Goal: Task Accomplishment & Management: Complete application form

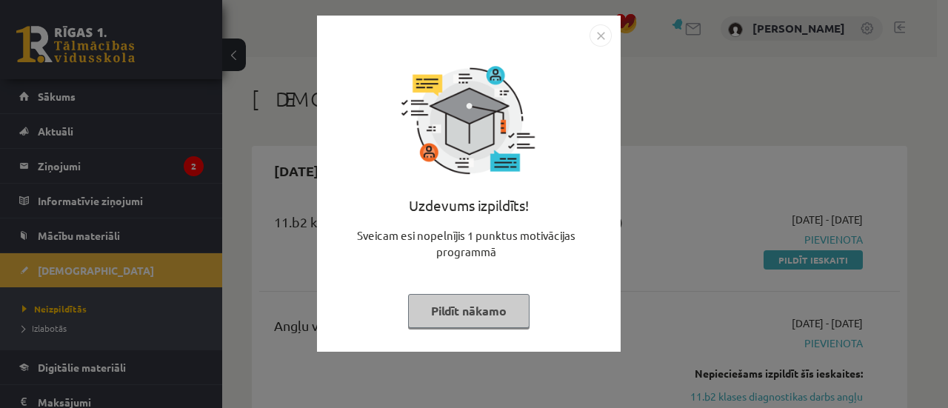
click at [600, 35] on img "Close" at bounding box center [600, 35] width 22 height 22
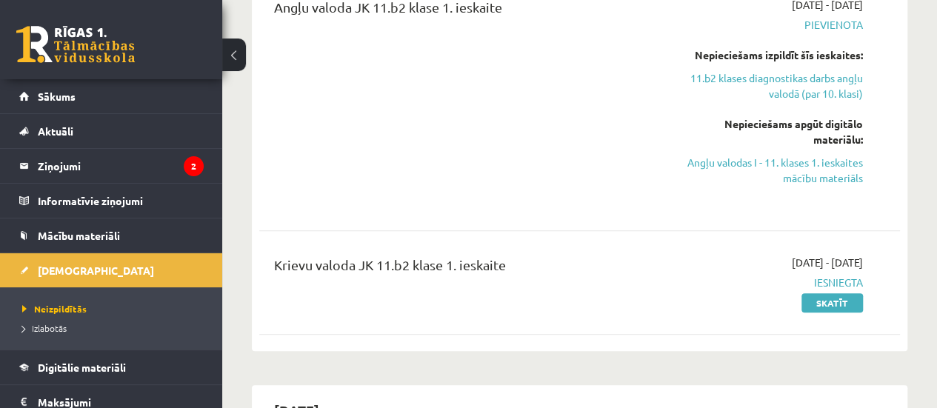
scroll to position [444, 0]
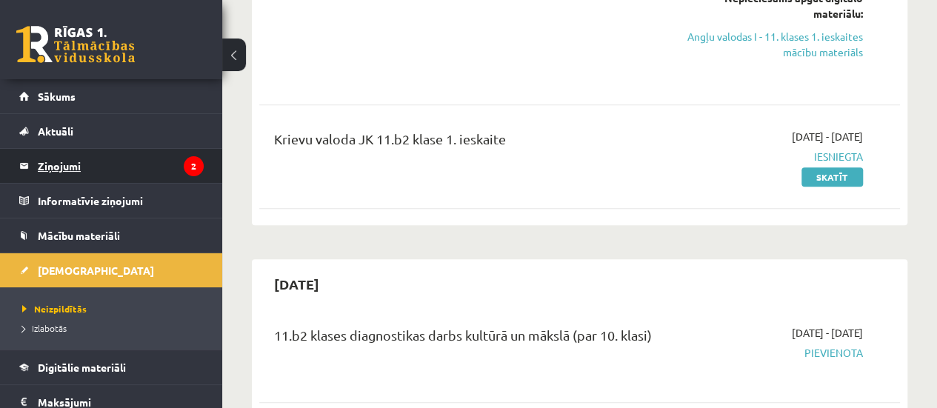
click at [101, 175] on legend "Ziņojumi 2" at bounding box center [121, 166] width 166 height 34
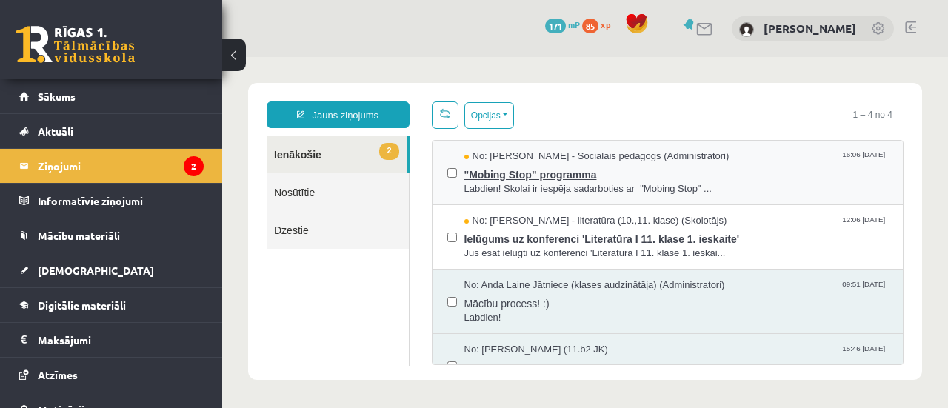
click at [526, 184] on span "Labdien! Skolai ir iespēja sadarboties ar "Mobing Stop" ..." at bounding box center [676, 189] width 424 height 14
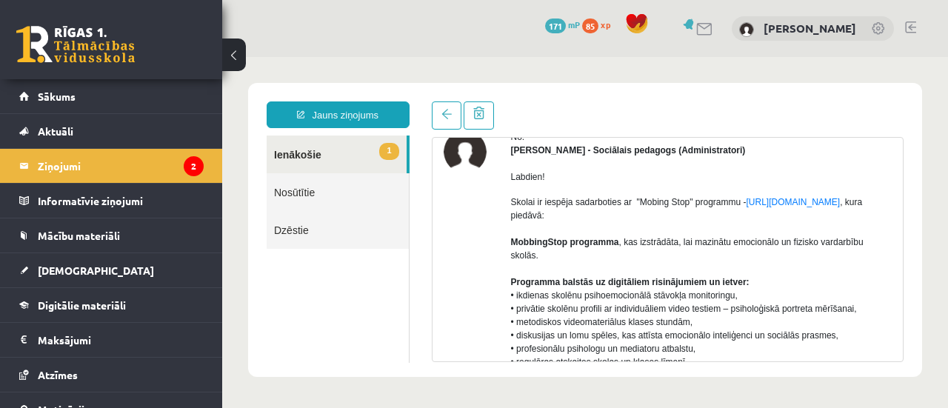
scroll to position [148, 0]
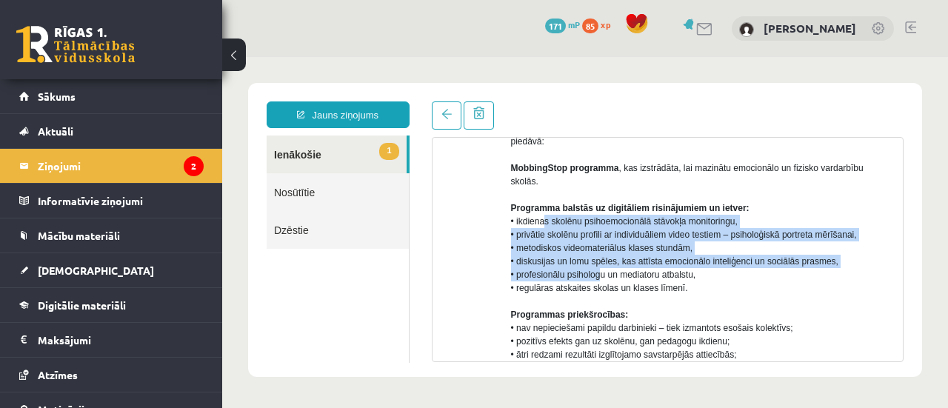
drag, startPoint x: 545, startPoint y: 222, endPoint x: 599, endPoint y: 275, distance: 75.4
click at [599, 275] on p "Skolai ir iespēja sadarboties ar "Mobing Stop" programmu - https://mobbingstop.…" at bounding box center [701, 287] width 381 height 333
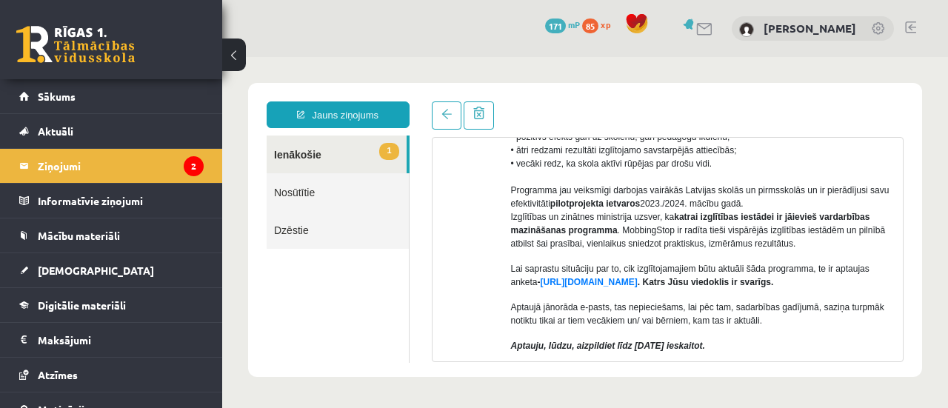
scroll to position [444, 0]
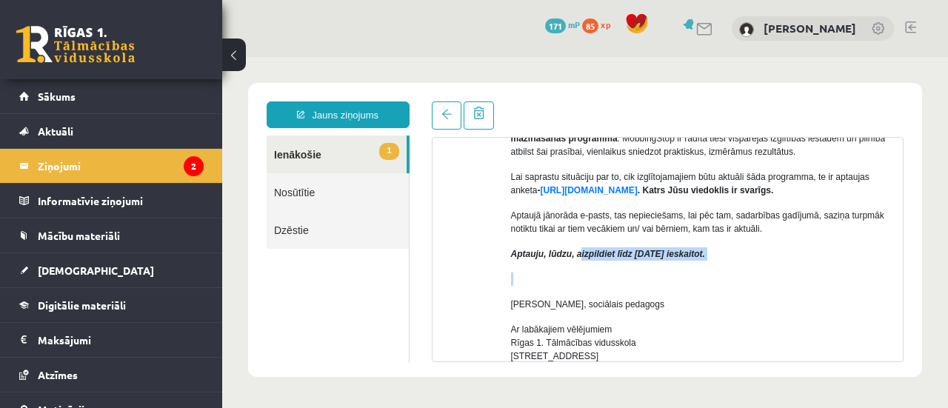
drag, startPoint x: 584, startPoint y: 255, endPoint x: 666, endPoint y: 265, distance: 83.6
click at [666, 265] on div "Labdien! Skolai ir iespēja sadarboties ar "Mobing Stop" programmu - https://mob…" at bounding box center [701, 157] width 381 height 740
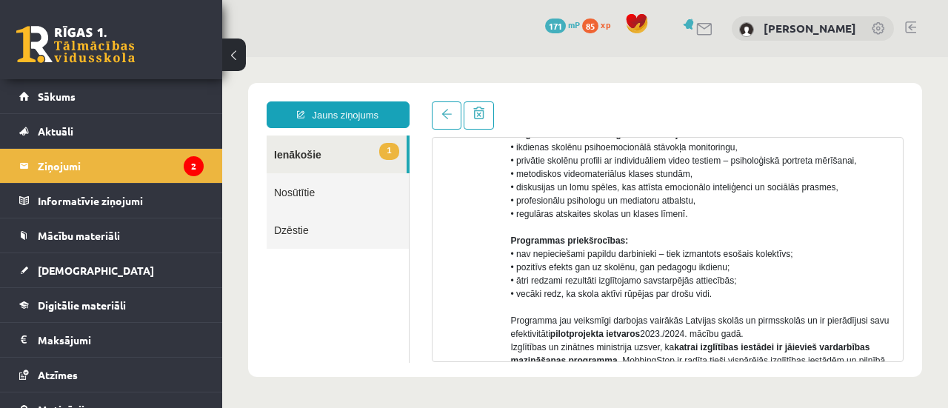
scroll to position [74, 0]
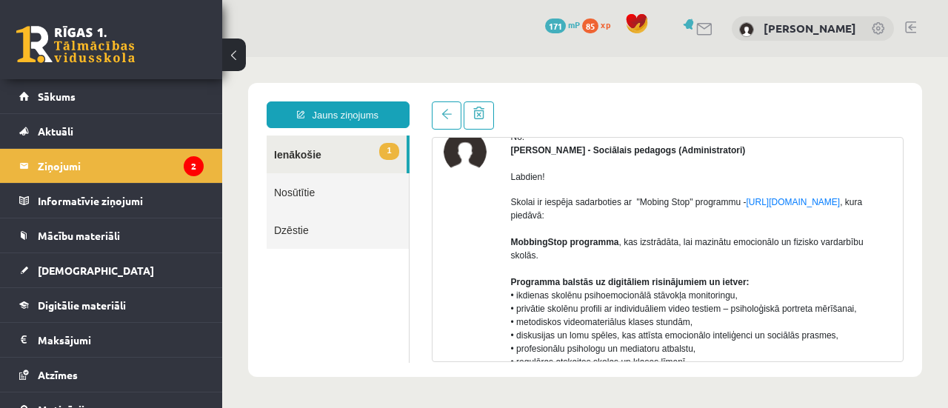
drag, startPoint x: 752, startPoint y: 281, endPoint x: 721, endPoint y: 148, distance: 136.7
click at [721, 148] on strong "Dagnija Gaubšteina - Sociālais pedagogs (Administratori)" at bounding box center [628, 150] width 235 height 10
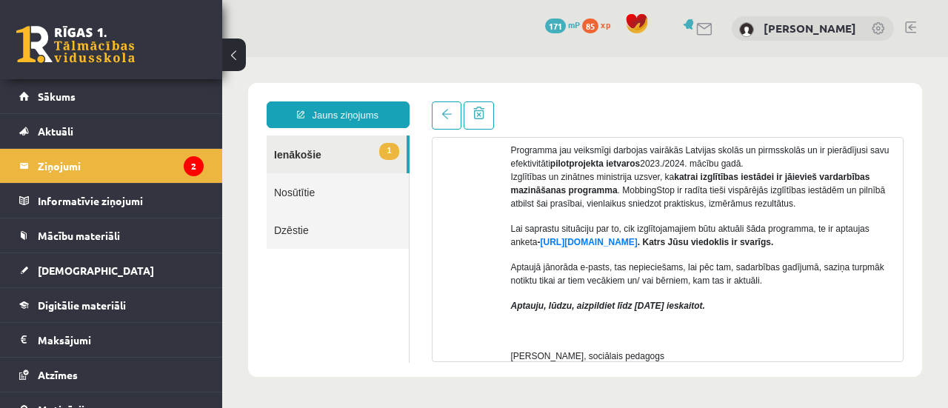
scroll to position [370, 0]
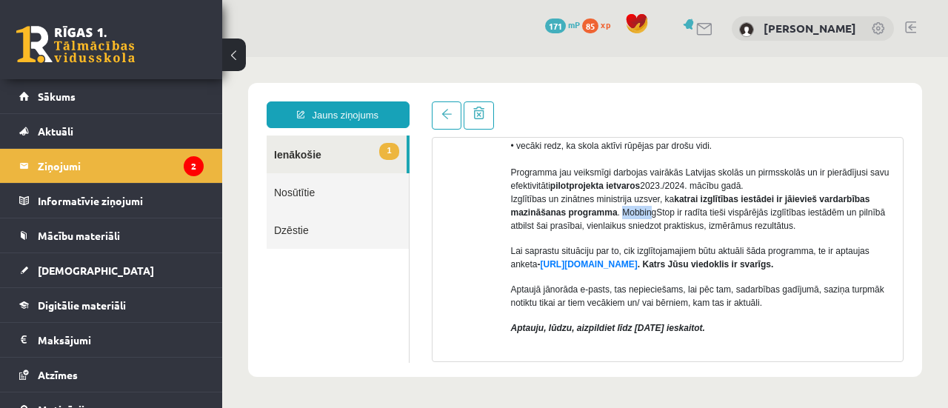
drag, startPoint x: 633, startPoint y: 215, endPoint x: 647, endPoint y: 217, distance: 14.1
click at [647, 217] on p "Skolai ir iespēja sadarboties ar "Mobing Stop" programmu - https://mobbingstop.…" at bounding box center [701, 65] width 381 height 333
click at [653, 220] on p "Skolai ir iespēja sadarboties ar "Mobing Stop" programmu - https://mobbingstop.…" at bounding box center [701, 65] width 381 height 333
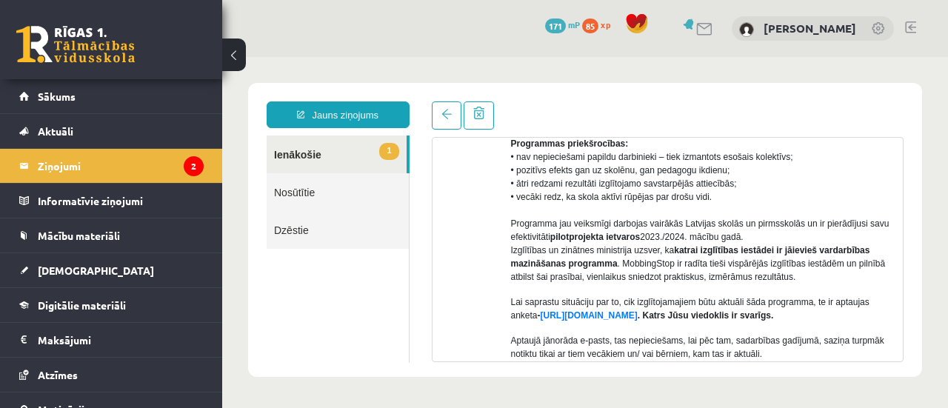
scroll to position [296, 0]
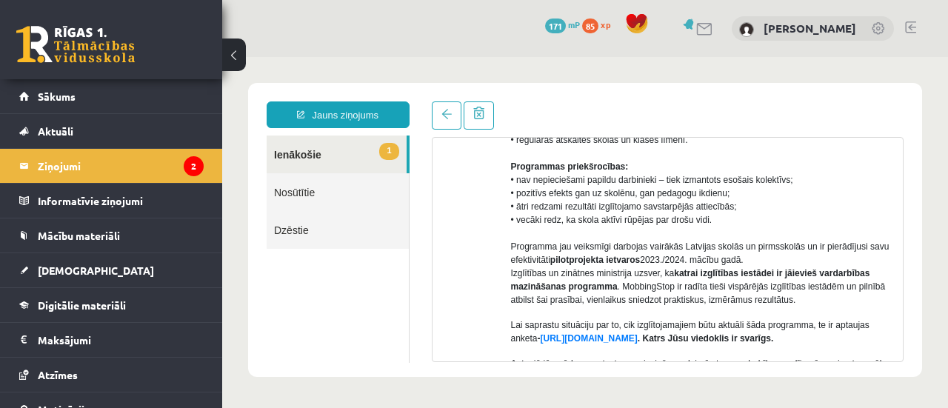
click at [311, 150] on link "1 Ienākošie" at bounding box center [337, 155] width 140 height 38
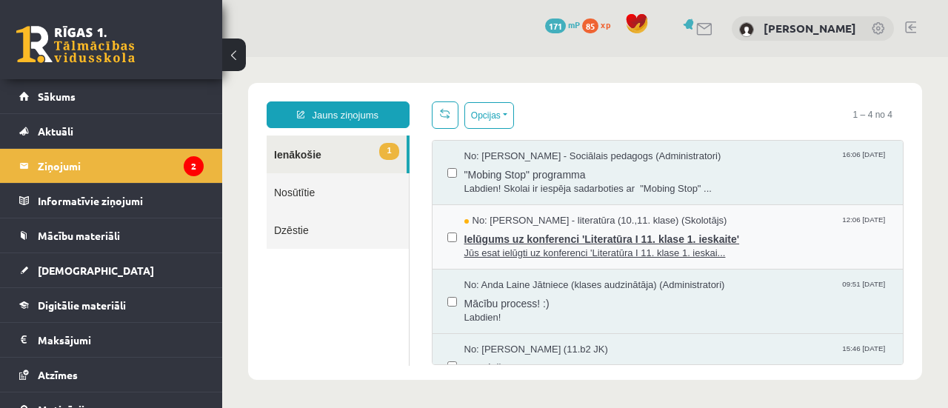
scroll to position [0, 0]
click at [560, 239] on span "Ielūgums uz konferenci 'Literatūra I 11. klase 1. ieskaite'" at bounding box center [676, 237] width 424 height 19
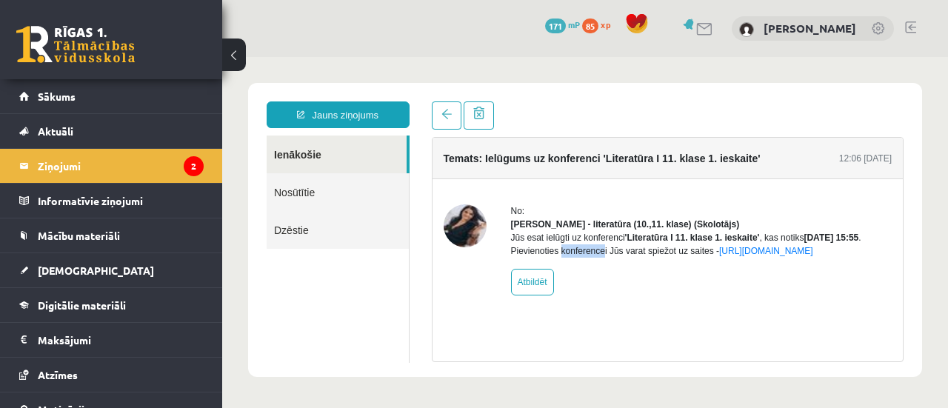
drag, startPoint x: 559, startPoint y: 263, endPoint x: 601, endPoint y: 263, distance: 42.2
click at [601, 258] on div "Jūs esat ielūgti uz konferenci 'Literatūra I 11. klase 1. ieskaite' , kas notik…" at bounding box center [701, 244] width 381 height 27
drag, startPoint x: 769, startPoint y: 261, endPoint x: 719, endPoint y: 298, distance: 62.4
click at [719, 295] on div "No: Samanta Balode - literatūra (10.,11. klase) (Skolotājs) Jūs esat ielūgti uz…" at bounding box center [701, 249] width 381 height 91
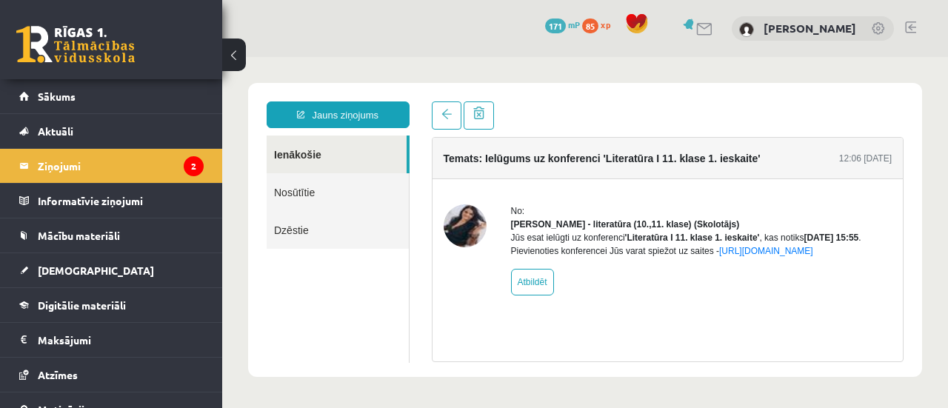
click at [466, 223] on img at bounding box center [465, 225] width 43 height 43
click at [48, 101] on span "Sākums" at bounding box center [57, 96] width 38 height 13
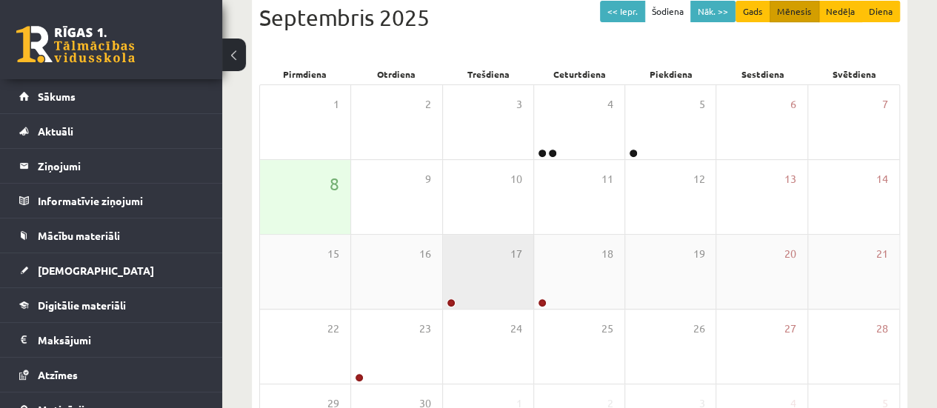
scroll to position [355, 0]
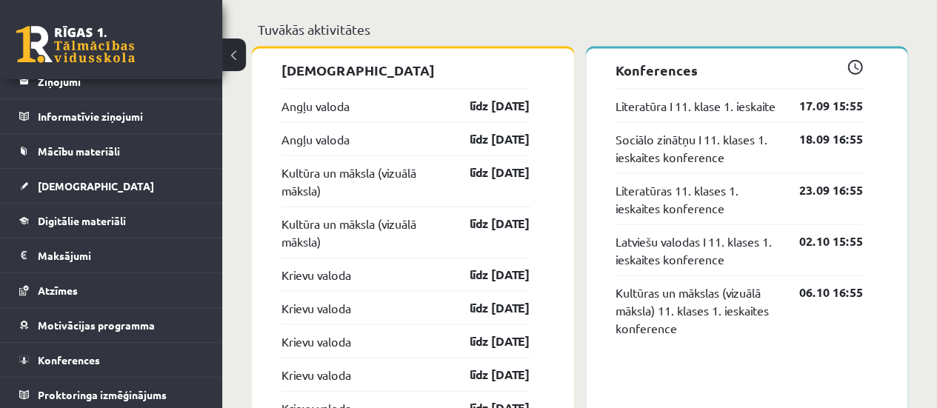
scroll to position [1333, 0]
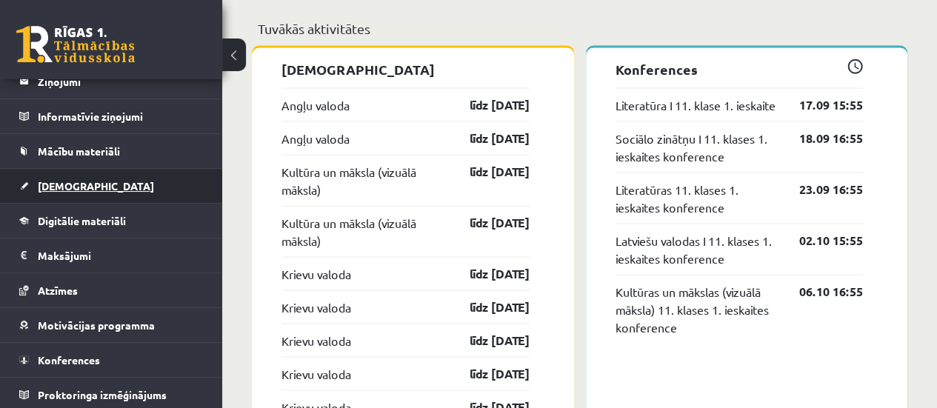
click at [71, 177] on link "[DEMOGRAPHIC_DATA]" at bounding box center [111, 186] width 184 height 34
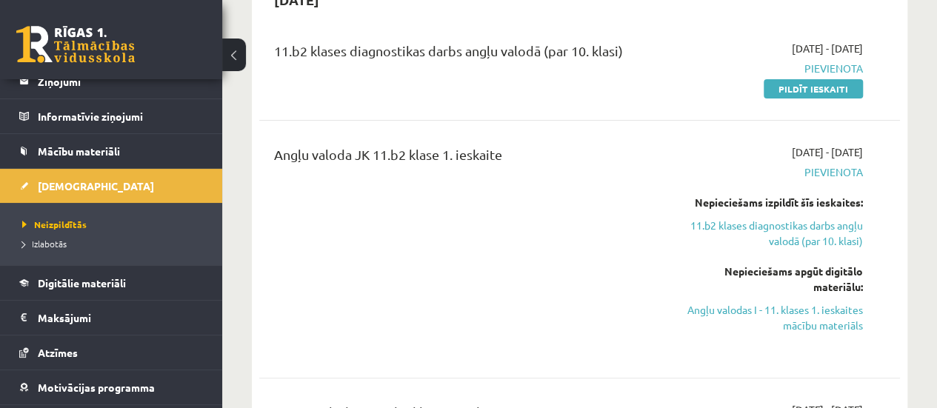
scroll to position [148, 0]
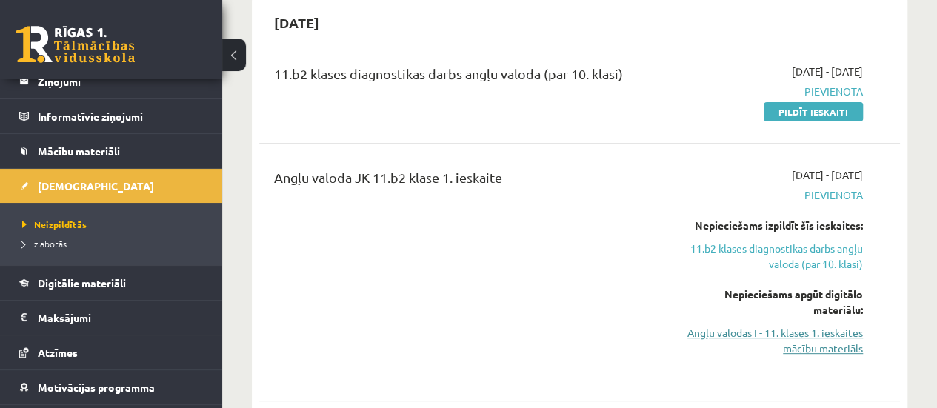
click at [810, 336] on link "Angļu valodas I - 11. klases 1. ieskaites mācību materiāls" at bounding box center [771, 340] width 181 height 31
click at [238, 56] on button at bounding box center [234, 55] width 24 height 33
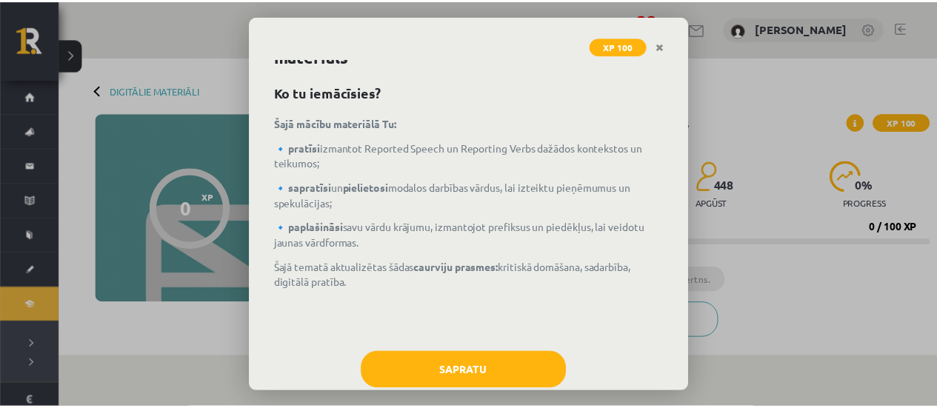
scroll to position [71, 0]
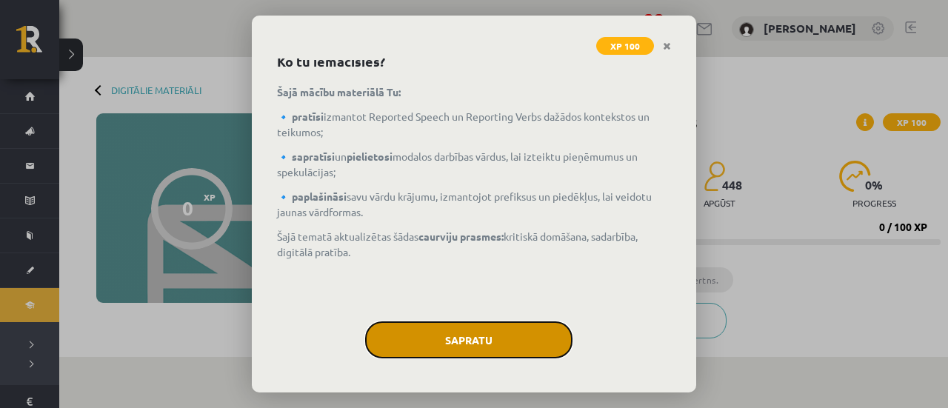
click at [446, 332] on button "Sapratu" at bounding box center [468, 339] width 207 height 37
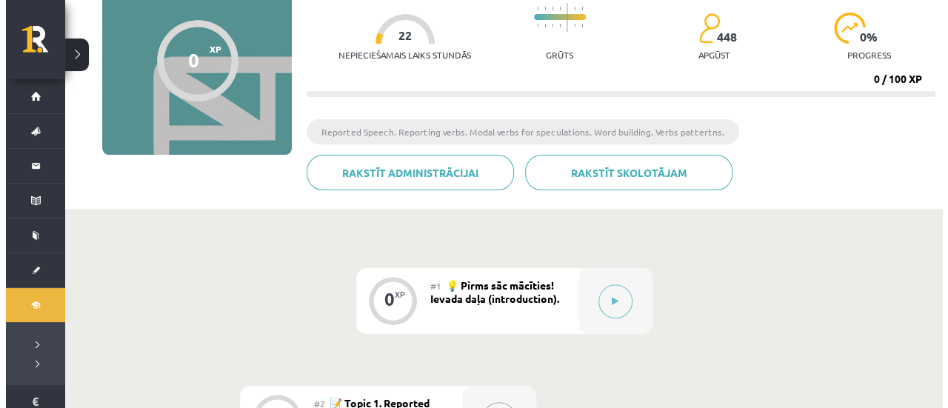
scroll to position [296, 0]
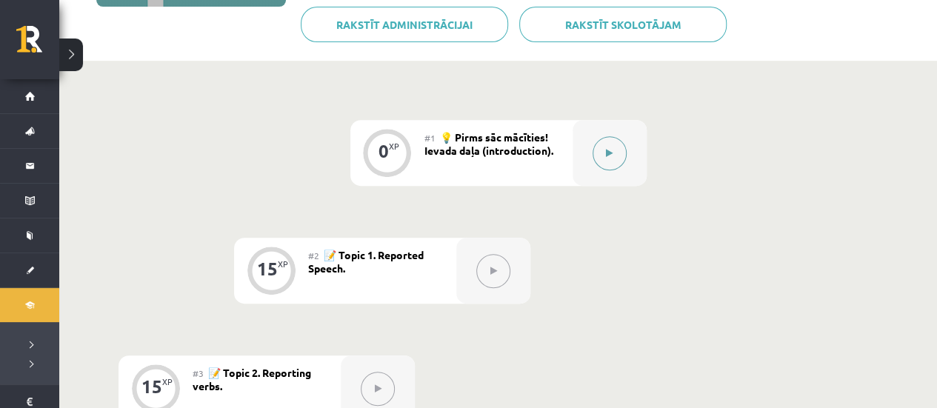
click at [602, 157] on button at bounding box center [609, 153] width 34 height 34
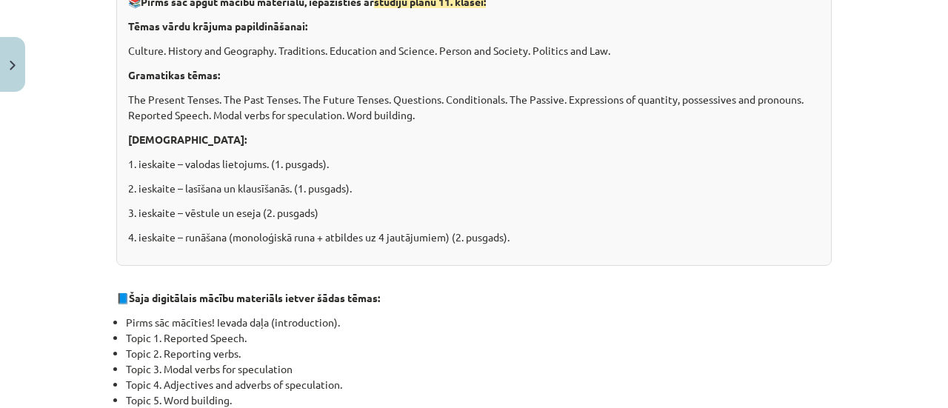
scroll to position [444, 0]
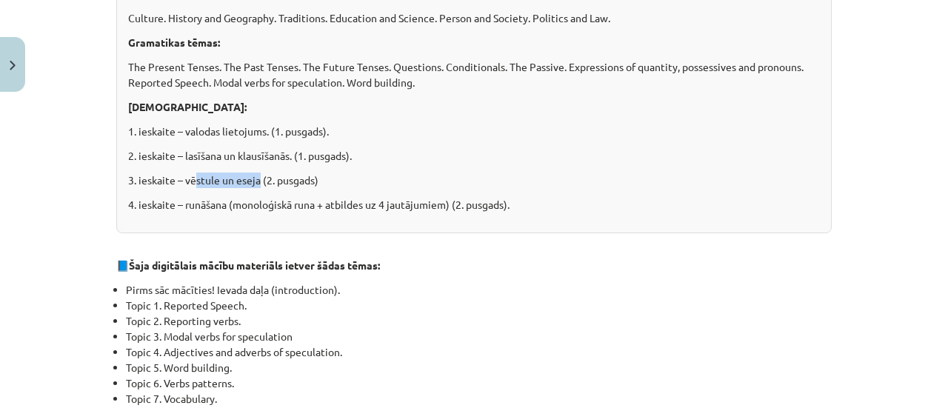
drag, startPoint x: 195, startPoint y: 164, endPoint x: 277, endPoint y: 190, distance: 85.5
click at [274, 190] on div "📚 Pirms sāc apgūt mācību materiālu, iepazīsties ar studiju plānu 11. klasei: Tē…" at bounding box center [473, 92] width 715 height 284
click at [278, 191] on div "📚 Pirms sāc apgūt mācību materiālu, iepazīsties ar studiju plānu 11. klasei: Tē…" at bounding box center [473, 92] width 715 height 284
click at [308, 198] on p "4. ieskaite – runāšana (monoloģiskā runa + atbildes uz 4 jautājumiem) (2. pusga…" at bounding box center [474, 205] width 692 height 16
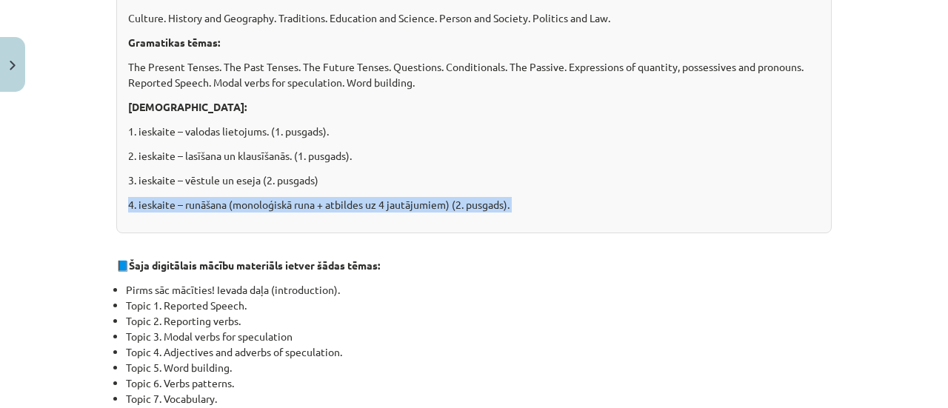
click at [308, 198] on p "4. ieskaite – runāšana (monoloģiskā runa + atbildes uz 4 jautājumiem) (2. pusga…" at bounding box center [474, 205] width 692 height 16
click at [317, 210] on p "4. ieskaite – runāšana (monoloģiskā runa + atbildes uz 4 jautājumiem) (2. pusga…" at bounding box center [474, 205] width 692 height 16
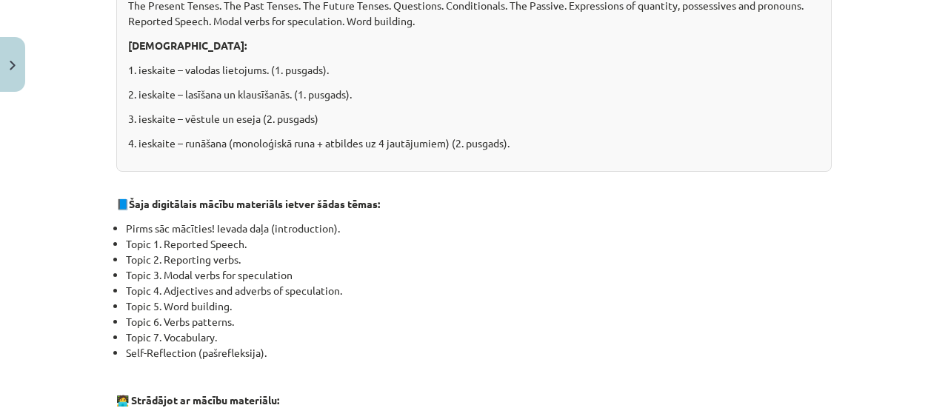
scroll to position [592, 0]
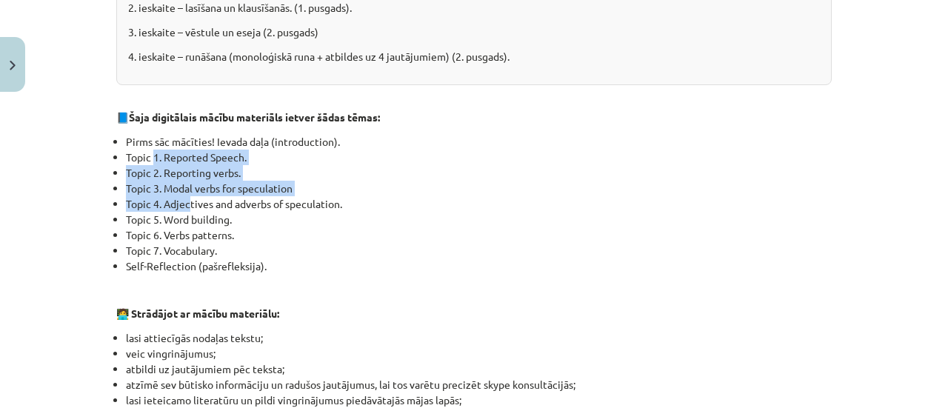
drag, startPoint x: 148, startPoint y: 152, endPoint x: 186, endPoint y: 198, distance: 60.0
click at [186, 198] on ul "Pirms sāc mācīties! Ievada daļa (introduction). Topic 1. Reported Speech. Topic…" at bounding box center [473, 204] width 715 height 140
click at [186, 198] on li "Topic 4. Adjectives and adverbs of speculation." at bounding box center [479, 204] width 706 height 16
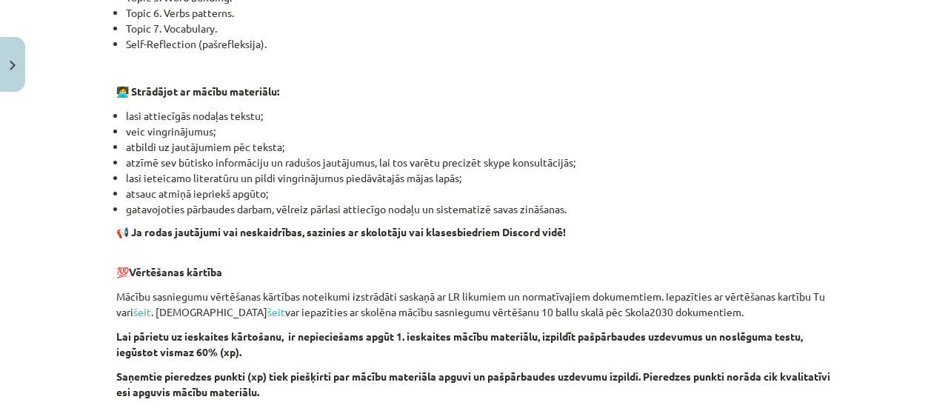
scroll to position [666, 0]
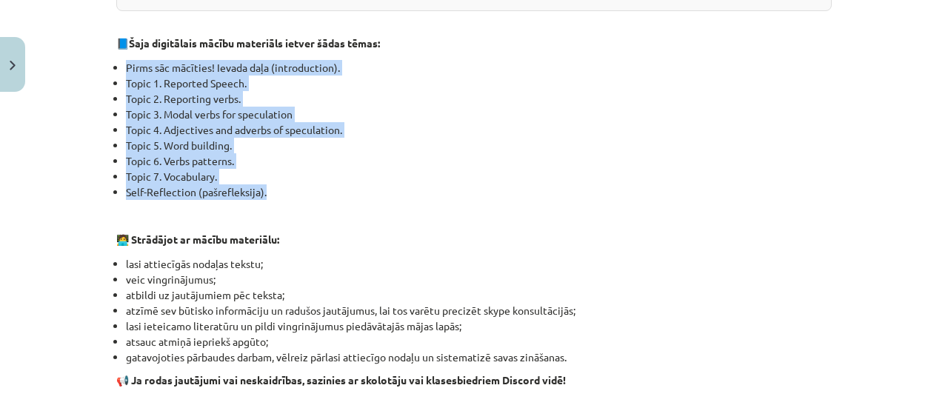
drag, startPoint x: 121, startPoint y: 66, endPoint x: 272, endPoint y: 193, distance: 197.0
click at [272, 193] on ul "Pirms sāc mācīties! Ievada daļa (introduction). Topic 1. Reported Speech. Topic…" at bounding box center [473, 130] width 715 height 140
drag, startPoint x: 189, startPoint y: 143, endPoint x: 161, endPoint y: 81, distance: 67.3
click at [161, 81] on li "Topic 1. Reported Speech." at bounding box center [479, 84] width 706 height 16
click at [126, 81] on li "Topic 1. Reported Speech." at bounding box center [479, 84] width 706 height 16
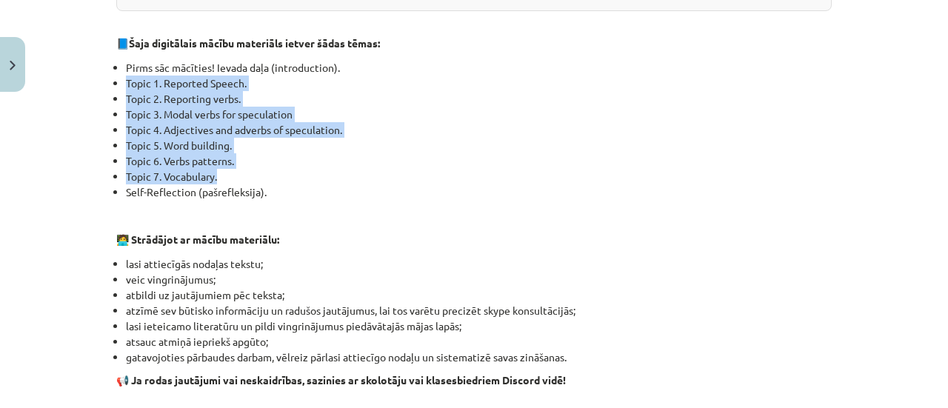
drag, startPoint x: 121, startPoint y: 78, endPoint x: 213, endPoint y: 167, distance: 127.8
click at [223, 171] on ul "Pirms sāc mācīties! Ievada daļa (introduction). Topic 1. Reported Speech. Topic…" at bounding box center [473, 130] width 715 height 140
copy ul "Topic 1. Reported Speech. Topic 2. Reporting verbs. Topic 3. Modal verbs for sp…"
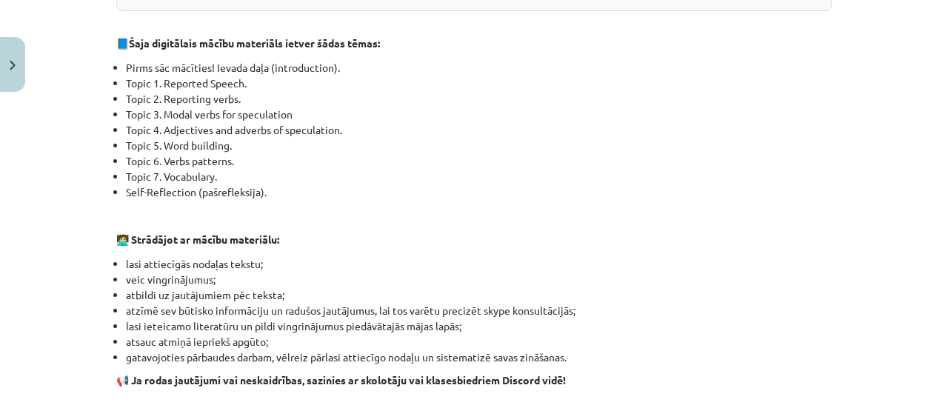
click at [237, 201] on div "👋 Esi sveicināts priekšmeta Angļu valoda 1. ieskaites mācību materiāla apguvē. …" at bounding box center [473, 159] width 715 height 1120
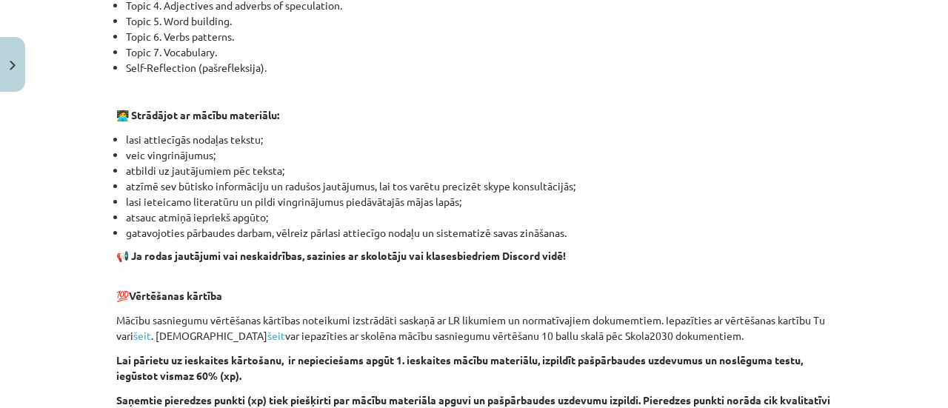
scroll to position [815, 0]
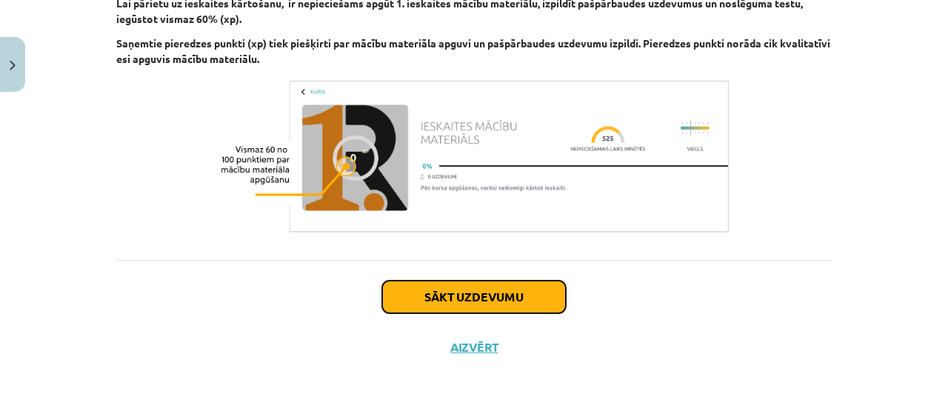
click at [494, 303] on button "Sākt uzdevumu" at bounding box center [474, 297] width 184 height 33
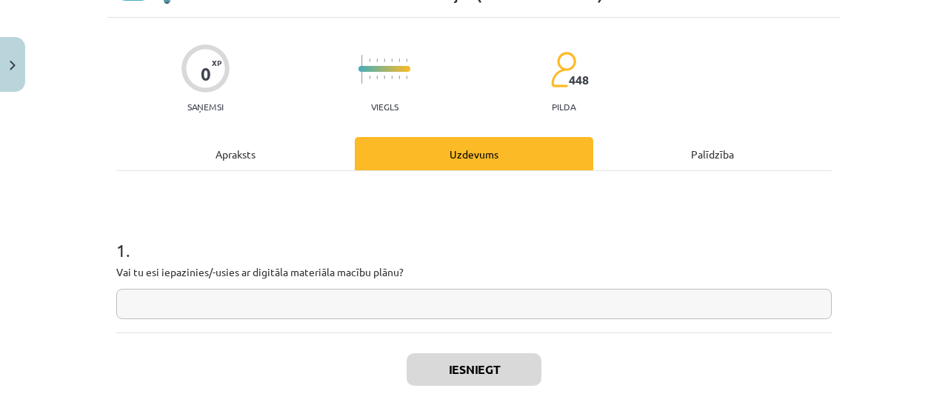
scroll to position [111, 0]
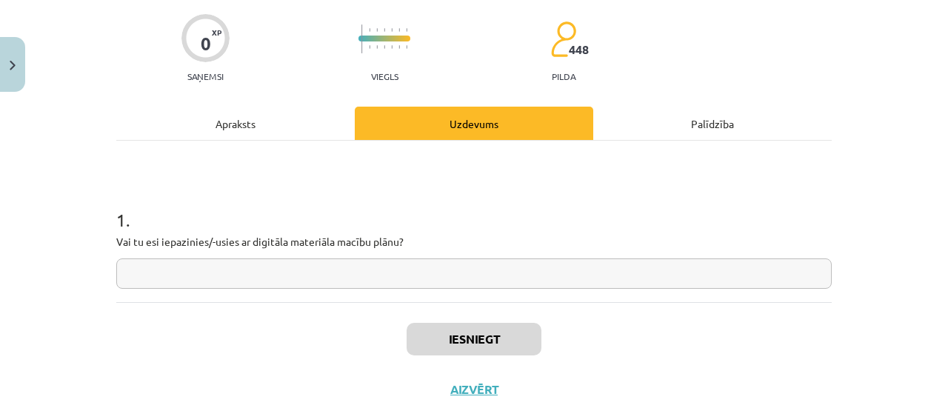
click at [302, 272] on input "text" at bounding box center [473, 273] width 715 height 30
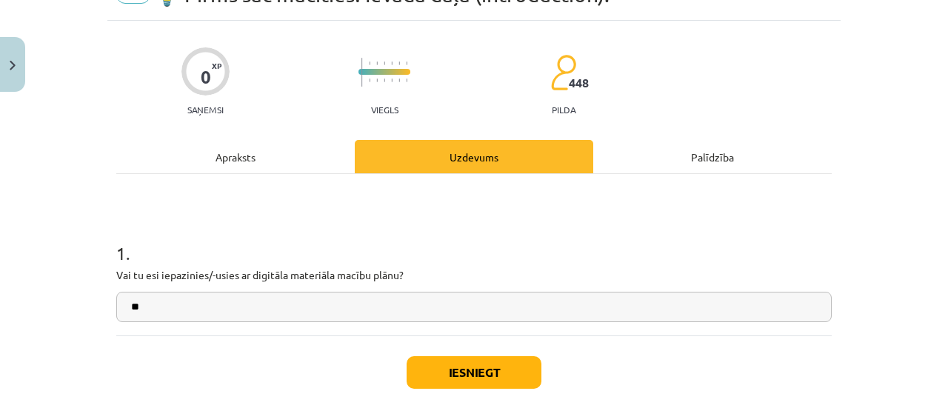
scroll to position [148, 0]
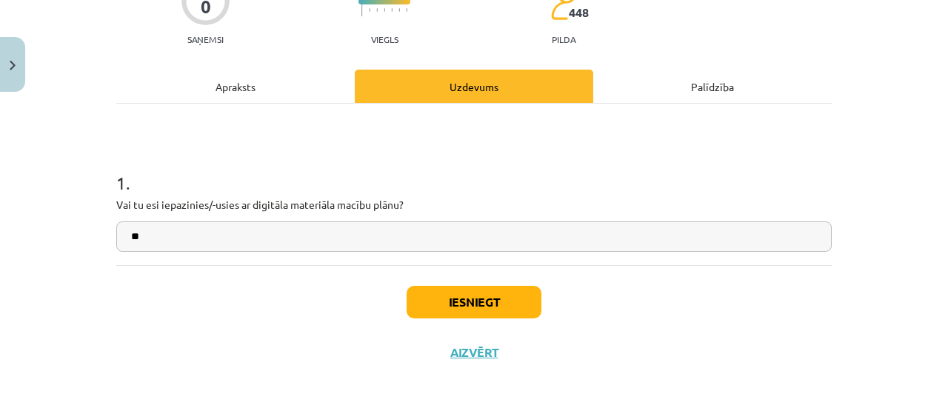
type input "**"
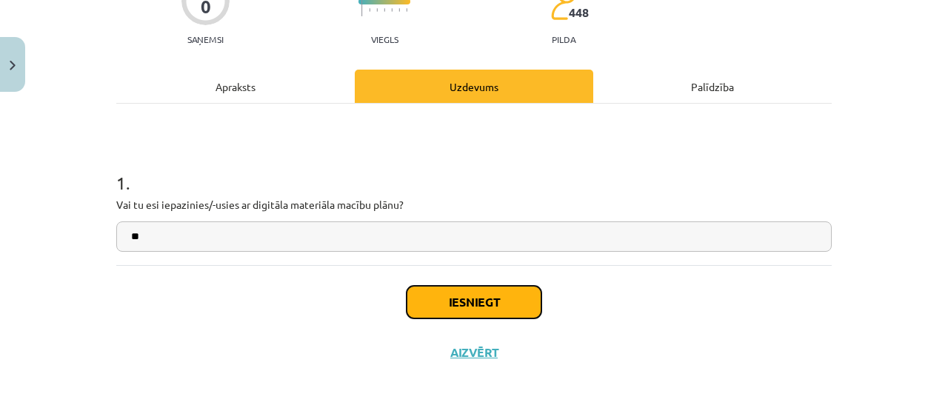
click at [455, 309] on button "Iesniegt" at bounding box center [474, 302] width 135 height 33
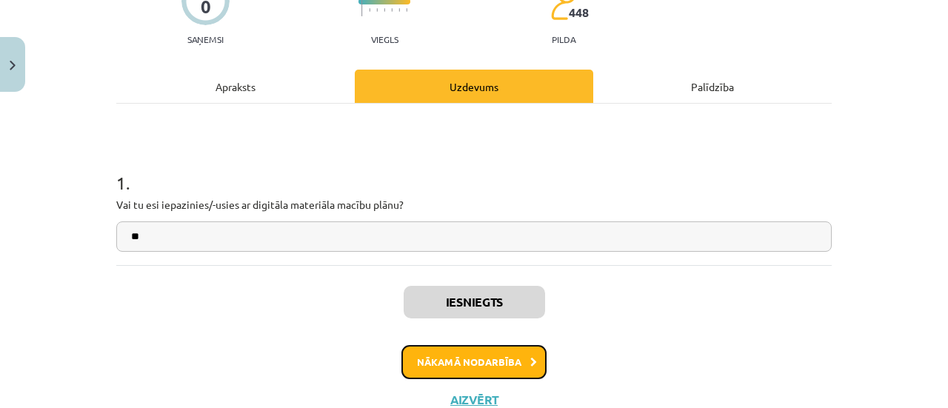
click at [448, 362] on button "Nākamā nodarbība" at bounding box center [473, 362] width 145 height 34
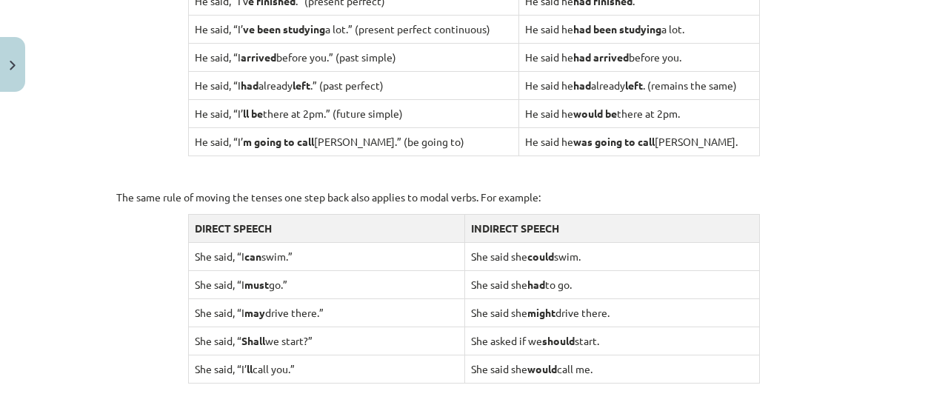
scroll to position [1444, 0]
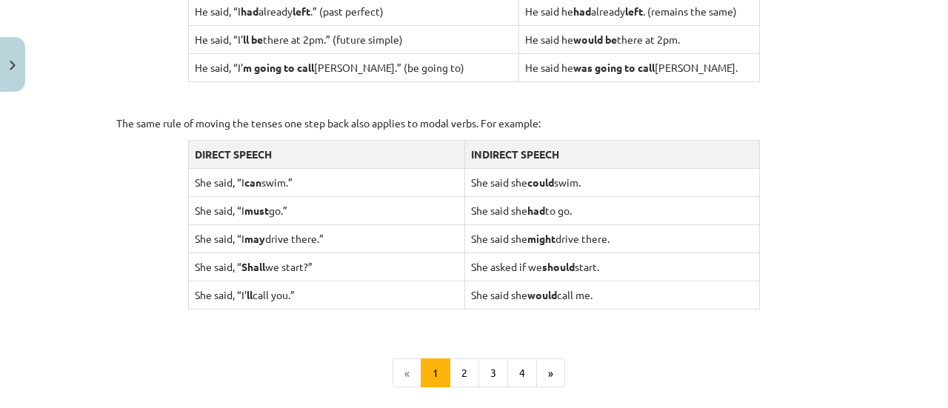
click at [212, 258] on td "She said, “ Shall we start?”" at bounding box center [326, 267] width 276 height 28
click at [483, 255] on td "She asked if we should start." at bounding box center [611, 267] width 295 height 28
click at [256, 288] on td "She said, “I’ ll call you.”" at bounding box center [326, 295] width 276 height 28
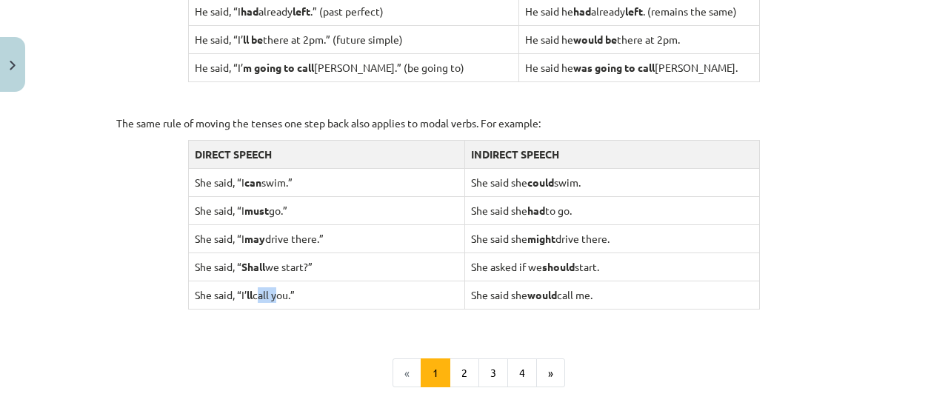
click at [256, 288] on td "She said, “I’ ll call you.”" at bounding box center [326, 295] width 276 height 28
click at [468, 364] on button "2" at bounding box center [464, 373] width 30 height 30
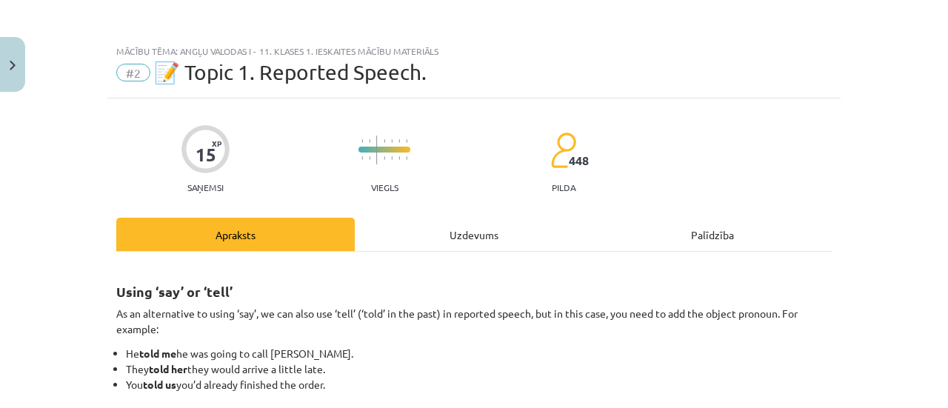
scroll to position [74, 0]
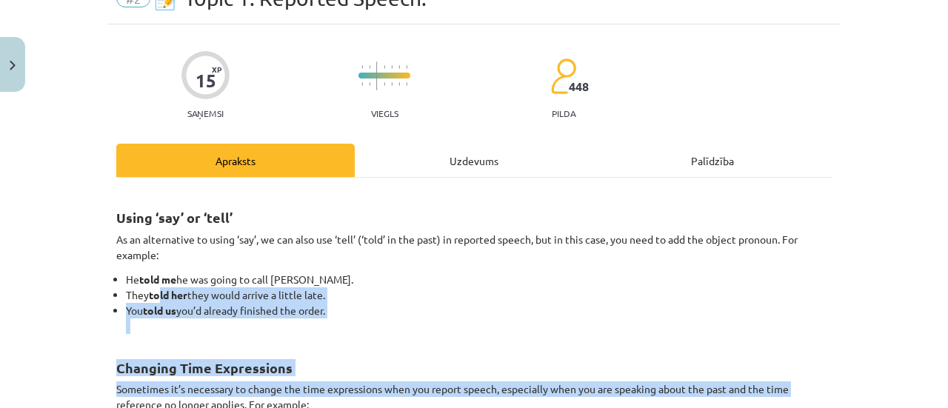
drag, startPoint x: 148, startPoint y: 312, endPoint x: 53, endPoint y: 443, distance: 161.7
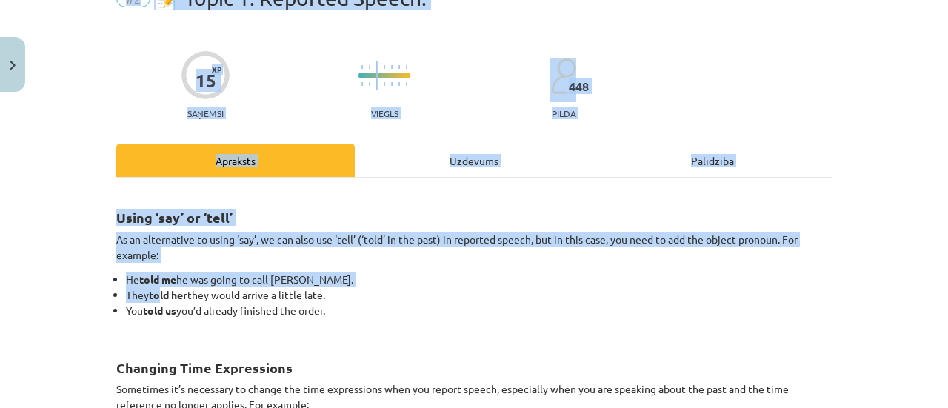
scroll to position [77, 0]
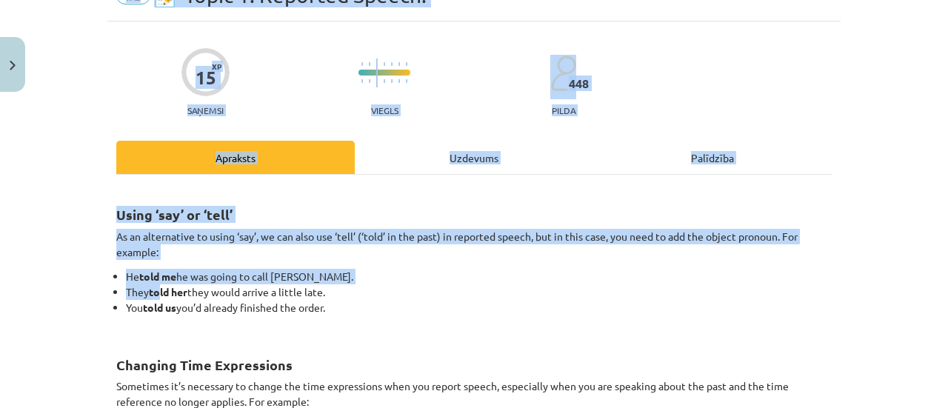
click at [669, 242] on p "As an alternative to using ‘say’, we can also use ‘tell’ (‘told’ in the past) i…" at bounding box center [473, 244] width 715 height 31
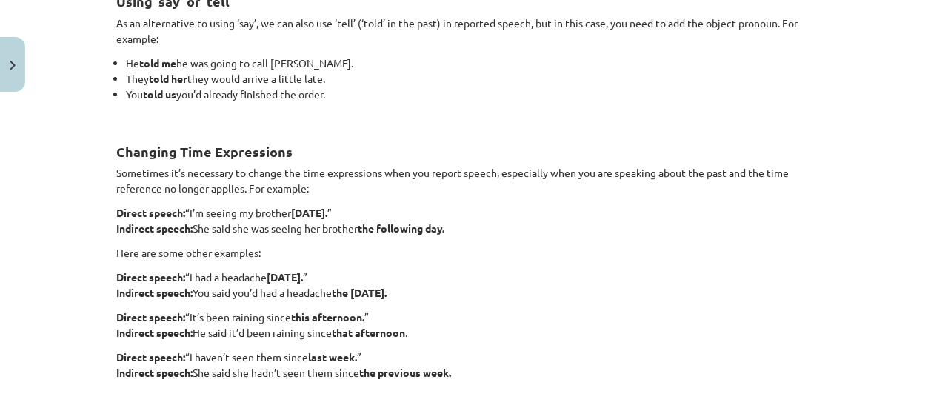
scroll to position [373, 0]
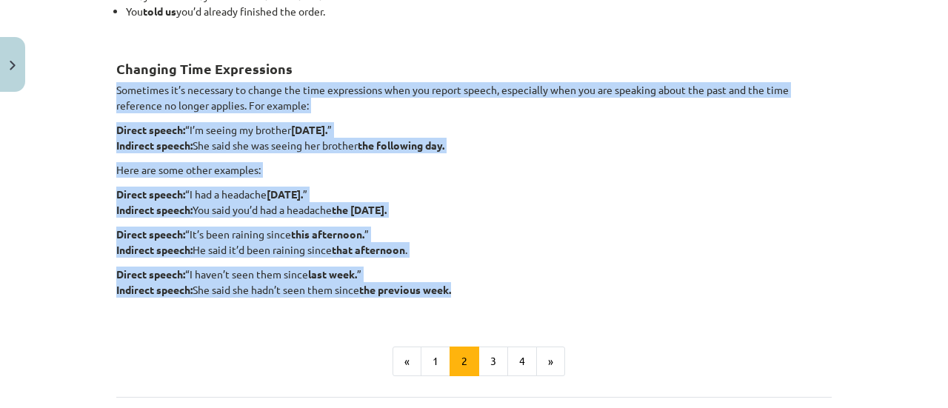
drag, startPoint x: 113, startPoint y: 92, endPoint x: 475, endPoint y: 284, distance: 410.4
click at [475, 284] on div "Using ‘say’ or ‘tell’ As an alternative to using ‘say’, we can also use ‘tell’ …" at bounding box center [473, 102] width 715 height 421
copy div "Sometimes it’s necessary to change the time expressions when you report speech,…"
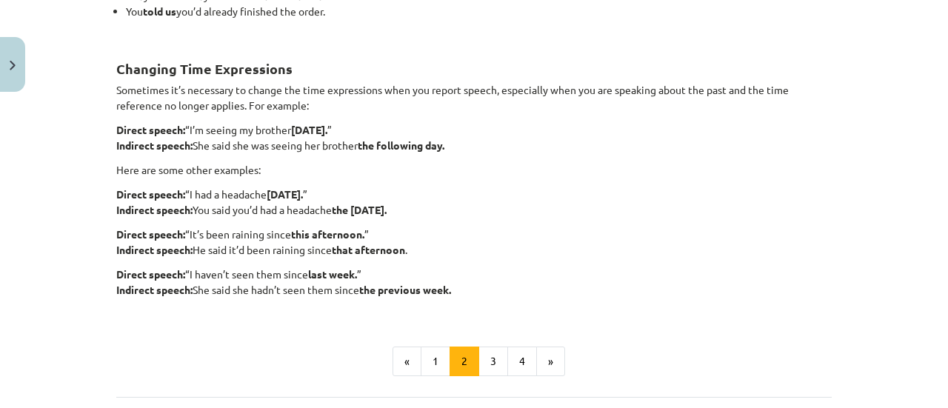
drag, startPoint x: 558, startPoint y: 319, endPoint x: 440, endPoint y: 324, distance: 118.6
click at [558, 319] on div "Using ‘say’ or ‘tell’ As an alternative to using ‘say’, we can also use ‘tell’ …" at bounding box center [473, 134] width 715 height 484
click at [498, 352] on button "3" at bounding box center [493, 362] width 30 height 30
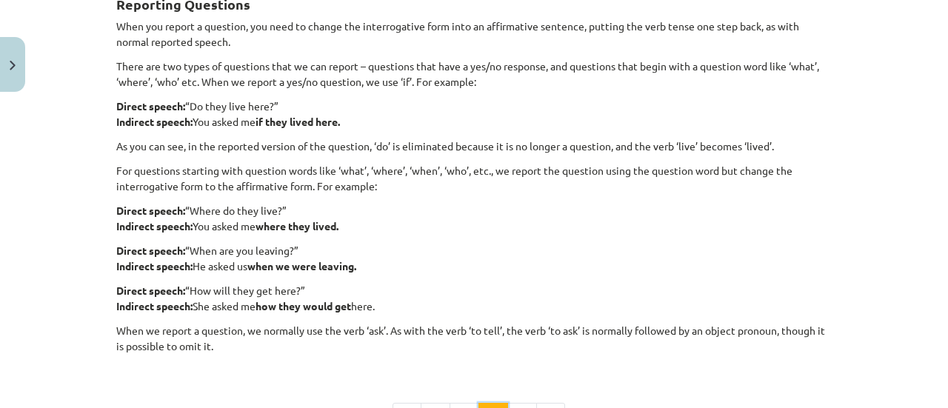
scroll to position [264, 0]
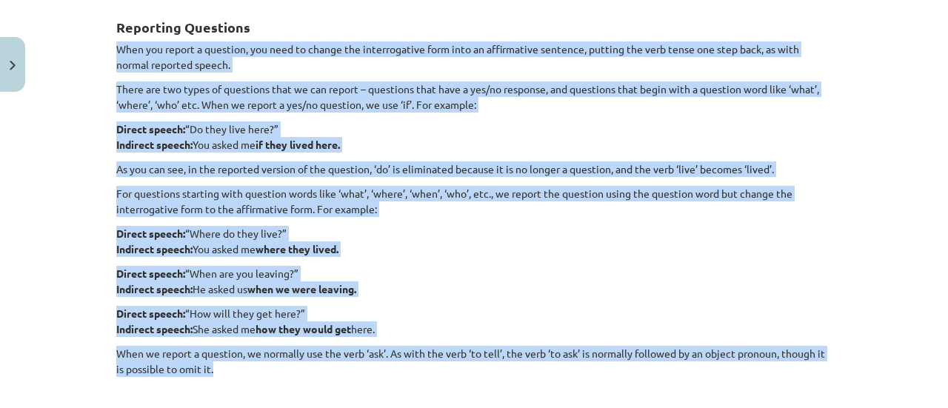
drag, startPoint x: 114, startPoint y: 47, endPoint x: 309, endPoint y: 369, distance: 375.8
click at [309, 369] on div "Reporting Questions When you report a question, you need to change the interrog…" at bounding box center [473, 197] width 715 height 392
copy div "When you report a question, you need to change the interrogative form into an a…"
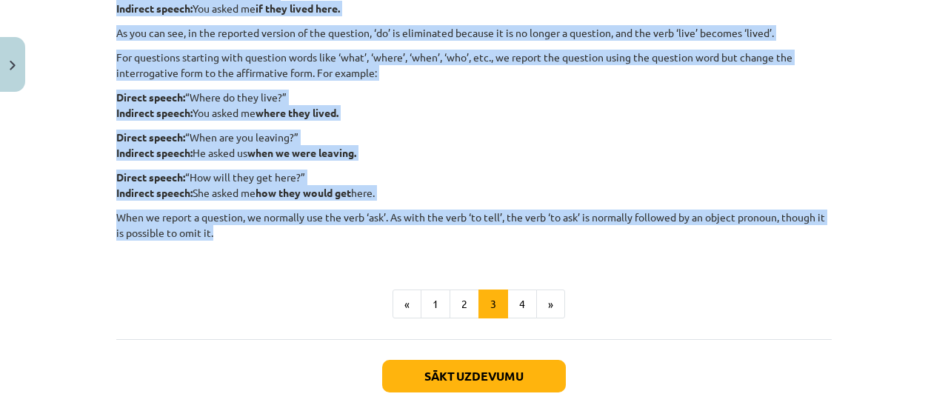
scroll to position [258, 0]
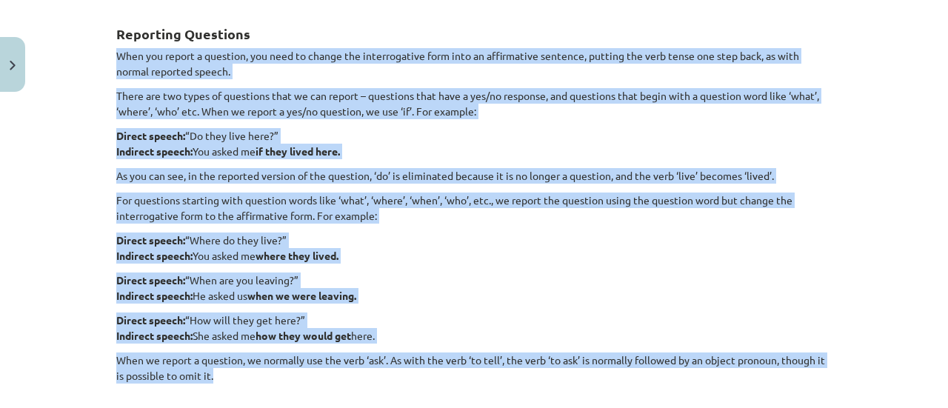
click at [335, 124] on div "Reporting Questions When you report a question, you need to change the interrog…" at bounding box center [473, 203] width 715 height 392
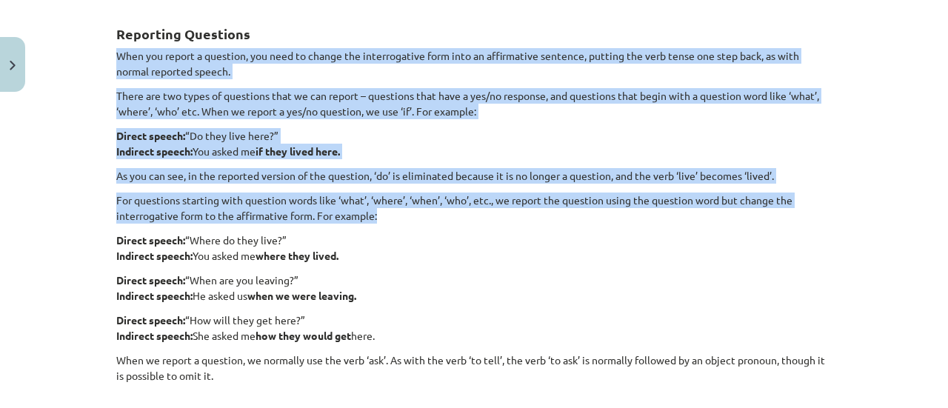
drag, startPoint x: 111, startPoint y: 51, endPoint x: 785, endPoint y: 221, distance: 695.0
click at [785, 221] on div "Reporting Questions When you report a question, you need to change the interrog…" at bounding box center [473, 203] width 715 height 392
copy div "When you report a question, you need to change the interrogative form into an a…"
click at [247, 170] on p "As you can see, in the reported version of the question, ‘do’ is eliminated bec…" at bounding box center [473, 176] width 715 height 16
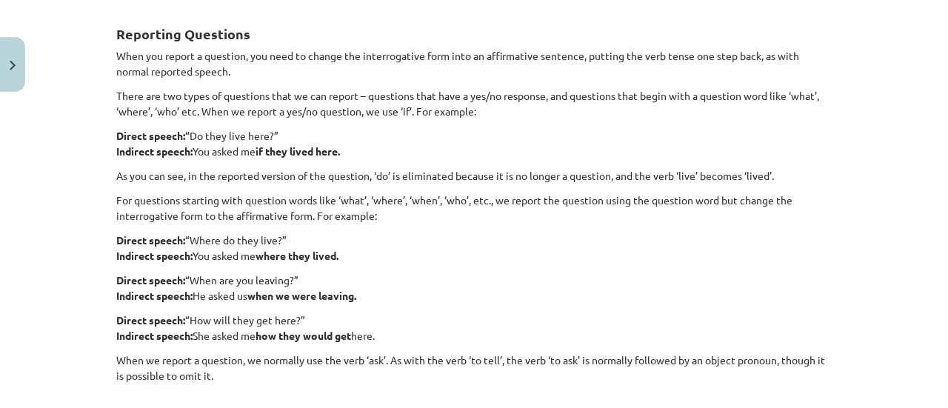
click at [116, 238] on strong "Direct speech:" at bounding box center [150, 239] width 69 height 13
drag, startPoint x: 113, startPoint y: 236, endPoint x: 167, endPoint y: 252, distance: 56.2
click at [175, 253] on p "Direct speech: “Where do they live?” Indirect speech: You asked me where they l…" at bounding box center [473, 248] width 715 height 31
click at [110, 238] on div "15 XP Saņemsi Viegls 448 pilda Apraksts Uzdevums Palīdzība Reporting Questions …" at bounding box center [473, 218] width 733 height 754
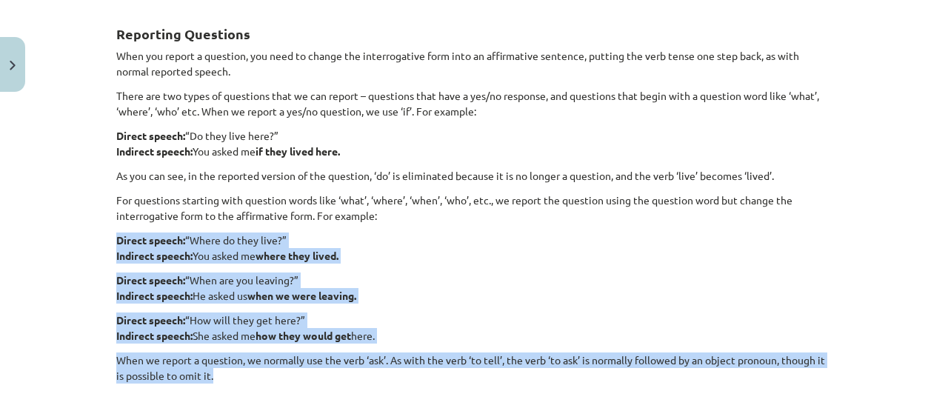
drag, startPoint x: 111, startPoint y: 238, endPoint x: 234, endPoint y: 371, distance: 181.3
click at [234, 371] on div "Reporting Questions When you report a question, you need to change the interrog…" at bounding box center [473, 203] width 715 height 392
copy div "Direct speech: “Where do they live?” Indirect speech: You asked me where they l…"
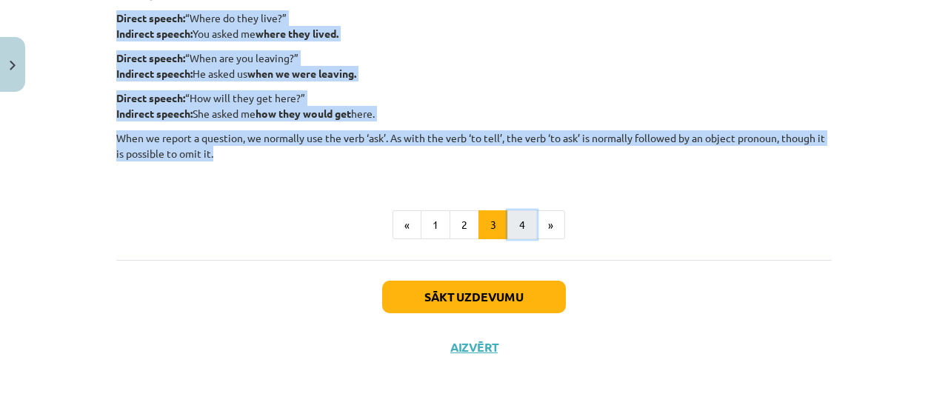
click at [516, 225] on button "4" at bounding box center [522, 225] width 30 height 30
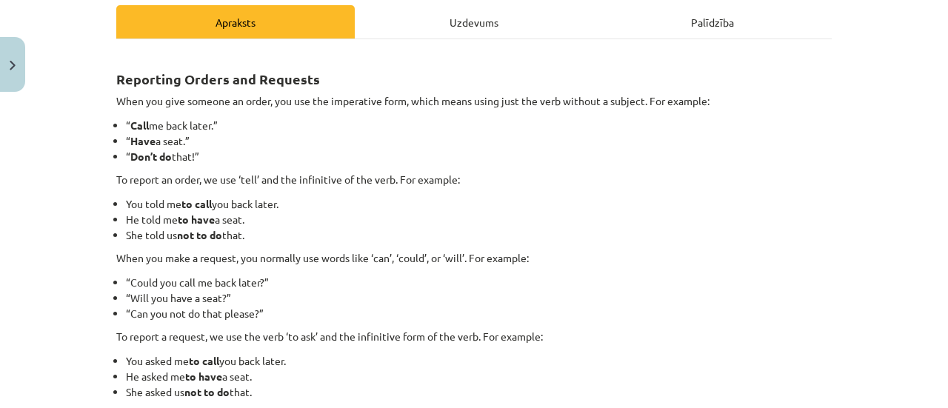
scroll to position [190, 0]
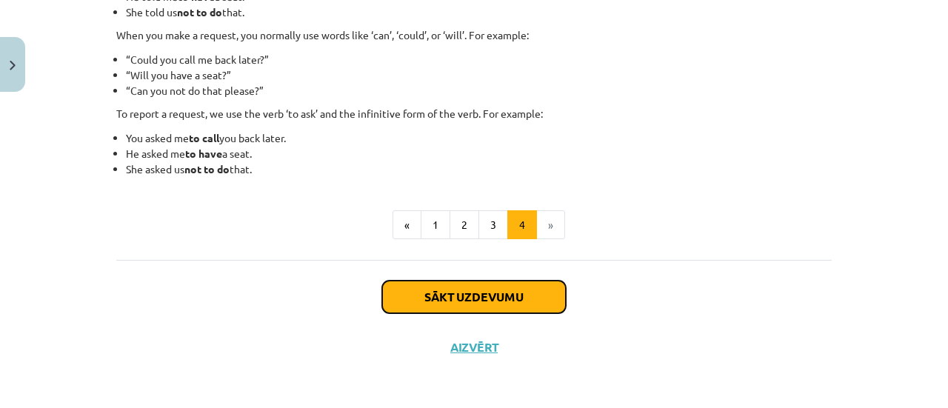
click at [426, 292] on button "Sākt uzdevumu" at bounding box center [474, 297] width 184 height 33
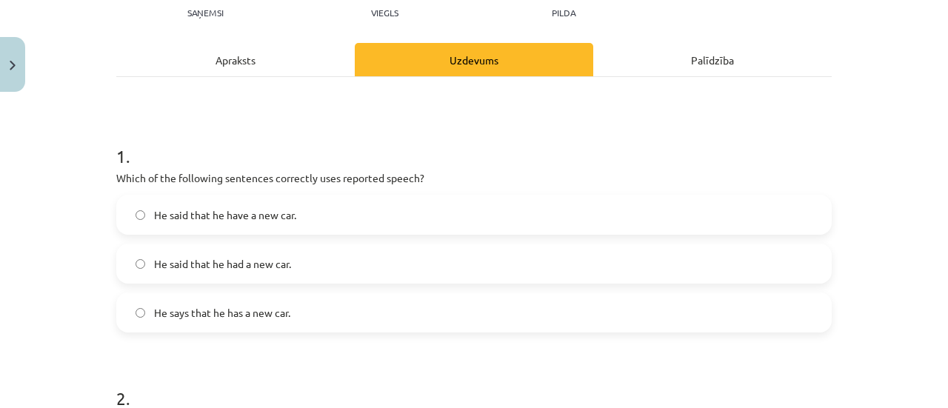
scroll to position [185, 0]
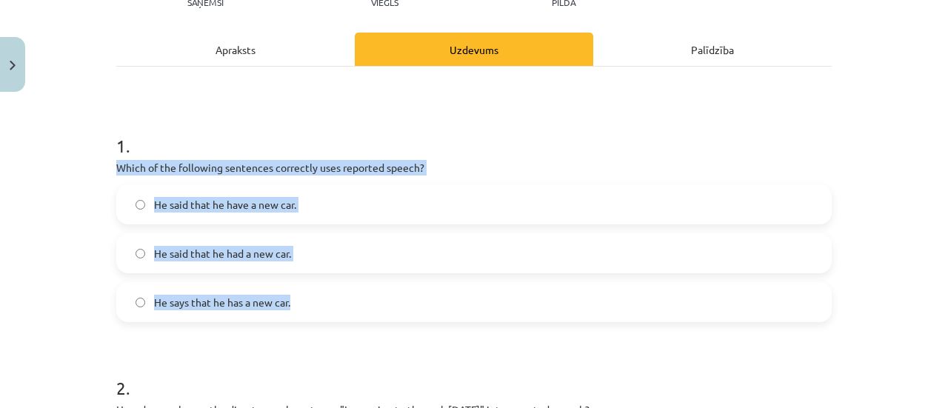
drag, startPoint x: 109, startPoint y: 165, endPoint x: 330, endPoint y: 307, distance: 262.7
copy div "Which of the following sentences correctly uses reported speech? He said that h…"
click at [478, 173] on p "Which of the following sentences correctly uses reported speech?" at bounding box center [473, 168] width 715 height 16
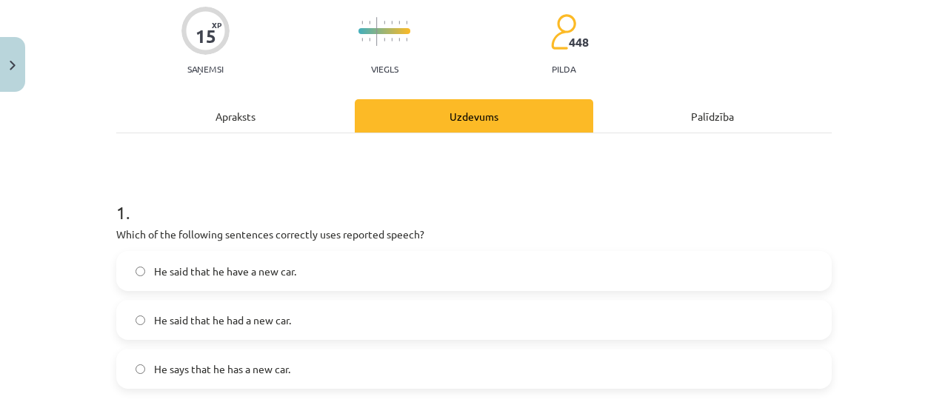
scroll to position [37, 0]
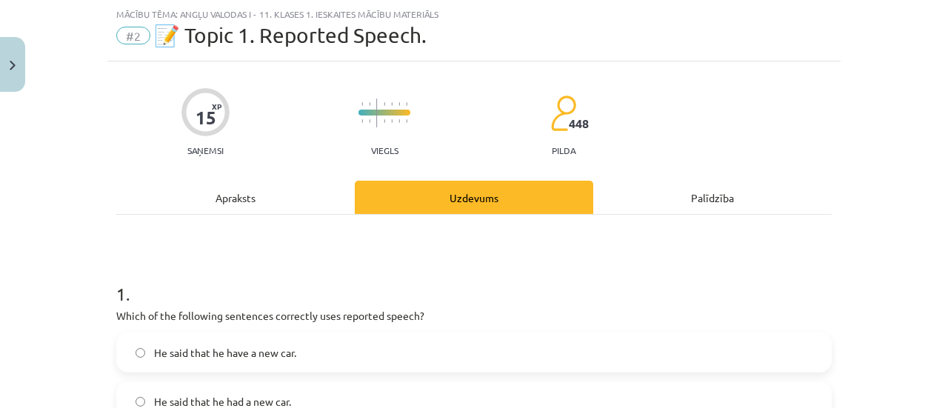
click at [303, 190] on div "Apraksts" at bounding box center [235, 197] width 238 height 33
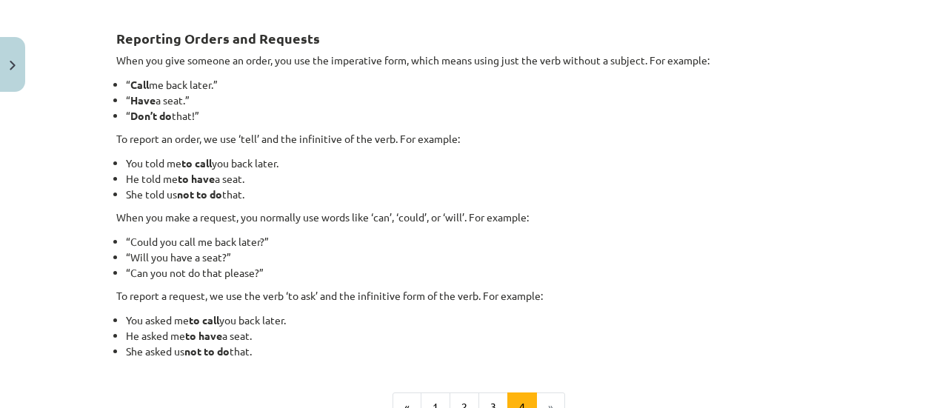
scroll to position [259, 0]
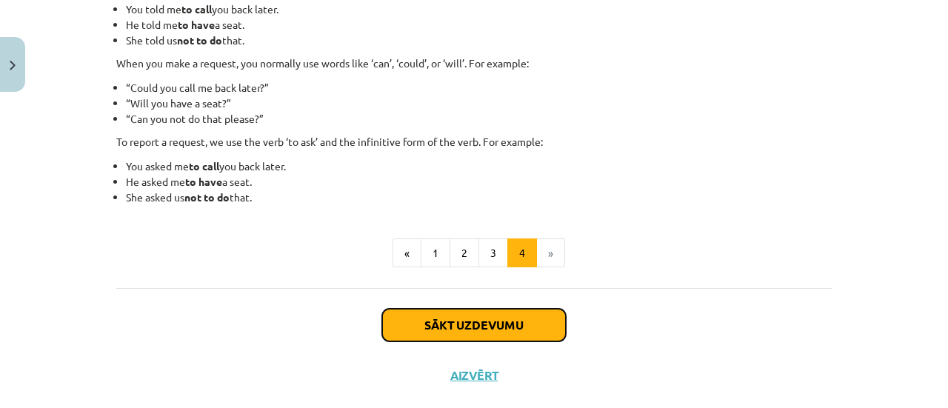
click at [479, 324] on button "Sākt uzdevumu" at bounding box center [474, 325] width 184 height 33
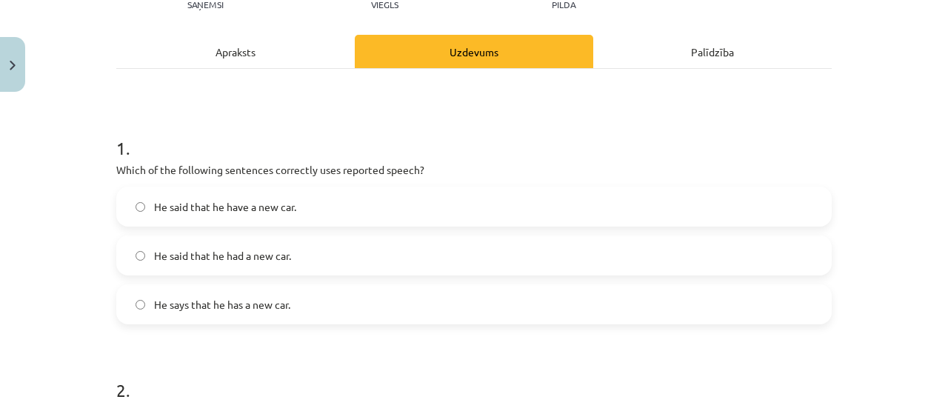
scroll to position [185, 0]
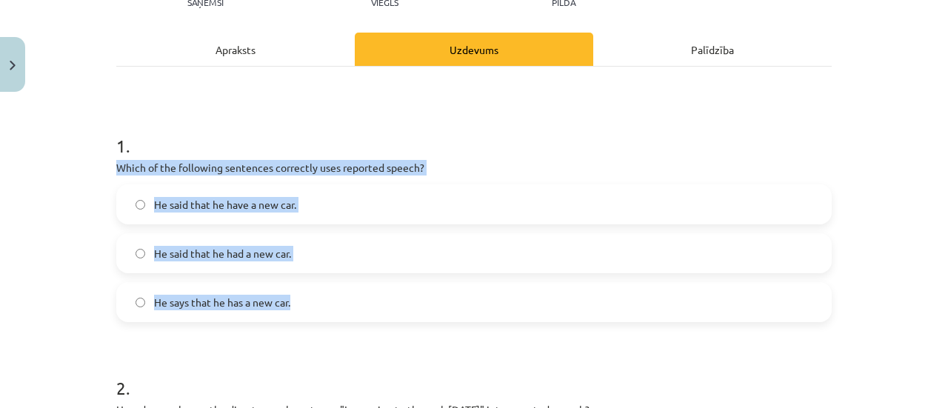
drag, startPoint x: 111, startPoint y: 165, endPoint x: 305, endPoint y: 307, distance: 240.5
click at [305, 307] on div "1 . Which of the following sentences correctly uses reported speech? He said th…" at bounding box center [473, 216] width 715 height 213
copy div "Which of the following sentences correctly uses reported speech? He said that h…"
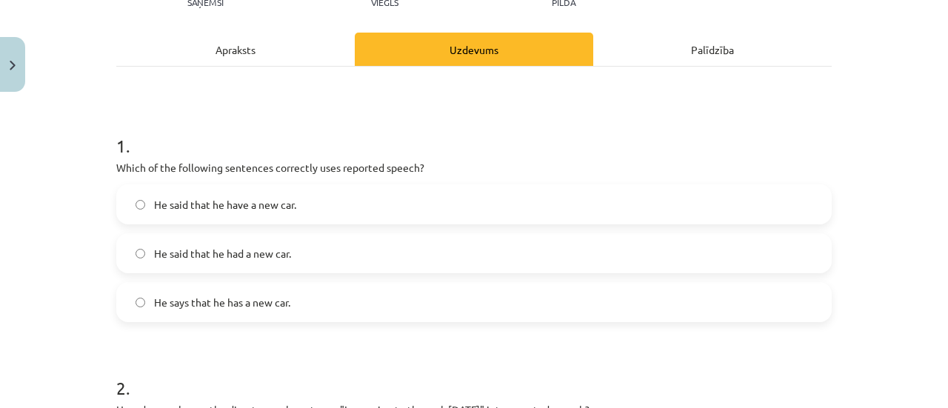
click at [401, 119] on h1 "1 ." at bounding box center [473, 133] width 715 height 46
click at [231, 261] on label "He said that he had a new car." at bounding box center [474, 253] width 712 height 37
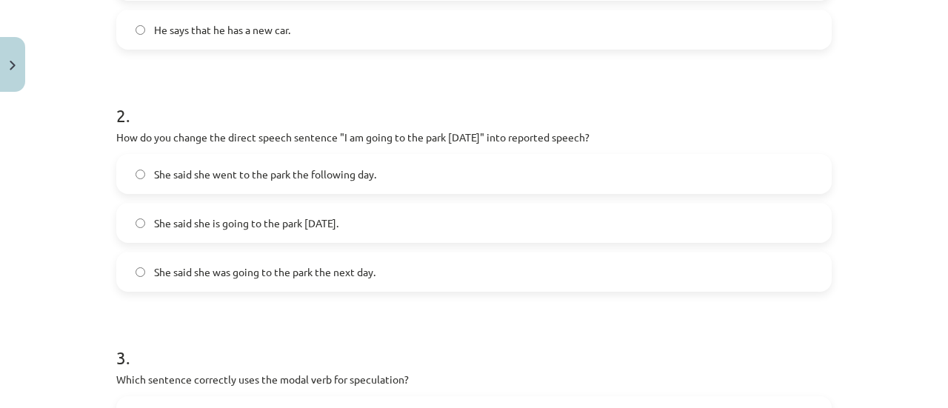
scroll to position [481, 0]
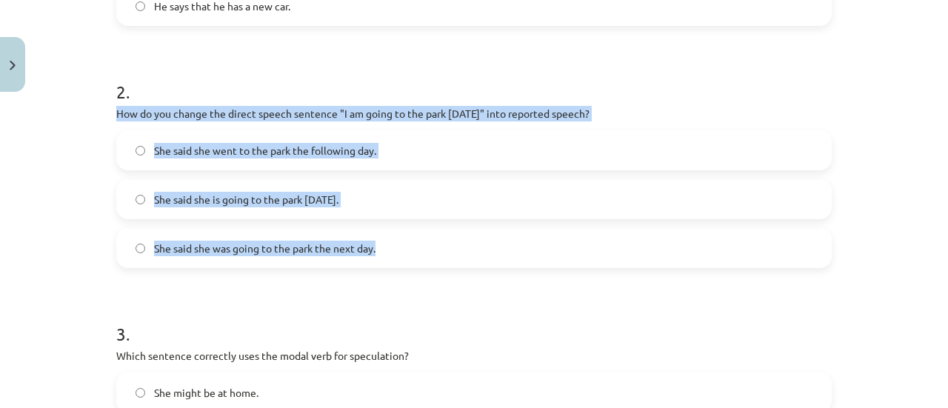
drag, startPoint x: 111, startPoint y: 110, endPoint x: 403, endPoint y: 242, distance: 320.4
click at [403, 242] on div "2 . How do you change the direct speech sentence "I am going to the park tomorr…" at bounding box center [473, 162] width 715 height 213
copy div "How do you change the direct speech sentence "I am going to the park tomorrow" …"
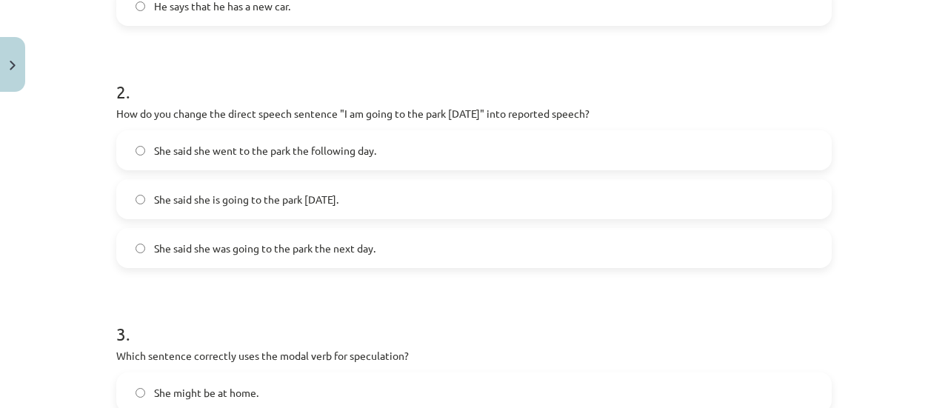
click at [347, 303] on h1 "3 ." at bounding box center [473, 321] width 715 height 46
click at [324, 245] on span "She said she was going to the park the next day." at bounding box center [264, 249] width 221 height 16
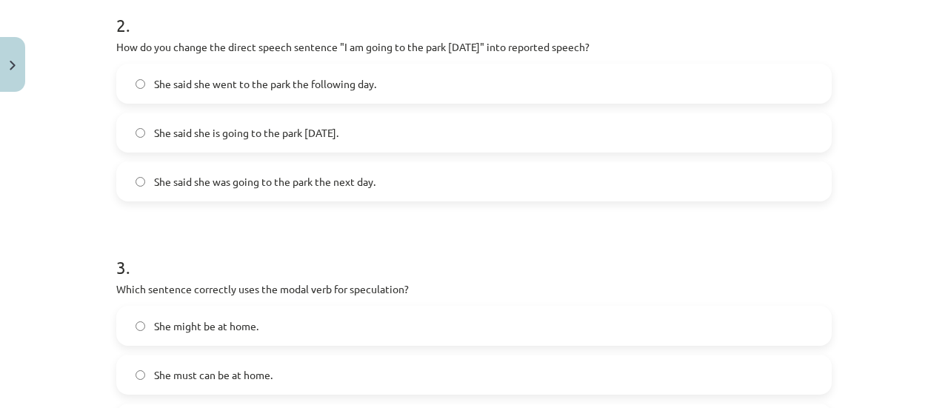
scroll to position [703, 0]
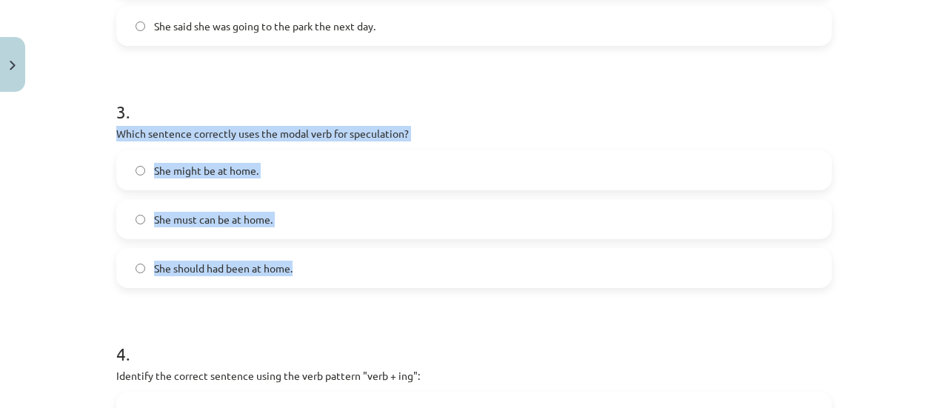
drag, startPoint x: 113, startPoint y: 131, endPoint x: 306, endPoint y: 238, distance: 221.1
click at [318, 252] on div "3 . Which sentence correctly uses the modal verb for speculation? She might be …" at bounding box center [473, 182] width 715 height 213
copy div "Which sentence correctly uses the modal verb for speculation? She might be at h…"
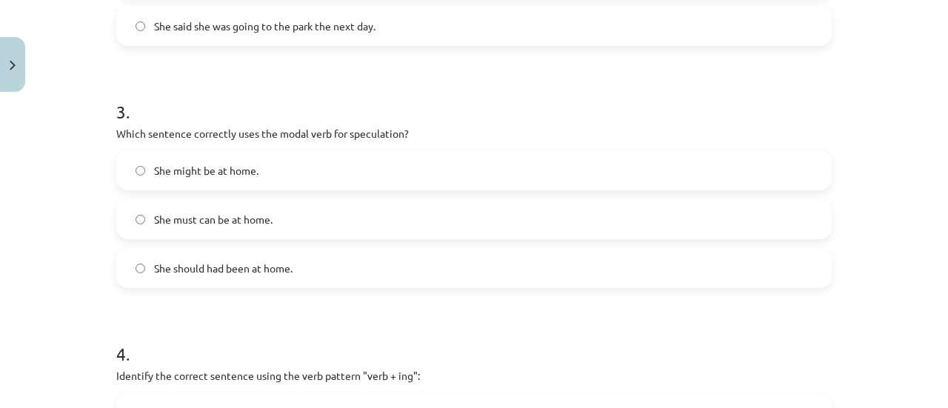
click at [342, 72] on form "1 . Which of the following sentences correctly uses reported speech? He said th…" at bounding box center [473, 181] width 715 height 1181
click at [259, 180] on label "She might be at home." at bounding box center [474, 170] width 712 height 37
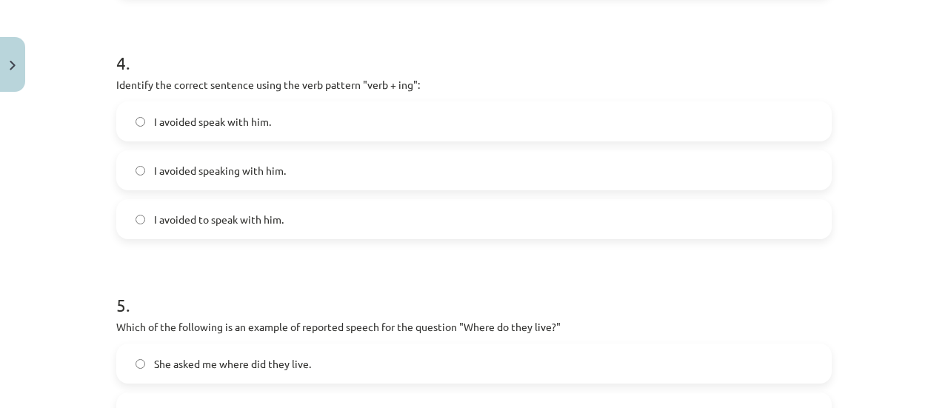
scroll to position [1000, 0]
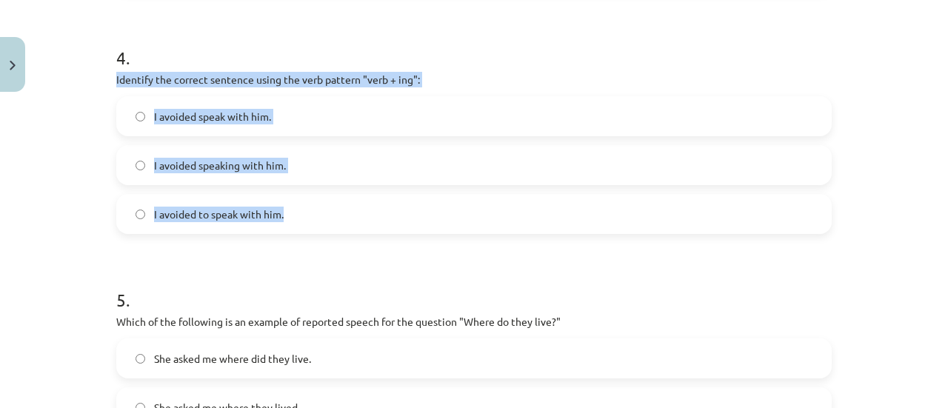
drag, startPoint x: 111, startPoint y: 75, endPoint x: 331, endPoint y: 209, distance: 257.5
click at [347, 221] on div "4 . Identify the correct sentence using the verb pattern "verb + ing": I avoide…" at bounding box center [473, 127] width 715 height 213
copy div "Identify the correct sentence using the verb pattern "verb + ing": I avoided sp…"
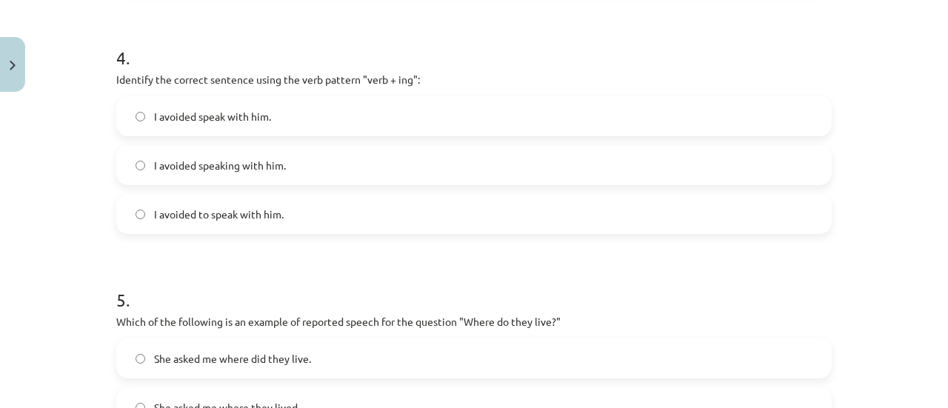
click at [338, 267] on h1 "5 ." at bounding box center [473, 287] width 715 height 46
click at [222, 170] on span "I avoided speaking with him." at bounding box center [220, 166] width 132 height 16
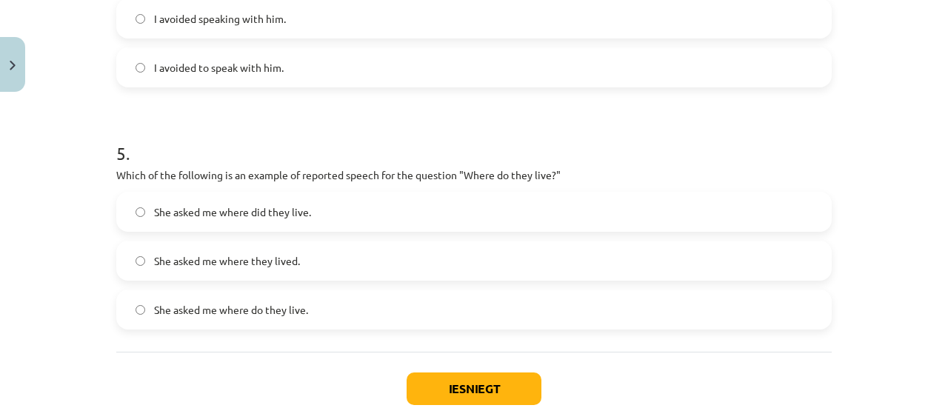
scroll to position [1148, 0]
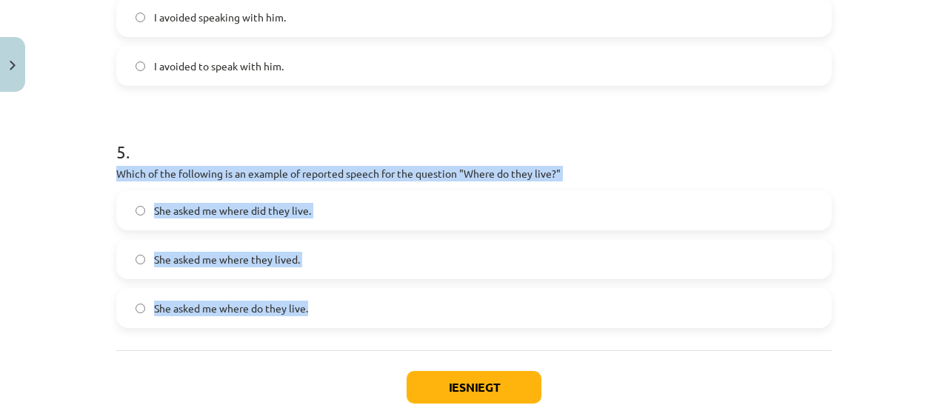
drag, startPoint x: 112, startPoint y: 171, endPoint x: 305, endPoint y: 314, distance: 240.4
click at [305, 314] on div "5 . Which of the following is an example of reported speech for the question "W…" at bounding box center [473, 222] width 715 height 213
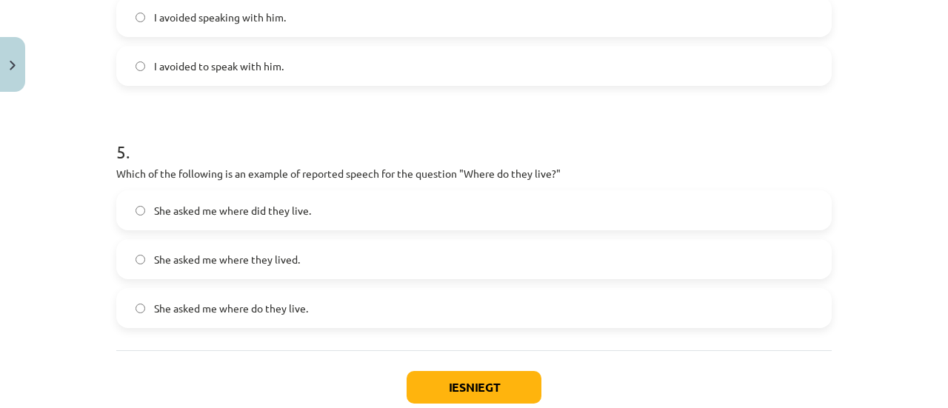
click at [278, 149] on h1 "5 ." at bounding box center [473, 139] width 715 height 46
click at [258, 257] on span "She asked me where they lived." at bounding box center [227, 260] width 146 height 16
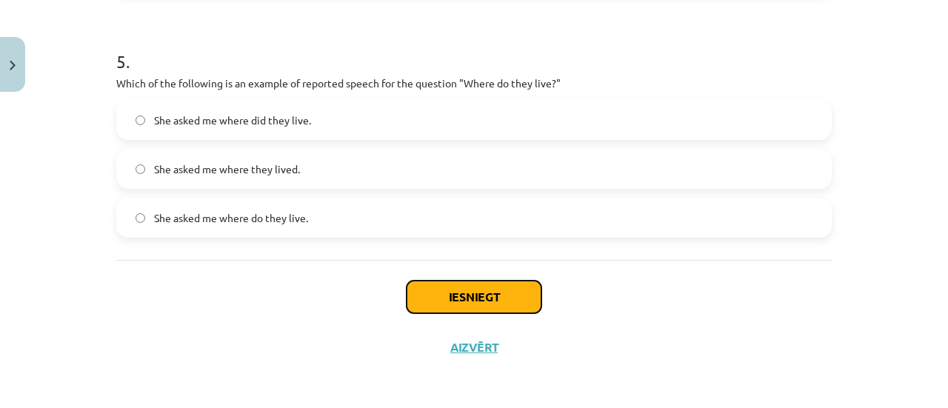
click at [464, 292] on button "Iesniegt" at bounding box center [474, 297] width 135 height 33
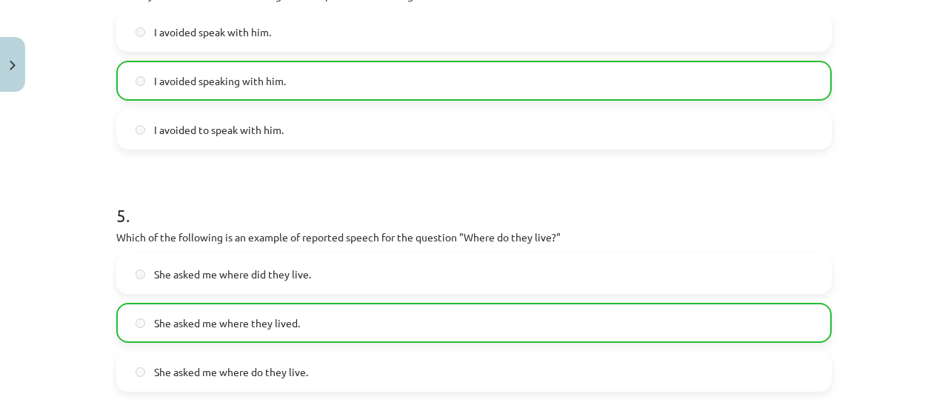
scroll to position [1285, 0]
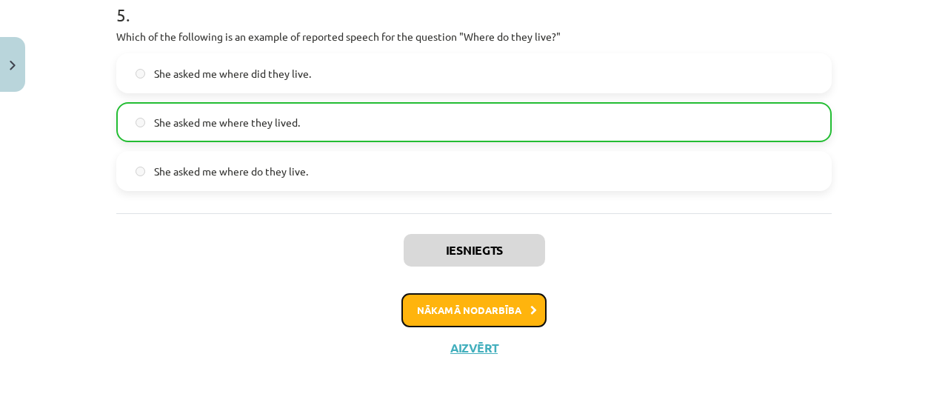
click at [471, 305] on button "Nākamā nodarbība" at bounding box center [473, 310] width 145 height 34
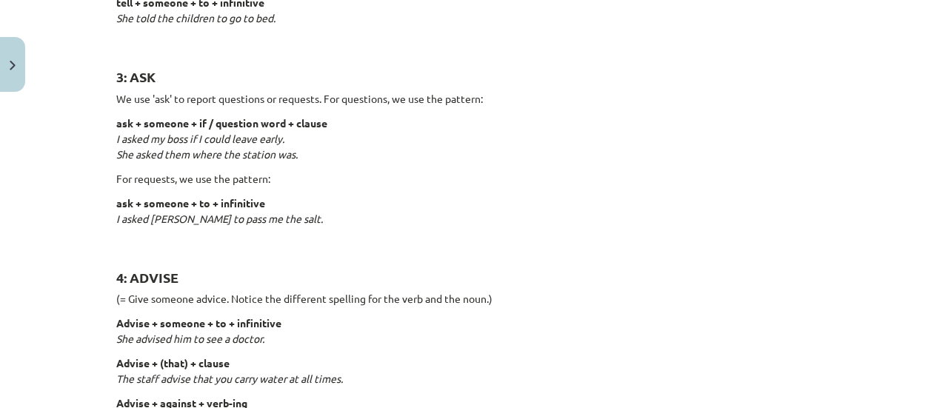
scroll to position [627, 0]
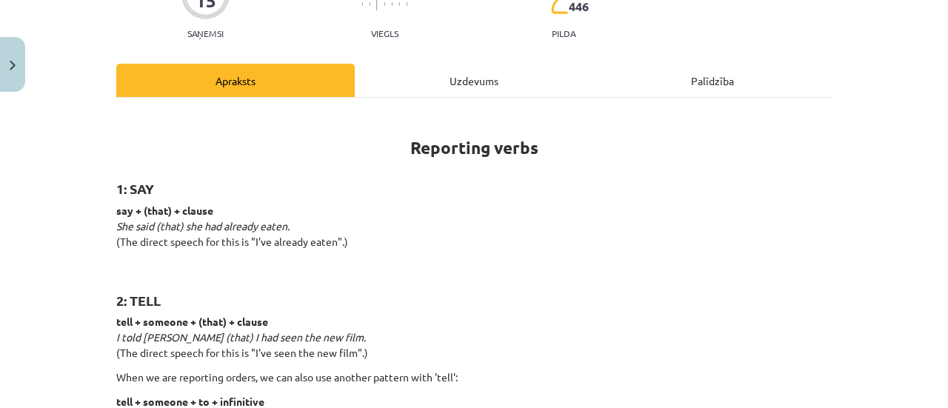
scroll to position [153, 0]
click at [456, 78] on div "Uzdevums" at bounding box center [474, 80] width 238 height 33
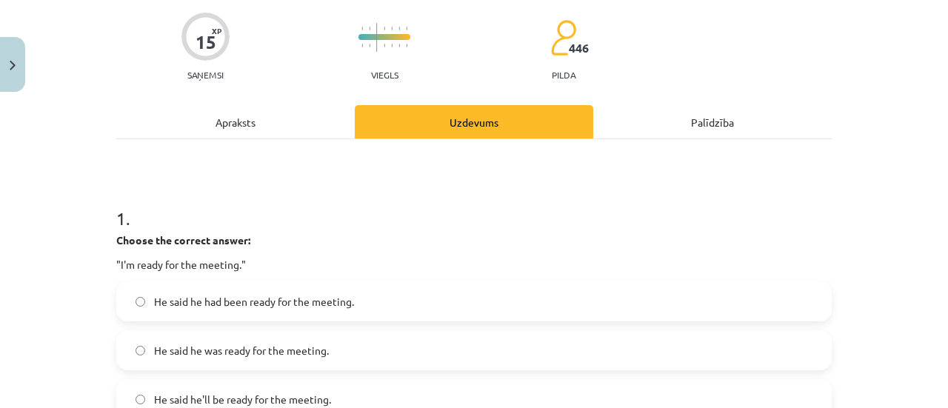
scroll to position [185, 0]
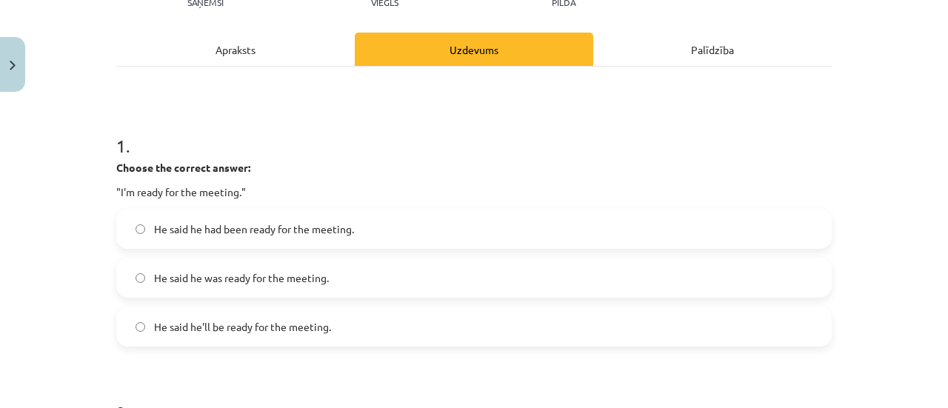
click at [253, 48] on div "Apraksts" at bounding box center [235, 49] width 238 height 33
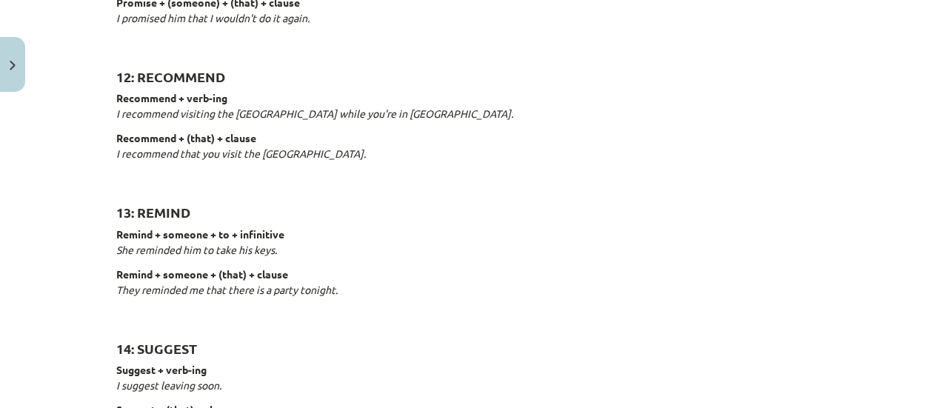
scroll to position [2004, 0]
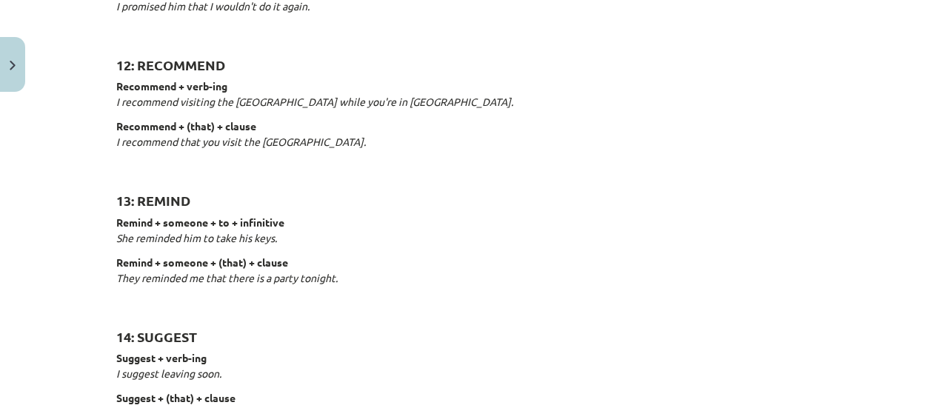
drag, startPoint x: 467, startPoint y: 66, endPoint x: 495, endPoint y: 4, distance: 67.6
click at [290, 187] on h2 "13: REMIND" at bounding box center [473, 192] width 715 height 36
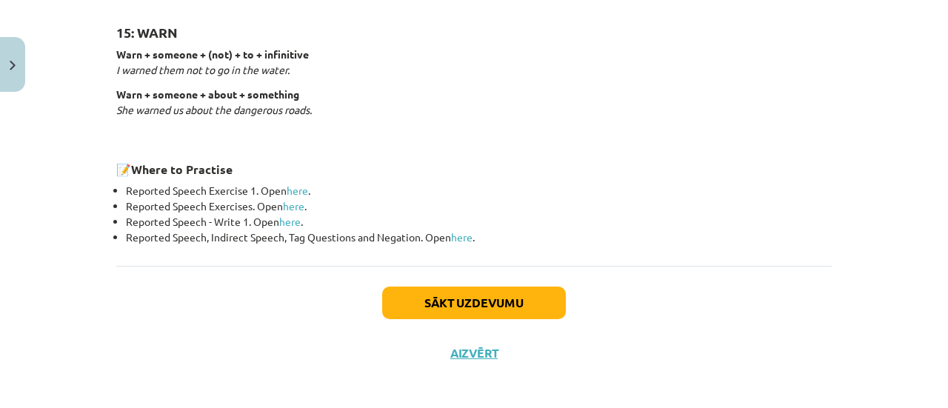
scroll to position [2449, 0]
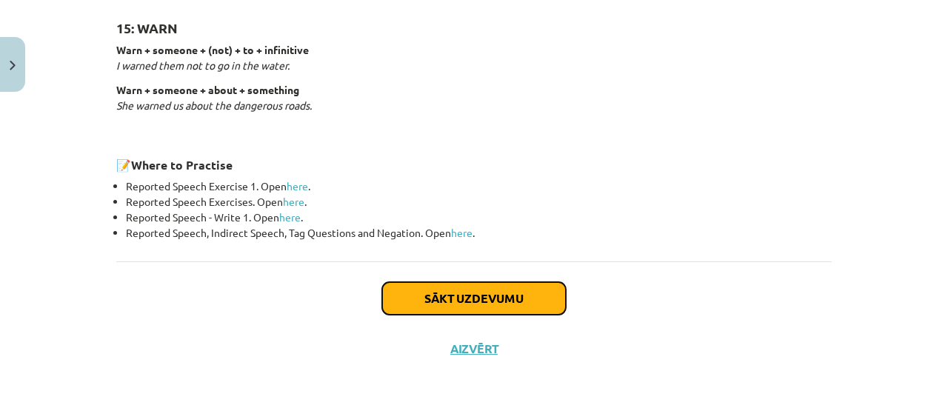
click at [437, 293] on button "Sākt uzdevumu" at bounding box center [474, 298] width 184 height 33
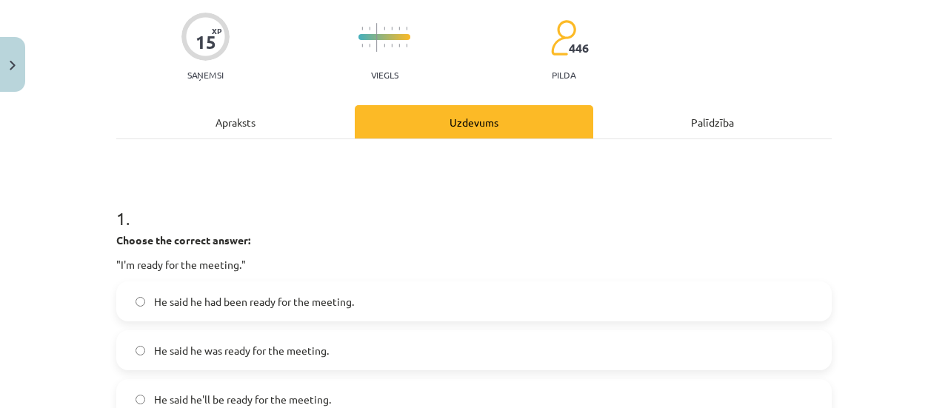
scroll to position [185, 0]
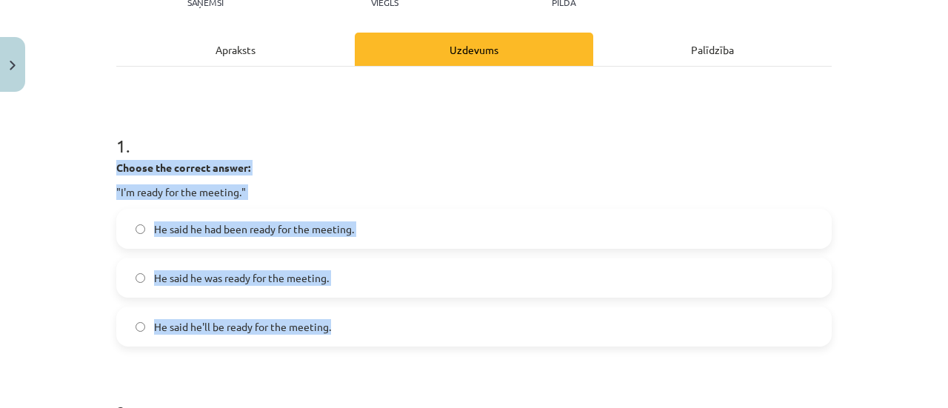
drag, startPoint x: 113, startPoint y: 167, endPoint x: 335, endPoint y: 292, distance: 255.3
click at [367, 310] on div "1 . Choose the correct answer: "I'm ready for the meeting." He said he had been…" at bounding box center [473, 228] width 715 height 237
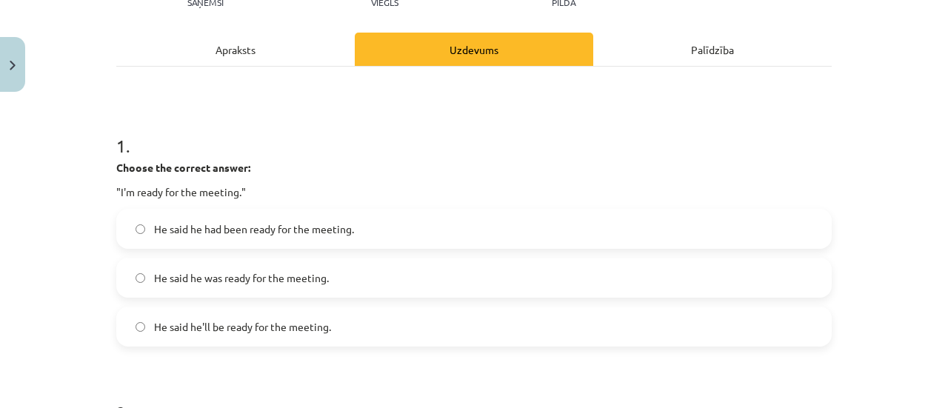
click at [324, 153] on h1 "1 ." at bounding box center [473, 133] width 715 height 46
click at [307, 270] on span "He said he was ready for the meeting." at bounding box center [241, 278] width 175 height 16
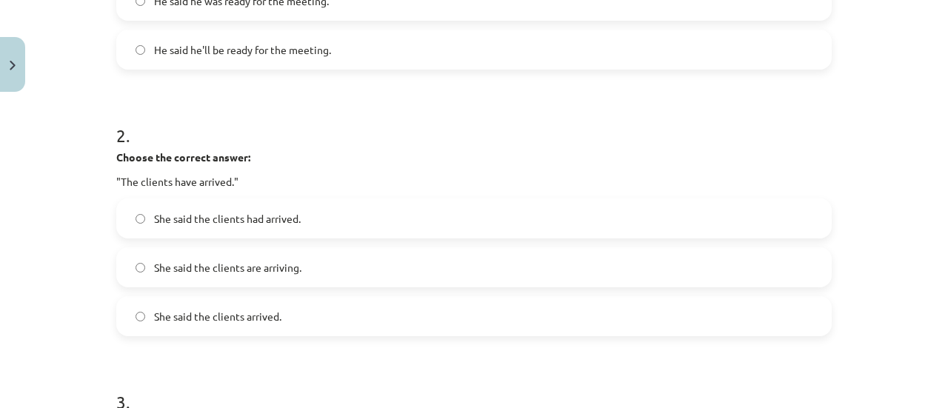
scroll to position [481, 0]
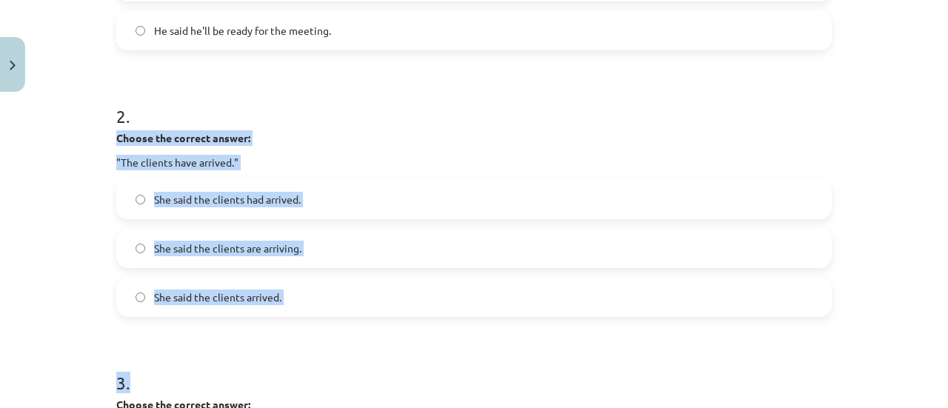
drag, startPoint x: 110, startPoint y: 136, endPoint x: 346, endPoint y: 326, distance: 302.8
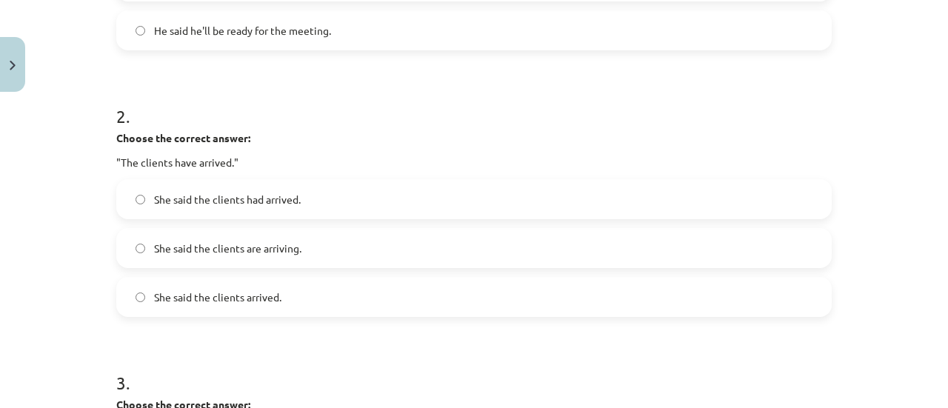
click at [357, 98] on h1 "2 ." at bounding box center [473, 103] width 715 height 46
click at [244, 196] on span "She said the clients had arrived." at bounding box center [227, 200] width 147 height 16
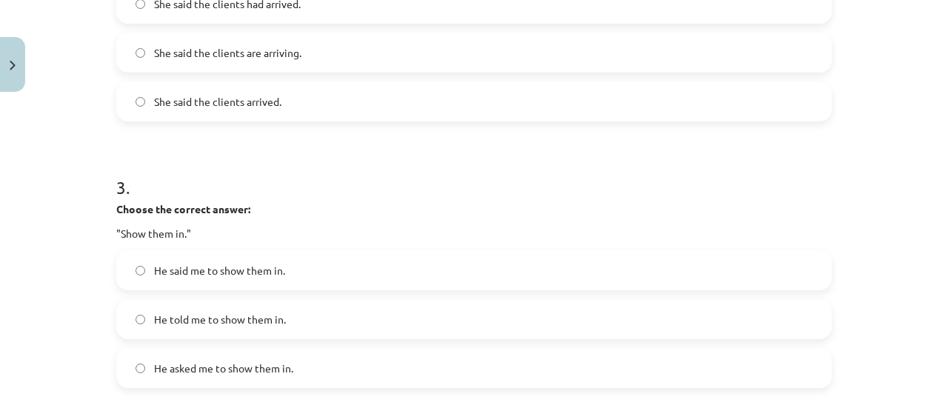
scroll to position [703, 0]
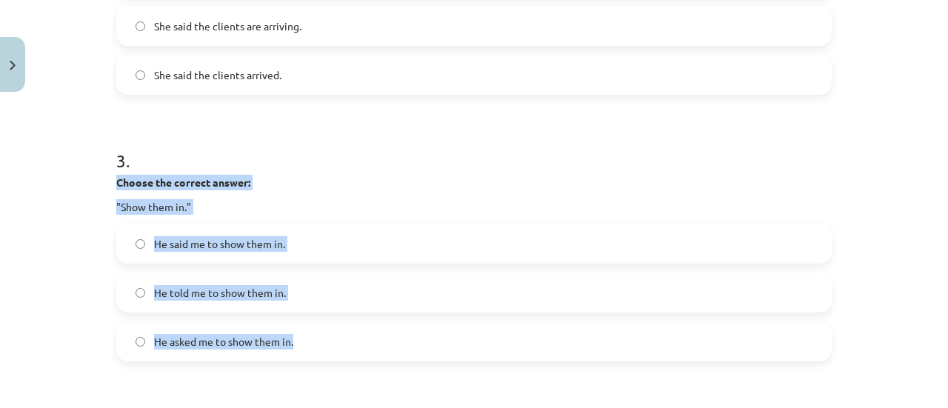
drag, startPoint x: 110, startPoint y: 182, endPoint x: 311, endPoint y: 330, distance: 249.6
click at [311, 330] on div "15 XP Saņemsi Viegls 446 pilda Apraksts Uzdevums Palīdzība 1 . Choose the corre…" at bounding box center [473, 212] width 733 height 1634
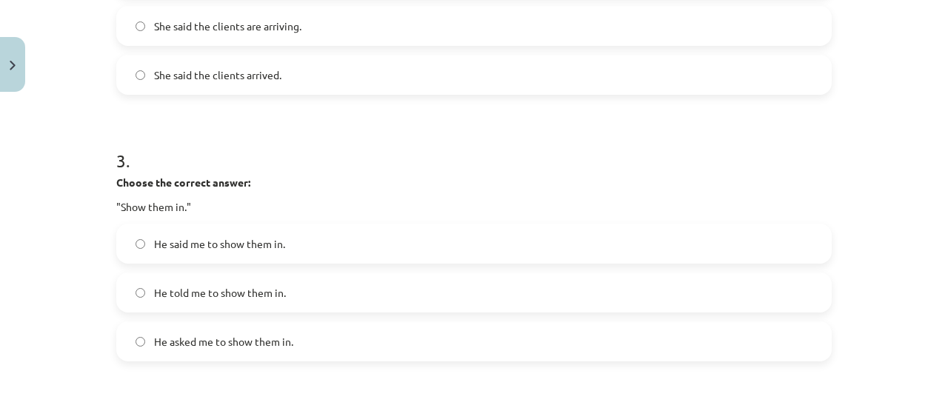
click at [346, 135] on h1 "3 ." at bounding box center [473, 147] width 715 height 46
click at [263, 287] on span "He told me to show them in." at bounding box center [220, 293] width 132 height 16
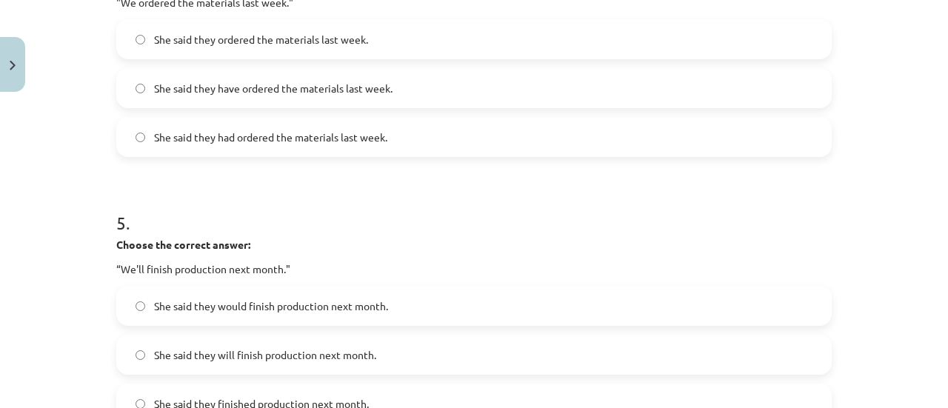
scroll to position [991, 0]
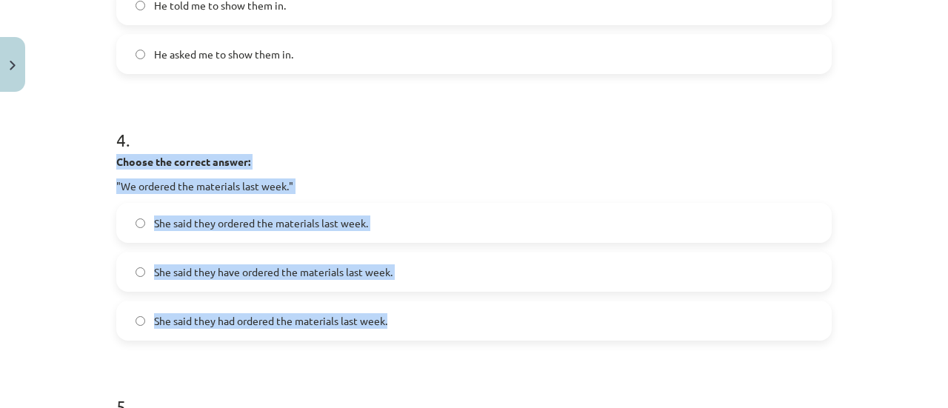
drag, startPoint x: 111, startPoint y: 158, endPoint x: 407, endPoint y: 328, distance: 341.3
click at [407, 328] on div "4 . Choose the correct answer: "We ordered the materials last week." She said t…" at bounding box center [473, 222] width 715 height 237
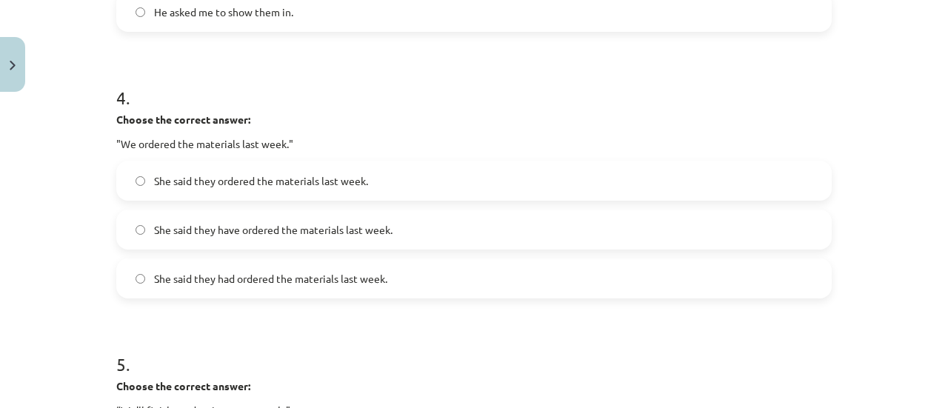
scroll to position [1065, 0]
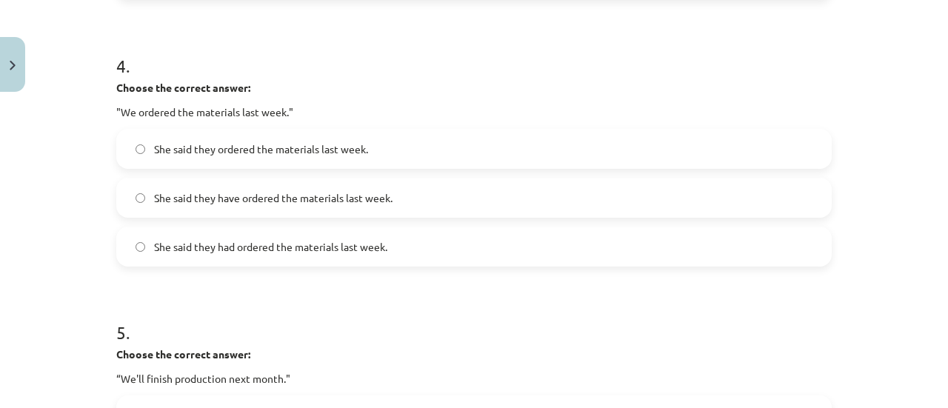
click at [269, 236] on label "She said they had ordered the materials last week." at bounding box center [474, 246] width 712 height 37
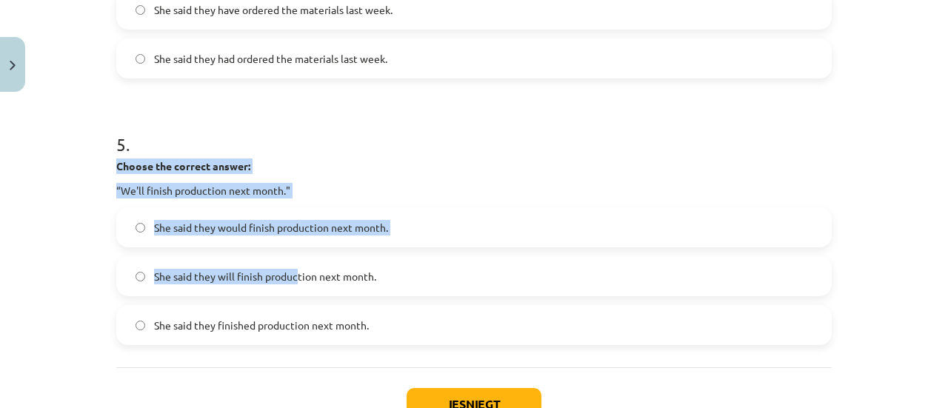
scroll to position [1287, 0]
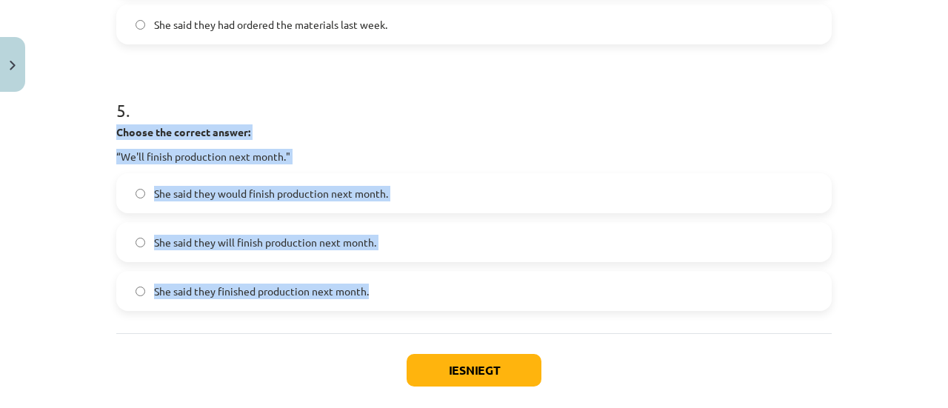
drag, startPoint x: 110, startPoint y: 206, endPoint x: 384, endPoint y: 275, distance: 283.2
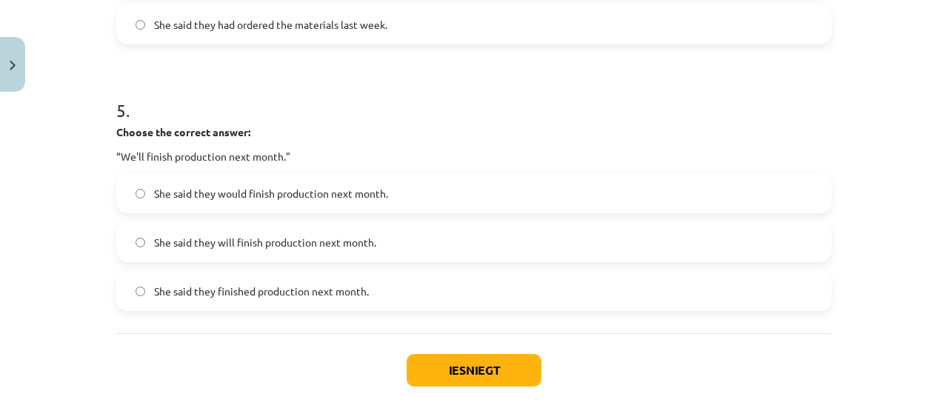
click at [359, 118] on h1 "5 ." at bounding box center [473, 97] width 715 height 46
click at [332, 177] on label "She said they would finish production next month." at bounding box center [474, 193] width 712 height 37
click at [465, 371] on button "Iesniegt" at bounding box center [474, 370] width 135 height 33
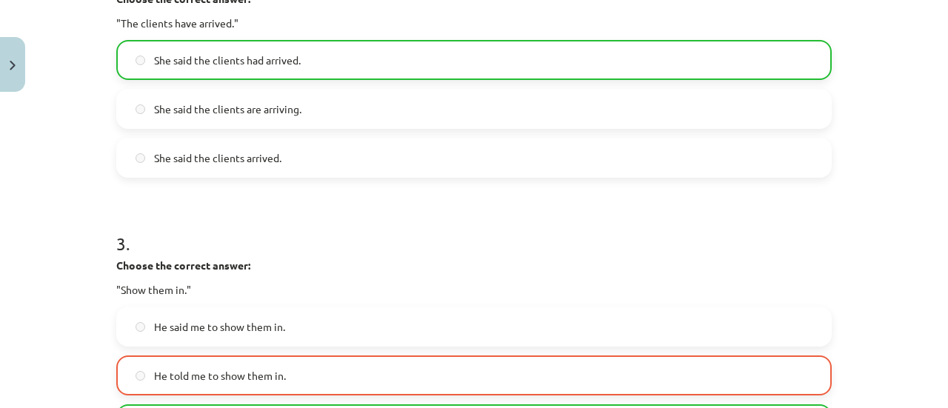
scroll to position [695, 0]
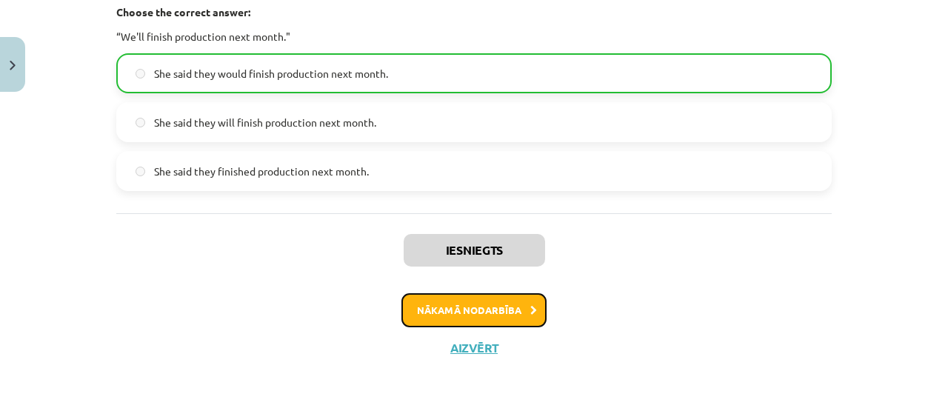
click at [467, 309] on button "Nākamā nodarbība" at bounding box center [473, 310] width 145 height 34
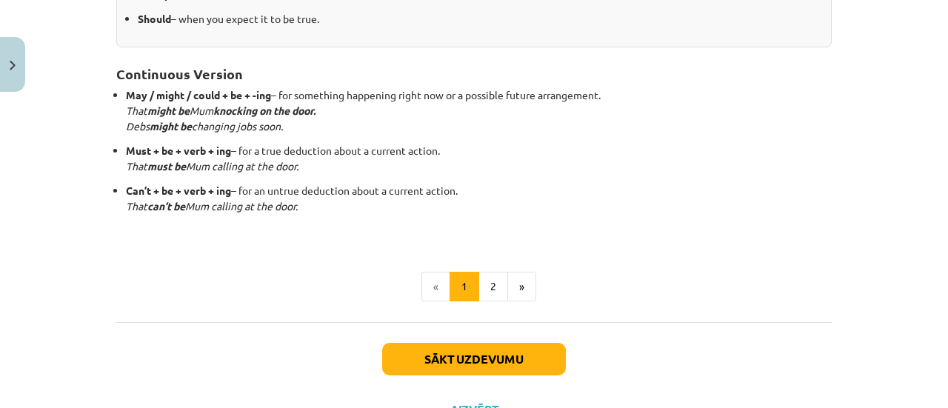
scroll to position [481, 0]
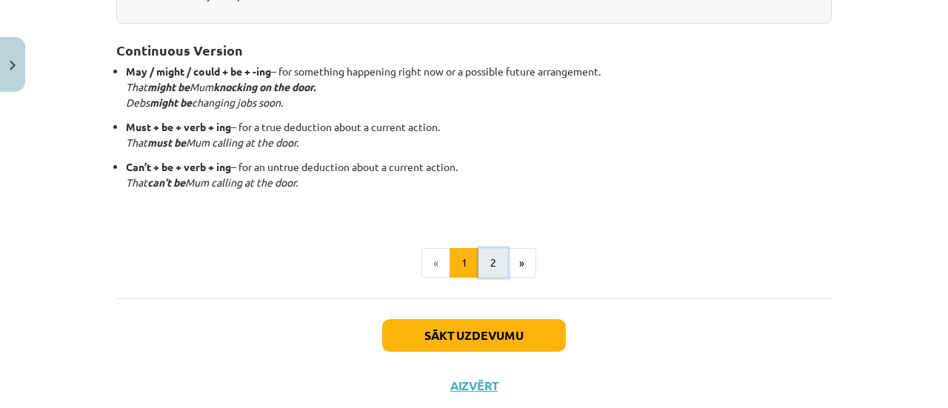
click at [490, 260] on button "2" at bounding box center [493, 263] width 30 height 30
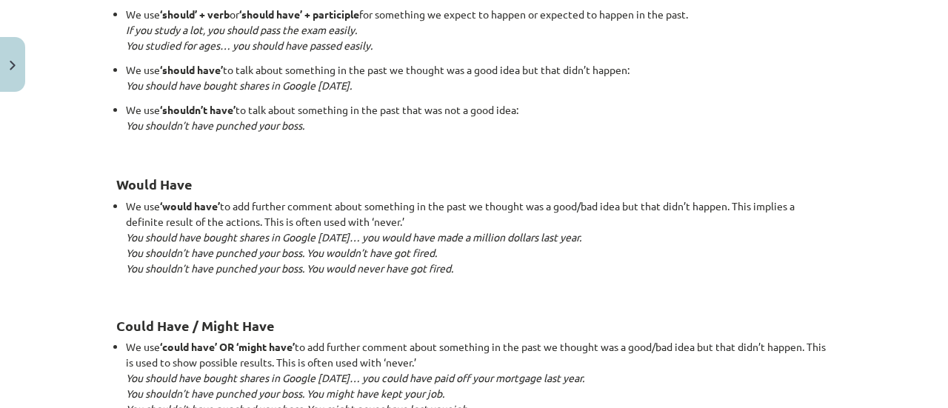
scroll to position [1523, 0]
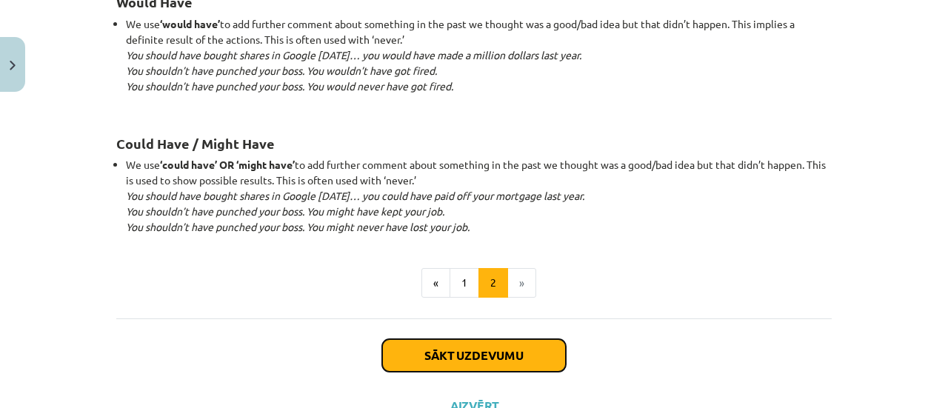
click at [472, 348] on button "Sākt uzdevumu" at bounding box center [474, 355] width 184 height 33
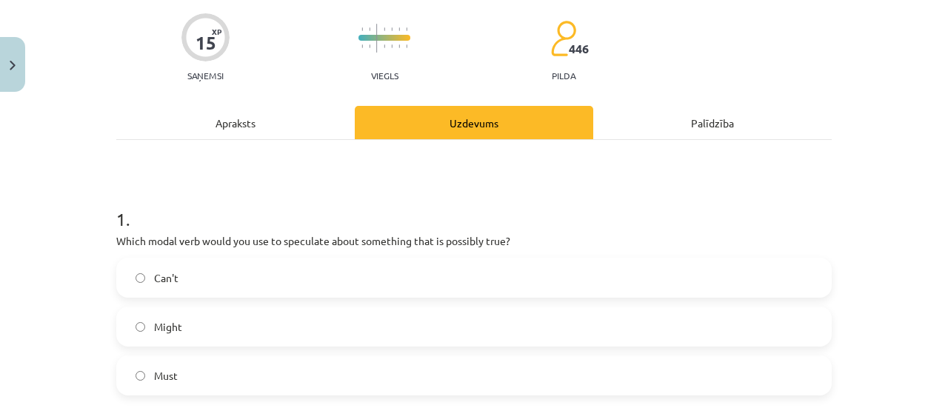
scroll to position [185, 0]
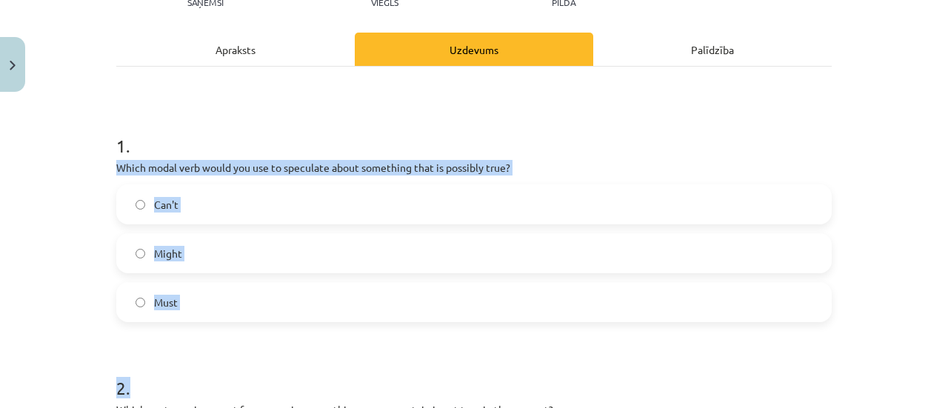
drag, startPoint x: 110, startPoint y: 170, endPoint x: 343, endPoint y: 324, distance: 279.3
click at [116, 168] on p "Which modal verb would you use to speculate about something that is possibly tr…" at bounding box center [473, 168] width 715 height 16
drag, startPoint x: 111, startPoint y: 166, endPoint x: 243, endPoint y: 281, distance: 174.8
click at [243, 281] on div "1 . Which modal verb would you use to speculate about something that is possibl…" at bounding box center [473, 216] width 715 height 213
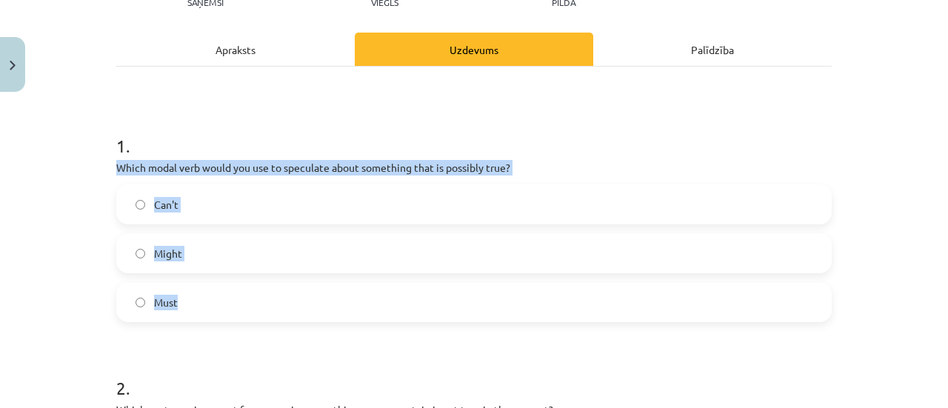
click at [213, 253] on label "Might" at bounding box center [474, 253] width 712 height 37
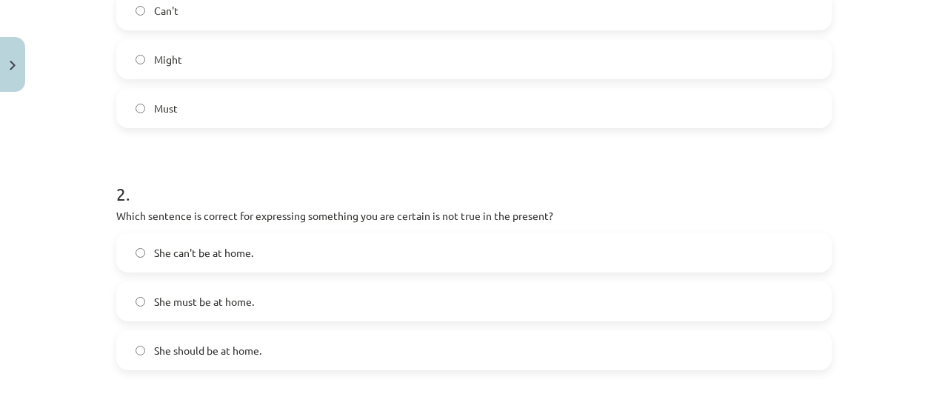
scroll to position [481, 0]
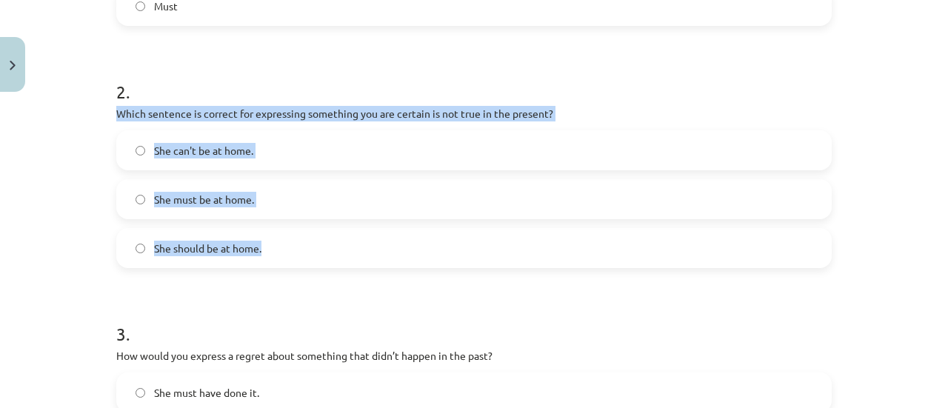
drag, startPoint x: 107, startPoint y: 113, endPoint x: 265, endPoint y: 248, distance: 208.0
click at [265, 248] on div "15 XP Saņemsi Viegls 446 pilda Apraksts Uzdevums Palīdzība 1 . Which modal verb…" at bounding box center [473, 373] width 733 height 1512
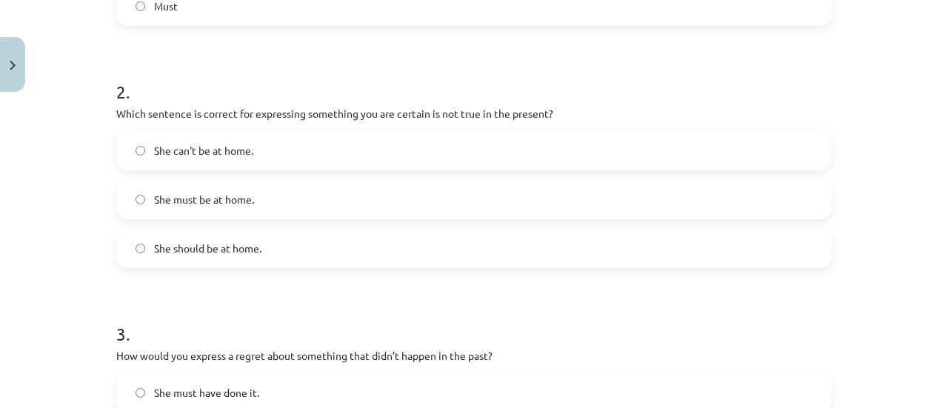
click at [278, 78] on h1 "2 ." at bounding box center [473, 79] width 715 height 46
click at [289, 144] on label "She can't be at home." at bounding box center [474, 150] width 712 height 37
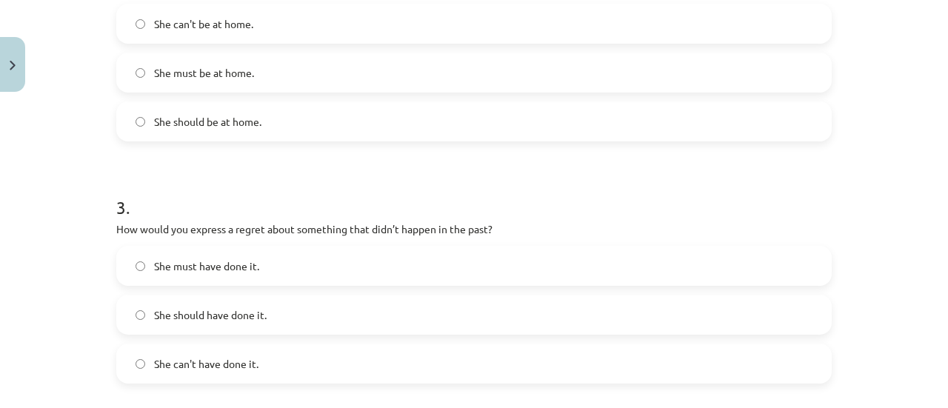
scroll to position [703, 0]
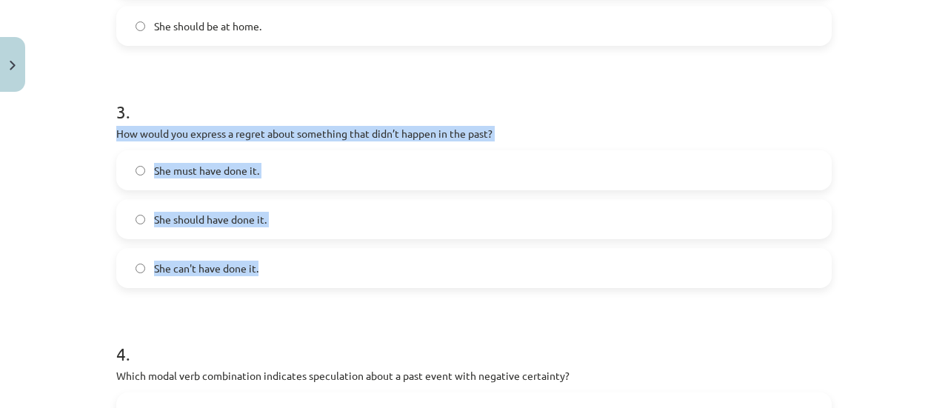
drag, startPoint x: 108, startPoint y: 134, endPoint x: 258, endPoint y: 261, distance: 197.0
click at [258, 261] on div "15 XP Saņemsi Viegls 446 pilda Apraksts Uzdevums Palīdzība 1 . Which modal verb…" at bounding box center [473, 151] width 733 height 1512
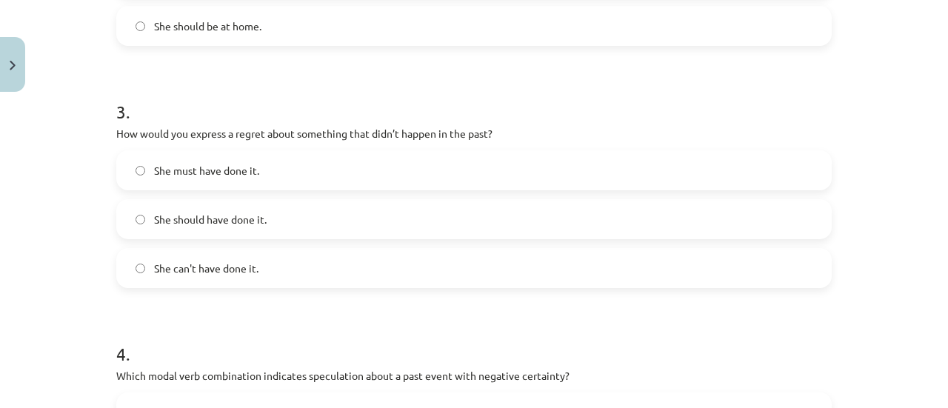
click at [203, 78] on h1 "3 ." at bounding box center [473, 99] width 715 height 46
click at [207, 224] on span "She should have done it." at bounding box center [210, 220] width 113 height 16
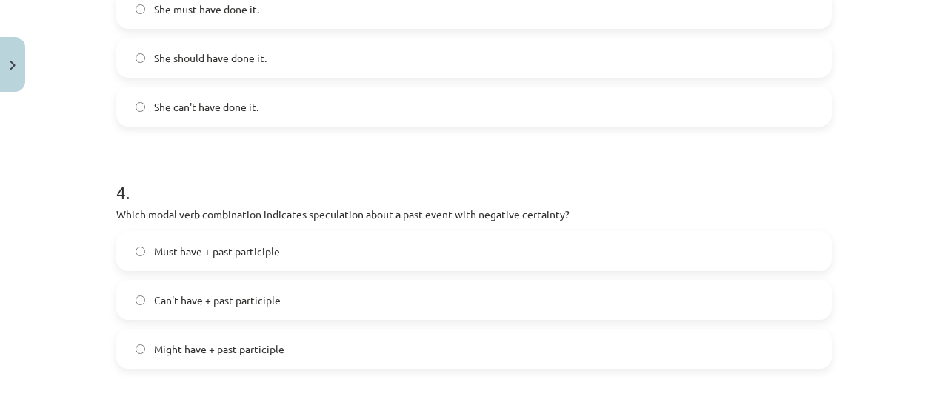
scroll to position [1000, 0]
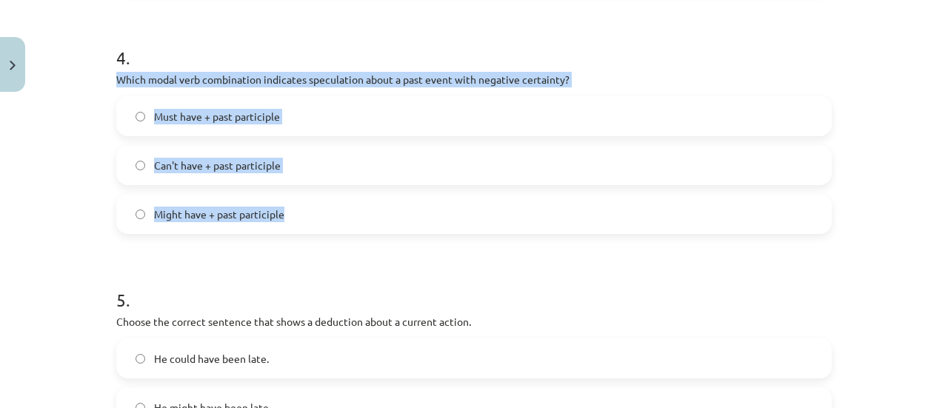
drag, startPoint x: 111, startPoint y: 82, endPoint x: 305, endPoint y: 230, distance: 244.1
click at [305, 230] on div "4 . Which modal verb combination indicates speculation about a past event with …" at bounding box center [473, 127] width 715 height 213
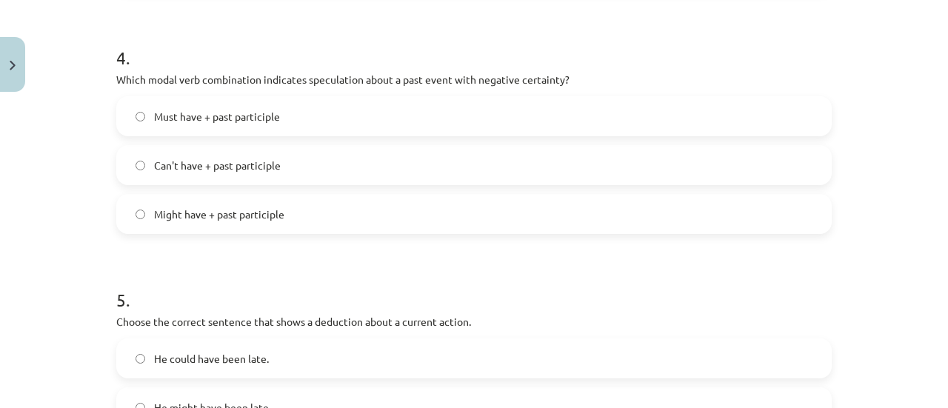
click at [224, 32] on h1 "4 ." at bounding box center [473, 44] width 715 height 46
click at [216, 170] on span "Can't have + past participle" at bounding box center [217, 166] width 127 height 16
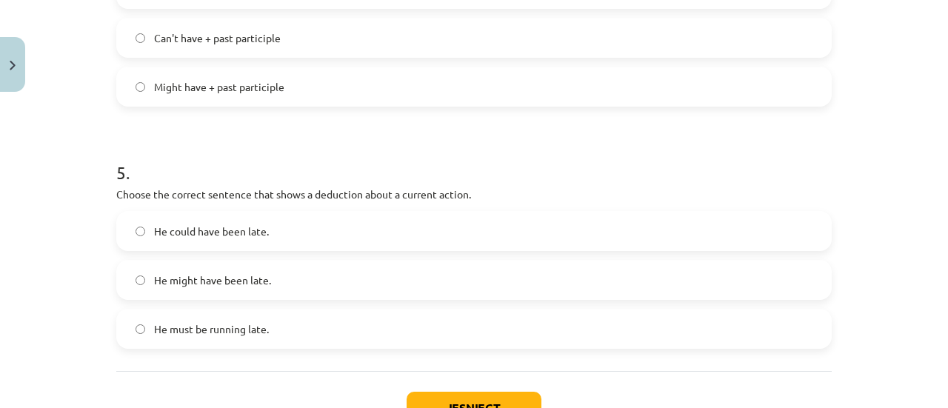
scroll to position [1222, 0]
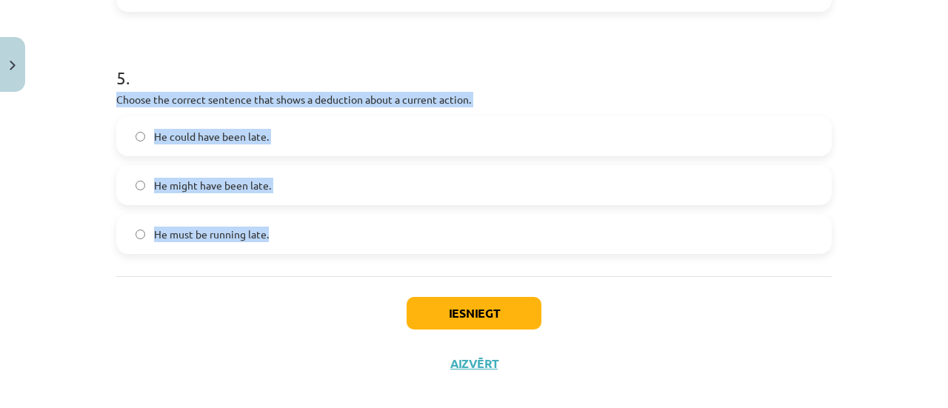
drag, startPoint x: 113, startPoint y: 98, endPoint x: 267, endPoint y: 232, distance: 203.7
click at [267, 232] on div "5 . Choose the correct sentence that shows a deduction about a current action. …" at bounding box center [473, 147] width 715 height 213
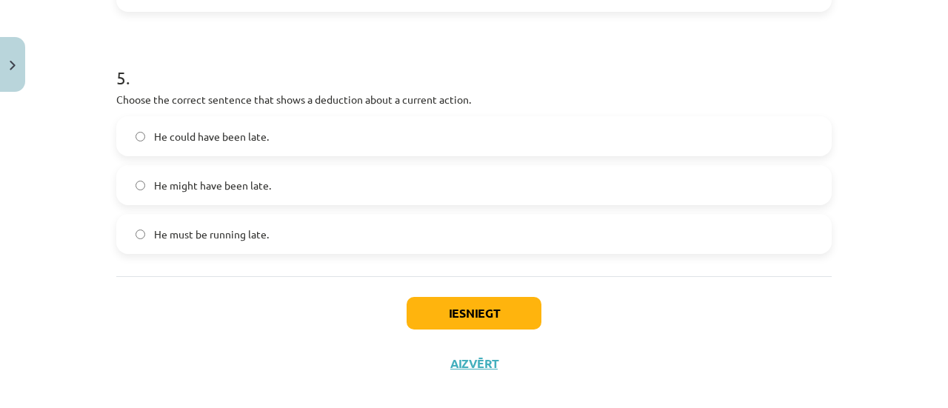
click at [221, 230] on span "He must be running late." at bounding box center [211, 235] width 115 height 16
click at [451, 300] on button "Iesniegt" at bounding box center [474, 313] width 135 height 33
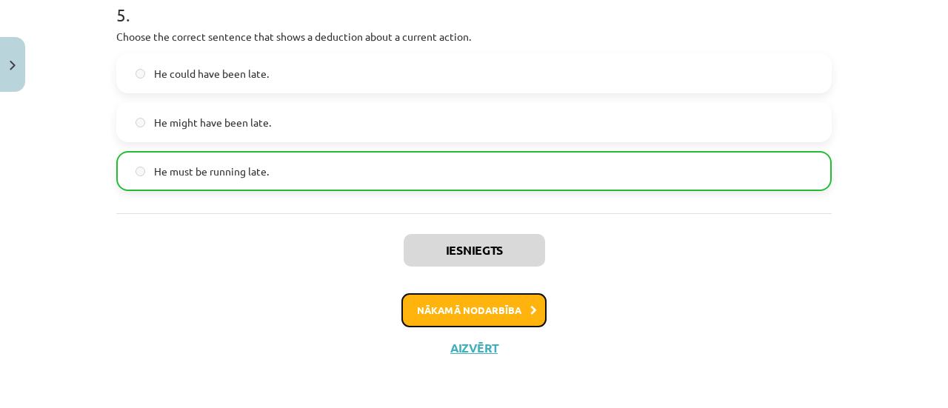
click at [443, 307] on button "Nākamā nodarbība" at bounding box center [473, 310] width 145 height 34
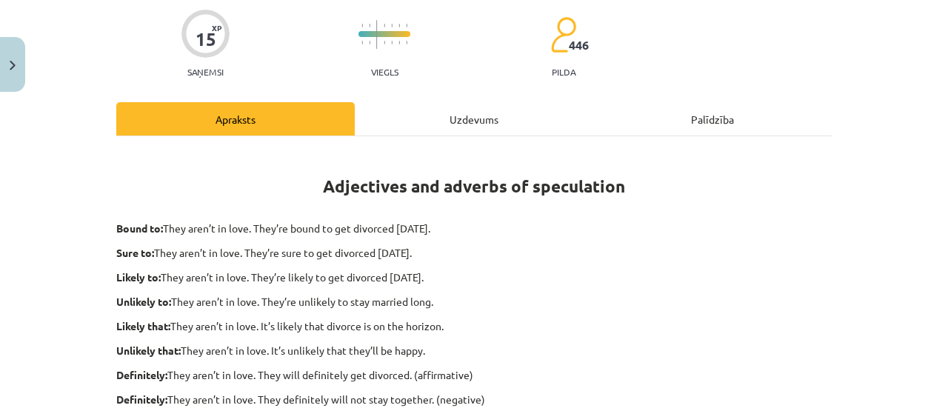
scroll to position [296, 0]
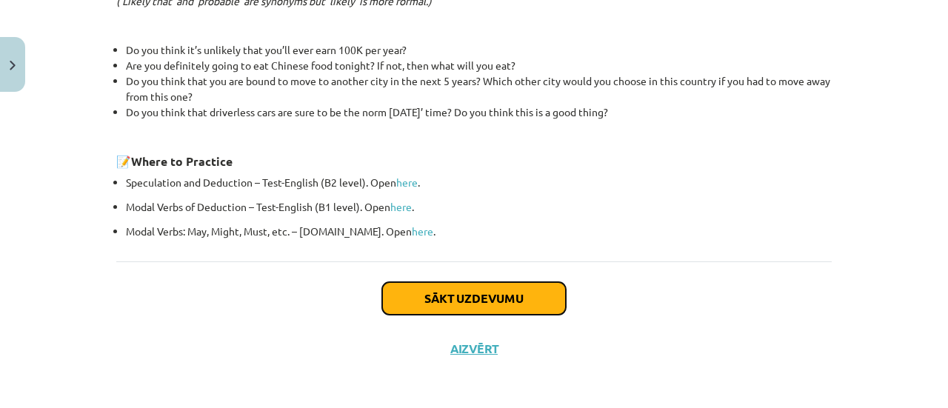
click at [447, 288] on button "Sākt uzdevumu" at bounding box center [474, 298] width 184 height 33
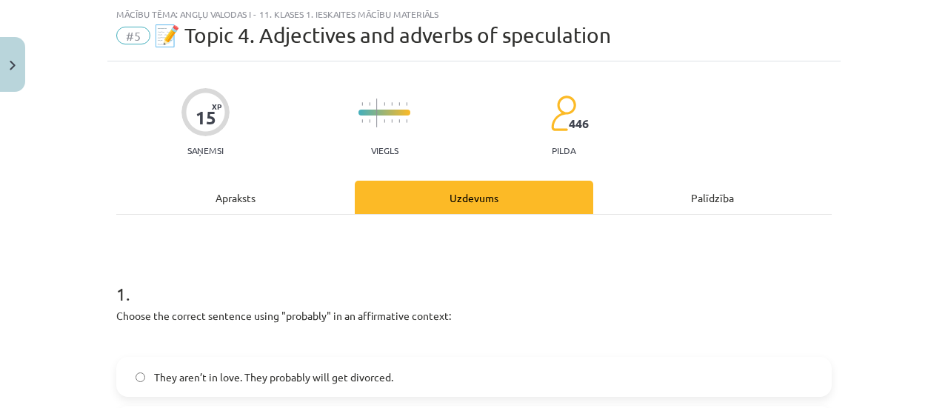
scroll to position [185, 0]
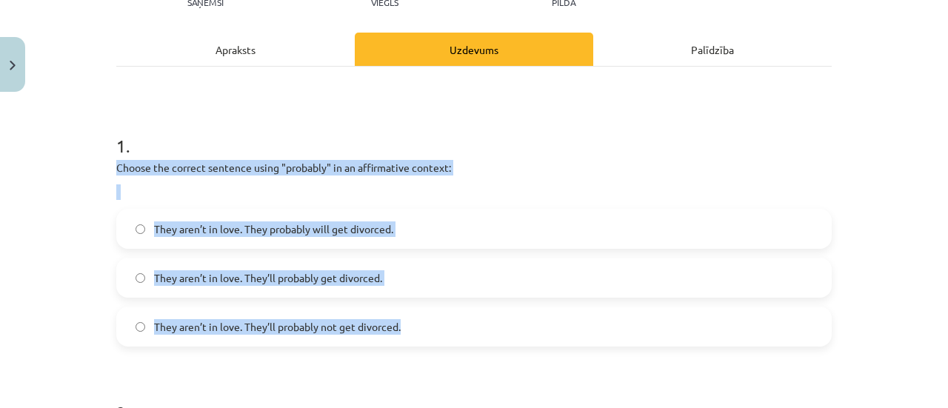
drag, startPoint x: 112, startPoint y: 165, endPoint x: 442, endPoint y: 327, distance: 367.6
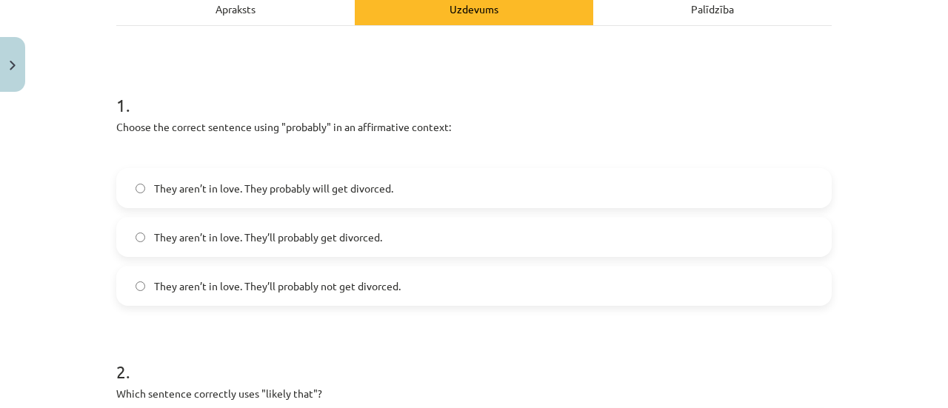
scroll to position [259, 0]
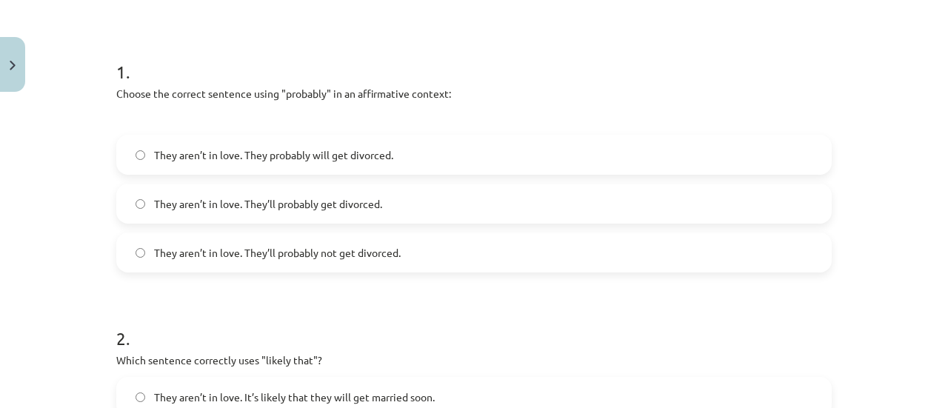
click at [347, 192] on label "They aren’t in love. They’ll probably get divorced." at bounding box center [474, 203] width 712 height 37
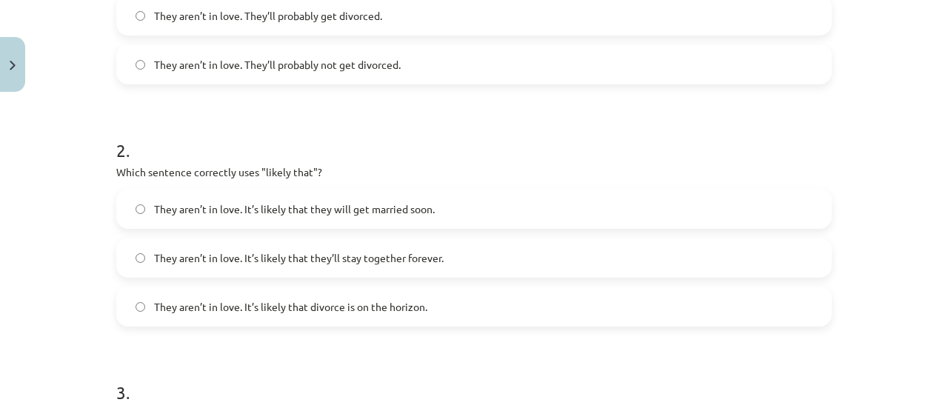
scroll to position [481, 0]
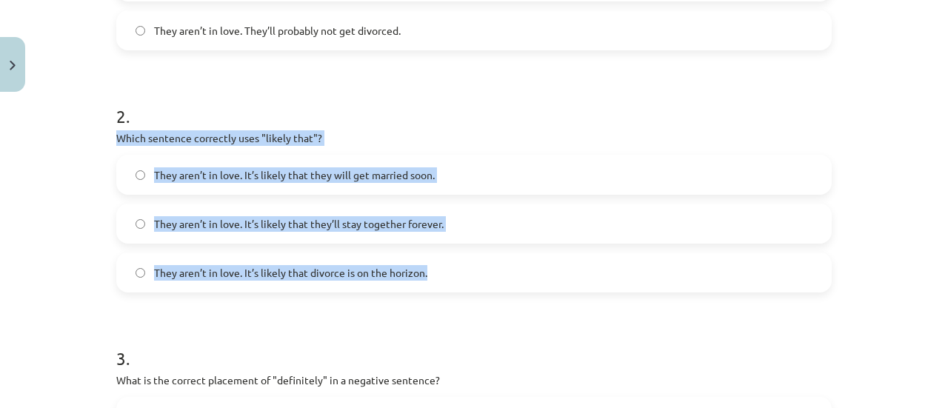
drag, startPoint x: 111, startPoint y: 136, endPoint x: 480, endPoint y: 276, distance: 394.7
click at [480, 276] on div "2 . Which sentence correctly uses "likely that"? They aren’t in love. It’s like…" at bounding box center [473, 186] width 715 height 213
drag, startPoint x: 318, startPoint y: 173, endPoint x: 229, endPoint y: 189, distance: 90.9
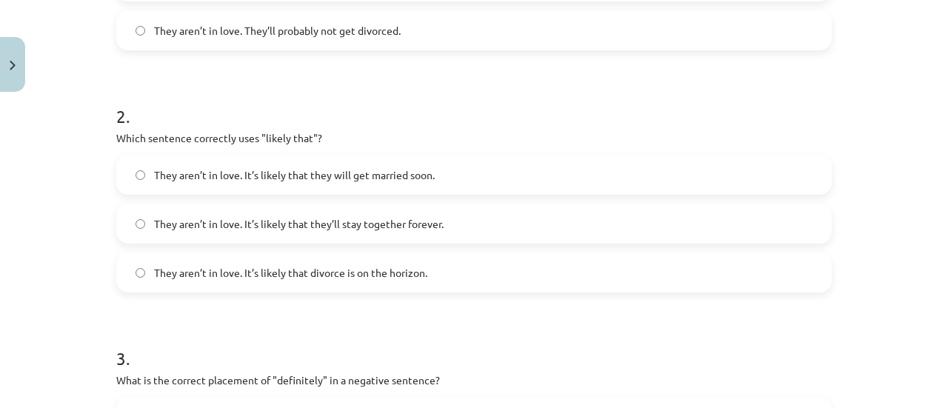
click at [327, 83] on h1 "2 ." at bounding box center [473, 103] width 715 height 46
click at [326, 262] on label "They aren’t in love. It’s likely that divorce is on the horizon." at bounding box center [474, 272] width 712 height 37
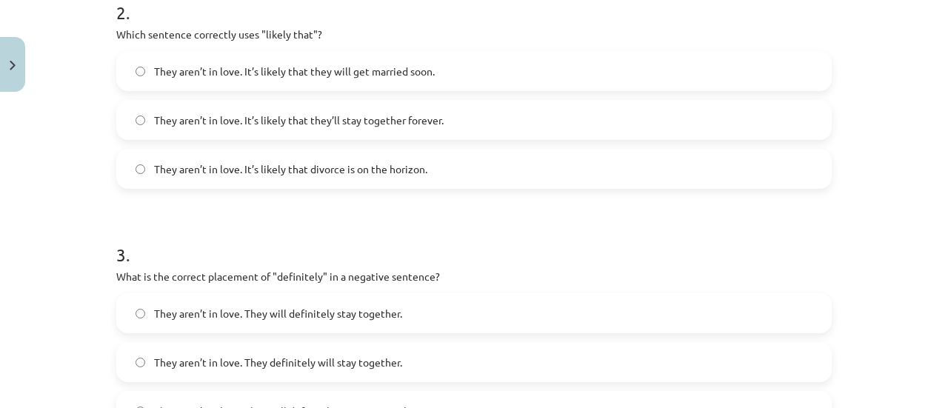
scroll to position [703, 0]
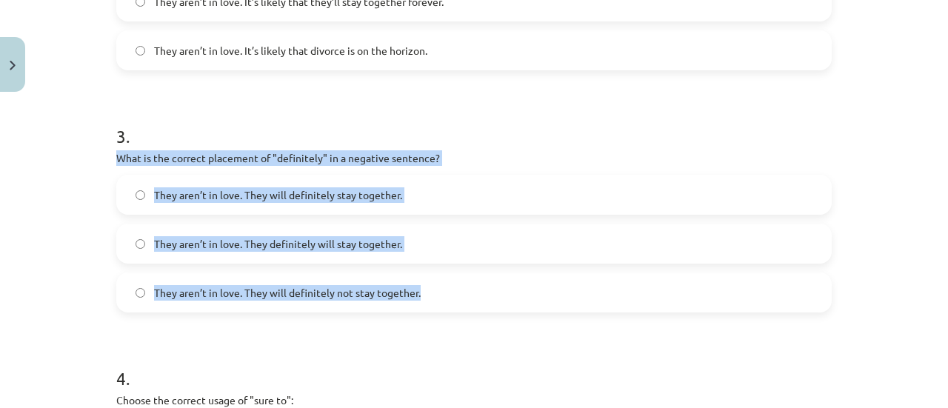
drag, startPoint x: 110, startPoint y: 156, endPoint x: 496, endPoint y: 277, distance: 405.2
click at [496, 277] on div "15 XP Saņemsi Viegls 446 pilda Apraksts Uzdevums Palīdzība 1 . Choose the corre…" at bounding box center [473, 163] width 733 height 1537
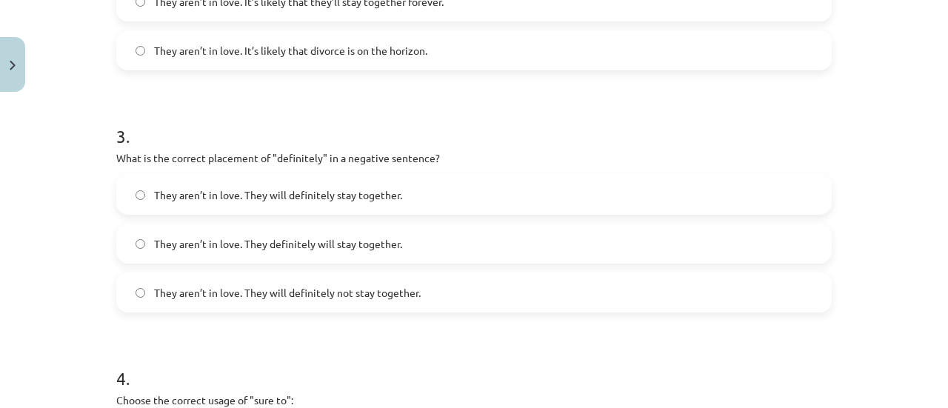
click at [312, 127] on h1 "3 ." at bounding box center [473, 123] width 715 height 46
click at [309, 297] on span "They aren’t in love. They will definitely not stay together." at bounding box center [287, 293] width 267 height 16
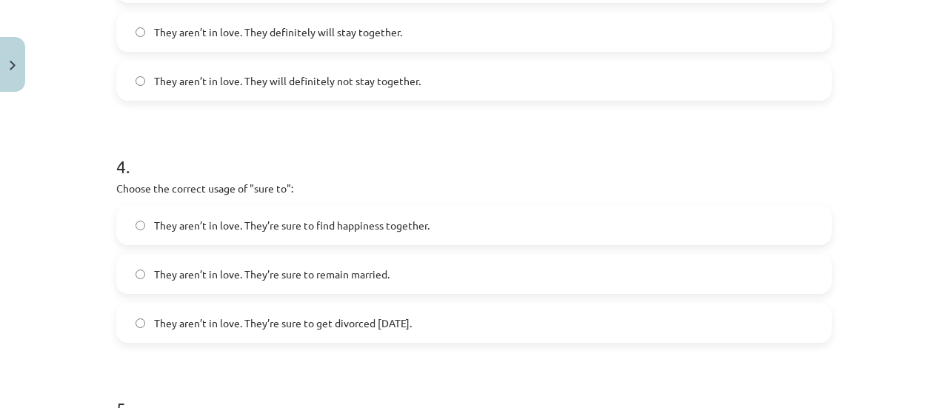
scroll to position [1000, 0]
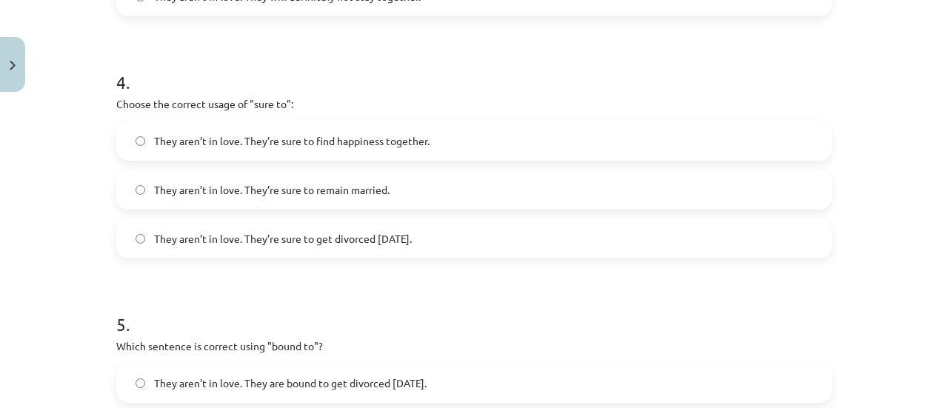
drag, startPoint x: 111, startPoint y: 105, endPoint x: 490, endPoint y: 234, distance: 400.4
click at [496, 237] on div "4 . Choose the correct usage of "sure to": They aren’t in love. They’re sure to…" at bounding box center [473, 152] width 715 height 213
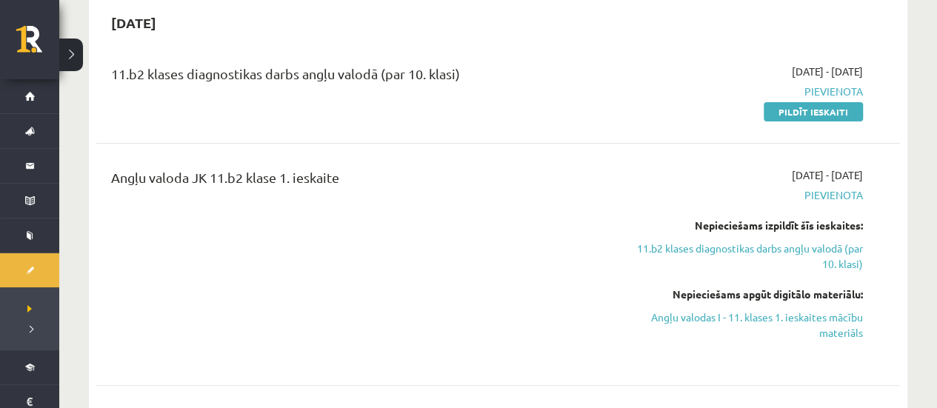
scroll to position [222, 0]
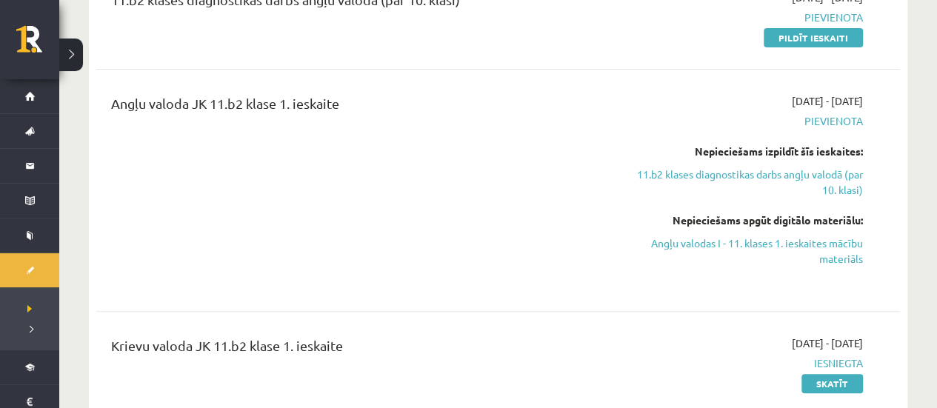
drag, startPoint x: 711, startPoint y: 242, endPoint x: 524, endPoint y: 47, distance: 270.3
click at [711, 242] on link "Angļu valodas I - 11. klases 1. ieskaites mācību materiāls" at bounding box center [744, 250] width 235 height 31
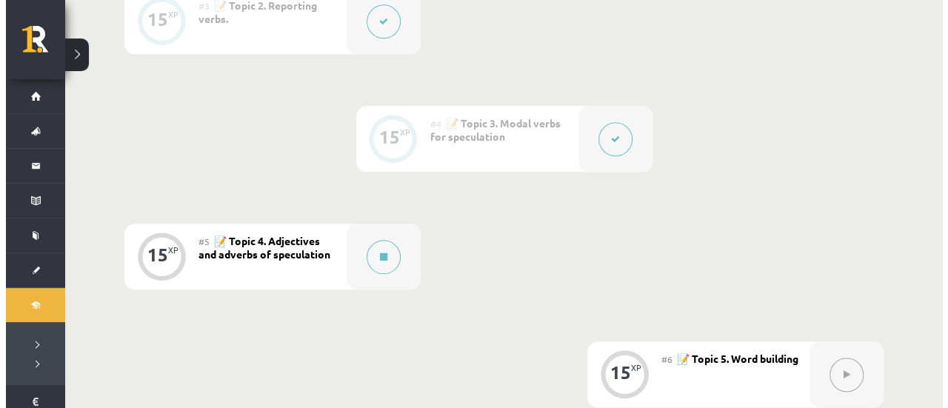
scroll to position [666, 0]
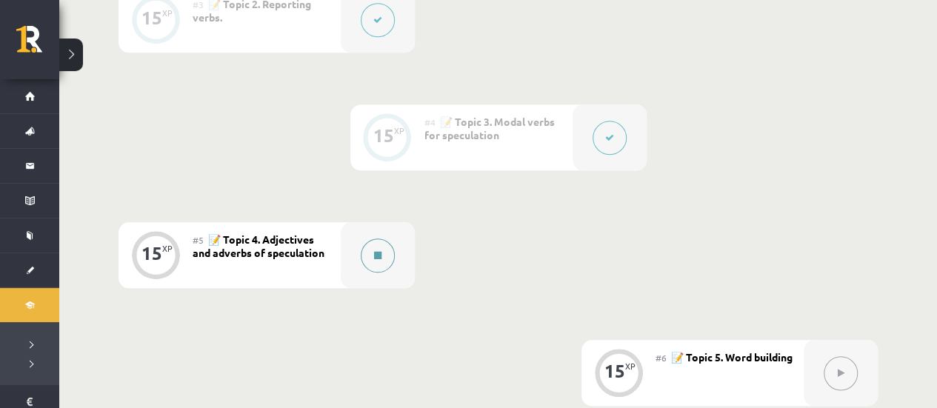
click at [364, 257] on button at bounding box center [378, 255] width 34 height 34
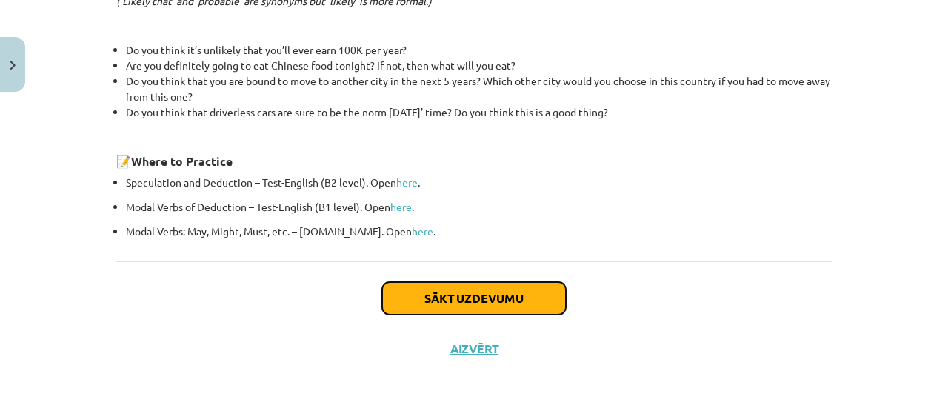
click at [430, 286] on button "Sākt uzdevumu" at bounding box center [474, 298] width 184 height 33
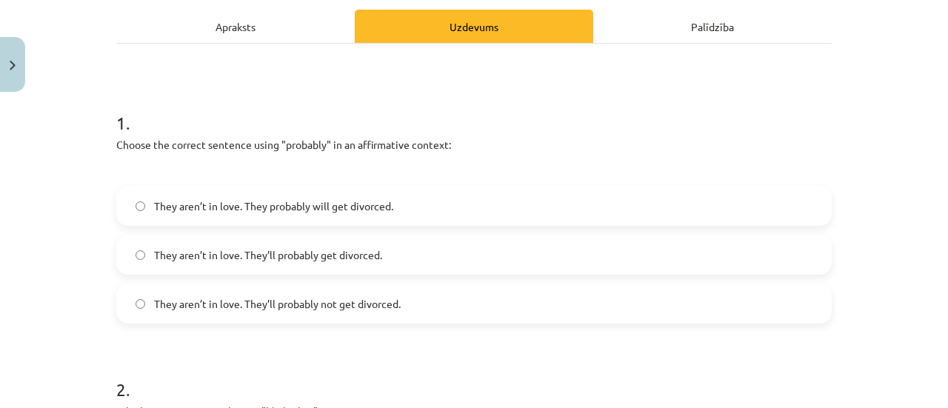
scroll to position [185, 0]
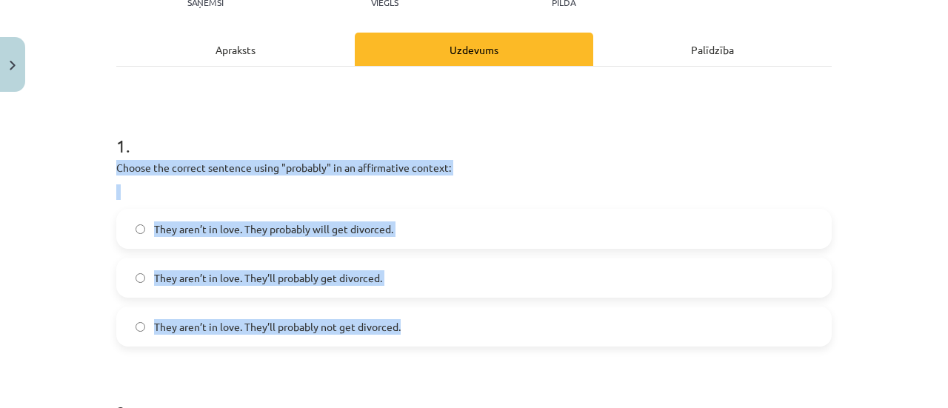
drag, startPoint x: 111, startPoint y: 165, endPoint x: 455, endPoint y: 321, distance: 377.1
click at [455, 321] on div "1 . Choose the correct sentence using "probably" in an affirmative context: The…" at bounding box center [473, 228] width 715 height 237
copy div "Choose the correct sentence using "probably" in an affirmative context: They ar…"
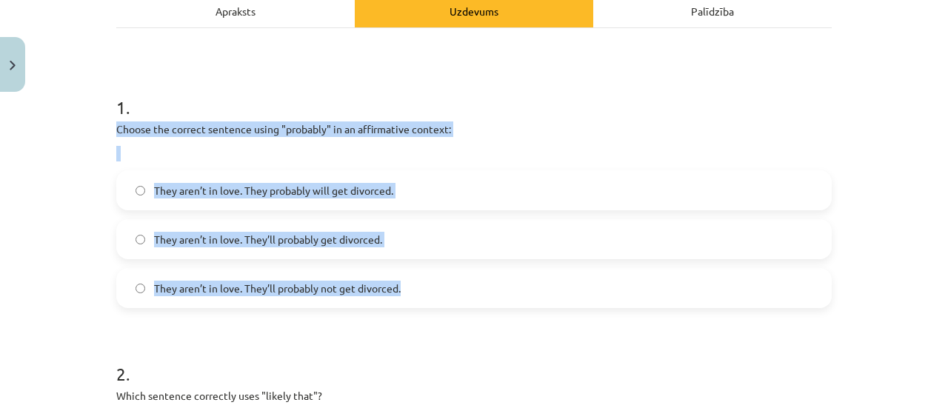
scroll to position [301, 0]
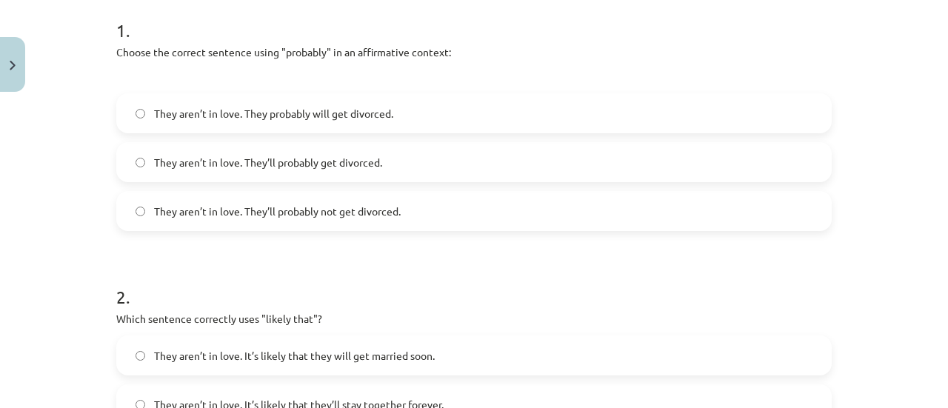
click at [161, 31] on h1 "1 ." at bounding box center [473, 17] width 715 height 46
click at [198, 153] on label "They aren’t in love. They’ll probably get divorced." at bounding box center [474, 162] width 712 height 37
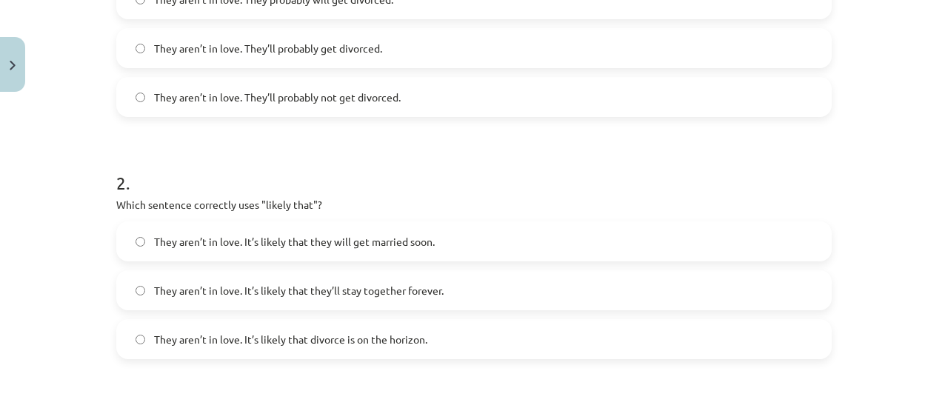
scroll to position [449, 0]
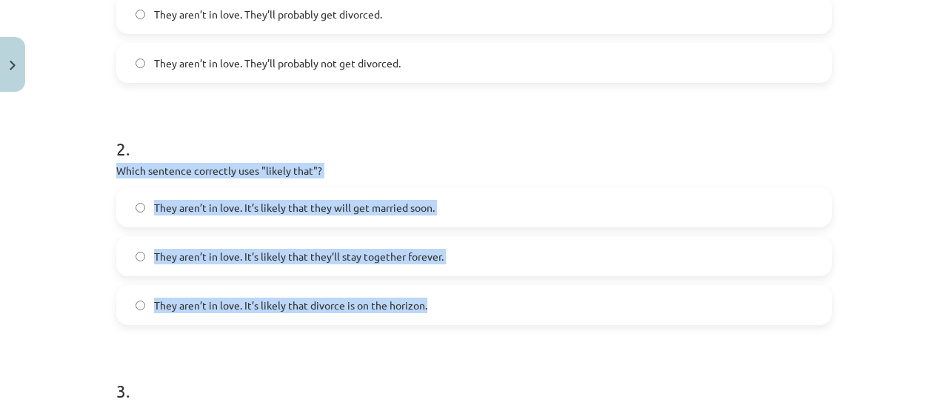
drag, startPoint x: 111, startPoint y: 169, endPoint x: 421, endPoint y: 312, distance: 340.9
click at [421, 312] on div "2 . Which sentence correctly uses "likely that"? They aren’t in love. It’s like…" at bounding box center [473, 219] width 715 height 213
copy div "Which sentence correctly uses "likely that"? They aren’t in love. It’s likely t…"
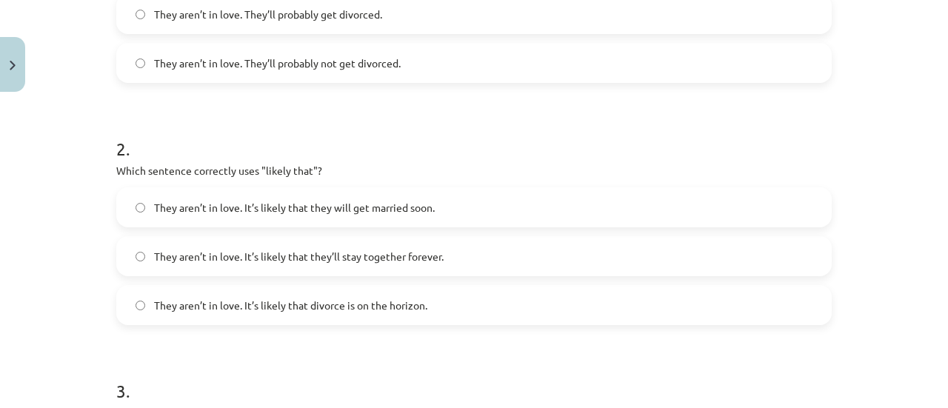
click at [344, 309] on span "They aren’t in love. It’s likely that divorce is on the horizon." at bounding box center [290, 306] width 273 height 16
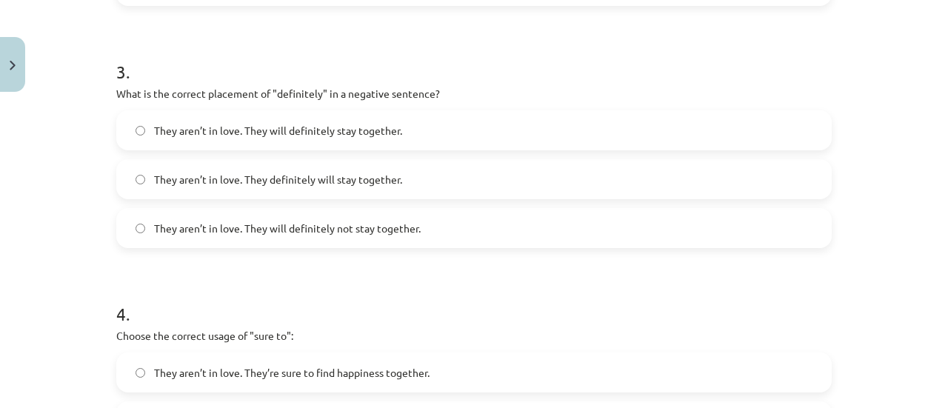
scroll to position [745, 0]
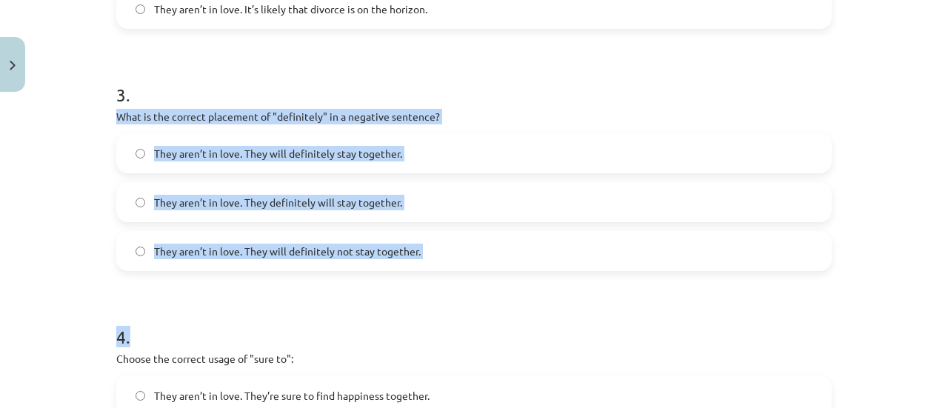
drag, startPoint x: 113, startPoint y: 116, endPoint x: 455, endPoint y: 272, distance: 376.5
click at [455, 272] on form "1 . Choose the correct sentence using "probably" in an affirmative context: The…" at bounding box center [473, 153] width 715 height 1206
copy form "What is the correct placement of "definitely" in a negative sentence? They aren…"
click at [226, 292] on form "1 . Choose the correct sentence using "probably" in an affirmative context: The…" at bounding box center [473, 153] width 715 height 1206
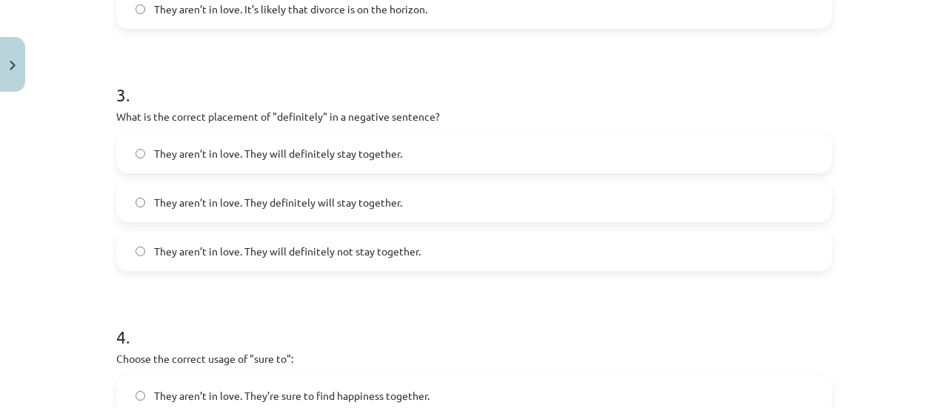
click at [235, 258] on label "They aren’t in love. They will definitely not stay together." at bounding box center [474, 251] width 712 height 37
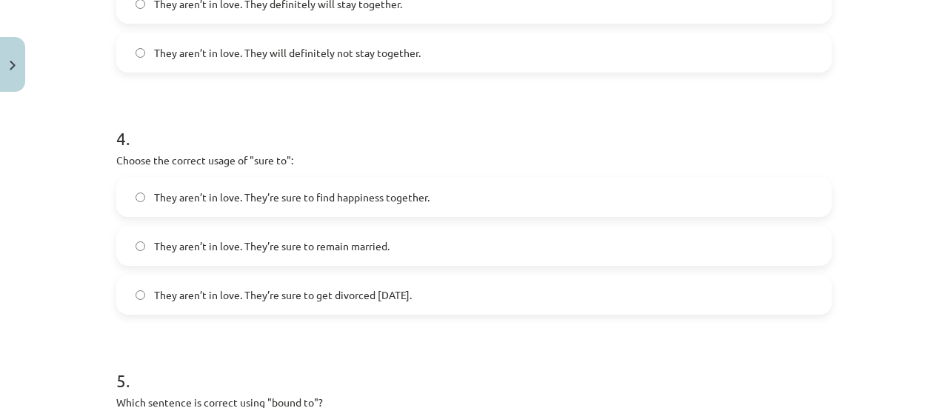
scroll to position [967, 0]
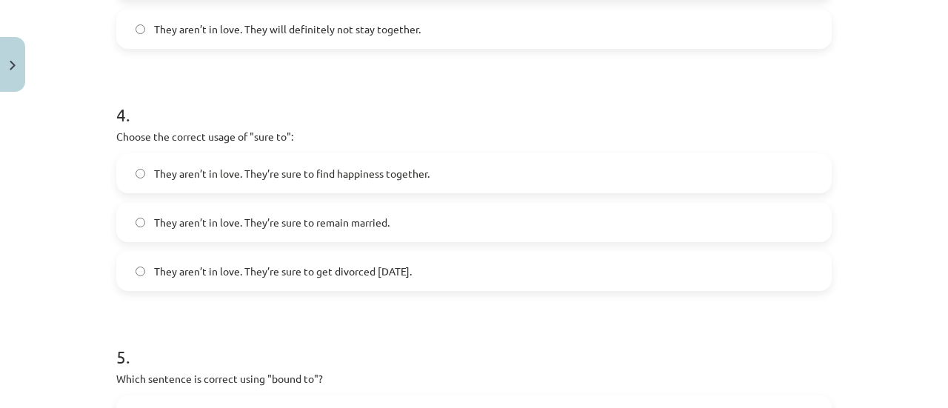
drag, startPoint x: 110, startPoint y: 136, endPoint x: 493, endPoint y: 271, distance: 406.1
click at [508, 281] on div "4 . Choose the correct usage of "sure to": They aren’t in love. They’re sure to…" at bounding box center [473, 184] width 715 height 213
copy div "Choose the correct usage of "sure to": They aren’t in love. They’re sure to fin…"
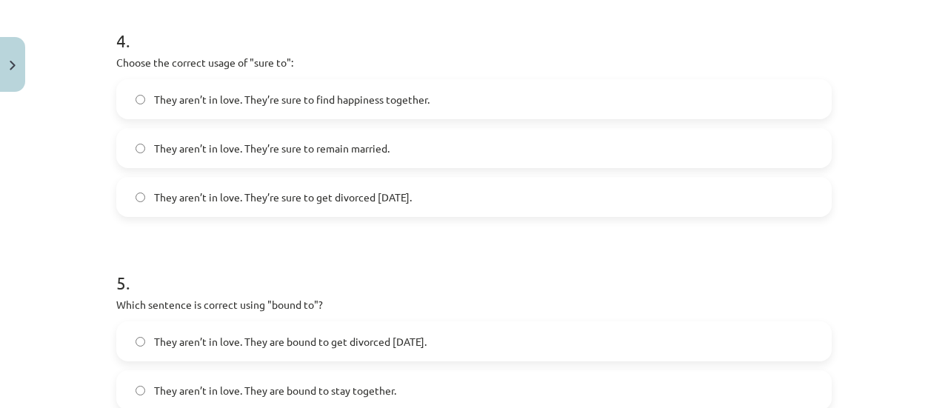
click at [240, 215] on div "They aren’t in love. They’re sure to get divorced within six months." at bounding box center [473, 197] width 715 height 40
click at [234, 203] on span "They aren’t in love. They’re sure to get divorced within six months." at bounding box center [283, 198] width 258 height 16
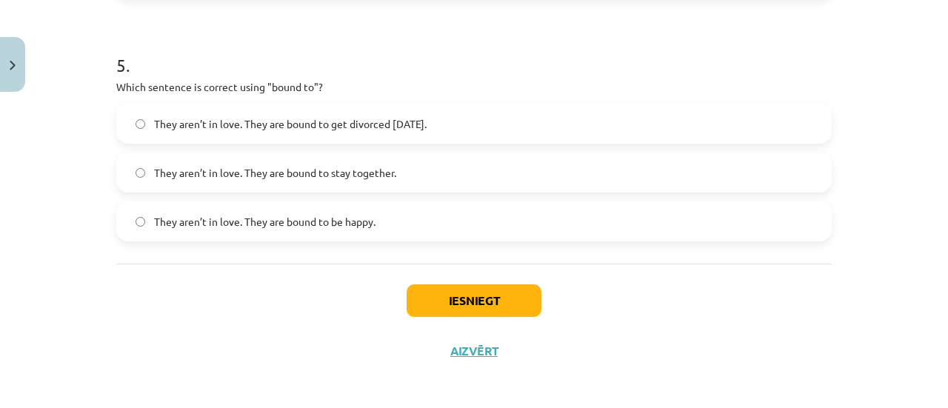
scroll to position [1263, 0]
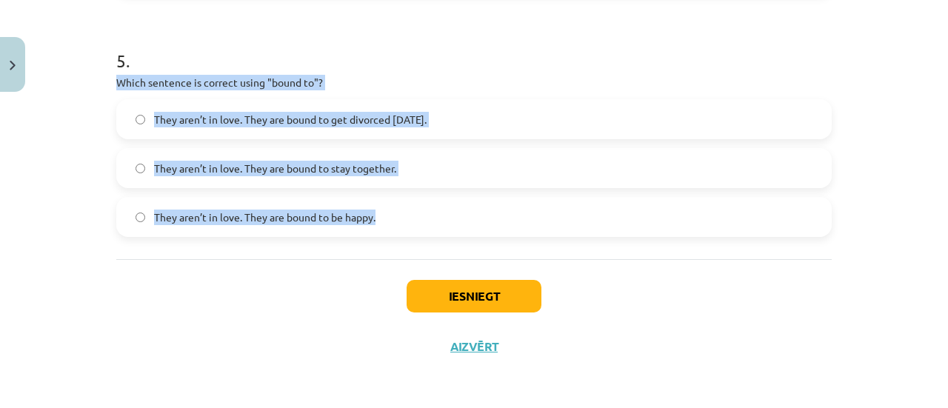
drag, startPoint x: 129, startPoint y: 87, endPoint x: 419, endPoint y: 211, distance: 315.8
click at [421, 213] on div "5 . Which sentence is correct using "bound to"? They aren’t in love. They are b…" at bounding box center [473, 130] width 715 height 213
copy div "Which sentence is correct using "bound to"? They aren’t in love. They are bound…"
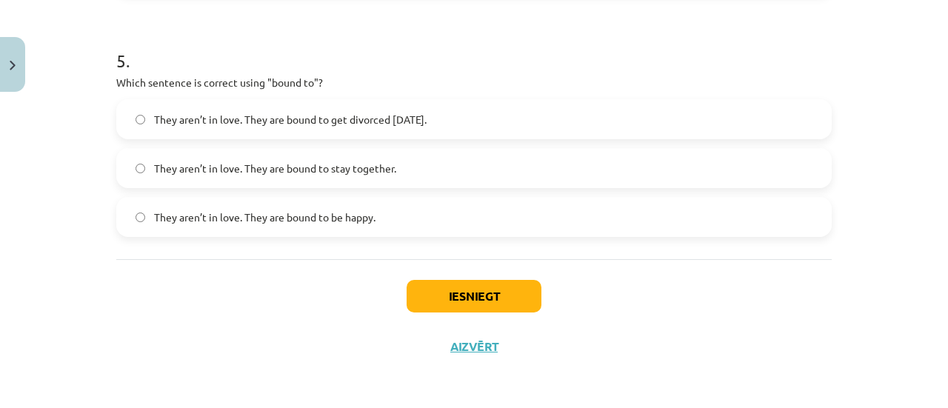
click at [337, 42] on h1 "5 ." at bounding box center [473, 47] width 715 height 46
click at [339, 125] on span "They aren’t in love. They are bound to get divorced within six months." at bounding box center [290, 120] width 272 height 16
click at [471, 290] on button "Iesniegt" at bounding box center [474, 296] width 135 height 33
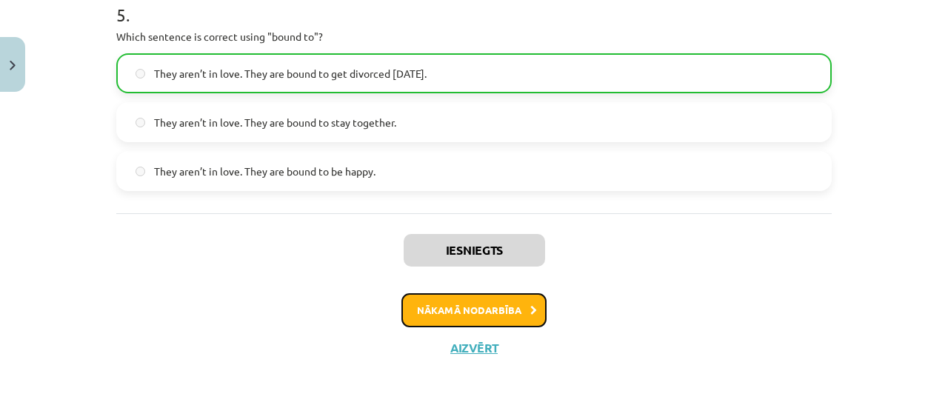
click at [472, 309] on button "Nākamā nodarbība" at bounding box center [473, 310] width 145 height 34
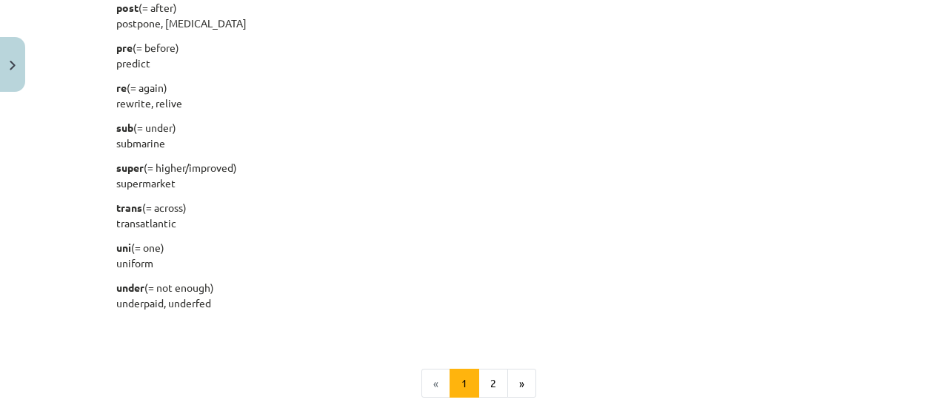
scroll to position [1998, 0]
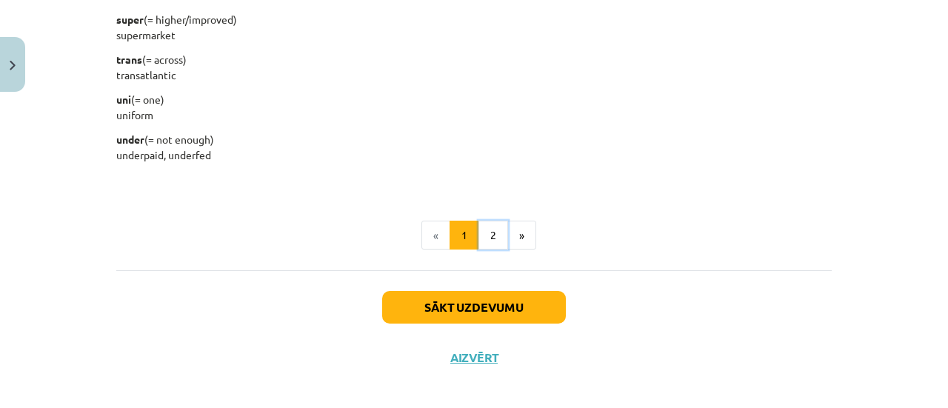
click at [478, 238] on button "2" at bounding box center [493, 236] width 30 height 30
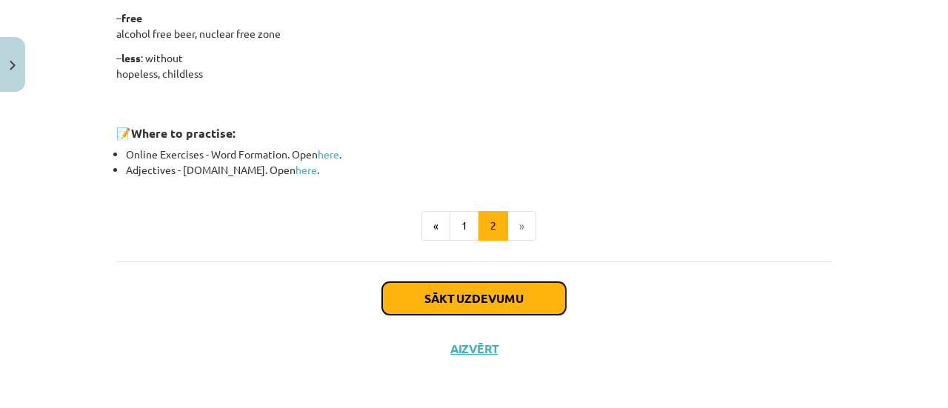
click at [461, 295] on button "Sākt uzdevumu" at bounding box center [474, 298] width 184 height 33
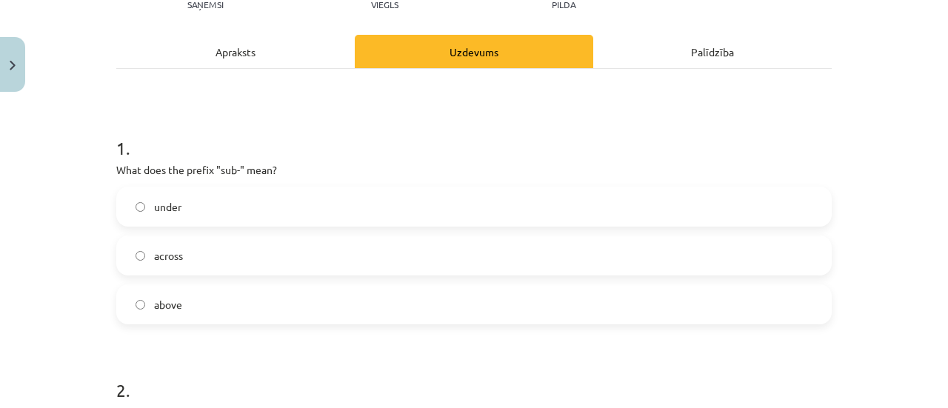
scroll to position [185, 0]
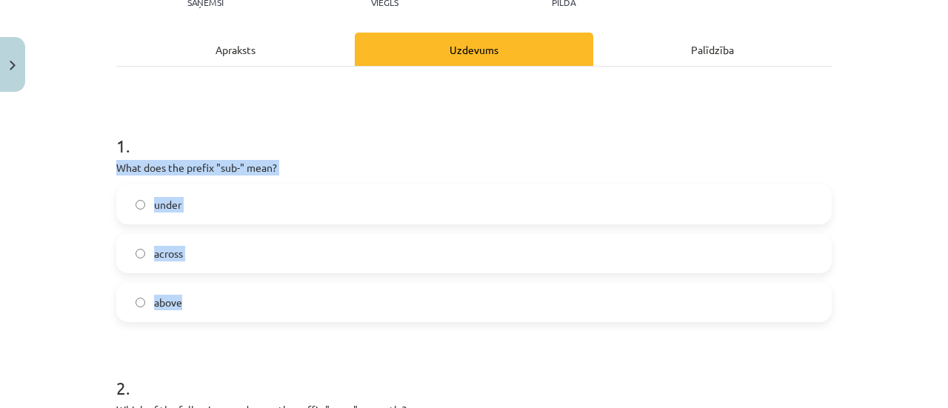
drag, startPoint x: 110, startPoint y: 169, endPoint x: 269, endPoint y: 294, distance: 201.9
click at [271, 295] on div "1 . What does the prefix "sub-" mean? under across above" at bounding box center [473, 216] width 715 height 213
copy div "What does the prefix "sub-" mean? under across above"
click at [241, 186] on label "under" at bounding box center [474, 204] width 712 height 37
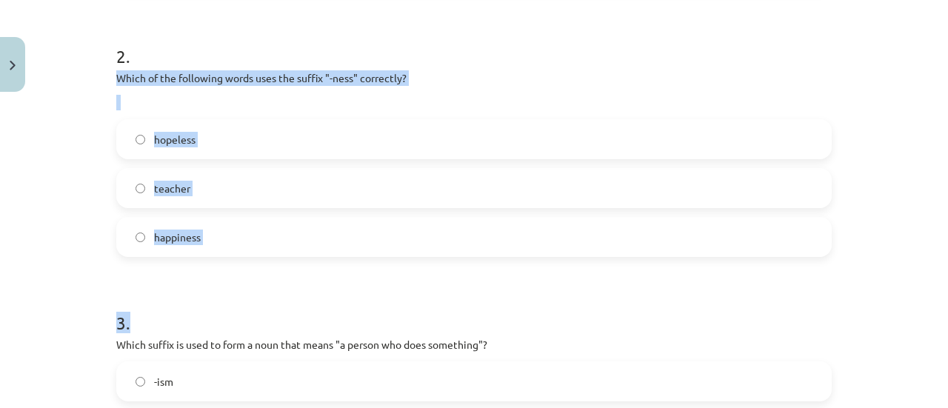
scroll to position [555, 0]
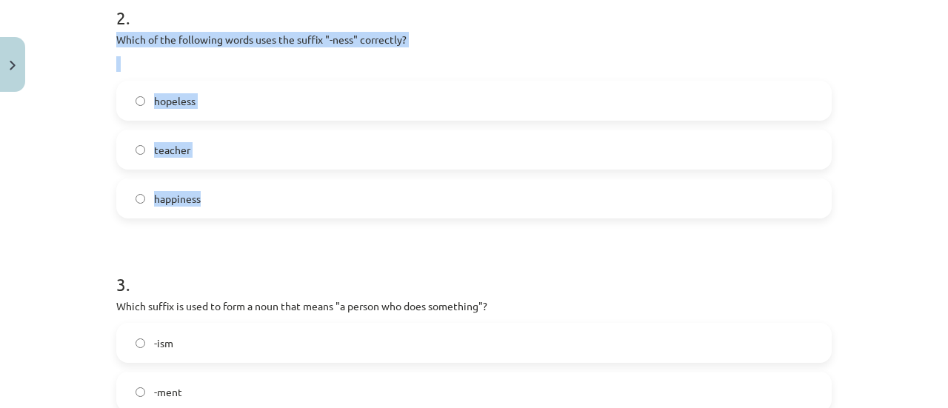
drag, startPoint x: 113, startPoint y: 186, endPoint x: 298, endPoint y: 217, distance: 187.0
click at [298, 217] on div "2 . Which of the following words uses the suffix "-ness" correctly? hopeless te…" at bounding box center [473, 99] width 715 height 237
copy div "Which of the following words uses the suffix "-ness" correctly? hopeless teache…"
click at [222, 196] on label "happiness" at bounding box center [474, 198] width 712 height 37
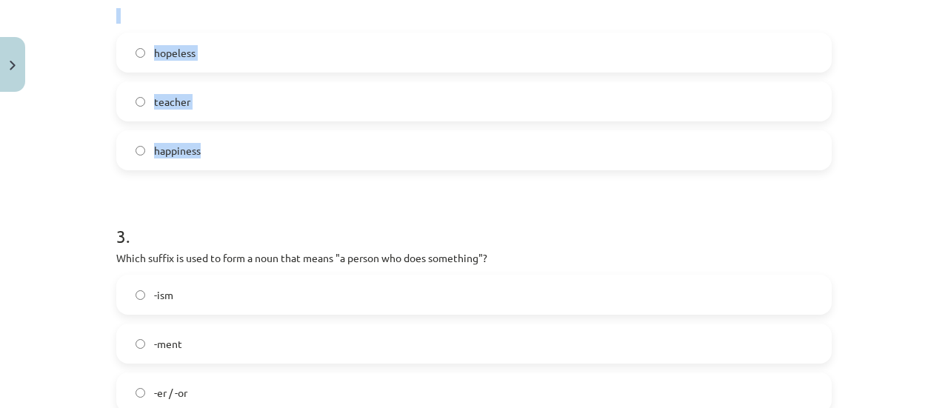
scroll to position [703, 0]
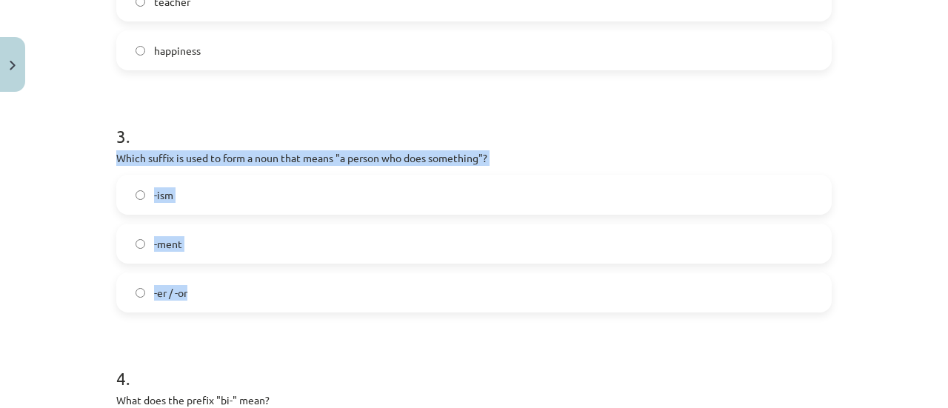
drag, startPoint x: 111, startPoint y: 153, endPoint x: 275, endPoint y: 275, distance: 204.4
click at [275, 275] on div "3 . Which suffix is used to form a noun that means "a person who does something…" at bounding box center [473, 206] width 715 height 213
copy div "Which suffix is used to form a noun that means "a person who does something"? -…"
click at [216, 289] on label "-er / -or" at bounding box center [474, 292] width 712 height 37
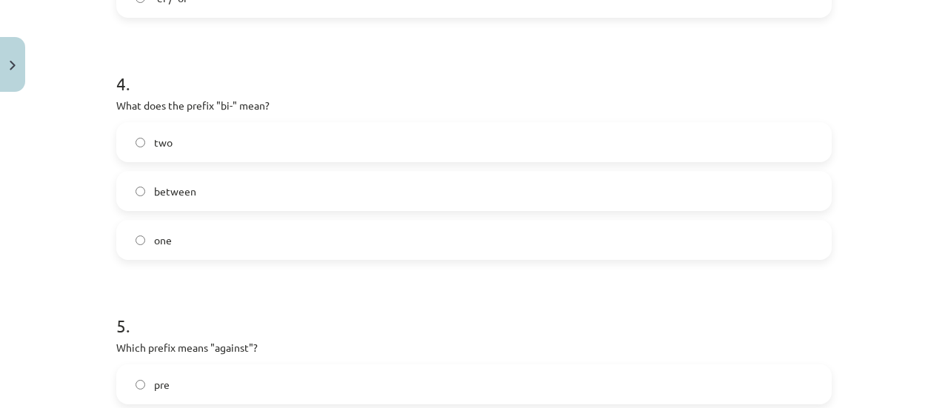
scroll to position [1000, 0]
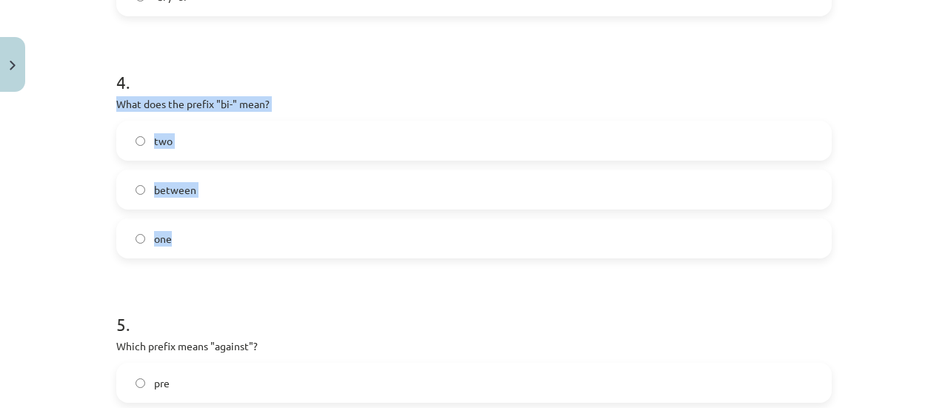
drag, startPoint x: 126, startPoint y: 112, endPoint x: 262, endPoint y: 251, distance: 194.8
copy div "What does the prefix "bi-" mean? two between one"
click at [154, 138] on span "two" at bounding box center [163, 141] width 19 height 16
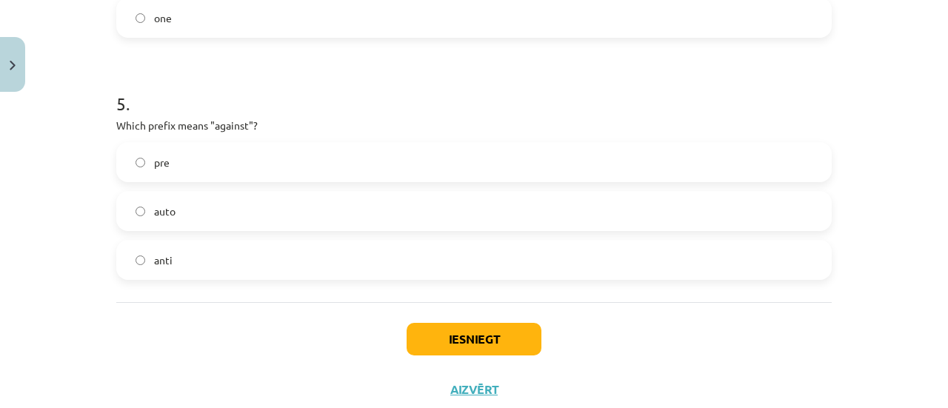
scroll to position [1222, 0]
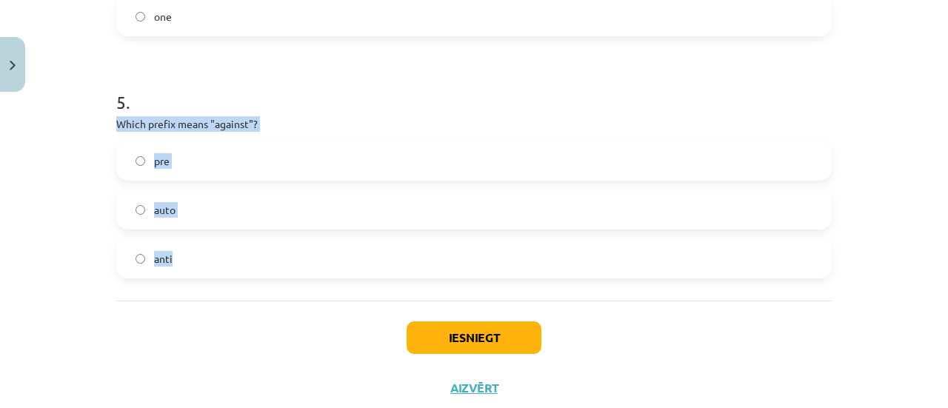
drag, startPoint x: 110, startPoint y: 125, endPoint x: 294, endPoint y: 253, distance: 223.5
click at [294, 253] on div "5 . Which prefix means "against"? pre auto anti" at bounding box center [473, 172] width 715 height 213
copy div "Which prefix means "against"? pre auto anti"
click at [169, 266] on label "anti" at bounding box center [474, 258] width 712 height 37
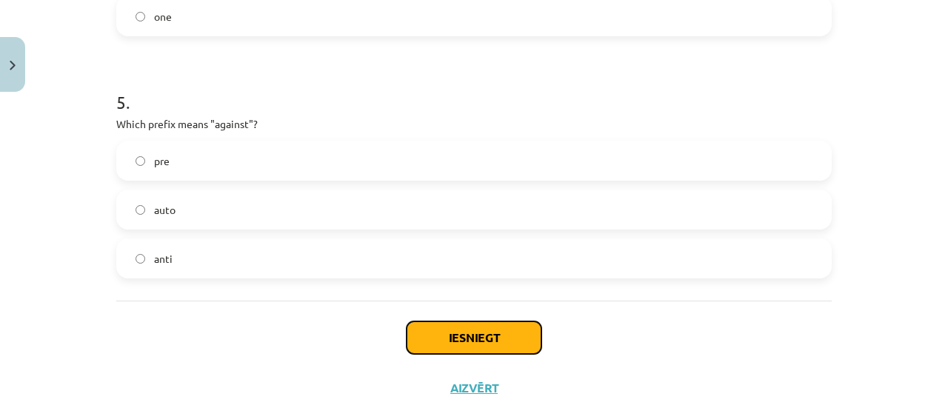
click at [455, 328] on button "Iesniegt" at bounding box center [474, 337] width 135 height 33
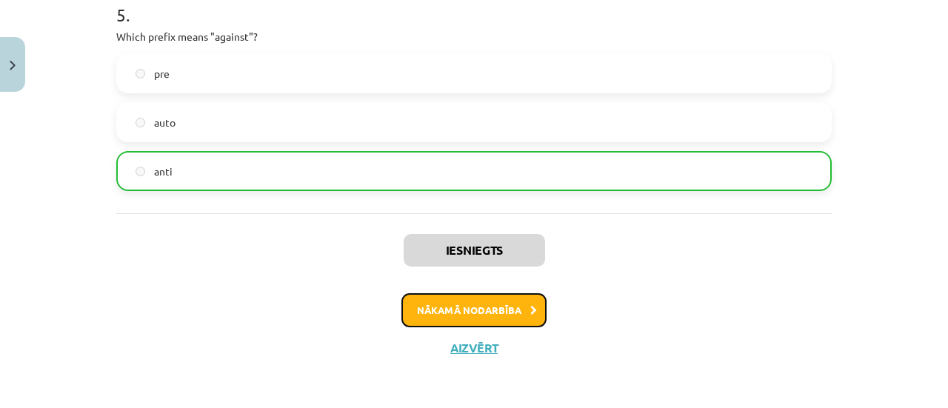
click at [438, 308] on button "Nākamā nodarbība" at bounding box center [473, 310] width 145 height 34
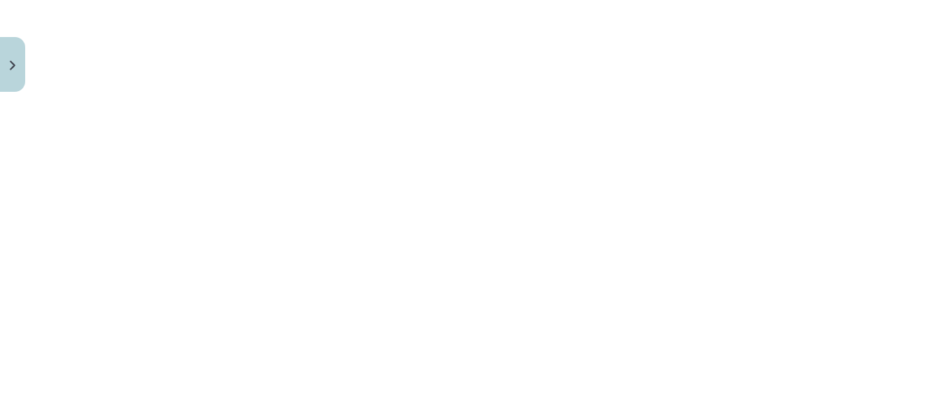
scroll to position [778, 0]
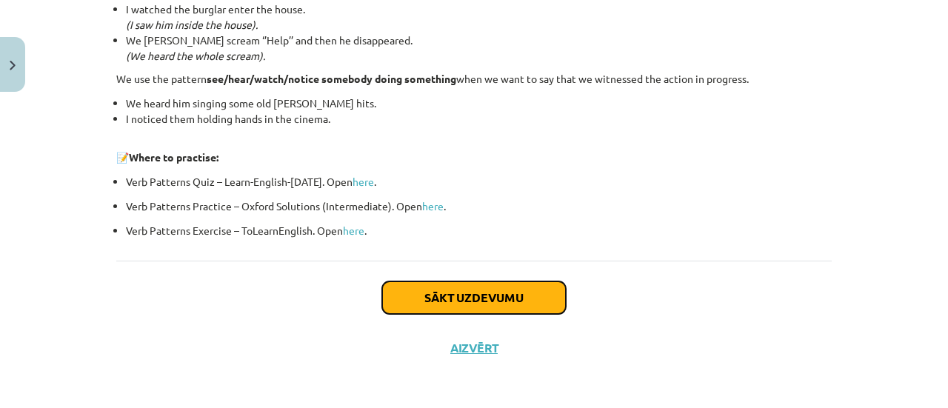
click at [475, 287] on button "Sākt uzdevumu" at bounding box center [474, 297] width 184 height 33
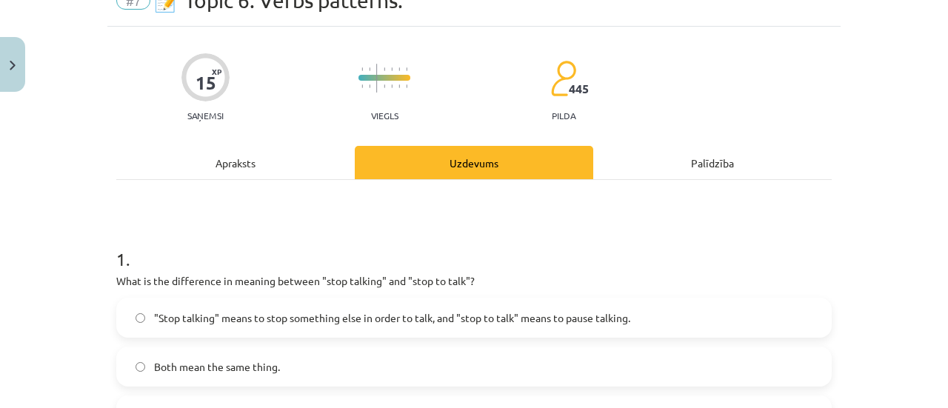
scroll to position [185, 0]
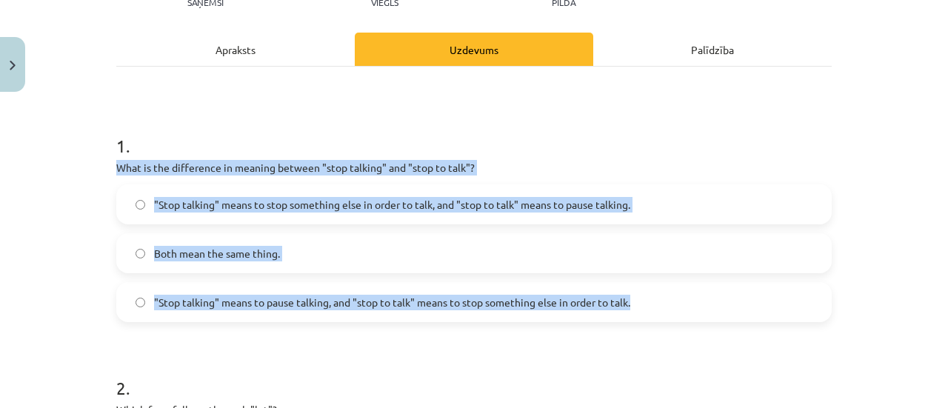
drag, startPoint x: 532, startPoint y: 310, endPoint x: 651, endPoint y: 292, distance: 120.5
click at [651, 292] on div "1 . What is the difference in meaning between "stop talking" and "stop to talk"…" at bounding box center [473, 216] width 715 height 213
click at [233, 315] on label ""Stop talking" means to pause talking, and "stop to talk" means to stop somethi…" at bounding box center [474, 302] width 712 height 37
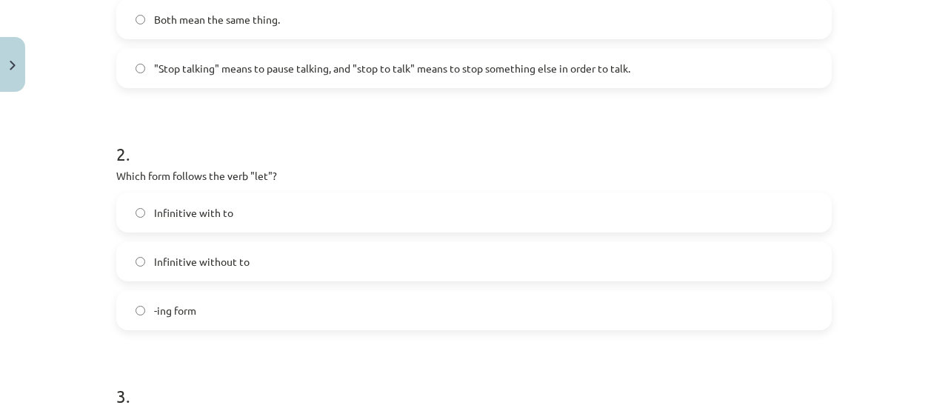
scroll to position [481, 0]
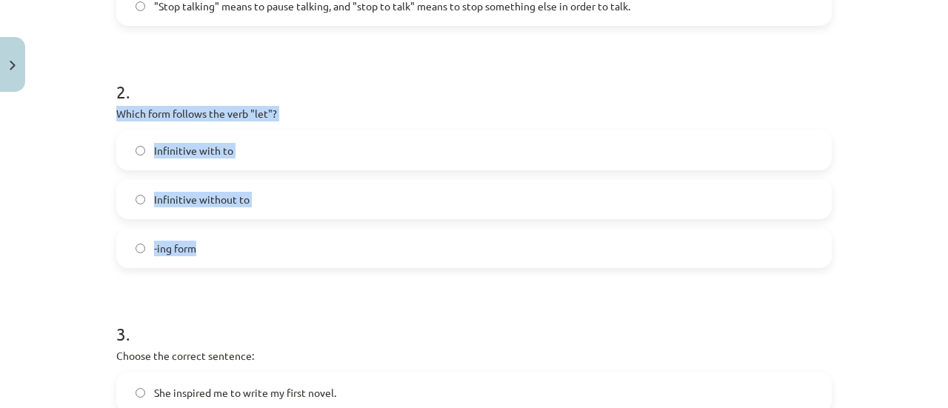
drag, startPoint x: 108, startPoint y: 110, endPoint x: 278, endPoint y: 247, distance: 217.5
click at [278, 247] on div "15 XP Saņemsi Viegls 445 pilda Apraksts Uzdevums Palīdzība 1 . What is the diff…" at bounding box center [473, 373] width 733 height 1512
click at [298, 189] on label "Infinitive without to" at bounding box center [474, 199] width 712 height 37
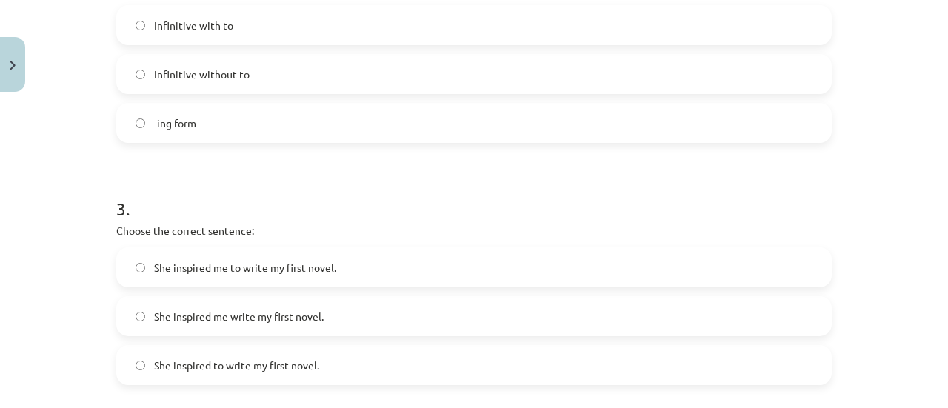
scroll to position [703, 0]
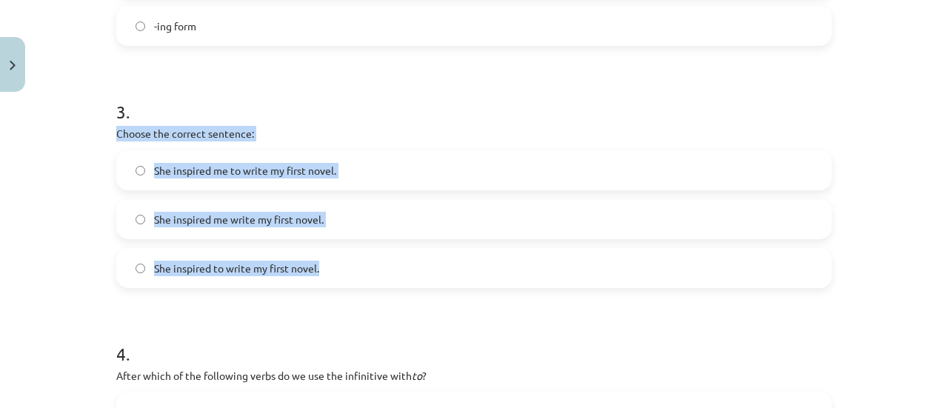
drag, startPoint x: 113, startPoint y: 132, endPoint x: 324, endPoint y: 266, distance: 249.4
click at [332, 267] on div "3 . Choose the correct sentence: She inspired me to write my first novel. She i…" at bounding box center [473, 182] width 715 height 213
click at [233, 164] on span "She inspired me to write my first novel." at bounding box center [245, 171] width 182 height 16
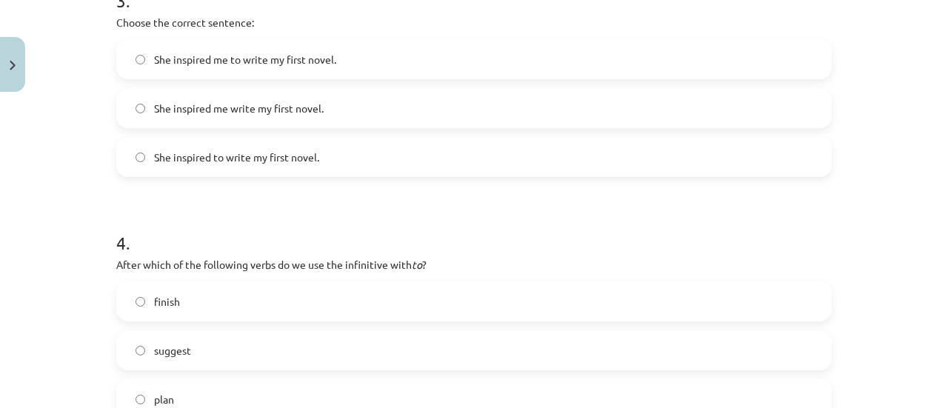
scroll to position [1000, 0]
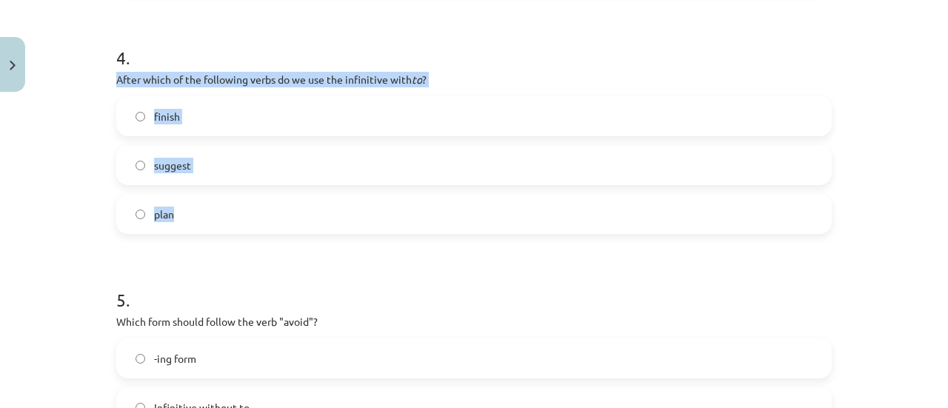
drag, startPoint x: 113, startPoint y: 76, endPoint x: 237, endPoint y: 213, distance: 185.1
click at [237, 213] on div "4 . After which of the following verbs do we use the infinitive with to ? finis…" at bounding box center [473, 127] width 715 height 213
click at [231, 208] on label "plan" at bounding box center [474, 213] width 712 height 37
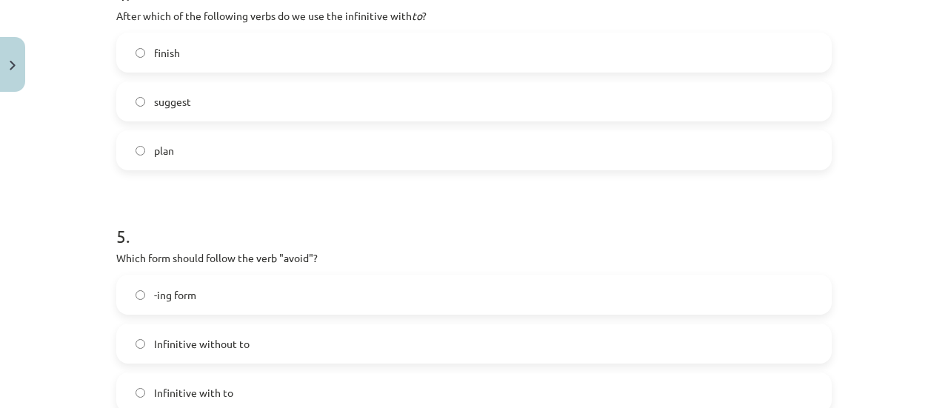
scroll to position [1222, 0]
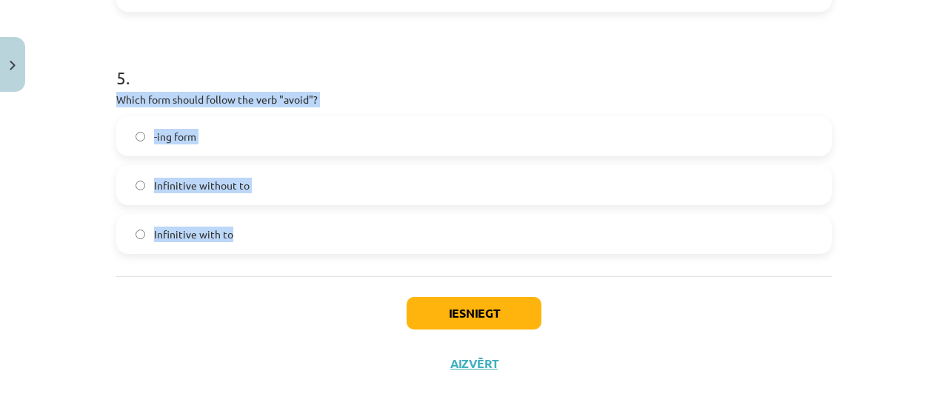
drag, startPoint x: 113, startPoint y: 97, endPoint x: 278, endPoint y: 233, distance: 214.7
click at [278, 233] on div "5 . Which form should follow the verb "avoid"? -ing form Infinitive without to …" at bounding box center [473, 147] width 715 height 213
click at [241, 135] on label "-ing form" at bounding box center [474, 136] width 712 height 37
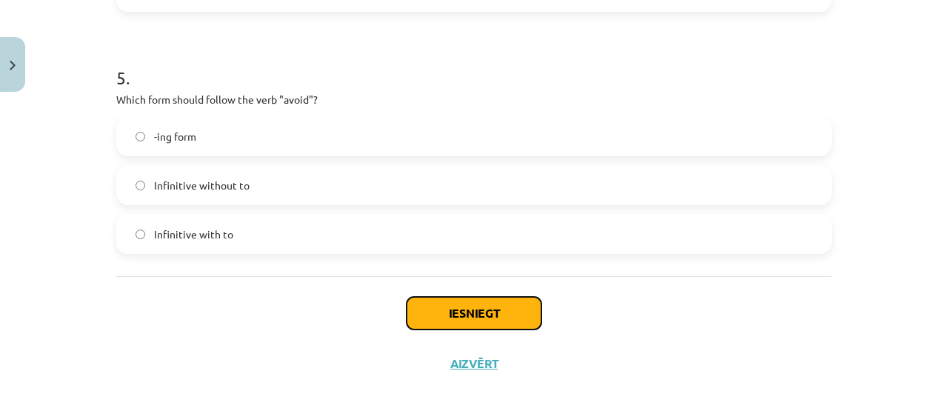
drag, startPoint x: 456, startPoint y: 321, endPoint x: 441, endPoint y: 312, distance: 16.9
click at [456, 320] on button "Iesniegt" at bounding box center [474, 313] width 135 height 33
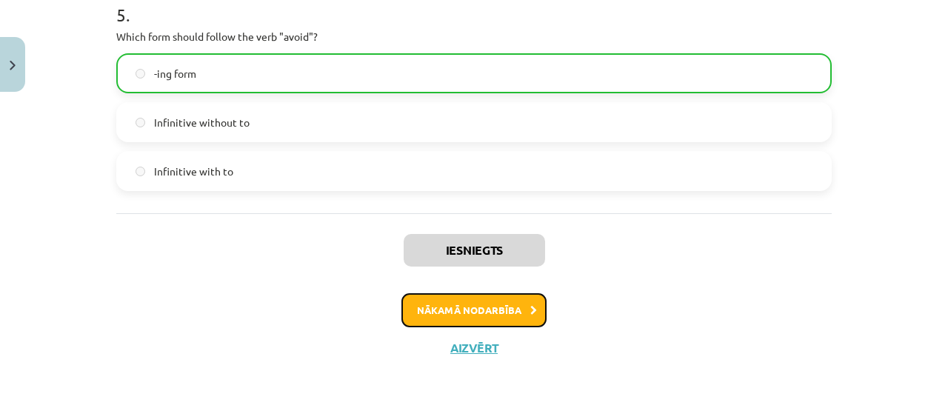
click at [450, 309] on button "Nākamā nodarbība" at bounding box center [473, 310] width 145 height 34
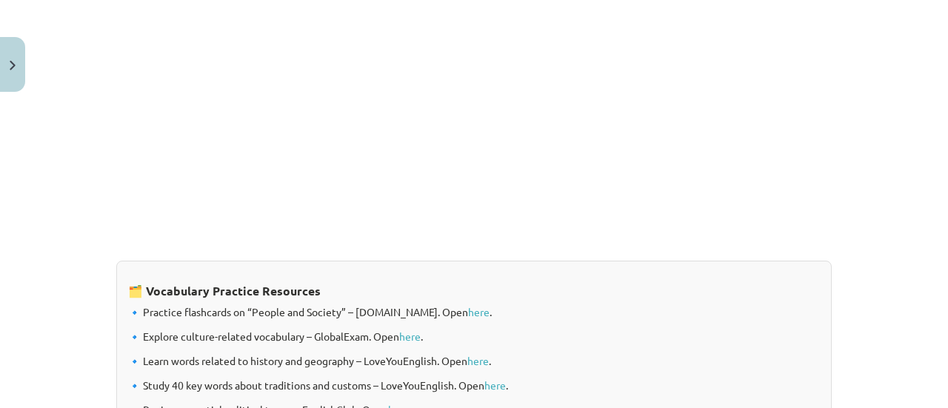
scroll to position [1338, 0]
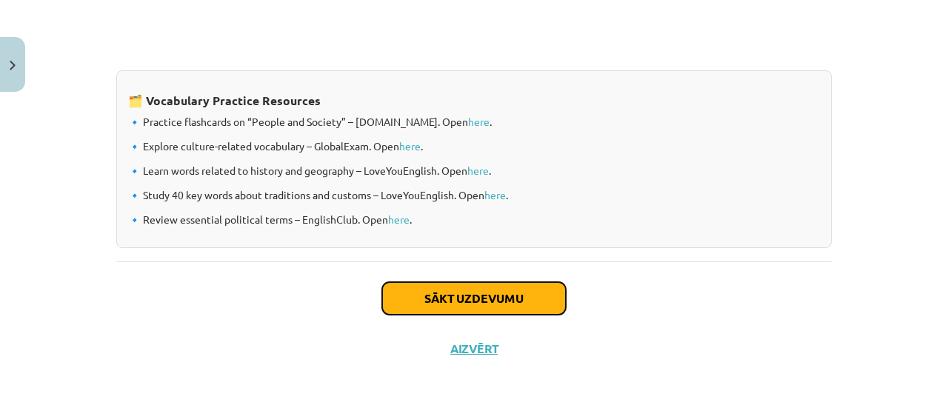
click at [455, 296] on button "Sākt uzdevumu" at bounding box center [474, 298] width 184 height 33
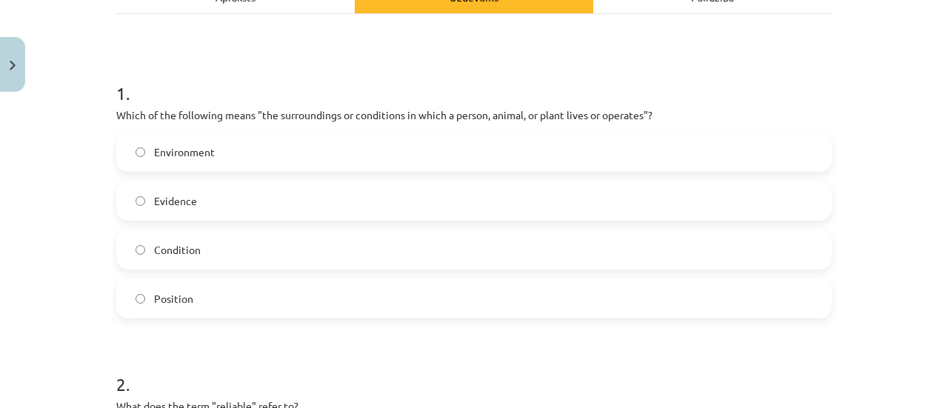
scroll to position [259, 0]
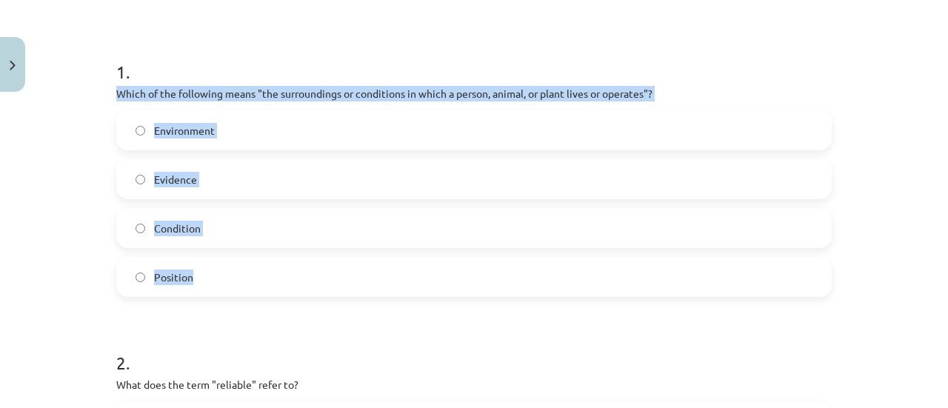
drag, startPoint x: 110, startPoint y: 93, endPoint x: 244, endPoint y: 286, distance: 235.0
click at [224, 125] on label "Environment" at bounding box center [474, 130] width 712 height 37
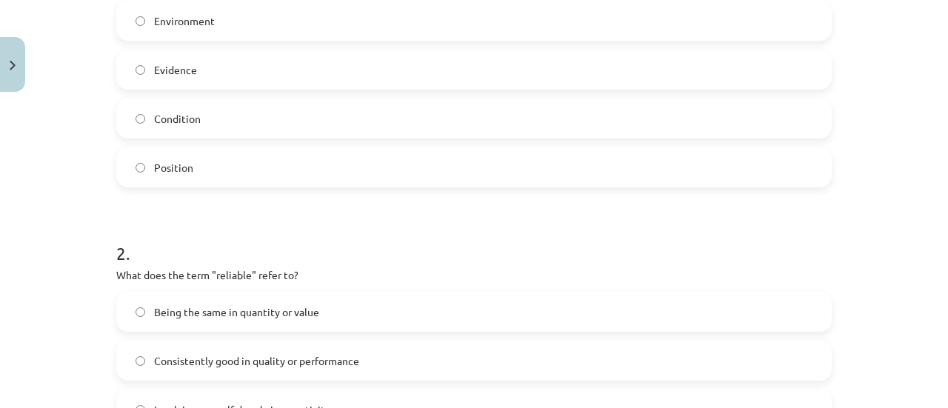
scroll to position [481, 0]
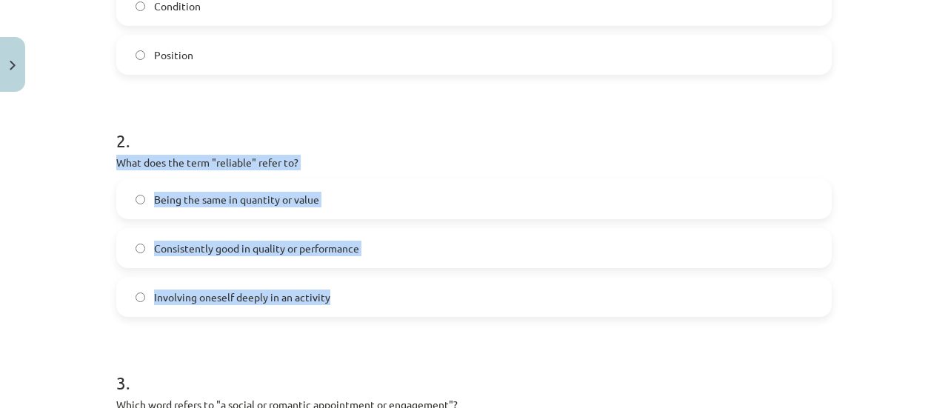
drag, startPoint x: 111, startPoint y: 161, endPoint x: 367, endPoint y: 295, distance: 289.1
click at [367, 295] on div "2 . What does the term "reliable" refer to? Being the same in quantity or value…" at bounding box center [473, 210] width 715 height 213
click at [246, 242] on span "Consistently good in quality or performance" at bounding box center [256, 249] width 205 height 16
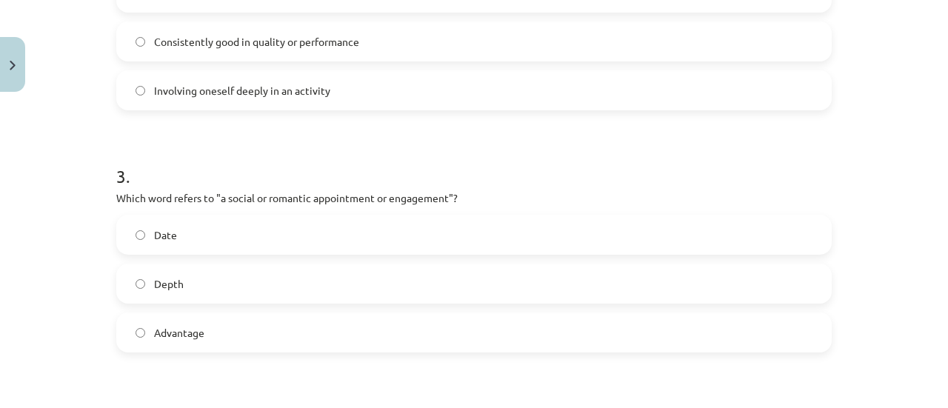
scroll to position [778, 0]
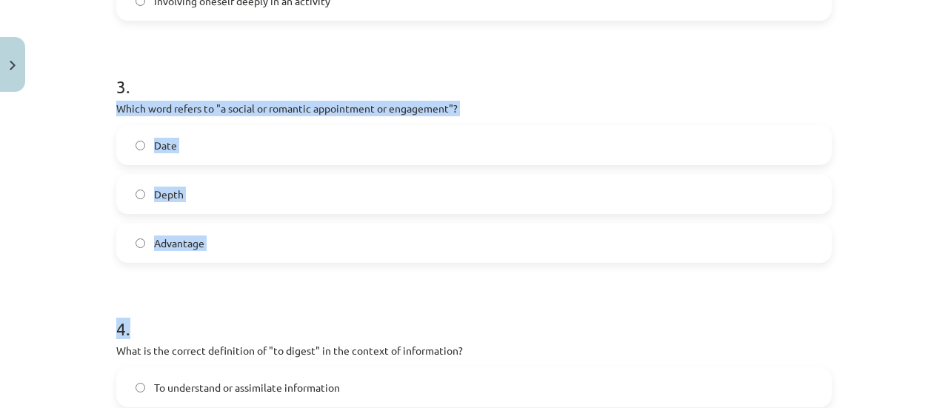
drag, startPoint x: 110, startPoint y: 106, endPoint x: 276, endPoint y: 246, distance: 217.0
click at [300, 263] on form "1 . Which of the following means "the surroundings or conditions in which a per…" at bounding box center [473, 132] width 715 height 1230
drag, startPoint x: 213, startPoint y: 184, endPoint x: 103, endPoint y: 192, distance: 110.6
click at [99, 269] on div "Mācību tēma: Angļu valodas i - 11. klases 1. ieskaites mācību materiāls #8 🔤 To…" at bounding box center [474, 204] width 948 height 408
click at [107, 101] on div "10 XP Saņemsi Viegls 445 pilda Apraksts Uzdevums Palīdzība 1 . Which of the fol…" at bounding box center [473, 101] width 733 height 1561
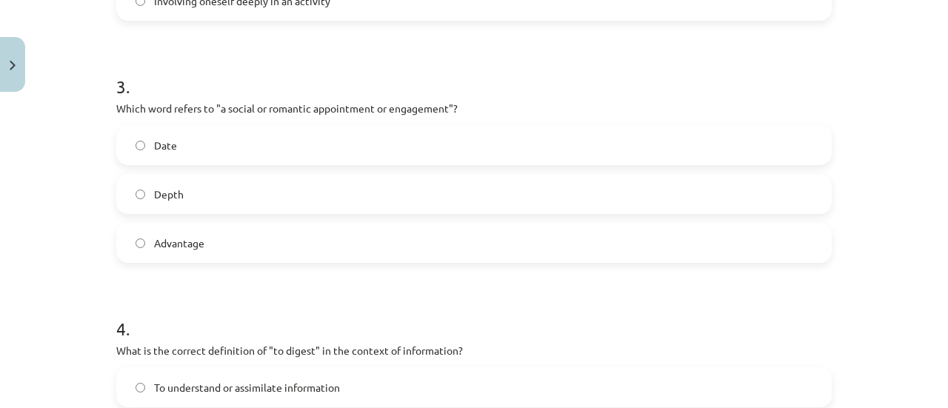
click at [124, 106] on p "Which word refers to "a social or romantic appointment or engagement"?" at bounding box center [473, 109] width 715 height 16
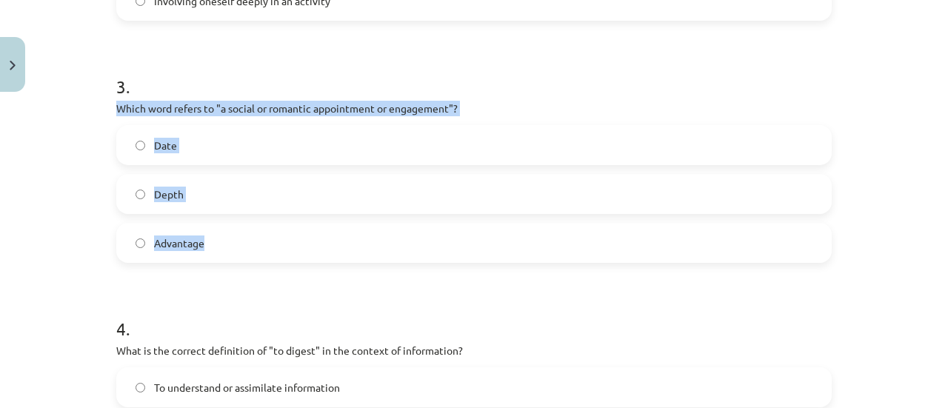
drag, startPoint x: 110, startPoint y: 107, endPoint x: 235, endPoint y: 235, distance: 179.6
click at [235, 235] on div "10 XP Saņemsi Viegls 445 pilda Apraksts Uzdevums Palīdzība 1 . Which of the fol…" at bounding box center [473, 101] width 733 height 1561
click at [256, 138] on label "Date" at bounding box center [474, 145] width 712 height 37
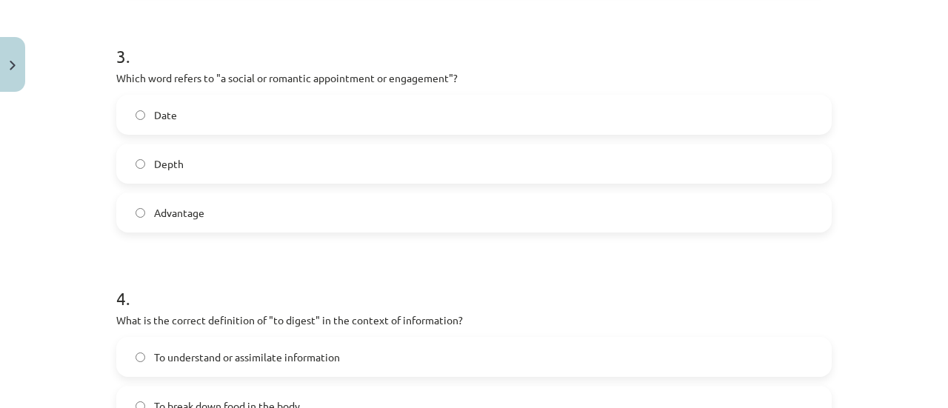
scroll to position [1074, 0]
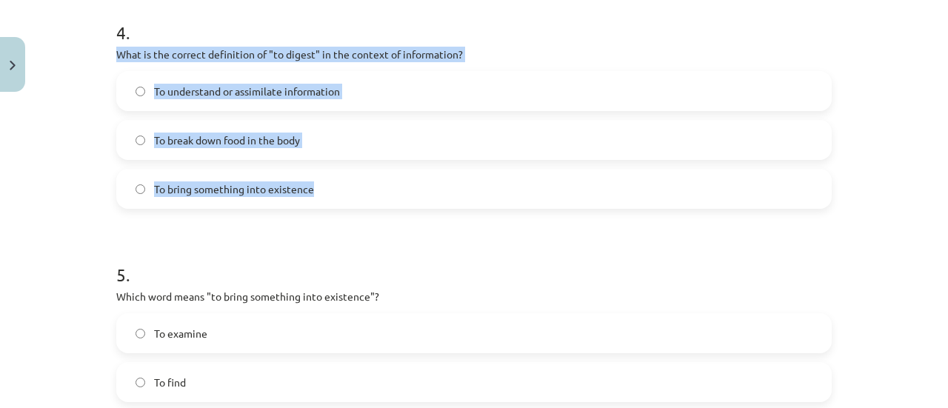
drag, startPoint x: 113, startPoint y: 51, endPoint x: 327, endPoint y: 190, distance: 255.3
click at [327, 190] on div "4 . What is the correct definition of "to digest" in the context of information…" at bounding box center [473, 102] width 715 height 213
click at [147, 93] on label "To understand or assimilate information" at bounding box center [474, 91] width 712 height 37
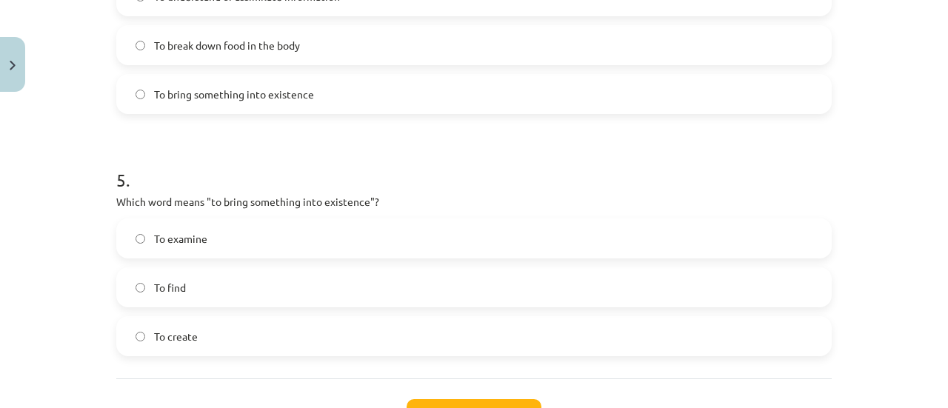
scroll to position [1222, 0]
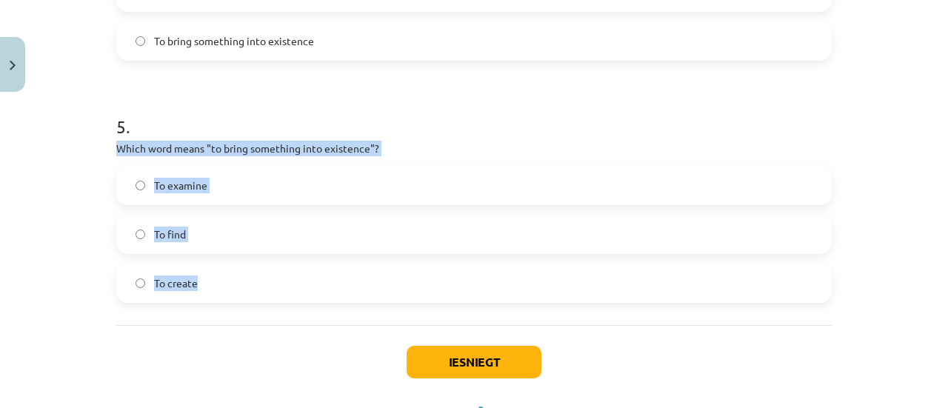
drag, startPoint x: 113, startPoint y: 144, endPoint x: 254, endPoint y: 266, distance: 186.4
click at [254, 266] on div "5 . Which word means "to bring something into existence"? To examine To find To…" at bounding box center [473, 196] width 715 height 213
click at [236, 270] on label "To create" at bounding box center [474, 282] width 712 height 37
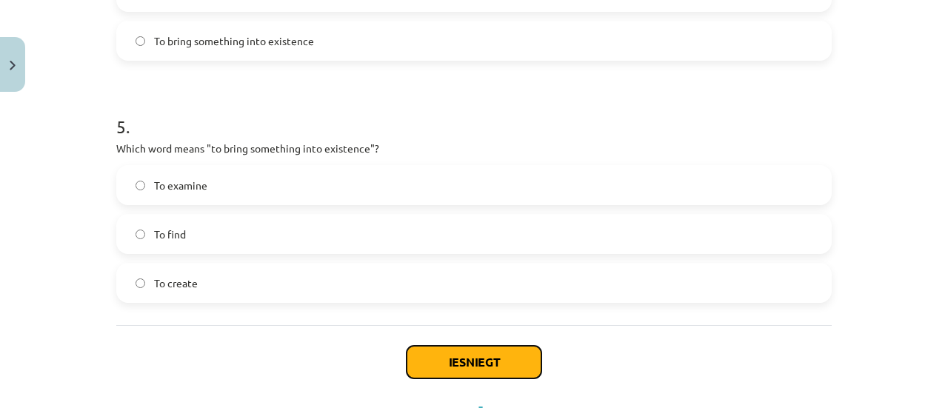
click at [484, 355] on button "Iesniegt" at bounding box center [474, 362] width 135 height 33
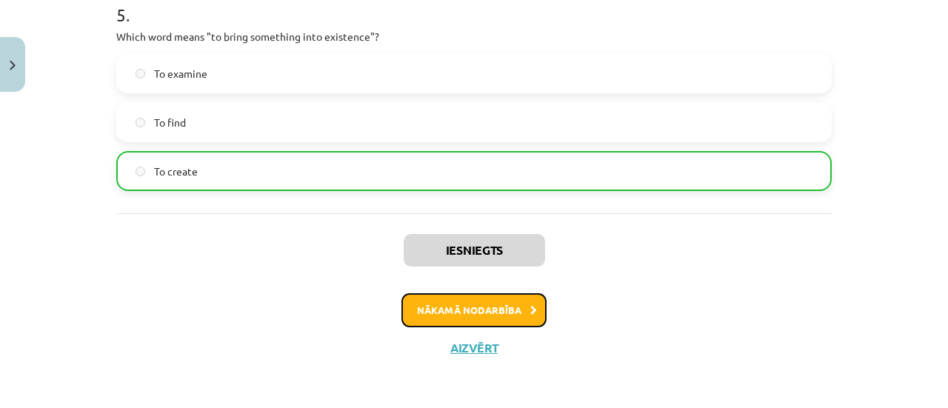
click at [438, 313] on button "Nākamā nodarbība" at bounding box center [473, 310] width 145 height 34
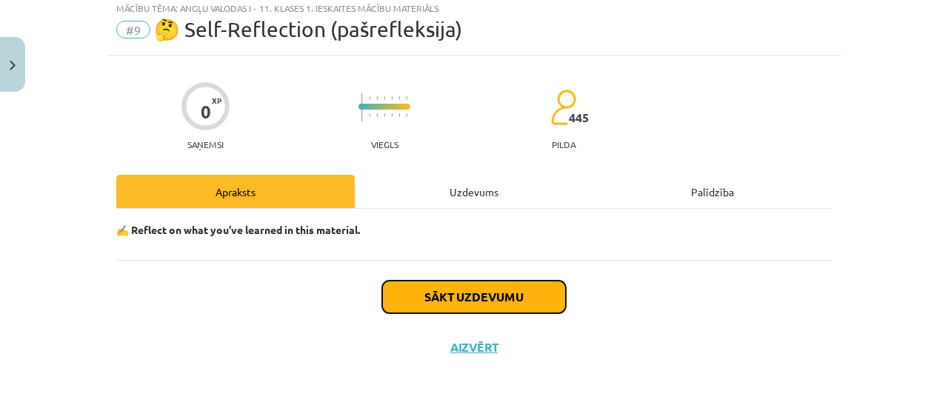
click at [415, 295] on button "Sākt uzdevumu" at bounding box center [474, 297] width 184 height 33
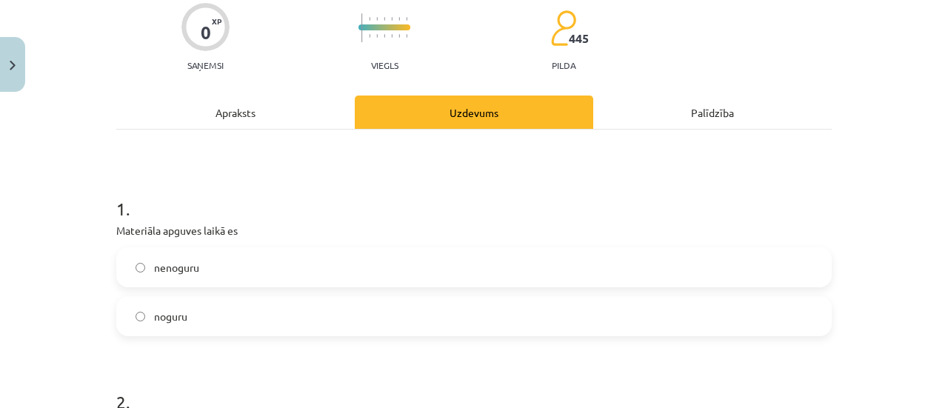
scroll to position [259, 0]
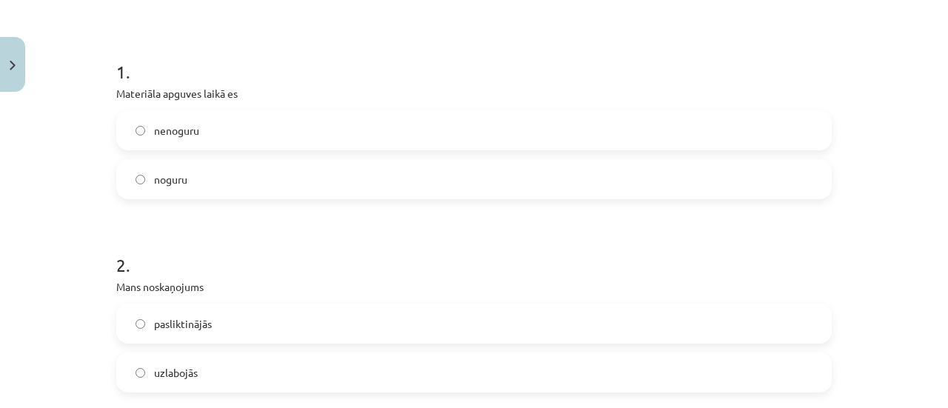
click at [154, 175] on span "noguru" at bounding box center [170, 180] width 33 height 16
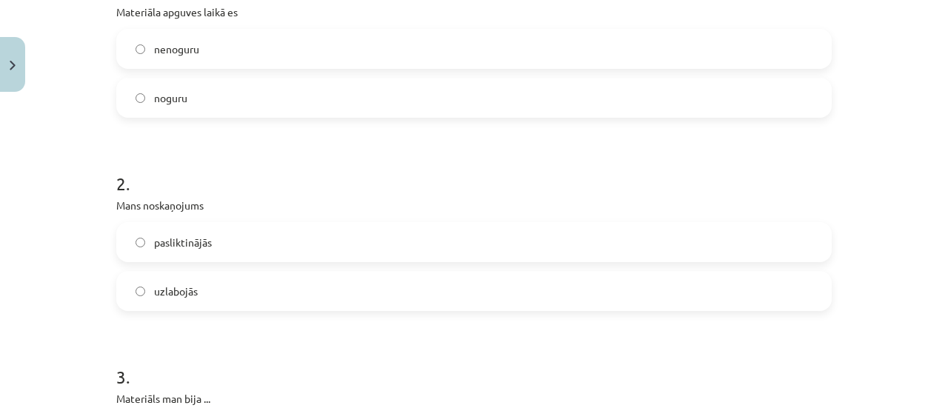
scroll to position [407, 0]
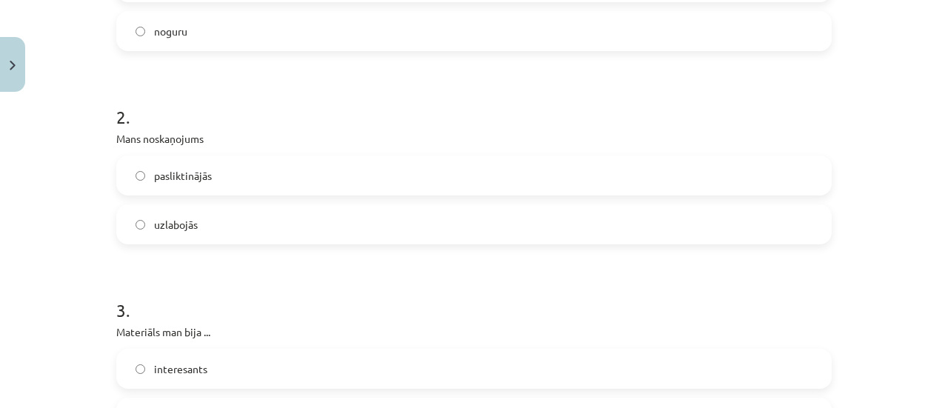
click at [189, 235] on label "uzlabojās" at bounding box center [474, 224] width 712 height 37
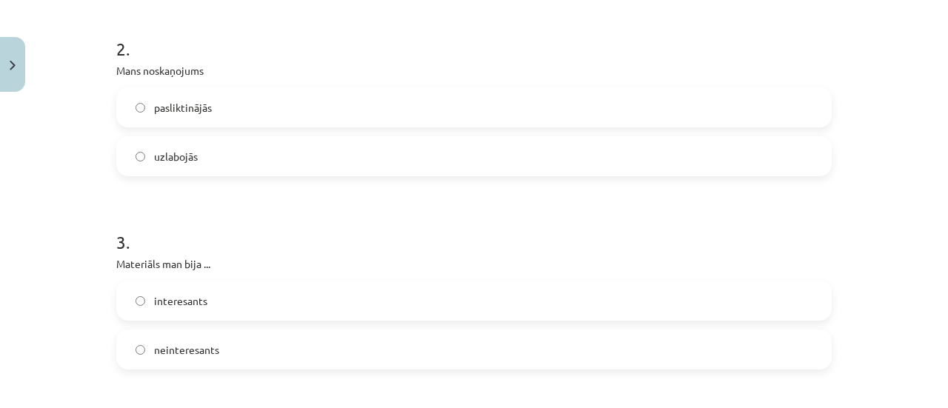
scroll to position [555, 0]
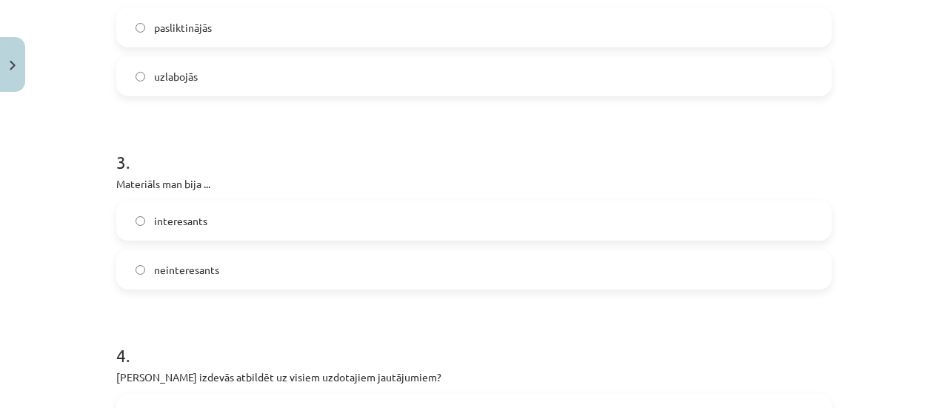
click at [175, 225] on span "interesants" at bounding box center [180, 221] width 53 height 16
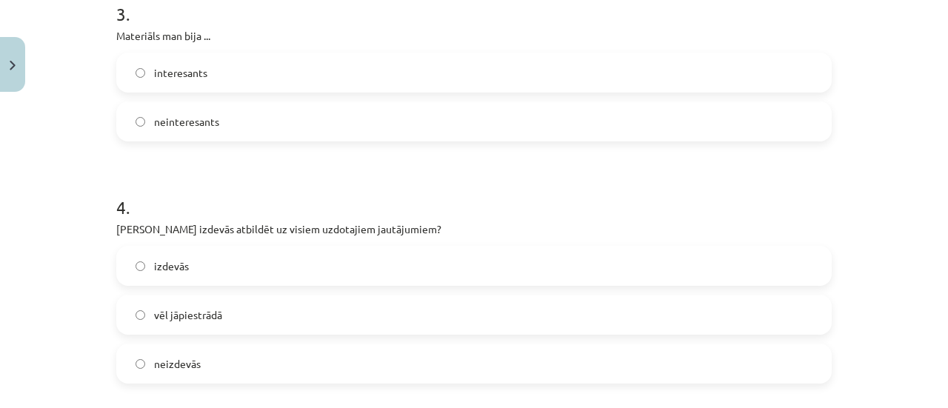
scroll to position [778, 0]
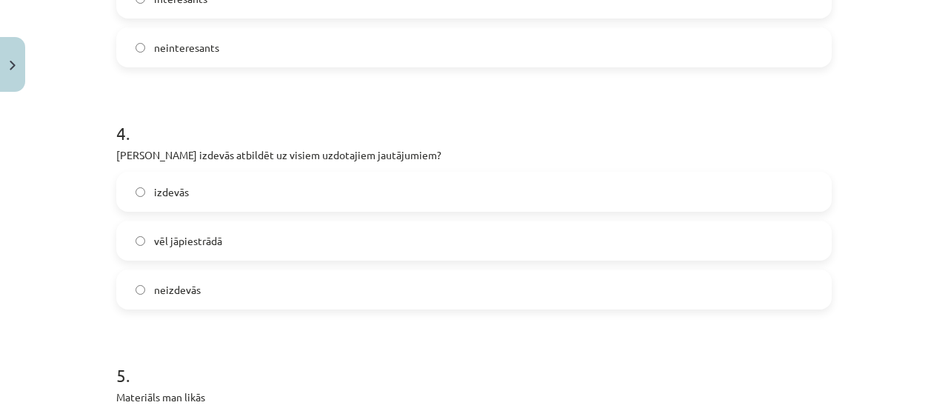
click at [188, 200] on label "izdevās" at bounding box center [474, 191] width 712 height 37
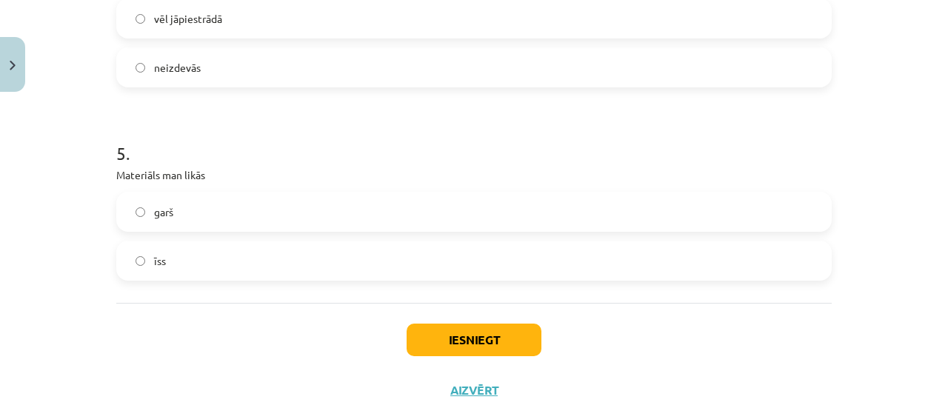
click at [190, 225] on label "garš" at bounding box center [474, 211] width 712 height 37
click at [444, 340] on button "Iesniegt" at bounding box center [474, 340] width 135 height 33
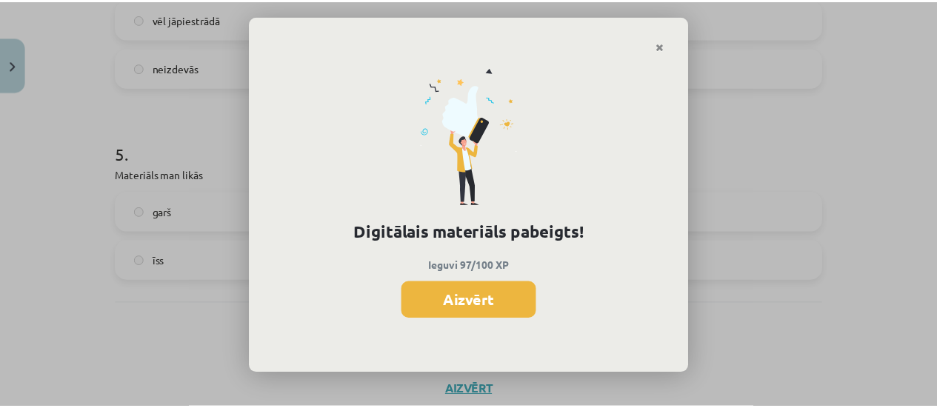
scroll to position [665, 0]
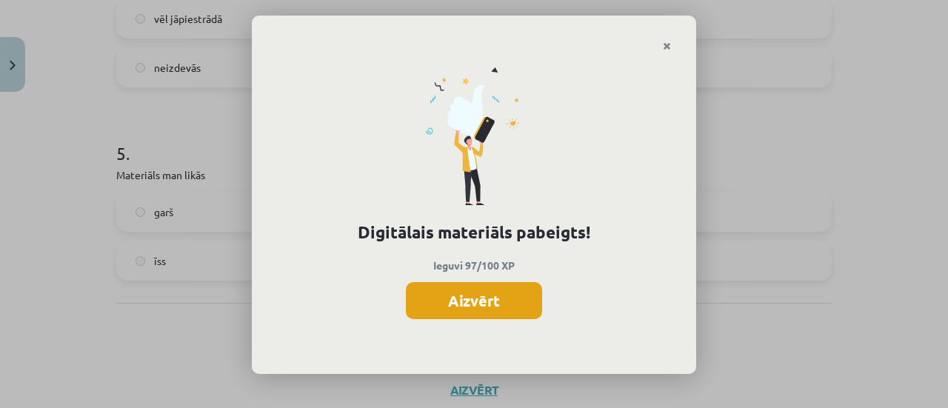
click at [478, 308] on button "Aizvērt" at bounding box center [474, 300] width 136 height 37
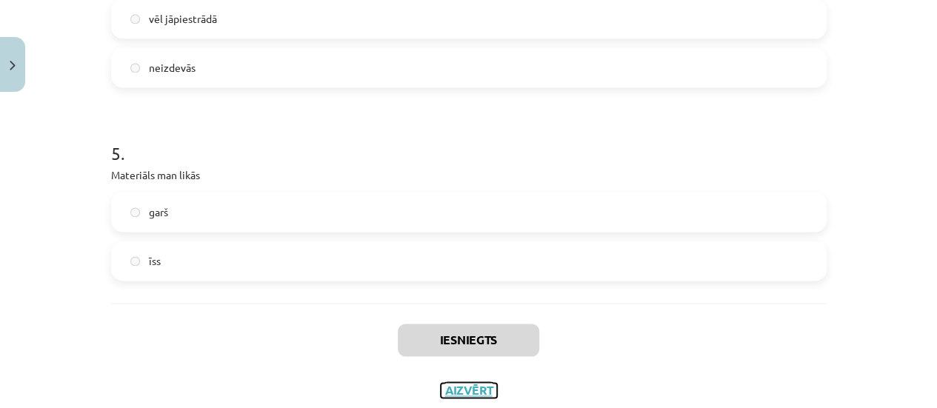
click at [446, 389] on button "Aizvērt" at bounding box center [469, 390] width 56 height 15
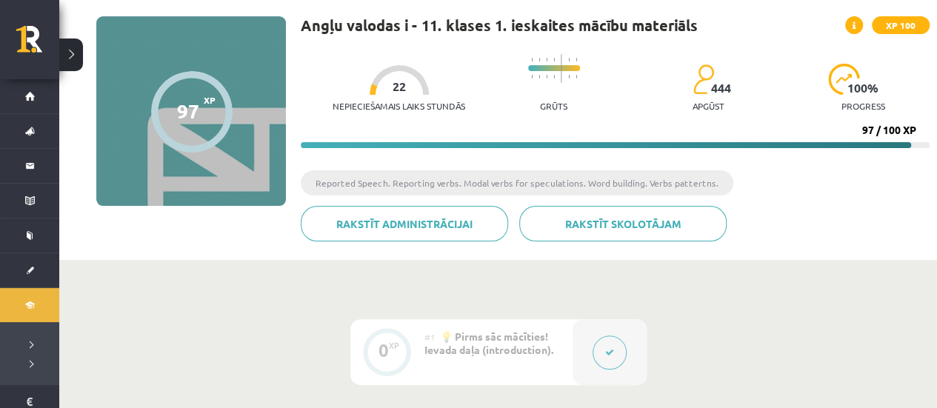
scroll to position [0, 0]
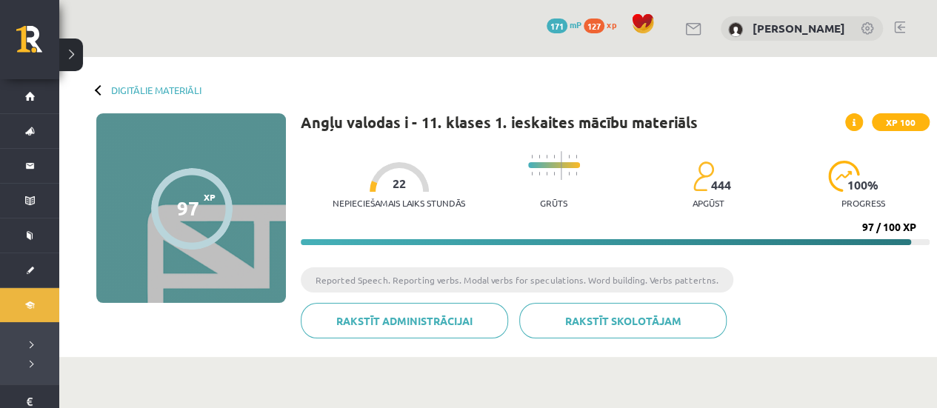
click at [104, 90] on div at bounding box center [100, 89] width 10 height 10
click at [97, 87] on div at bounding box center [100, 89] width 10 height 10
click at [65, 53] on button at bounding box center [71, 55] width 24 height 33
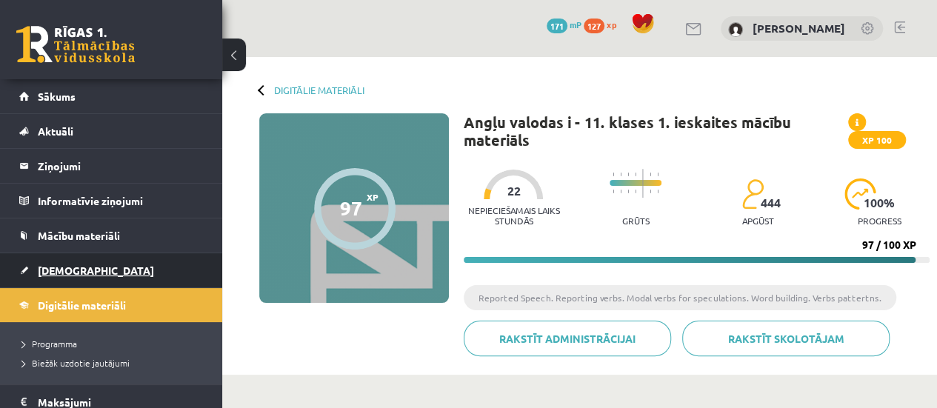
click at [61, 261] on link "[DEMOGRAPHIC_DATA]" at bounding box center [111, 270] width 184 height 34
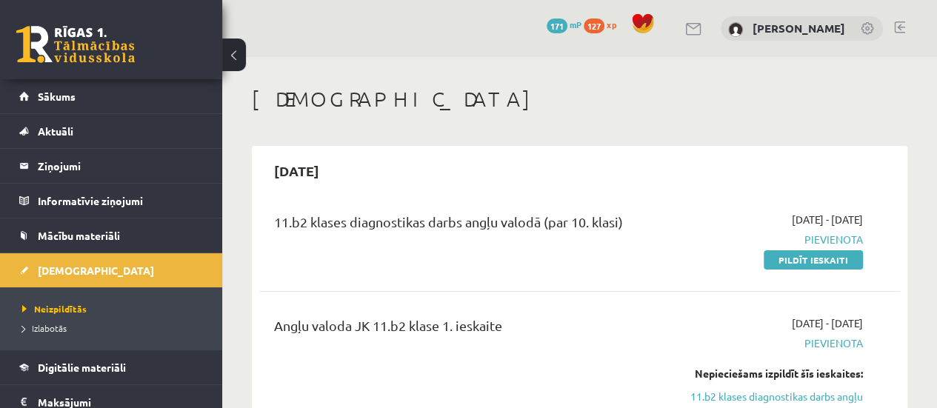
scroll to position [148, 0]
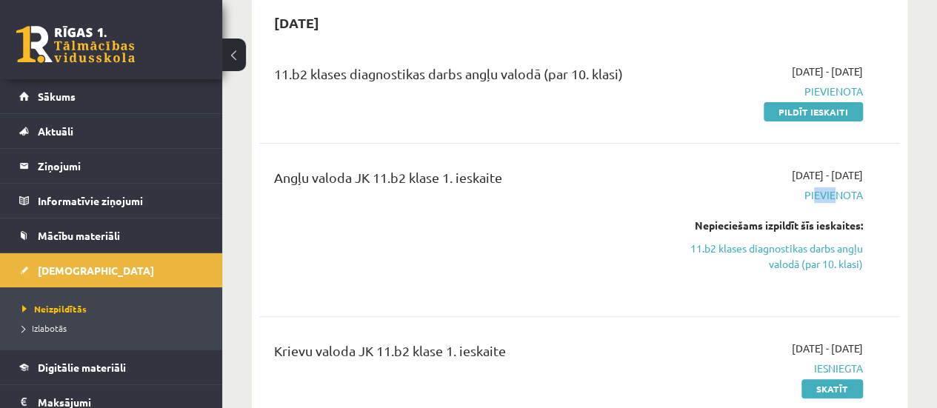
drag, startPoint x: 831, startPoint y: 194, endPoint x: 811, endPoint y: 195, distance: 20.0
click at [811, 195] on span "Pievienota" at bounding box center [771, 195] width 181 height 16
click at [803, 196] on span "Pievienota" at bounding box center [771, 195] width 181 height 16
drag, startPoint x: 824, startPoint y: 196, endPoint x: 798, endPoint y: 196, distance: 25.9
click at [800, 196] on span "Pievienota" at bounding box center [771, 195] width 181 height 16
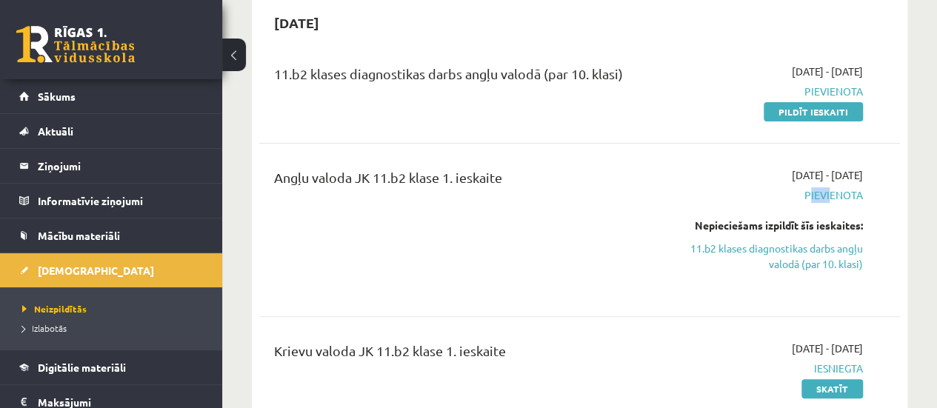
click at [793, 196] on span "Pievienota" at bounding box center [771, 195] width 181 height 16
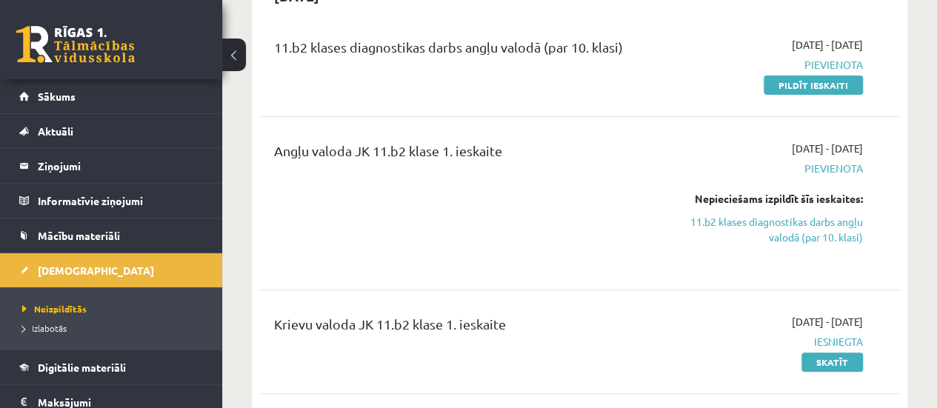
scroll to position [222, 0]
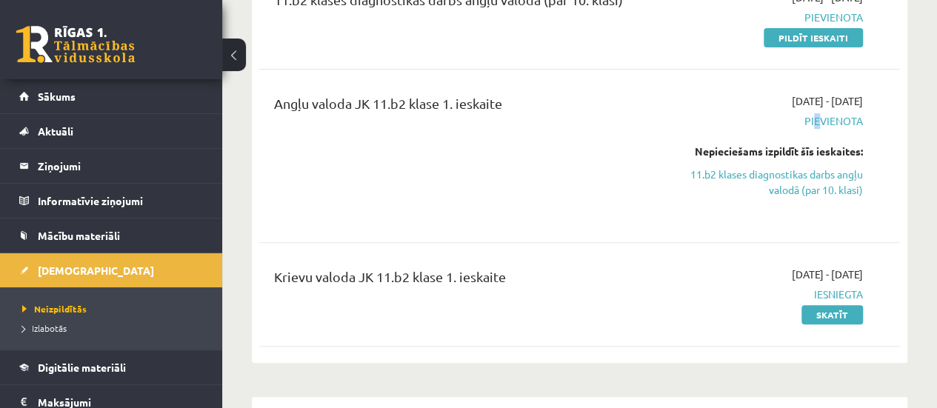
click at [816, 118] on span "Pievienota" at bounding box center [771, 121] width 181 height 16
click at [817, 118] on span "Pievienota" at bounding box center [771, 121] width 181 height 16
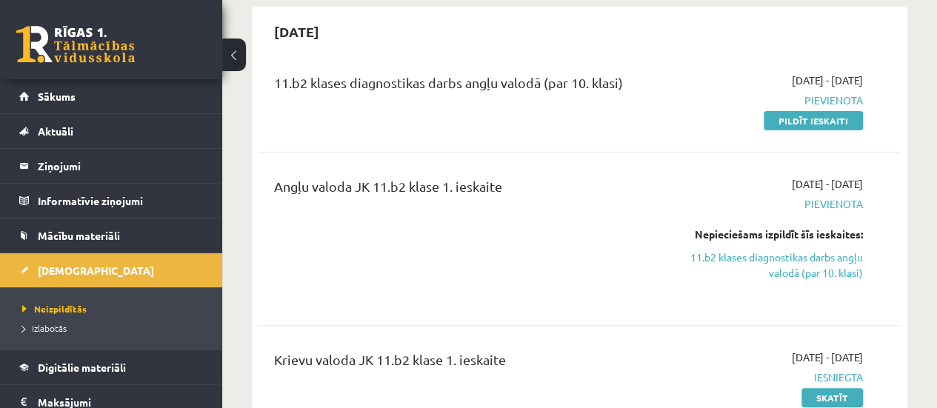
scroll to position [74, 0]
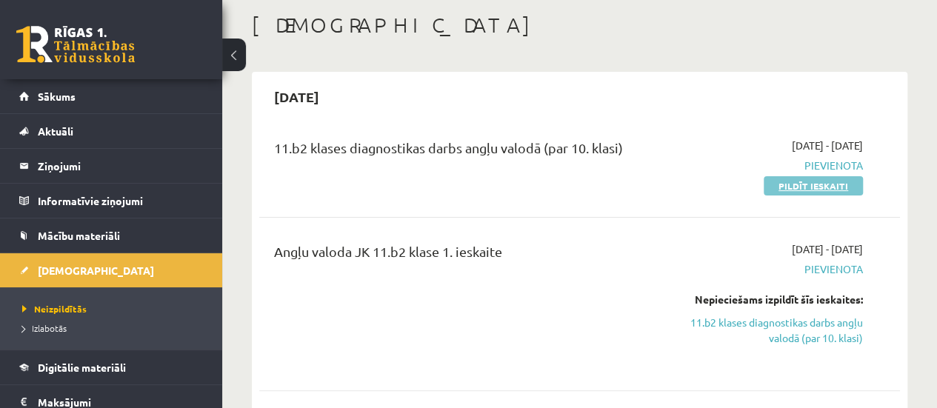
click at [816, 182] on link "Pildīt ieskaiti" at bounding box center [812, 185] width 99 height 19
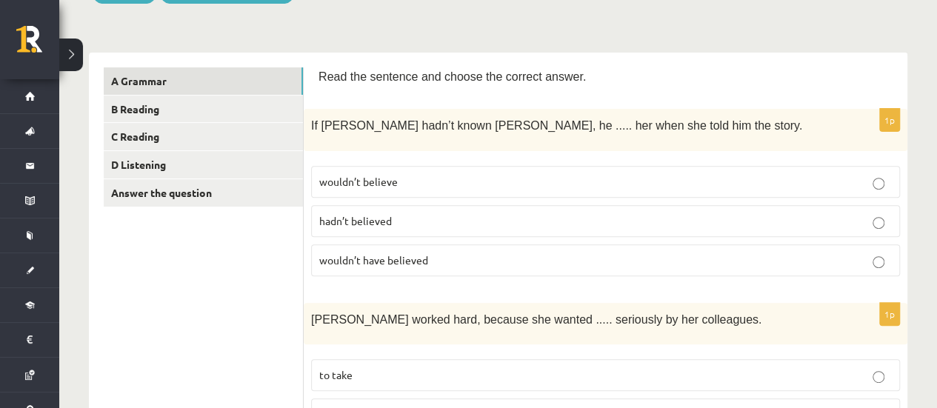
scroll to position [222, 0]
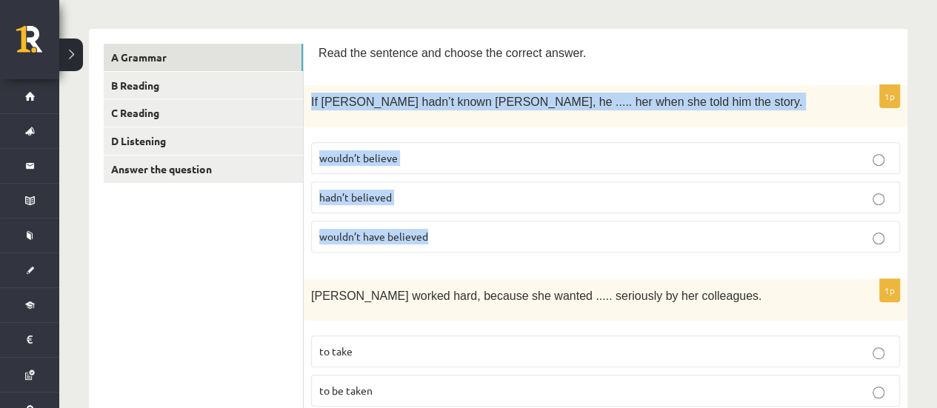
drag, startPoint x: 310, startPoint y: 100, endPoint x: 520, endPoint y: 220, distance: 241.5
click at [520, 220] on div "1p If [PERSON_NAME] hadn’t known [PERSON_NAME], he ..... her when she told him …" at bounding box center [605, 174] width 603 height 178
copy div "If [PERSON_NAME] hadn’t known [PERSON_NAME], he ..... her when she told him the…"
click at [376, 233] on span "wouldn’t have believed" at bounding box center [373, 236] width 109 height 13
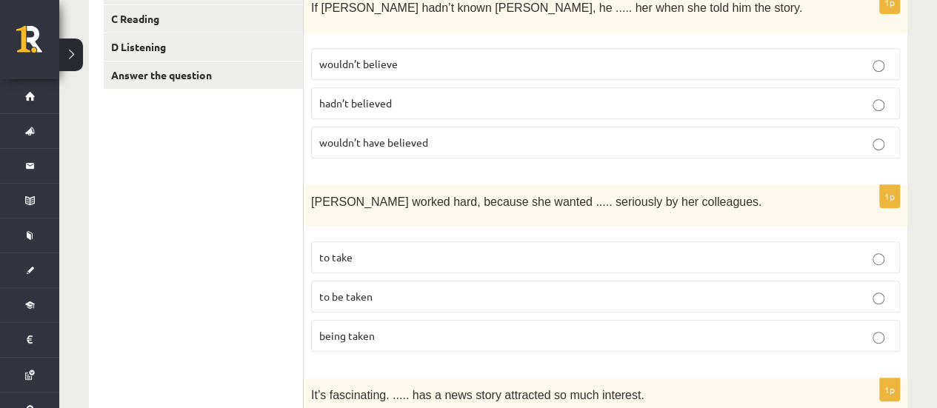
scroll to position [370, 0]
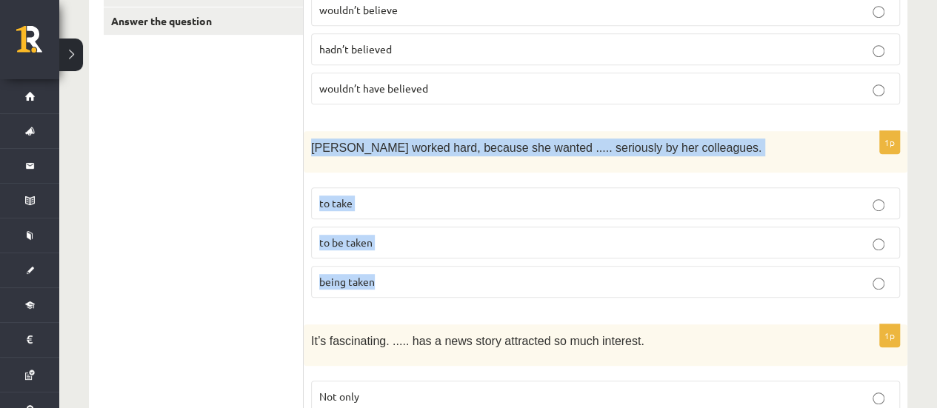
drag, startPoint x: 313, startPoint y: 140, endPoint x: 426, endPoint y: 274, distance: 175.0
click at [427, 275] on div "1p [PERSON_NAME] worked hard, because she wanted ..... seriously by her colleag…" at bounding box center [605, 220] width 603 height 178
copy div "[PERSON_NAME] worked hard, because she wanted ..... seriously by her colleagues…"
click at [388, 235] on p "to be taken" at bounding box center [605, 243] width 572 height 16
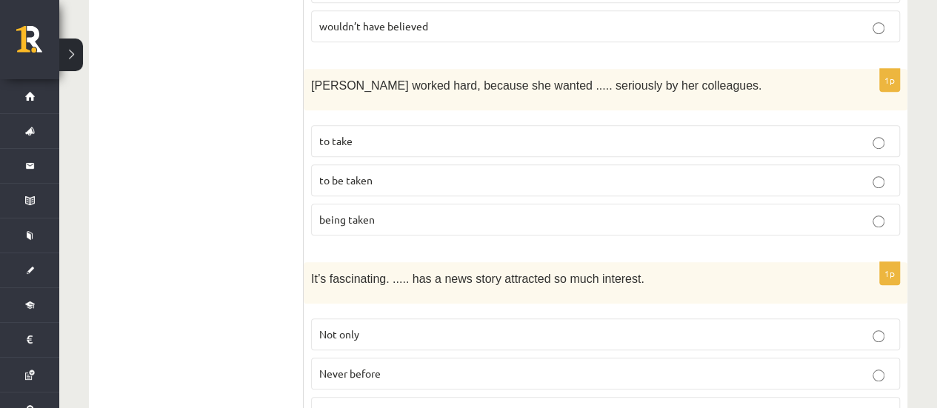
scroll to position [518, 0]
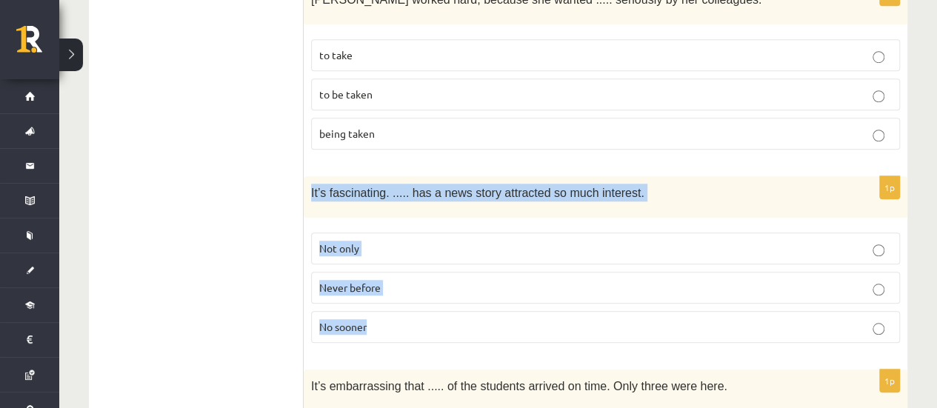
drag, startPoint x: 311, startPoint y: 181, endPoint x: 432, endPoint y: 304, distance: 172.8
click at [432, 304] on div "1p It’s fascinating. ..... has a news story attracted so much interest. Not onl…" at bounding box center [605, 265] width 603 height 178
click at [385, 282] on p "Never before" at bounding box center [605, 288] width 572 height 16
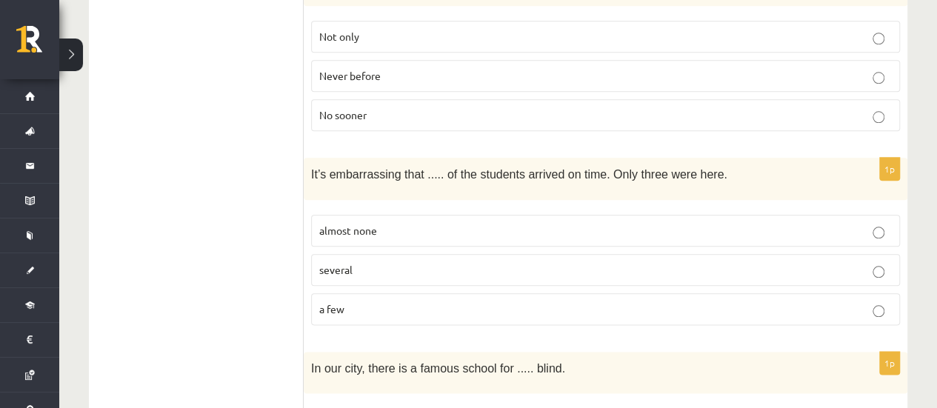
scroll to position [815, 0]
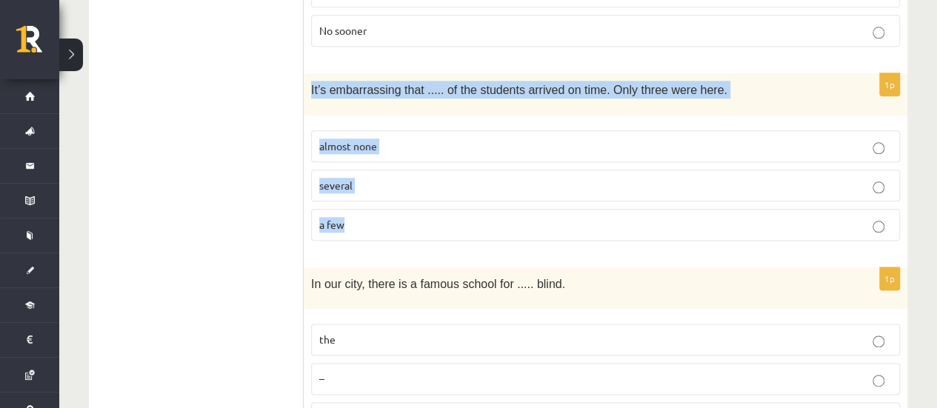
drag, startPoint x: 308, startPoint y: 78, endPoint x: 398, endPoint y: 211, distance: 160.6
click at [398, 211] on div "1p It’s embarrassing that ..... of the students arrived on time. Only three wer…" at bounding box center [605, 162] width 603 height 178
copy div "It’s embarrassing that ..... of the students arrived on time. Only three were h…"
click at [379, 130] on label "almost none" at bounding box center [605, 146] width 589 height 32
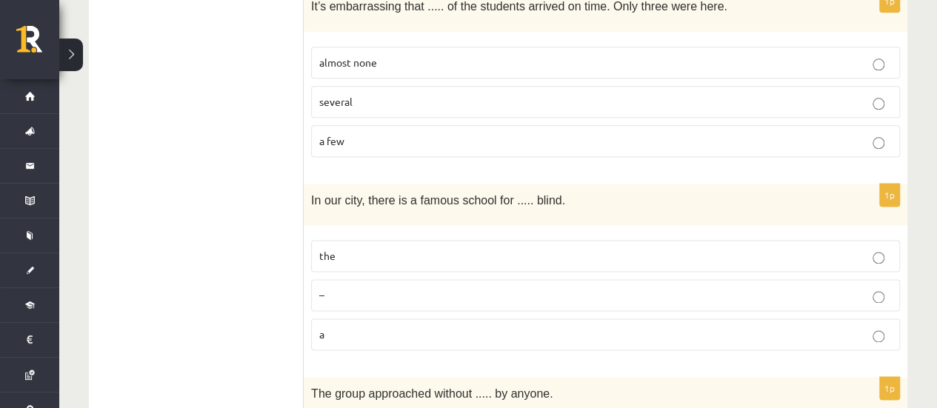
scroll to position [963, 0]
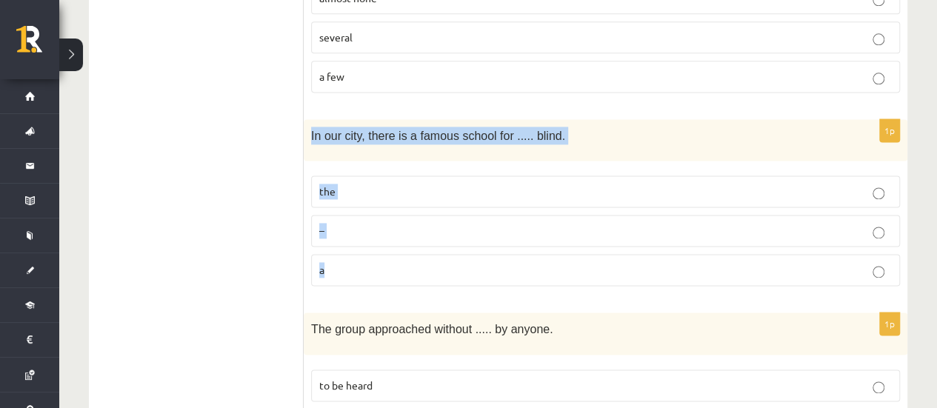
drag, startPoint x: 310, startPoint y: 121, endPoint x: 392, endPoint y: 253, distance: 155.1
click at [392, 253] on div "1p In our city, there is a famous school for ..... blind. the – a" at bounding box center [605, 208] width 603 height 178
copy div "In our city, there is a famous school for ..... blind. the – a"
click at [334, 184] on span "the" at bounding box center [327, 190] width 16 height 13
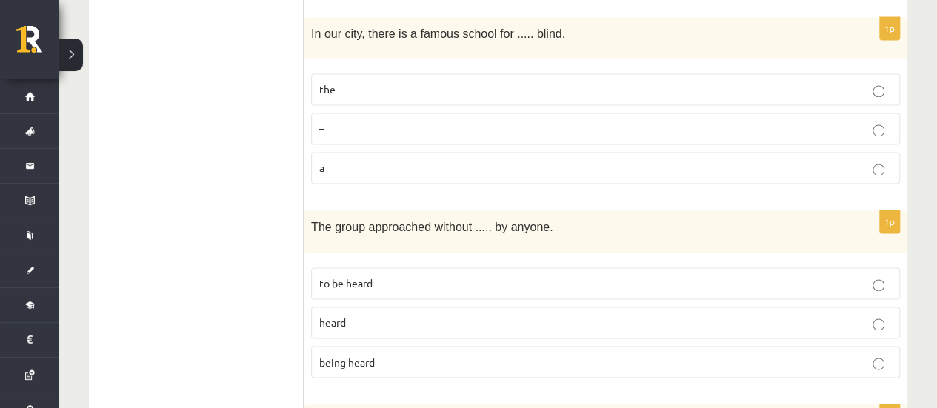
scroll to position [1185, 0]
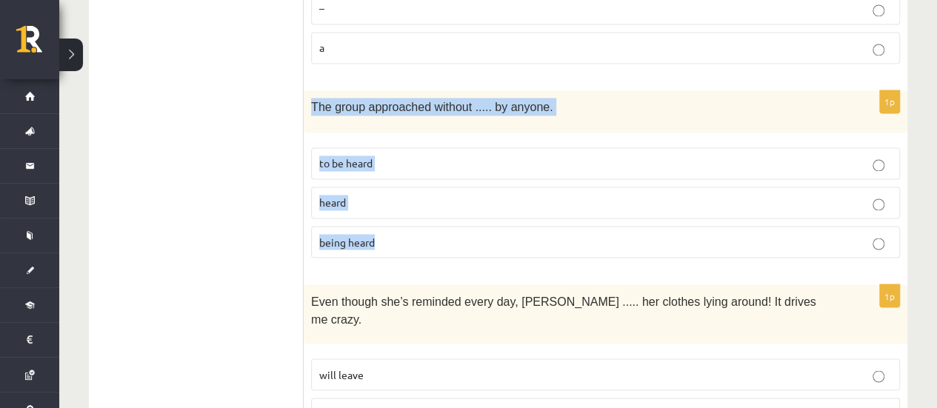
drag, startPoint x: 310, startPoint y: 90, endPoint x: 413, endPoint y: 201, distance: 152.0
click at [427, 215] on div "1p The group approached without ..... by anyone. to be heard heard being heard" at bounding box center [605, 179] width 603 height 178
copy div "The group approached without ..... by anyone. to be heard heard being heard"
click at [387, 234] on p "being heard" at bounding box center [605, 242] width 572 height 16
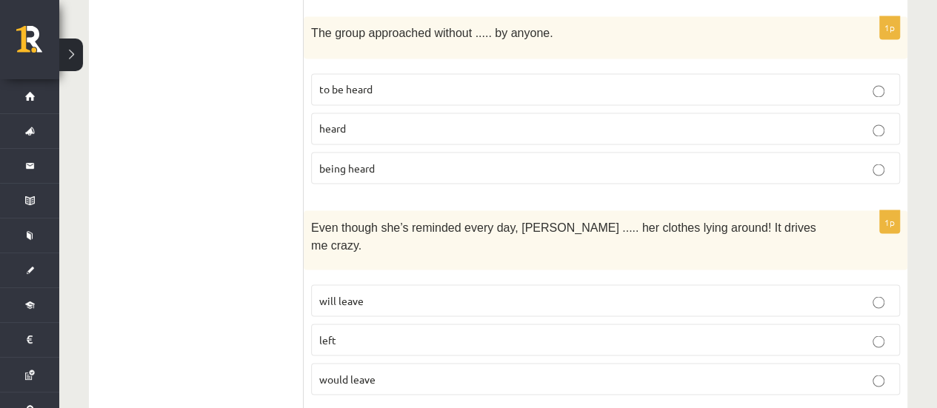
scroll to position [1333, 0]
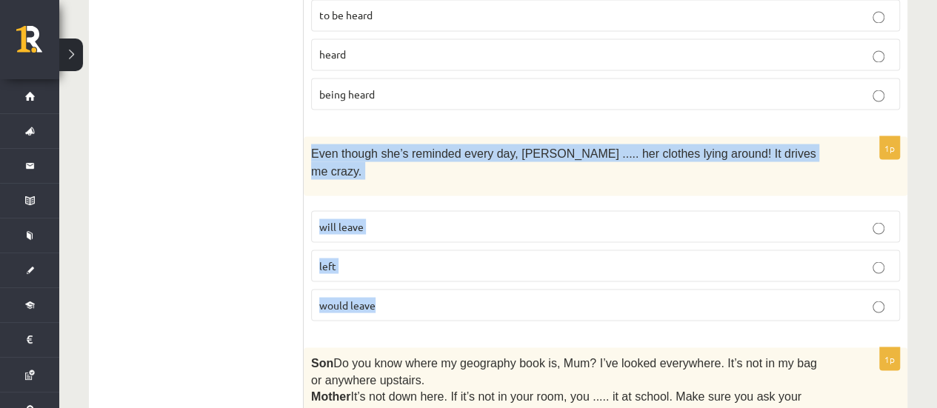
drag, startPoint x: 312, startPoint y: 133, endPoint x: 415, endPoint y: 264, distance: 167.7
click at [415, 264] on div "1p Even though she’s reminded every day, Cathy ..... her clothes lying around! …" at bounding box center [605, 234] width 603 height 197
copy div "Even though she’s reminded every day, Cathy ..... her clothes lying around! It …"
click at [378, 218] on p "will leave" at bounding box center [605, 226] width 572 height 16
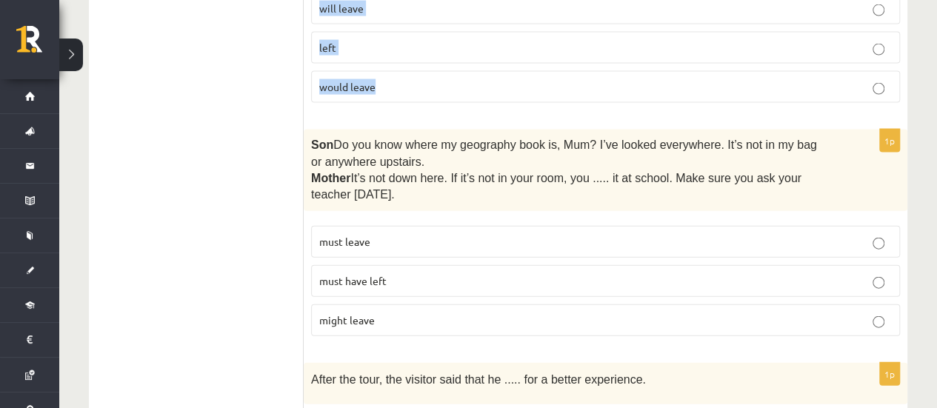
scroll to position [1629, 0]
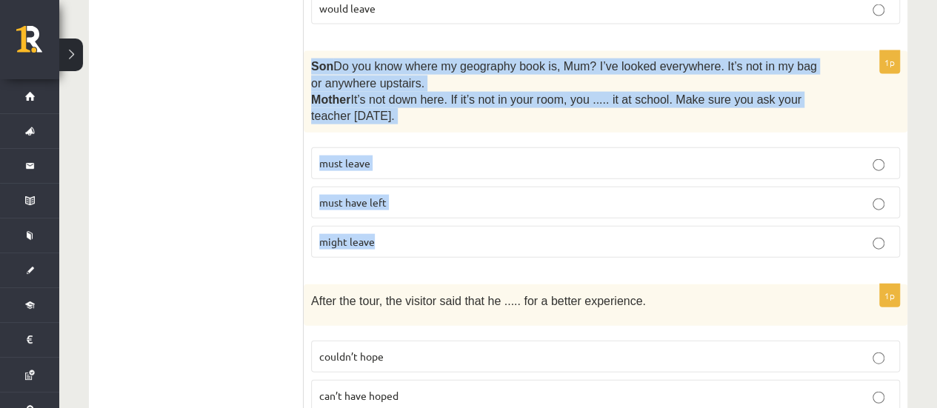
drag, startPoint x: 310, startPoint y: 24, endPoint x: 438, endPoint y: 213, distance: 228.0
click at [438, 213] on div "1p Son  Do you know where my geography book is, Mum? I’ve looked everywhere. It…" at bounding box center [605, 160] width 603 height 218
copy div "Son  Do you know where my geography book is, Mum? I’ve looked everywhere. It’s …"
click at [373, 187] on label "must have left" at bounding box center [605, 203] width 589 height 32
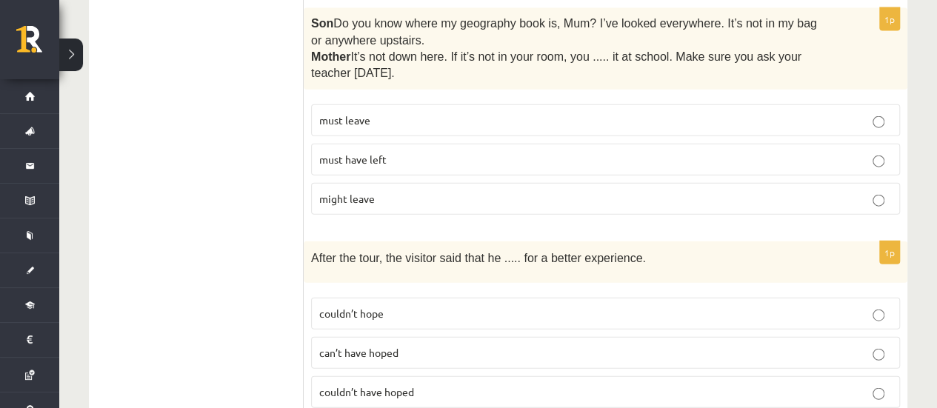
scroll to position [1703, 0]
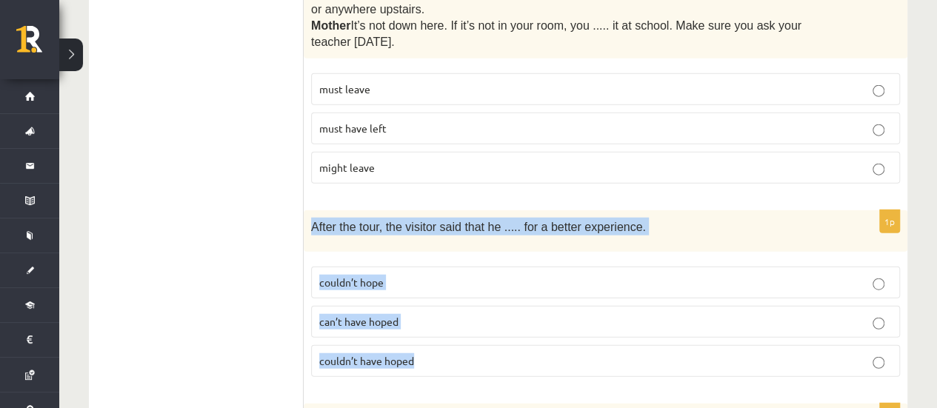
drag, startPoint x: 324, startPoint y: 189, endPoint x: 461, endPoint y: 315, distance: 186.5
click at [461, 315] on div "1p After the tour, the visitor said that he ..... for a better experience. coul…" at bounding box center [605, 299] width 603 height 178
click at [354, 354] on span "couldn’t have hoped" at bounding box center [366, 360] width 95 height 13
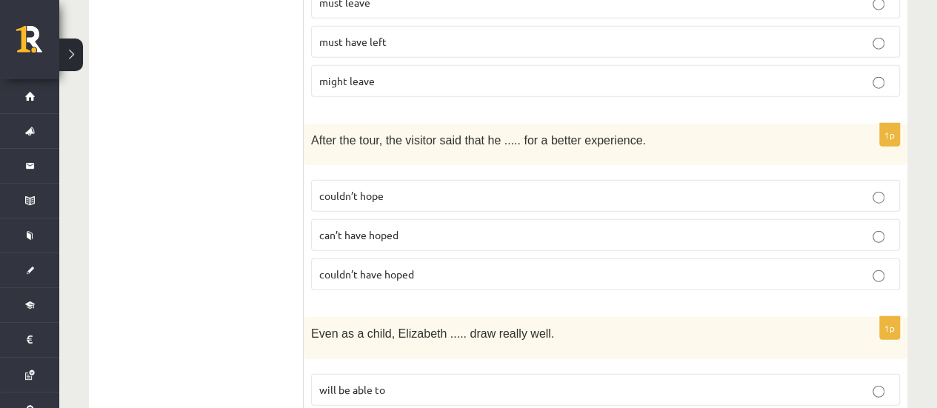
scroll to position [1925, 0]
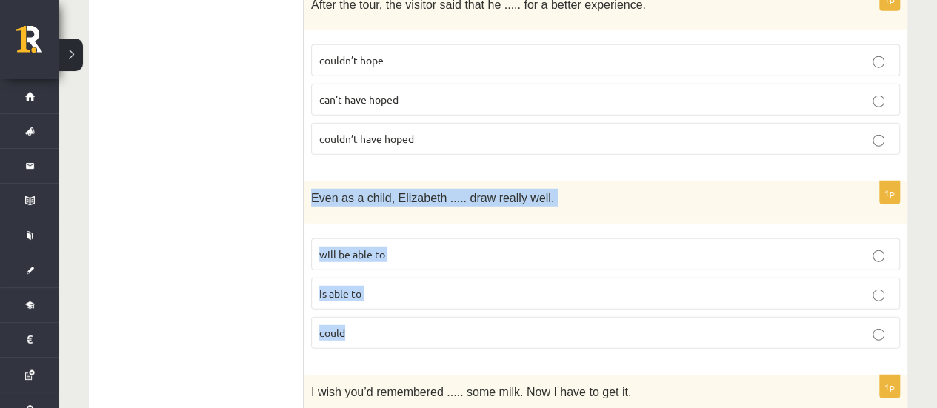
drag, startPoint x: 310, startPoint y: 151, endPoint x: 430, endPoint y: 272, distance: 170.7
click at [430, 272] on div "1p Even as a child, Elizabeth ..... draw really well. will be able to is able t…" at bounding box center [605, 270] width 603 height 178
copy div "Even as a child, Elizabeth ..... draw really well. will be able to is able to c…"
click at [390, 325] on p "could" at bounding box center [605, 333] width 572 height 16
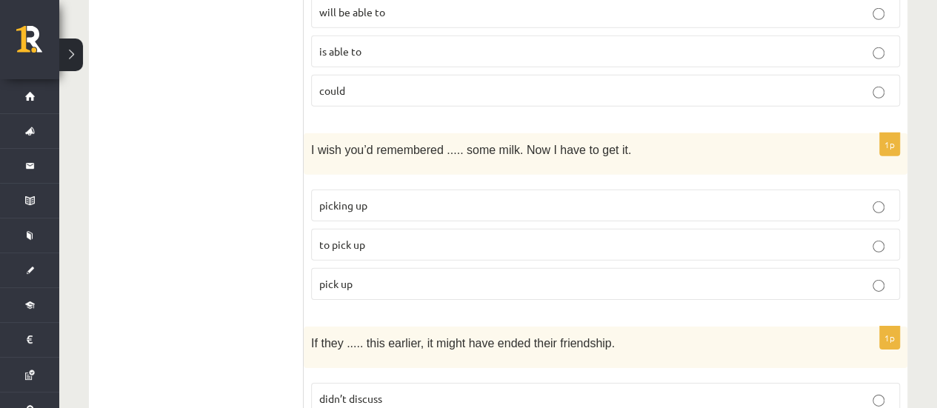
scroll to position [2221, 0]
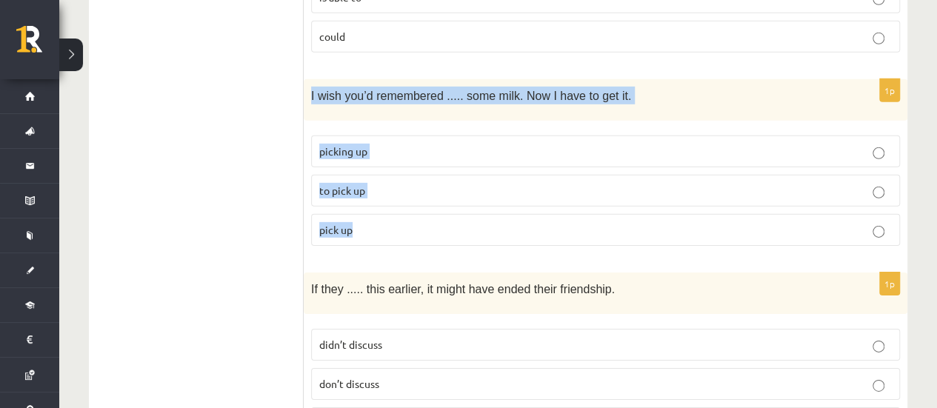
drag, startPoint x: 314, startPoint y: 50, endPoint x: 409, endPoint y: 187, distance: 166.6
click at [409, 187] on div "1p I wish you’d remembered ..... some milk. Now I have to get it. picking up to…" at bounding box center [605, 168] width 603 height 178
copy div "I wish you’d remembered ..... some milk. Now I have to get it. picking up to pi…"
click at [359, 184] on span "to pick up" at bounding box center [342, 190] width 46 height 13
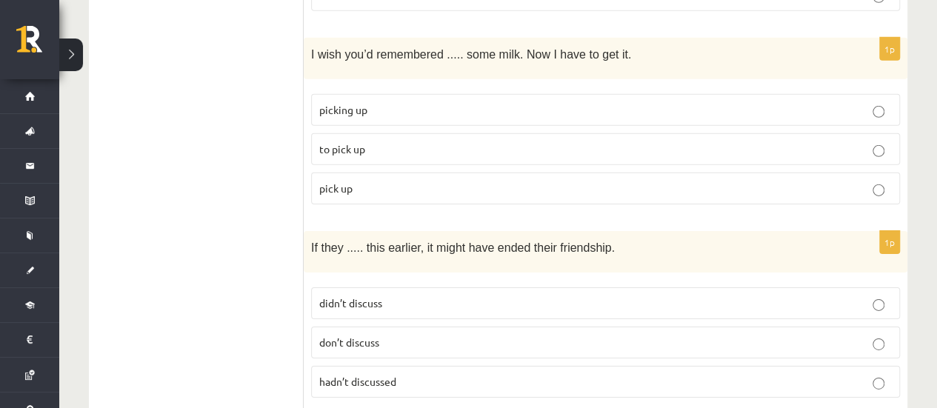
scroll to position [2296, 0]
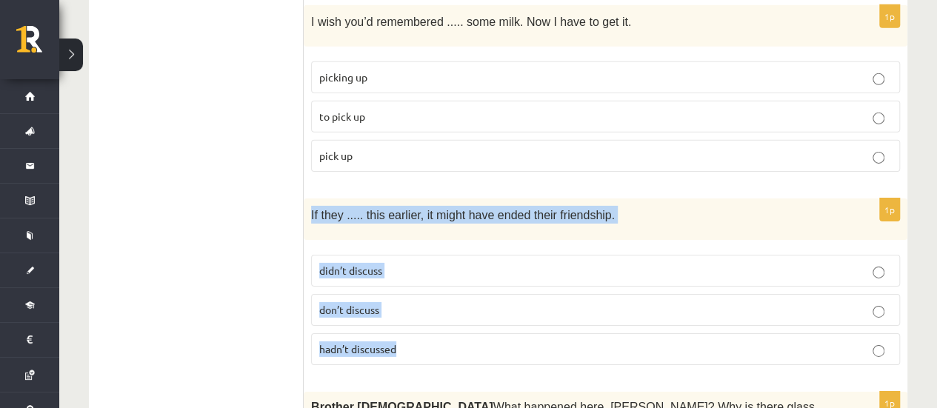
drag, startPoint x: 312, startPoint y: 163, endPoint x: 362, endPoint y: 235, distance: 87.7
click at [443, 292] on div "1p If they ..... this earlier, it might have ended their friendship. didn’t dis…" at bounding box center [605, 287] width 603 height 178
copy div "If they ..... this earlier, it might have ended their friendship. didn’t discus…"
click at [350, 341] on p "hadn’t discussed" at bounding box center [605, 349] width 572 height 16
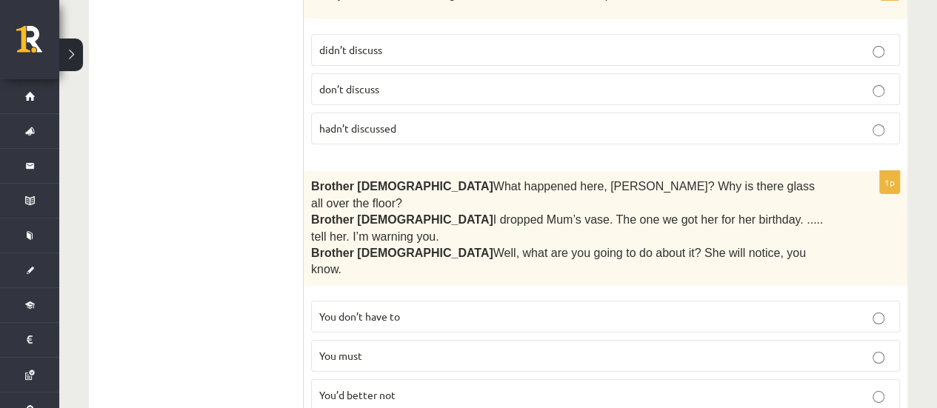
scroll to position [2518, 0]
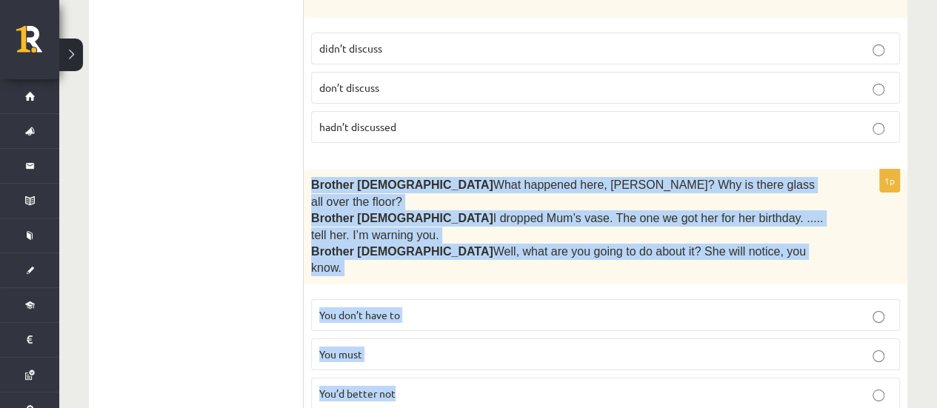
drag, startPoint x: 311, startPoint y: 132, endPoint x: 525, endPoint y: 281, distance: 260.7
click at [526, 281] on div "1p Brother 1  What happened here, Zak? Why is there glass all over the floor? B…" at bounding box center [605, 295] width 603 height 251
click at [367, 386] on p "You’d better not" at bounding box center [605, 394] width 572 height 16
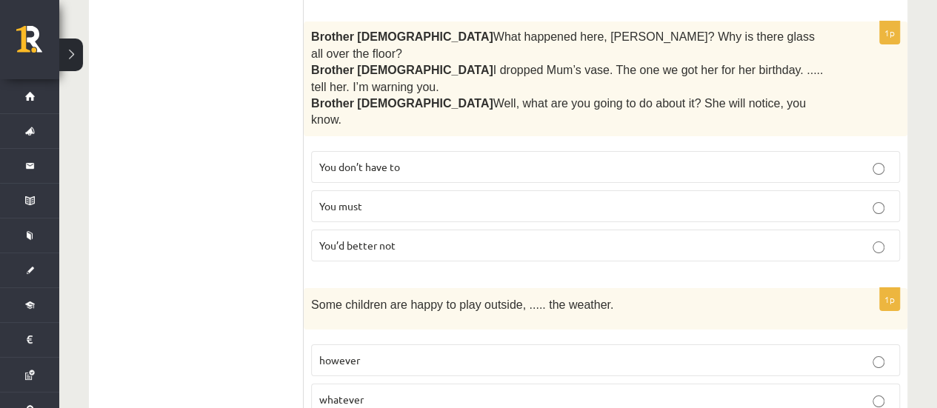
scroll to position [2740, 0]
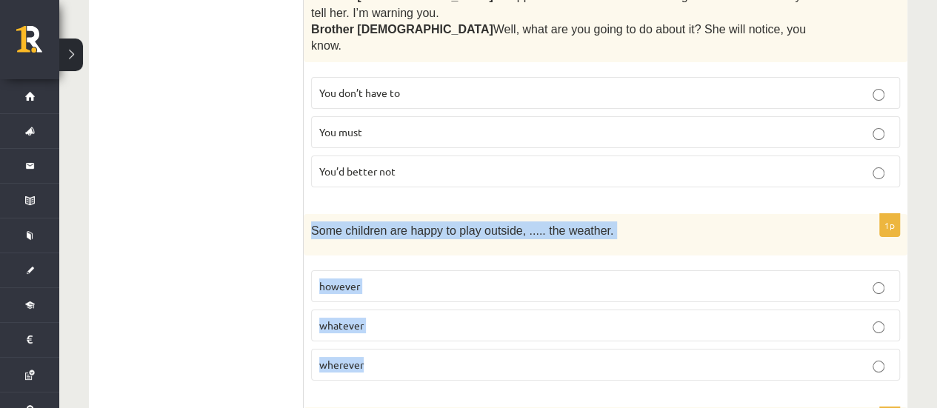
drag, startPoint x: 309, startPoint y: 125, endPoint x: 434, endPoint y: 280, distance: 199.0
click at [434, 280] on div "1p Some children are happy to play outside, ..... the weather. however whatever…" at bounding box center [605, 303] width 603 height 178
click at [347, 318] on span "whatever" at bounding box center [341, 324] width 44 height 13
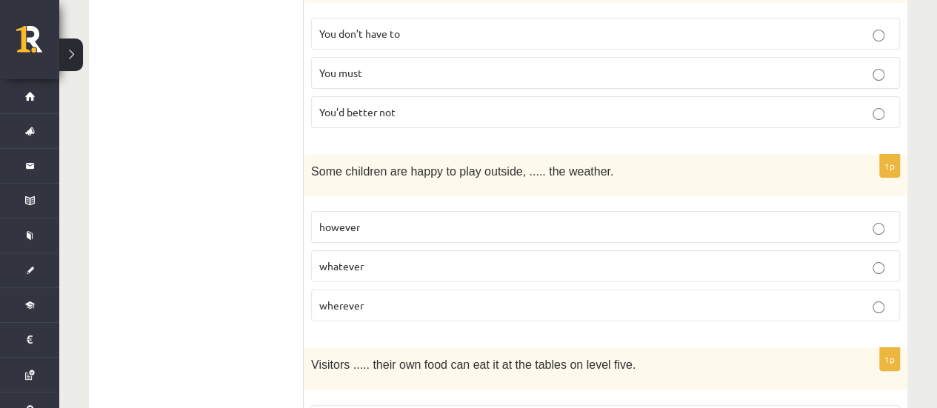
scroll to position [2888, 0]
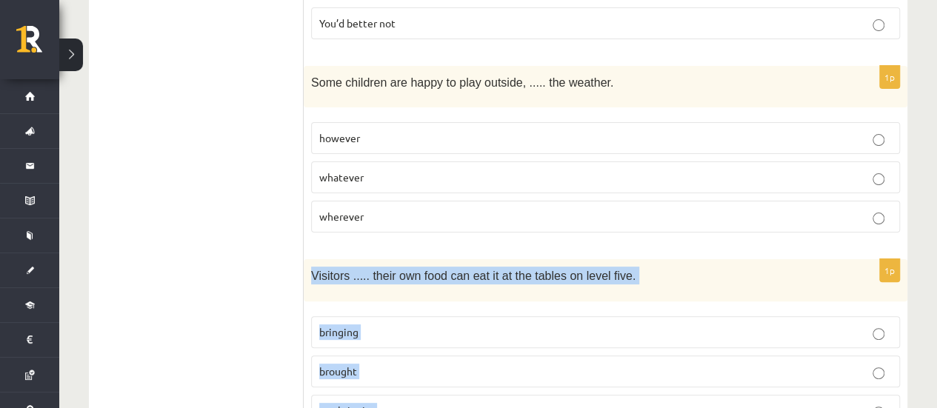
drag, startPoint x: 312, startPoint y: 171, endPoint x: 438, endPoint y: 298, distance: 178.6
click at [438, 298] on div "1p Visitors ..... their own food can eat it at the tables on level five. bringi…" at bounding box center [605, 348] width 603 height 178
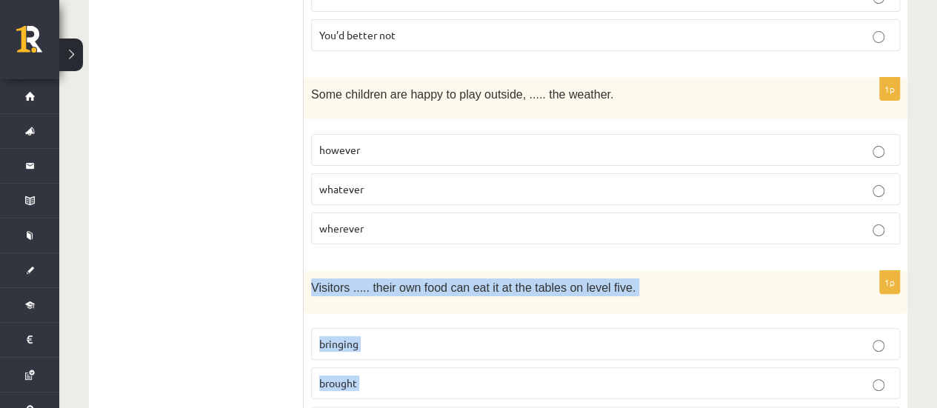
scroll to position [2957, 0]
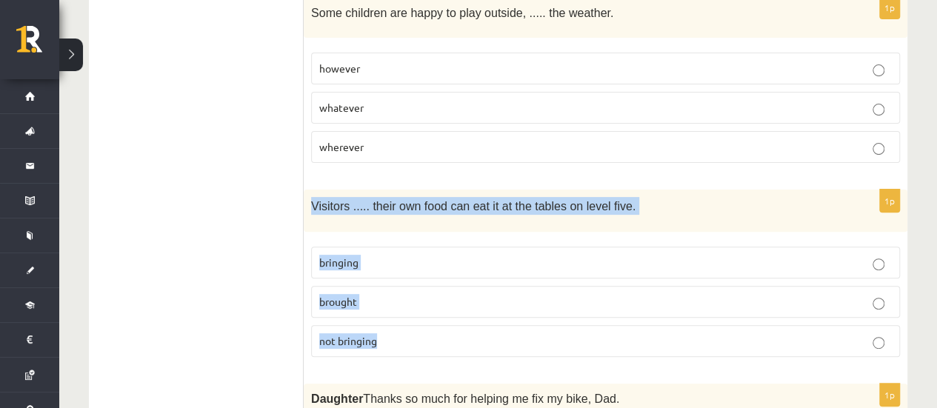
click at [371, 255] on p "bringing" at bounding box center [605, 263] width 572 height 16
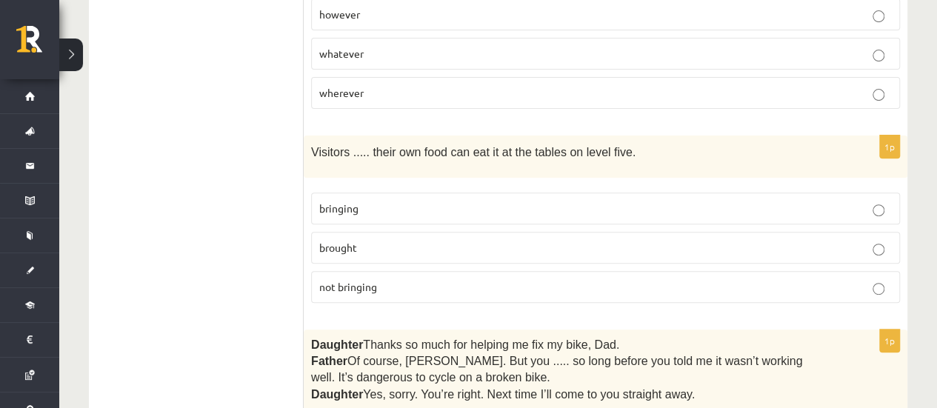
scroll to position [3106, 0]
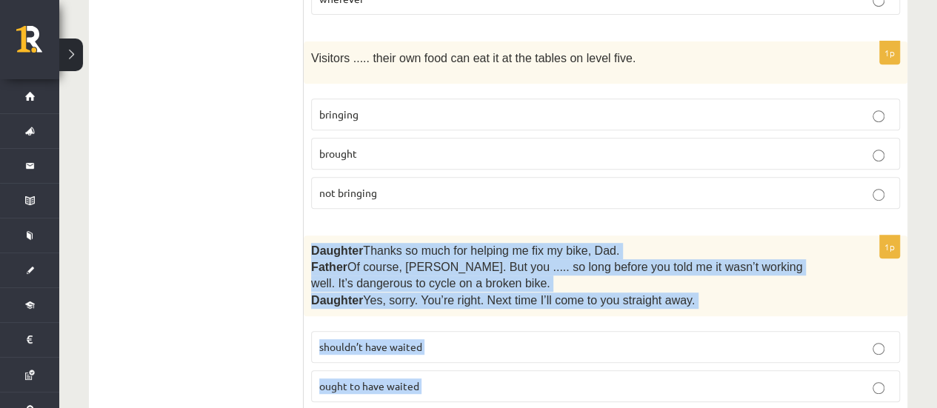
drag, startPoint x: 310, startPoint y: 138, endPoint x: 418, endPoint y: 315, distance: 207.6
click at [418, 315] on div "1p Daughter  Thanks so much for helping me fix my bike, Dad. Father  Of course,…" at bounding box center [605, 344] width 603 height 218
click at [355, 340] on span "shouldn’t have waited" at bounding box center [370, 346] width 103 height 13
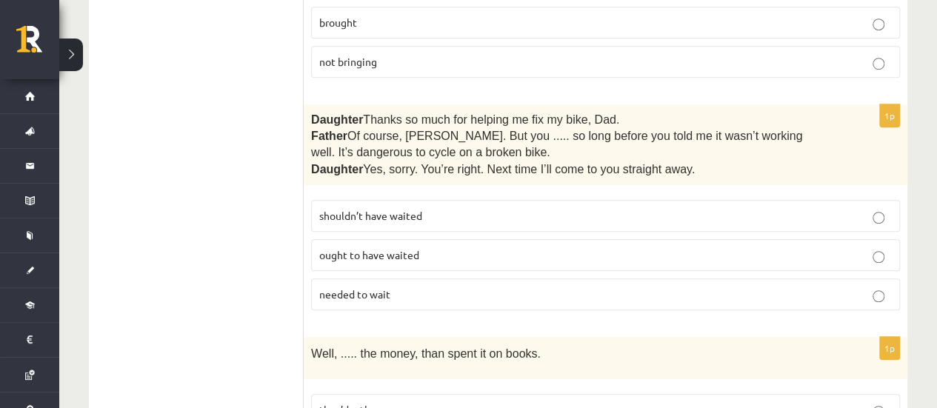
scroll to position [3402, 0]
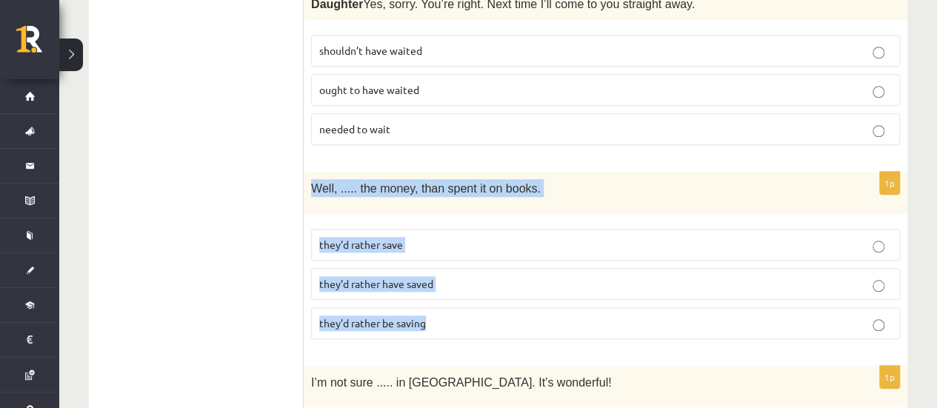
drag, startPoint x: 313, startPoint y: 78, endPoint x: 449, endPoint y: 205, distance: 186.0
click at [449, 205] on div "1p Well, ..... the money, than spent it on books. they’d rather save they’d rat…" at bounding box center [605, 261] width 603 height 178
click at [378, 276] on p "they’d rather have saved" at bounding box center [605, 284] width 572 height 16
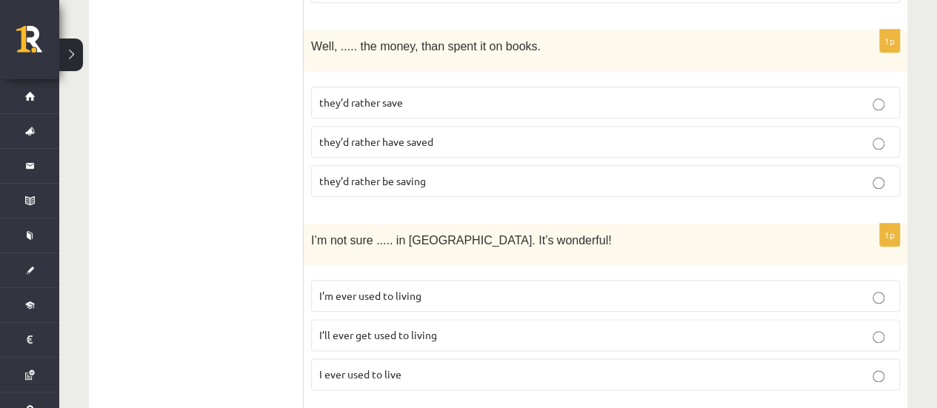
scroll to position [3550, 0]
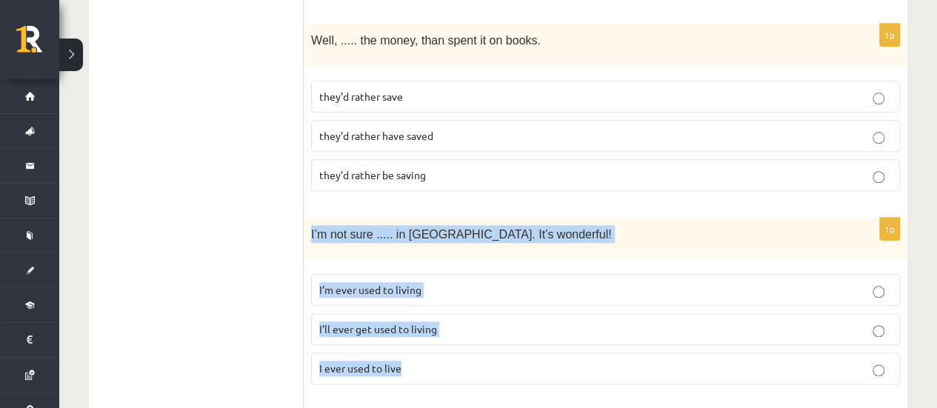
drag, startPoint x: 310, startPoint y: 117, endPoint x: 469, endPoint y: 258, distance: 212.5
click at [469, 258] on div "1p I’m not sure ..... in Paris. It’s wonderful! I’m ever used to living I’ll ev…" at bounding box center [605, 307] width 603 height 178
click at [379, 322] on span "I’ll ever get used to living" at bounding box center [378, 328] width 118 height 13
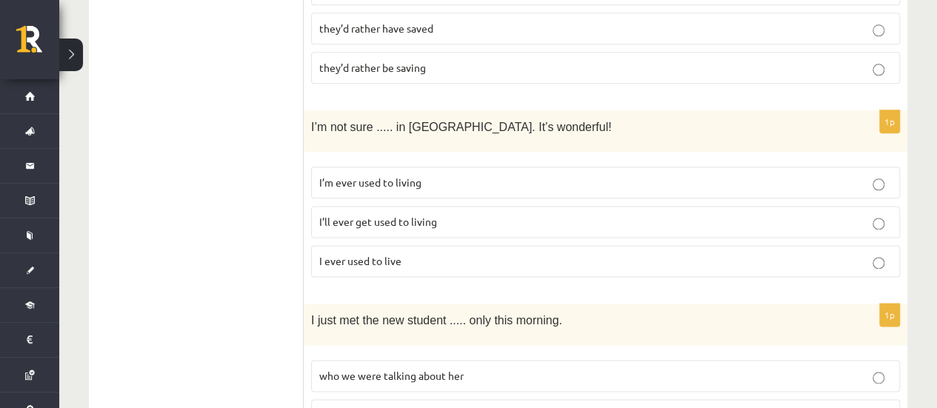
scroll to position [3772, 0]
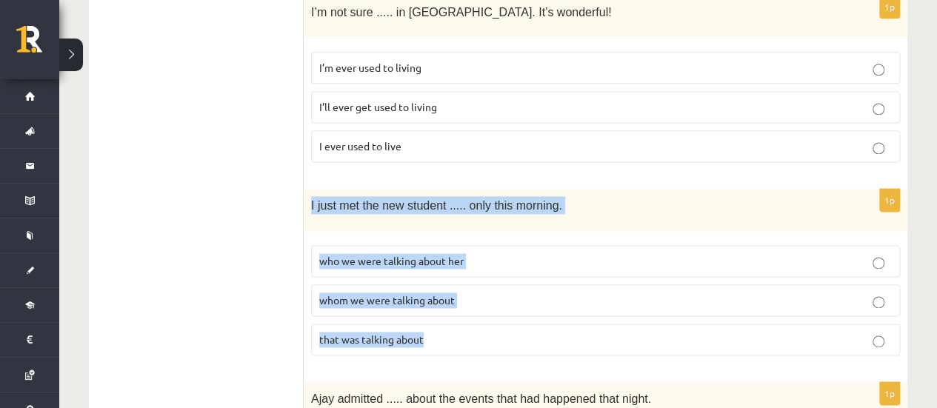
drag, startPoint x: 310, startPoint y: 85, endPoint x: 447, endPoint y: 223, distance: 193.7
click at [447, 223] on div "1p I just met the new student ..... only this morning. who we were talking abou…" at bounding box center [605, 278] width 603 height 178
click at [349, 292] on p "whom we were talking about" at bounding box center [605, 300] width 572 height 16
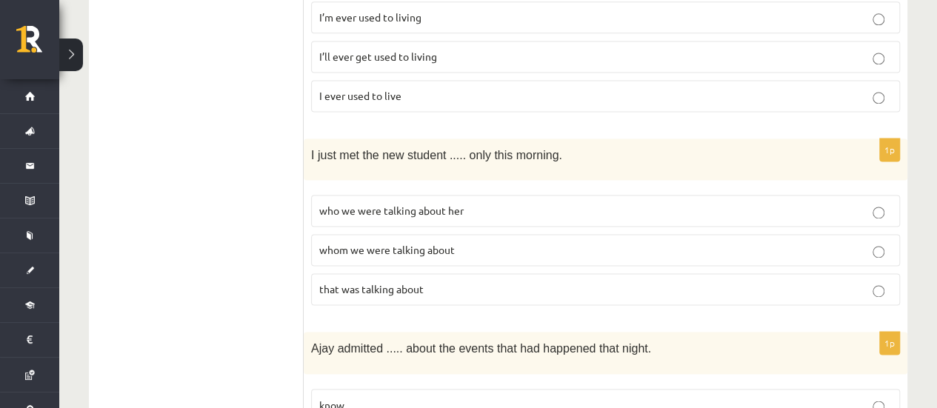
scroll to position [3846, 0]
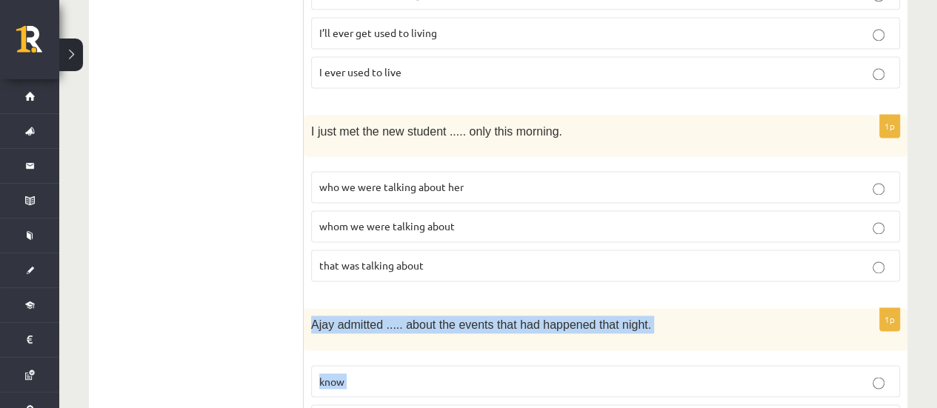
drag, startPoint x: 390, startPoint y: 279, endPoint x: 413, endPoint y: 321, distance: 48.0
click at [413, 321] on div "1p Ajay admitted ..... about the events that had happened that night. know to k…" at bounding box center [605, 397] width 603 height 178
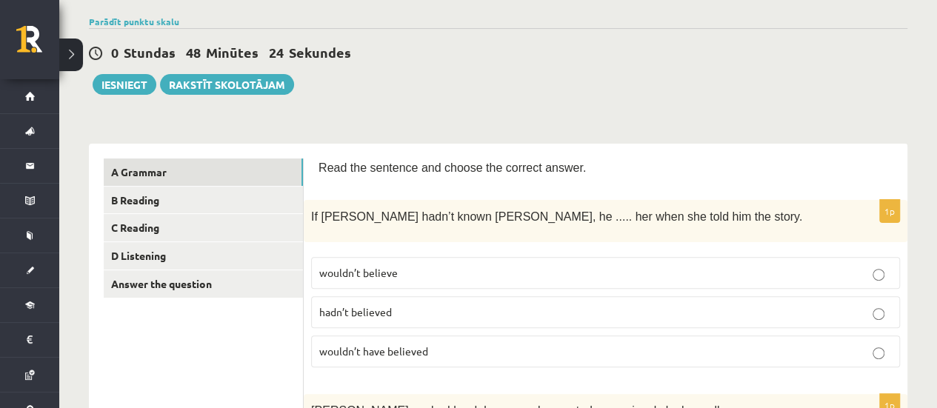
scroll to position [70, 0]
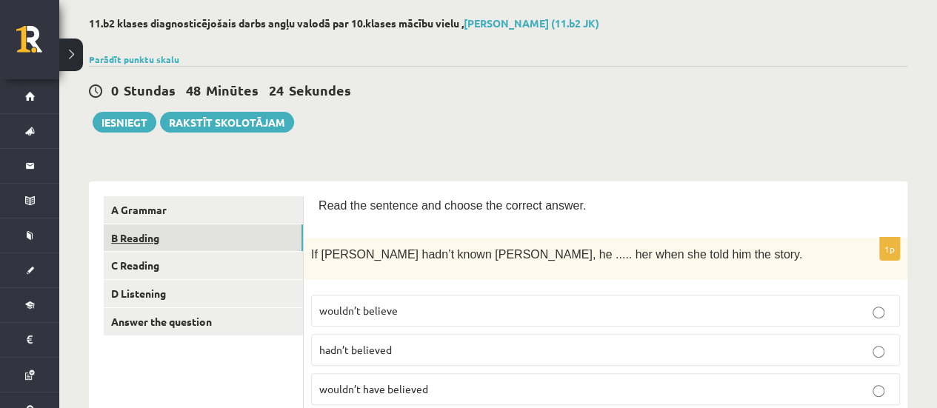
click at [135, 238] on link "B Reading" at bounding box center [203, 237] width 199 height 27
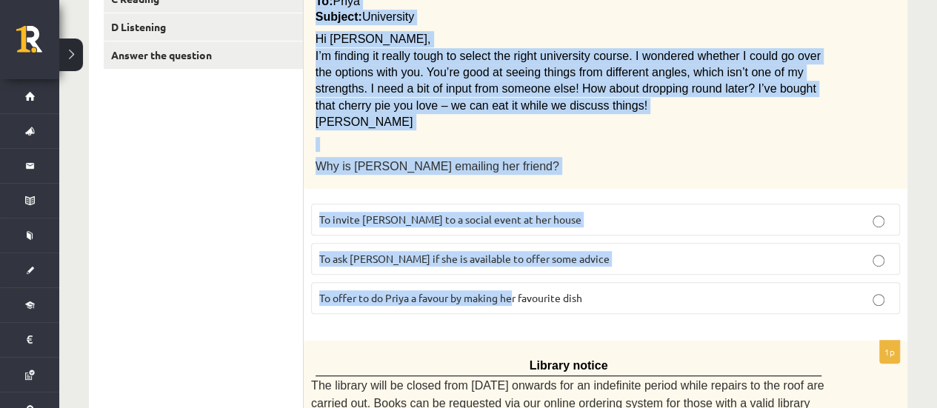
scroll to position [440, 0]
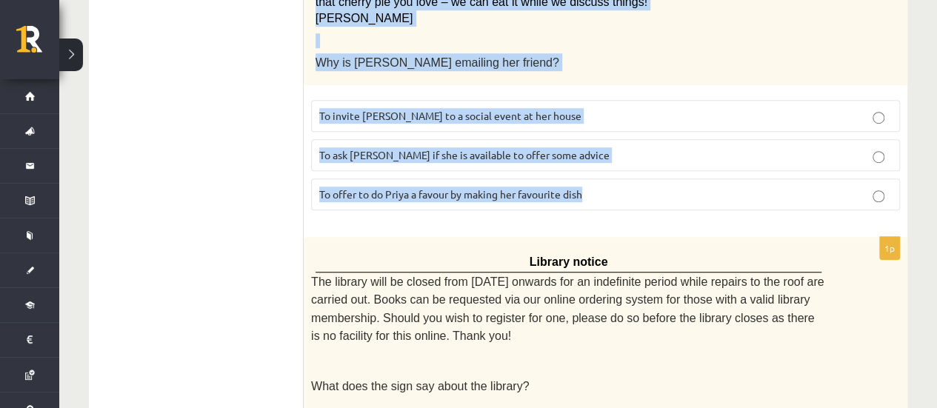
drag, startPoint x: 317, startPoint y: 54, endPoint x: 603, endPoint y: 190, distance: 316.6
click at [362, 150] on span "To ask Priya if she is available to offer some advice" at bounding box center [464, 154] width 290 height 13
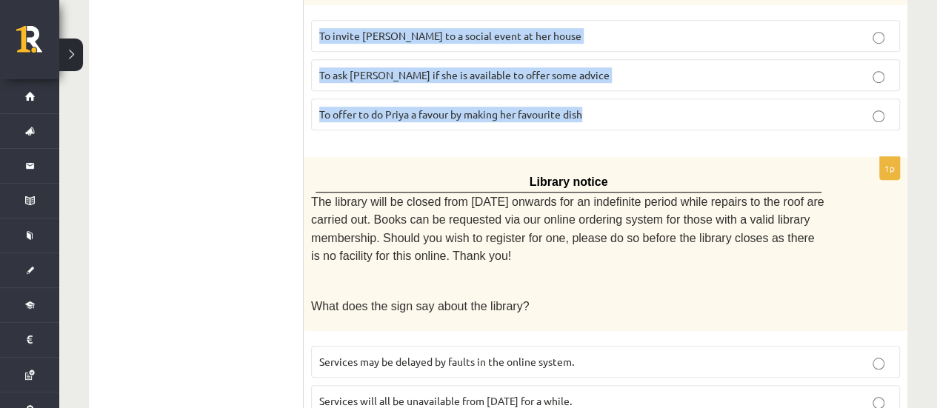
scroll to position [588, 0]
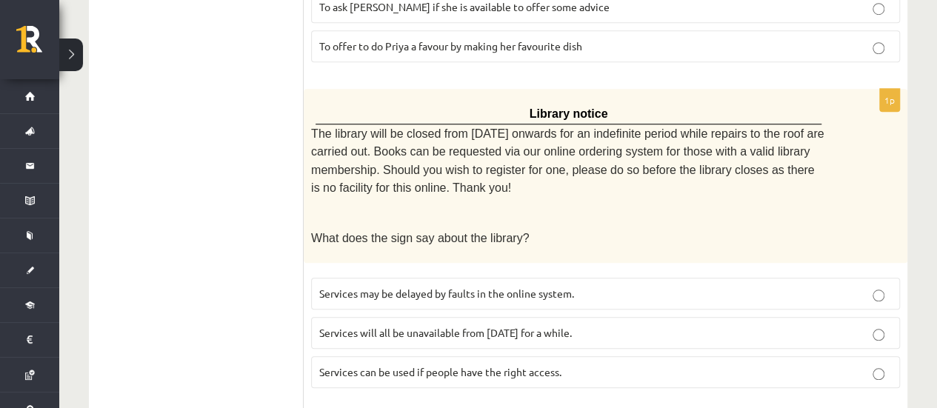
click at [371, 127] on span "The library will be closed from Monday onwards for an indefinite period while r…" at bounding box center [567, 160] width 512 height 67
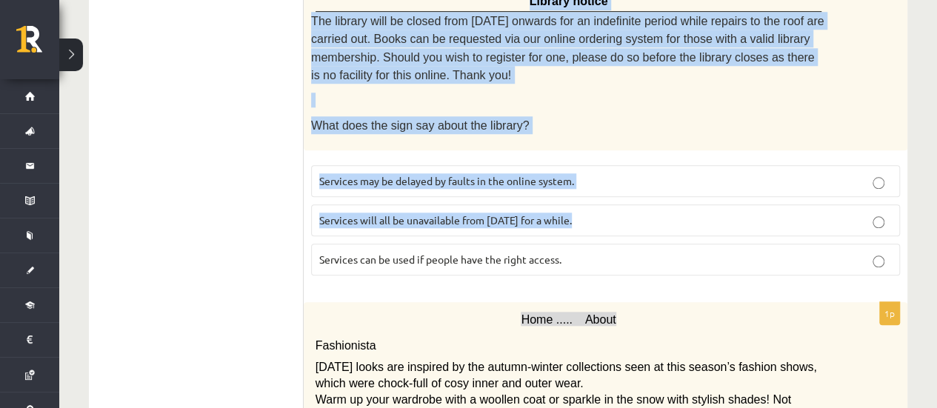
scroll to position [736, 0]
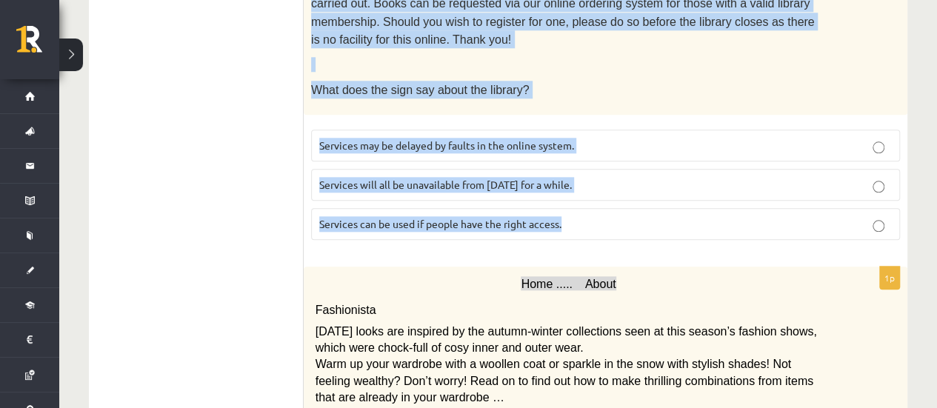
drag, startPoint x: 536, startPoint y: 104, endPoint x: 601, endPoint y: 201, distance: 116.2
click at [601, 201] on div "1p Library notice The library will be closed from Monday onwards for an indefin…" at bounding box center [605, 97] width 603 height 312
click at [395, 208] on label "Services can be used if people have the right access." at bounding box center [605, 224] width 589 height 32
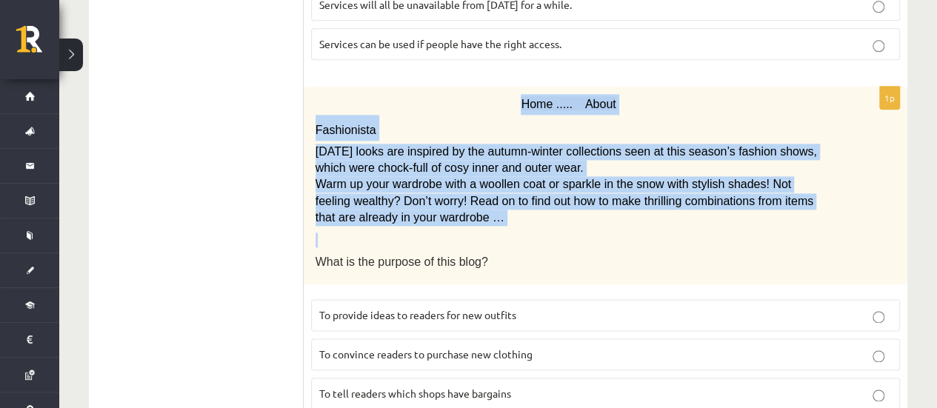
scroll to position [958, 0]
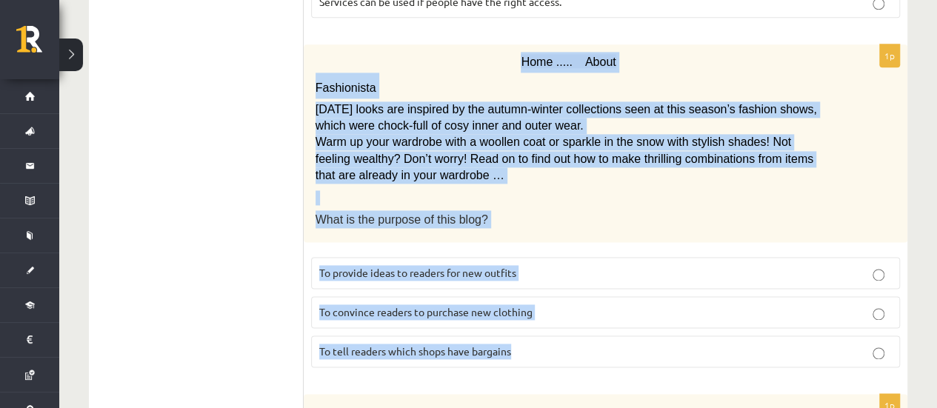
drag, startPoint x: 524, startPoint y: 121, endPoint x: 607, endPoint y: 337, distance: 231.2
click at [607, 337] on div "1p Home ..... About Fashionista Today’s looks are inspired by the autumn-winter…" at bounding box center [605, 211] width 603 height 334
click at [373, 266] on span "To provide ideas to readers for new outfits" at bounding box center [417, 272] width 197 height 13
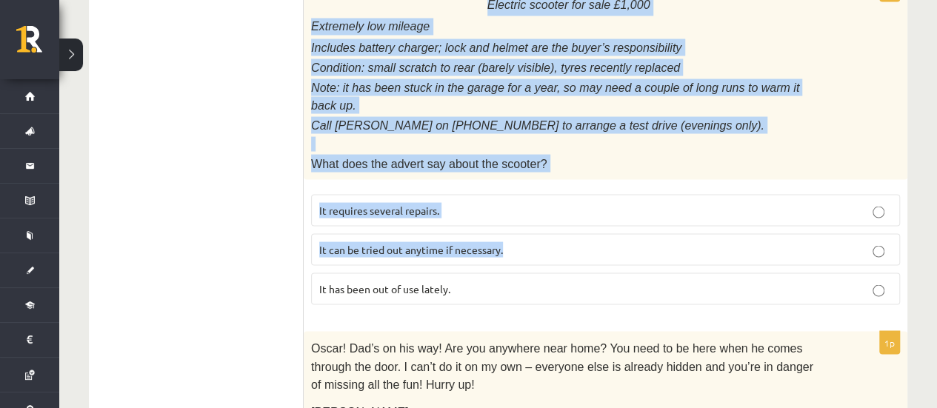
scroll to position [1402, 0]
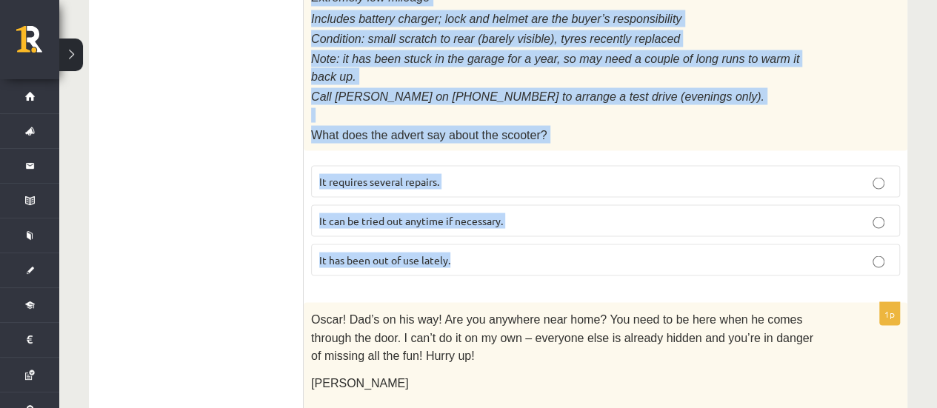
drag, startPoint x: 498, startPoint y: 101, endPoint x: 566, endPoint y: 214, distance: 131.6
click at [566, 214] on div "1p Electric scooter for sale £1,000 Extremely low mileage Includes battery char…" at bounding box center [605, 119] width 603 height 338
click at [336, 253] on span "It has been out of use lately." at bounding box center [384, 259] width 131 height 13
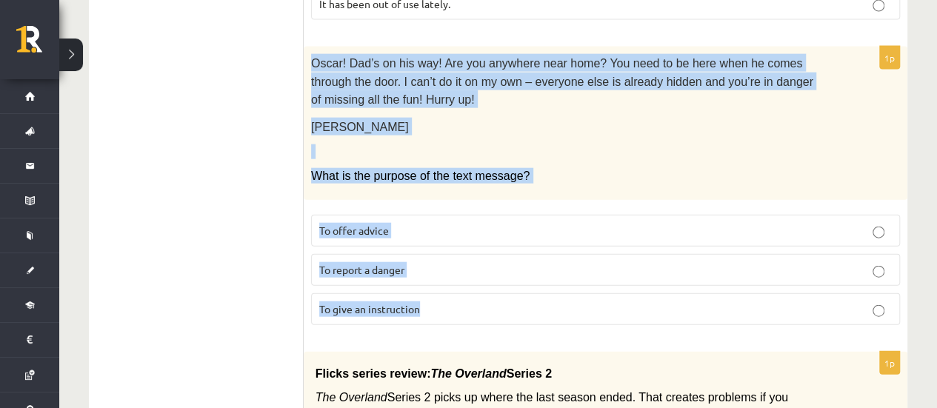
scroll to position [1699, 0]
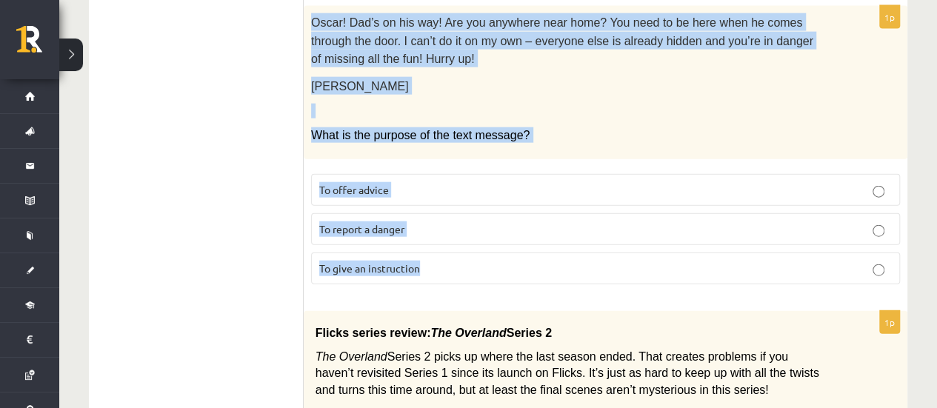
drag, startPoint x: 312, startPoint y: 125, endPoint x: 477, endPoint y: 216, distance: 187.9
click at [477, 216] on div "1p Oscar! Dad’s on his way! Are you anywhere near home? You need to be here whe…" at bounding box center [605, 151] width 603 height 290
click at [389, 261] on span "To give an instruction" at bounding box center [369, 267] width 101 height 13
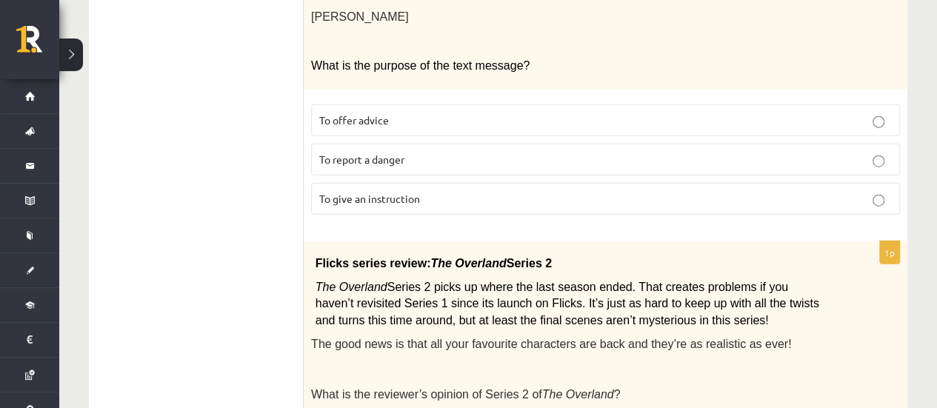
scroll to position [1903, 0]
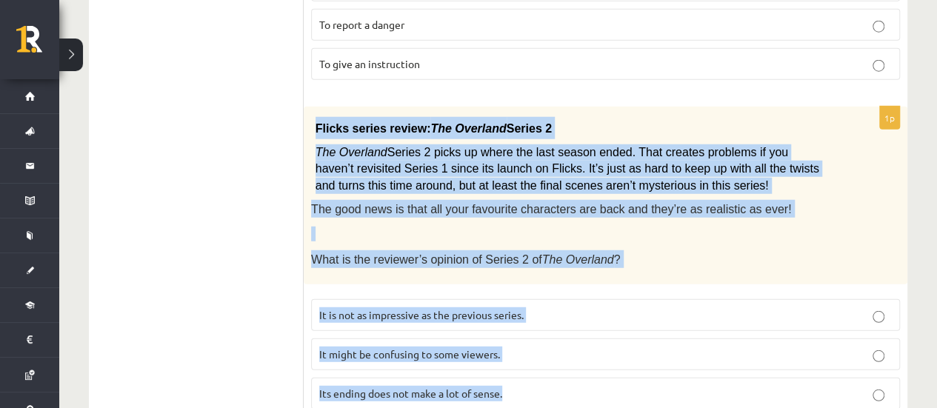
drag, startPoint x: 313, startPoint y: 72, endPoint x: 554, endPoint y: 340, distance: 360.2
click at [554, 340] on div "1p Flicks series review: The Overland Series 2 The Overland Series 2 picks up w…" at bounding box center [605, 264] width 603 height 315
click at [409, 338] on label "It might be confusing to some viewers." at bounding box center [605, 354] width 589 height 32
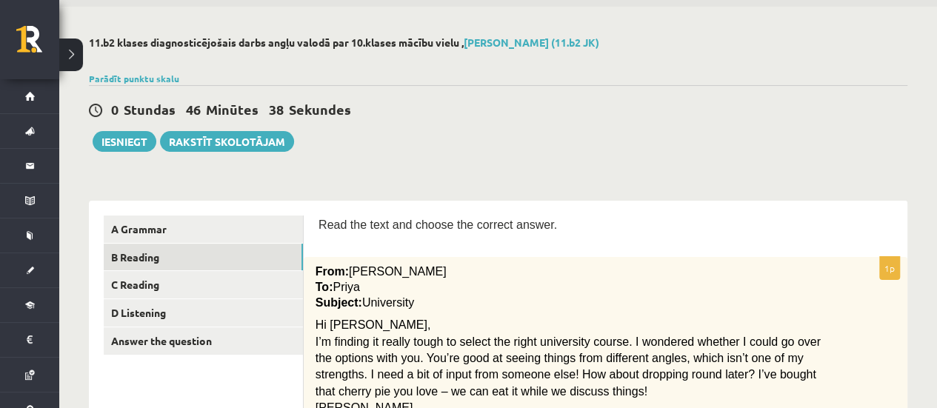
scroll to position [74, 0]
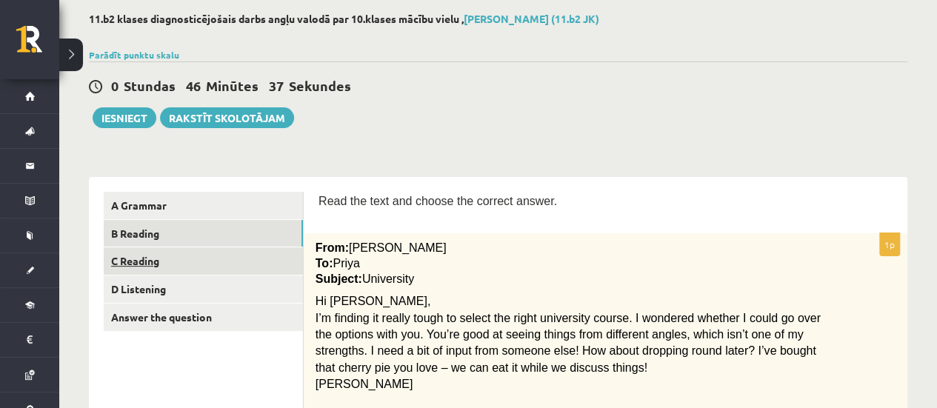
click at [153, 258] on link "C Reading" at bounding box center [203, 260] width 199 height 27
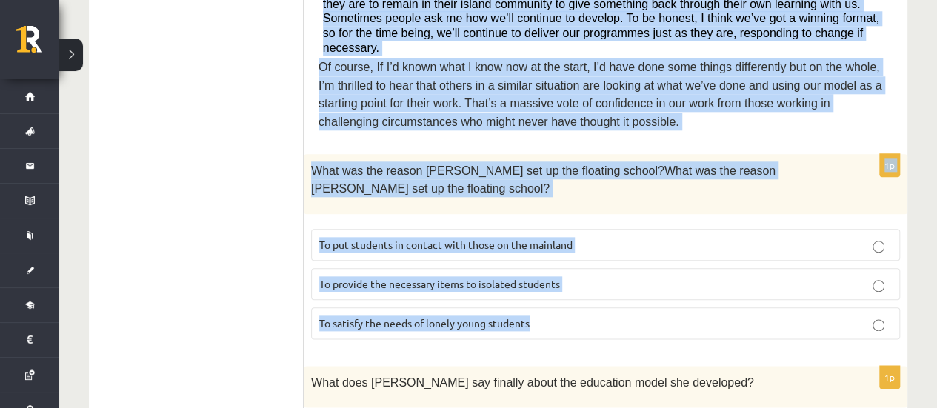
scroll to position [740, 0]
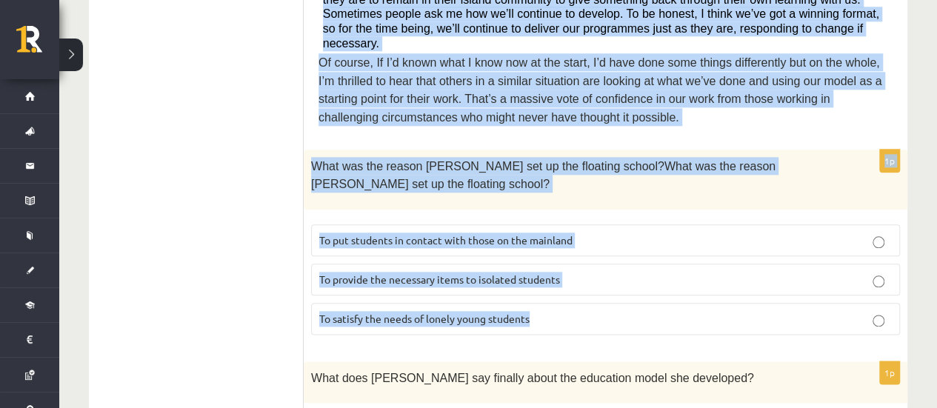
drag, startPoint x: 432, startPoint y: 251, endPoint x: 632, endPoint y: 276, distance: 202.2
click at [393, 272] on span "To provide the necessary items to isolated students" at bounding box center [439, 278] width 241 height 13
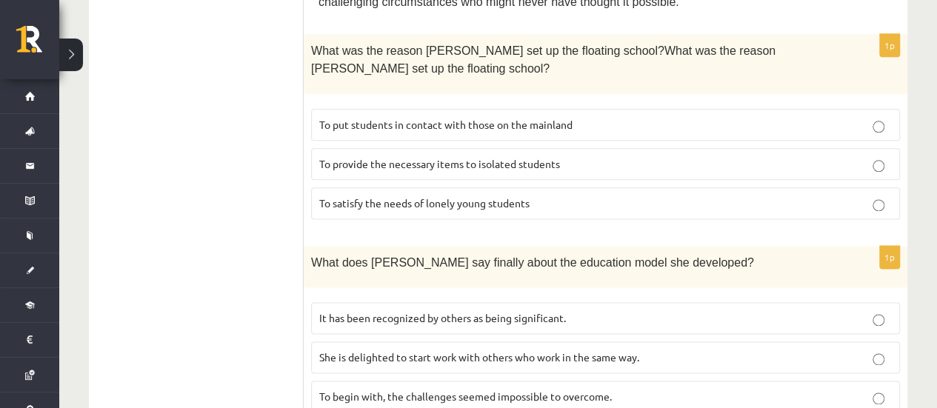
scroll to position [889, 0]
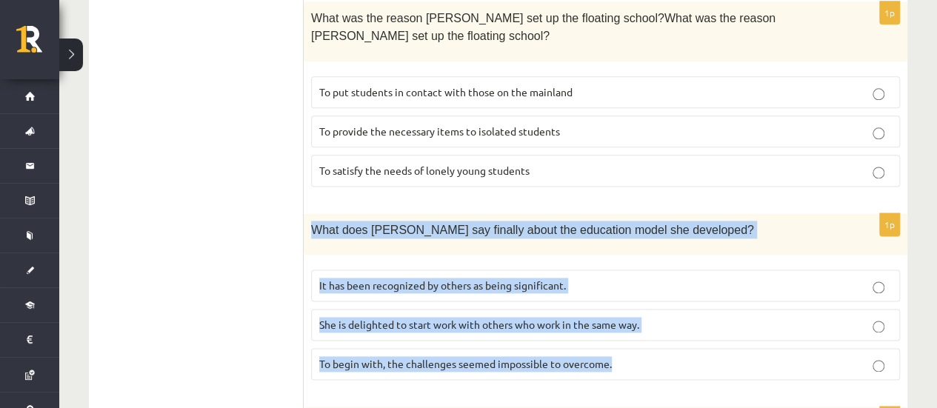
drag, startPoint x: 312, startPoint y: 173, endPoint x: 661, endPoint y: 308, distance: 374.9
click at [695, 328] on div "1p What does Anna say finally about the education model she developed? It has b…" at bounding box center [605, 302] width 603 height 178
click at [369, 278] on span "It has been recognized by others as being significant." at bounding box center [442, 284] width 247 height 13
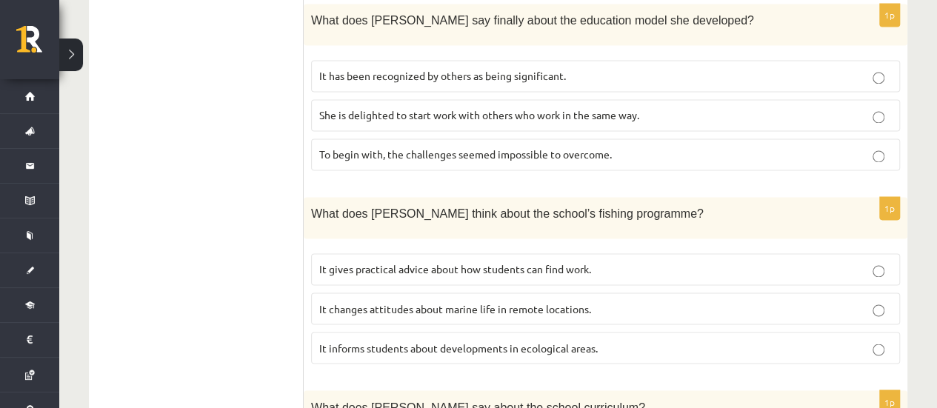
scroll to position [1185, 0]
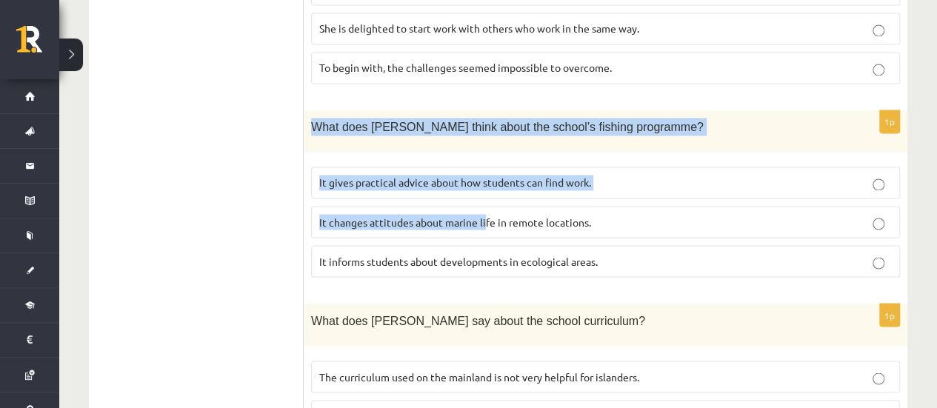
drag, startPoint x: 310, startPoint y: 63, endPoint x: 475, endPoint y: 149, distance: 186.1
click at [483, 153] on div "1p What does Anna think about the school’s fishing programme? It gives practica…" at bounding box center [605, 199] width 603 height 178
click at [323, 121] on span "What does Anna think about the school’s fishing programme?" at bounding box center [507, 127] width 392 height 13
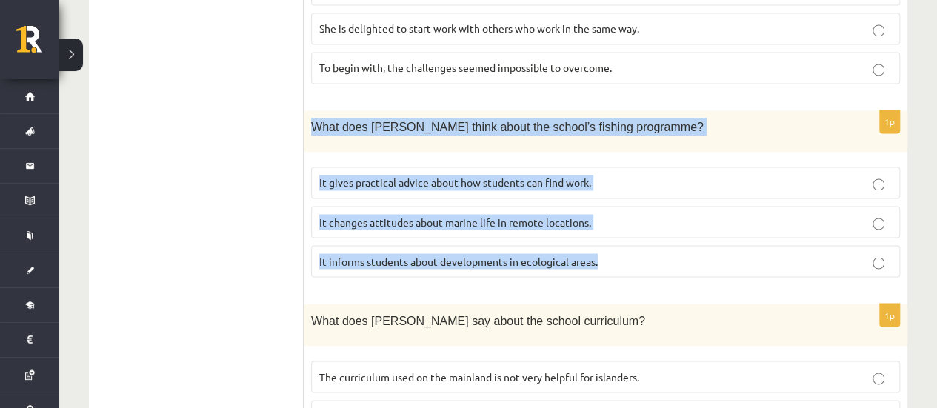
drag, startPoint x: 313, startPoint y: 64, endPoint x: 618, endPoint y: 184, distance: 327.4
click at [618, 184] on div "1p What does Anna think about the school’s fishing programme? It gives practica…" at bounding box center [605, 199] width 603 height 178
click at [420, 253] on p "It informs students about developments in ecological areas." at bounding box center [605, 261] width 572 height 16
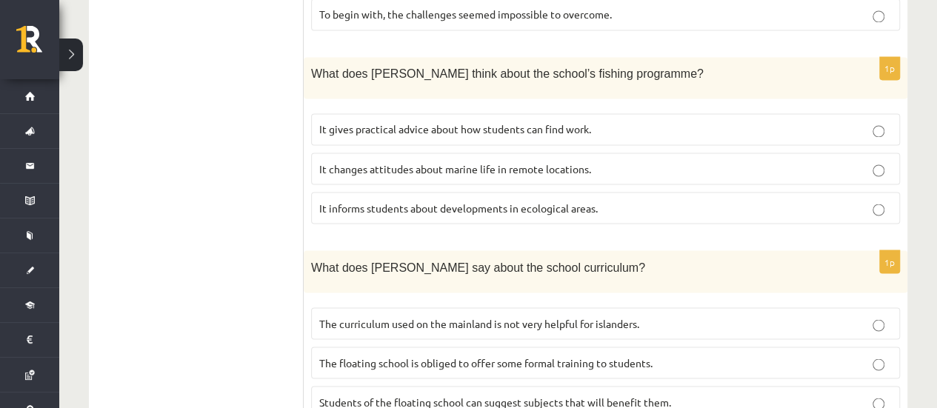
scroll to position [1259, 0]
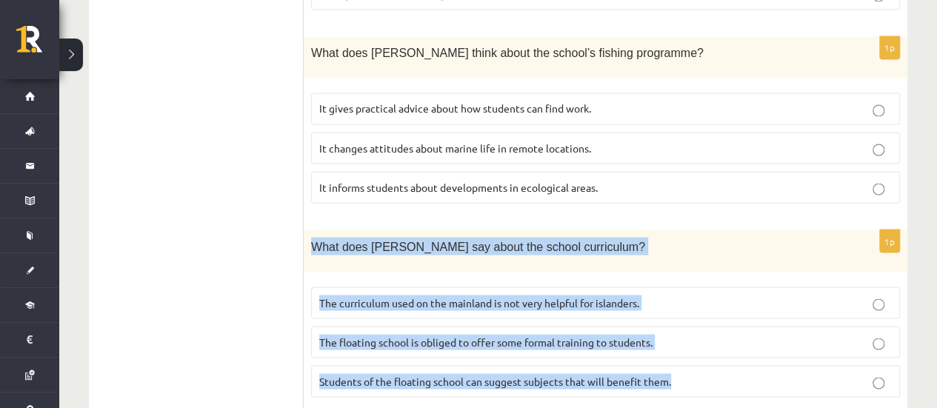
drag, startPoint x: 315, startPoint y: 184, endPoint x: 693, endPoint y: 317, distance: 400.2
click at [693, 317] on div "1p What does Anna say about the school curriculum? The curriculum used on the m…" at bounding box center [605, 319] width 603 height 178
click at [455, 295] on span "The curriculum used on the mainland is not very helpful for islanders." at bounding box center [479, 301] width 320 height 13
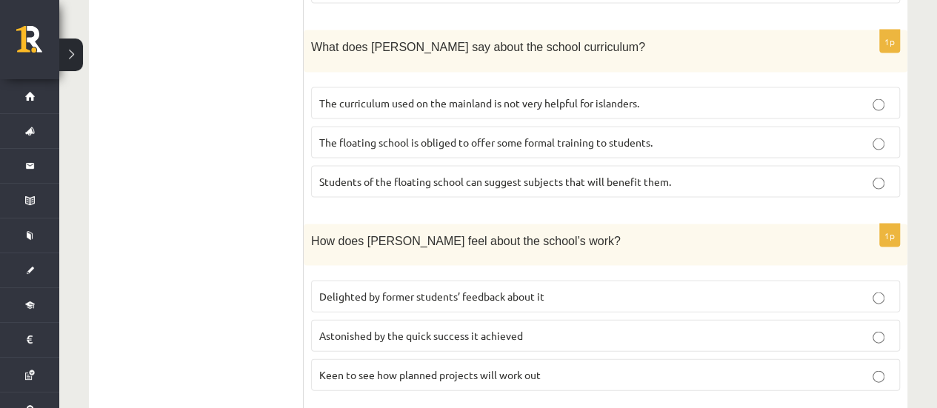
scroll to position [1481, 0]
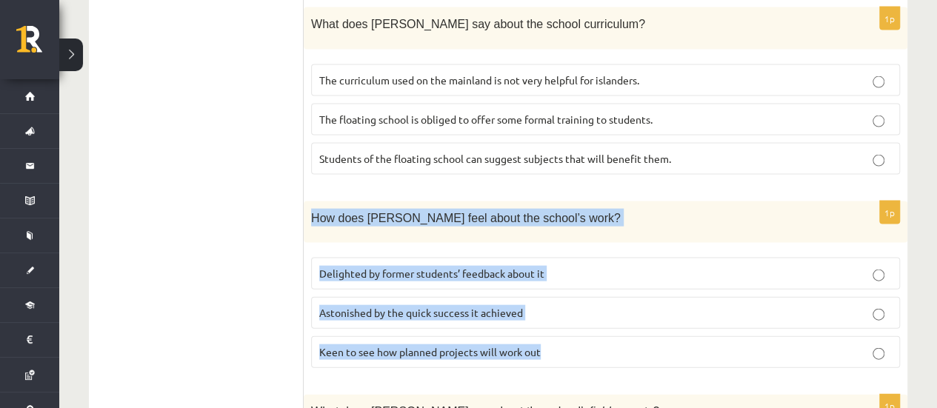
drag, startPoint x: 314, startPoint y: 153, endPoint x: 588, endPoint y: 273, distance: 299.4
click at [588, 273] on div "1p How does Anna feel about the school’s work? Delighted by former students’ fe…" at bounding box center [605, 290] width 603 height 178
click at [450, 258] on label "Delighted by former students’ feedback about it" at bounding box center [605, 274] width 589 height 32
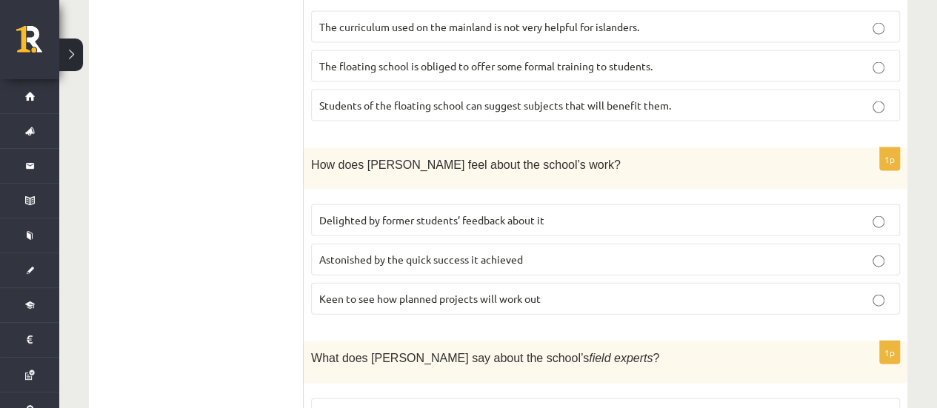
scroll to position [1619, 0]
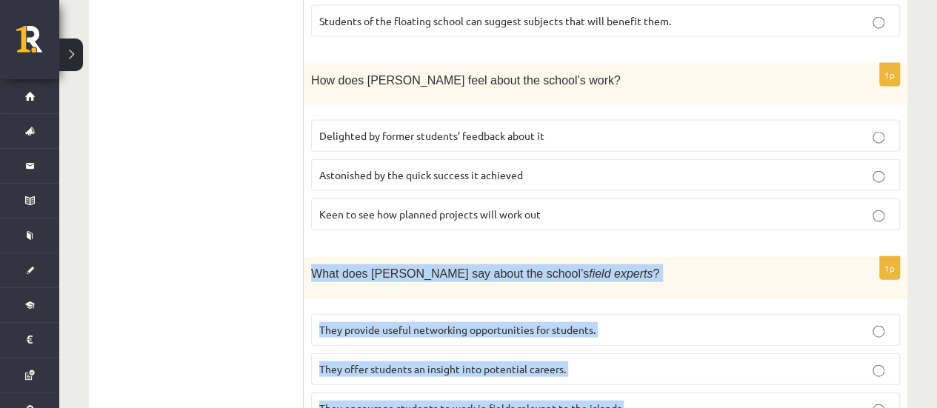
drag, startPoint x: 312, startPoint y: 201, endPoint x: 700, endPoint y: 352, distance: 416.7
click at [700, 352] on div "1p What does Anna say about the school’s field experts ? They provide useful ne…" at bounding box center [605, 346] width 603 height 178
click at [416, 362] on span "They offer students an insight into potential careers." at bounding box center [442, 368] width 247 height 13
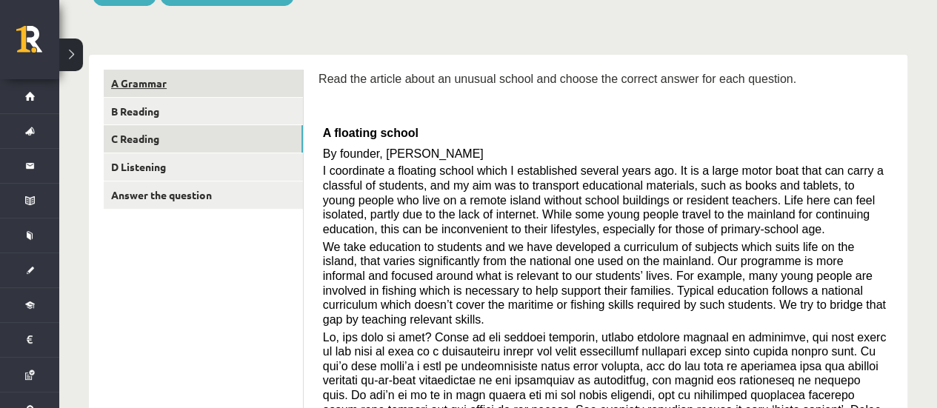
scroll to position [138, 0]
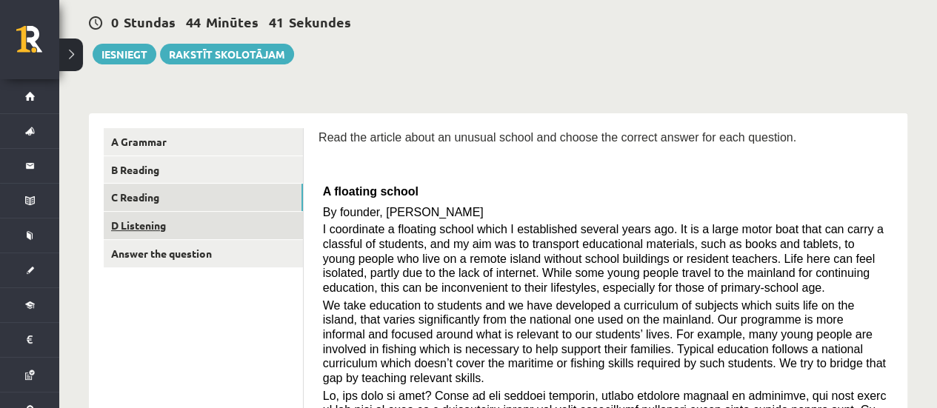
click at [145, 223] on link "D Listening" at bounding box center [203, 225] width 199 height 27
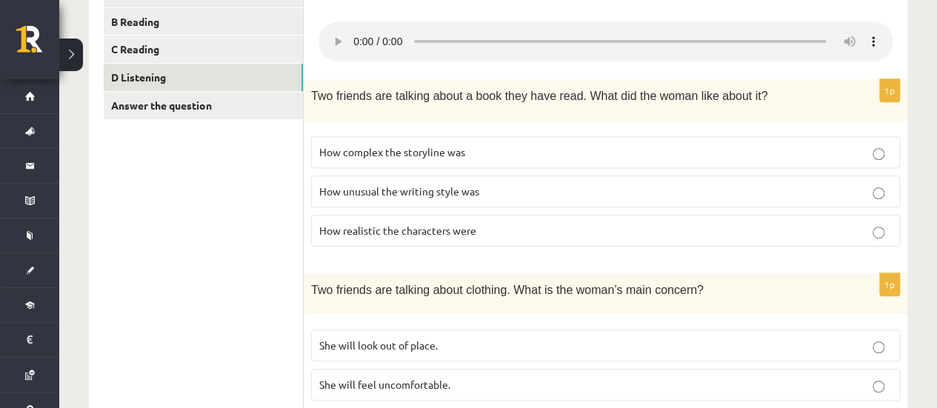
scroll to position [212, 0]
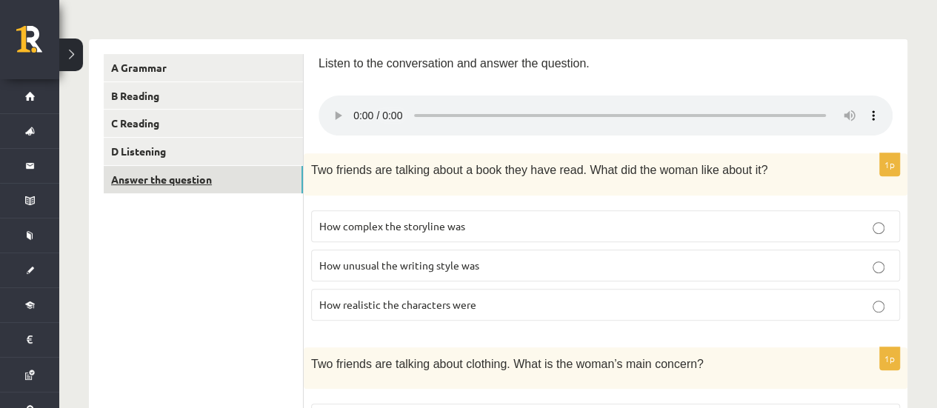
click at [163, 177] on link "Answer the question" at bounding box center [203, 179] width 199 height 27
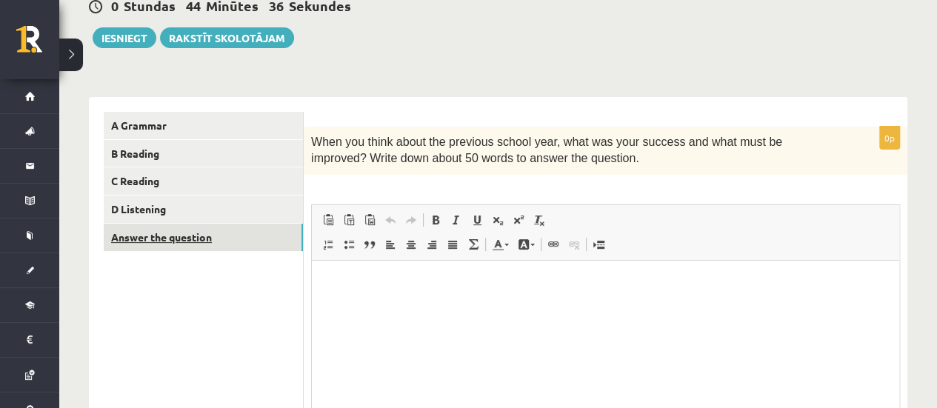
scroll to position [0, 0]
click at [188, 207] on link "D Listening" at bounding box center [203, 208] width 199 height 27
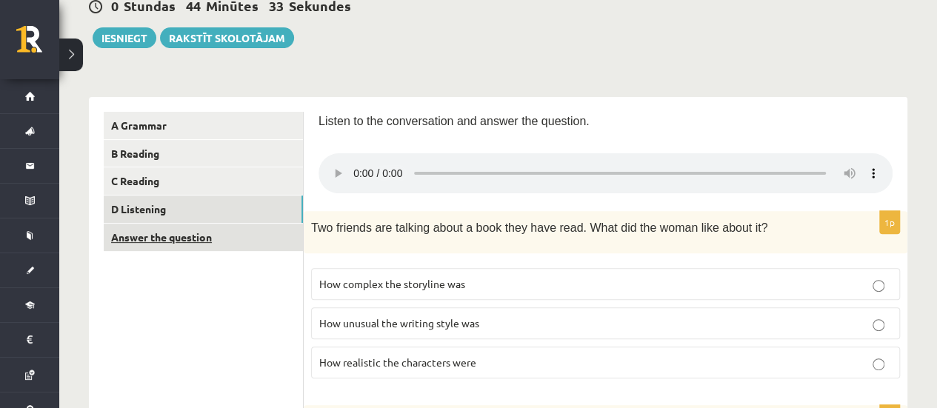
click at [187, 230] on link "Answer the question" at bounding box center [203, 237] width 199 height 27
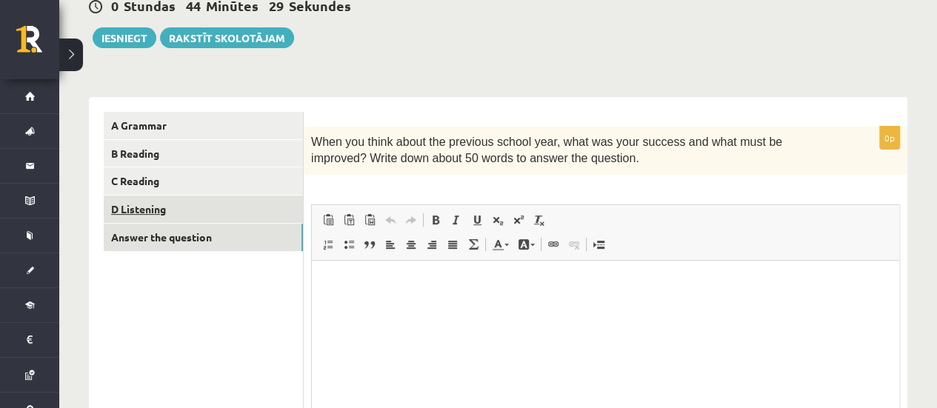
click at [183, 210] on link "D Listening" at bounding box center [203, 208] width 199 height 27
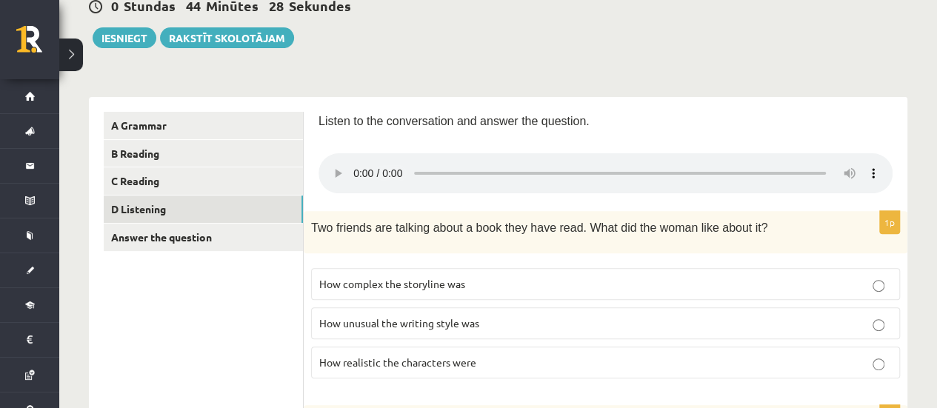
scroll to position [228, 0]
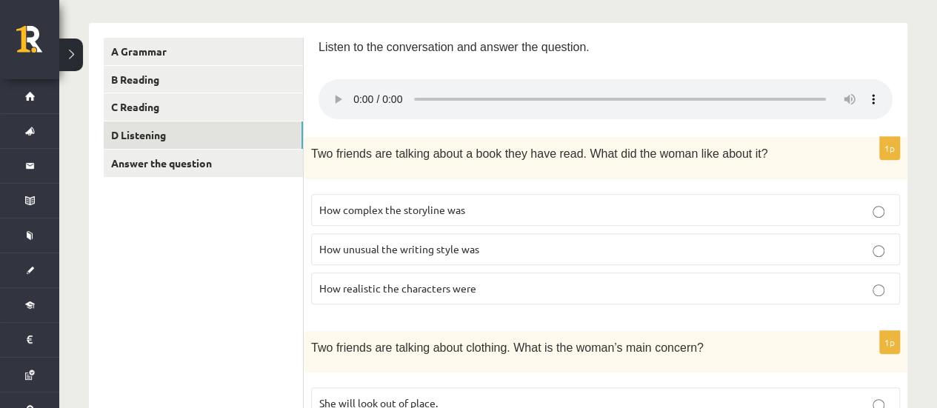
click at [370, 147] on span "Two friends are talking about a book they have read. What did the woman like ab…" at bounding box center [539, 153] width 456 height 13
drag, startPoint x: 358, startPoint y: 155, endPoint x: 424, endPoint y: 160, distance: 65.4
click at [424, 160] on div "Two friends are talking about a book they have read. What did the woman like ab…" at bounding box center [605, 157] width 603 height 41
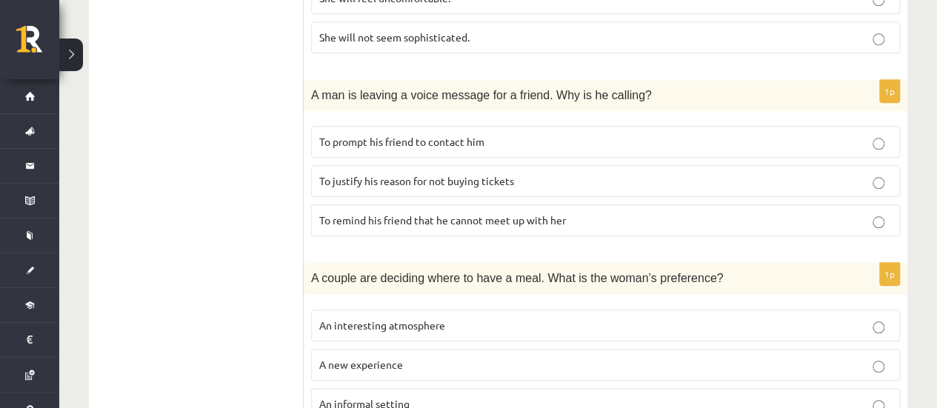
scroll to position [746, 0]
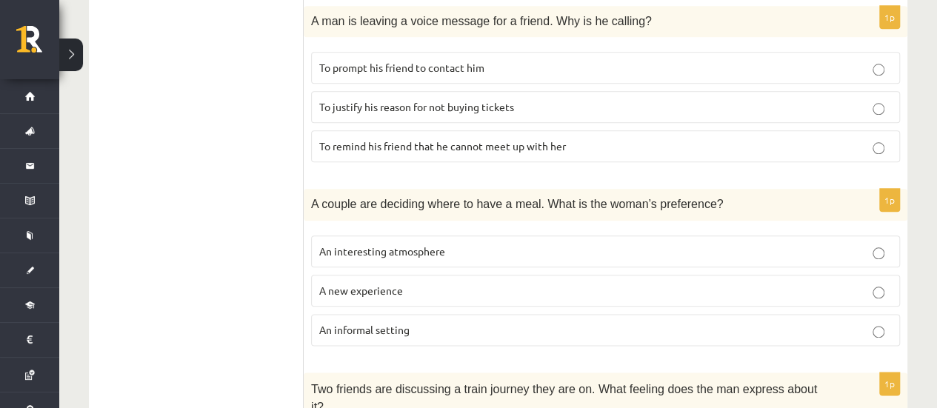
click at [410, 283] on p "A new experience" at bounding box center [605, 291] width 572 height 16
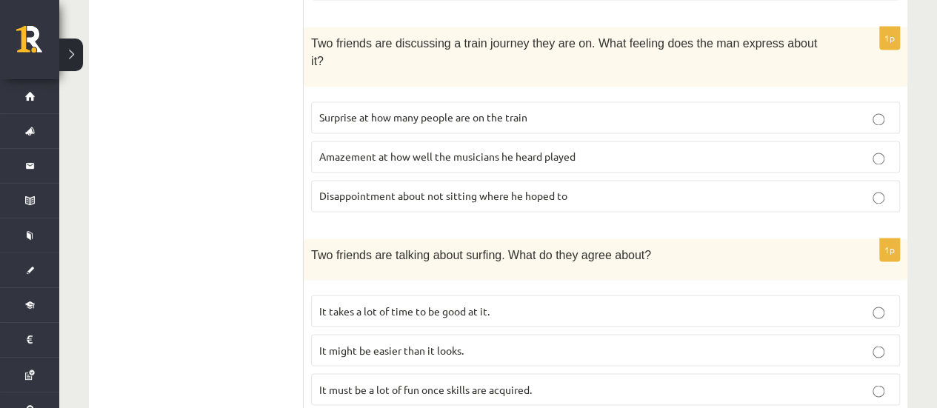
scroll to position [1112, 0]
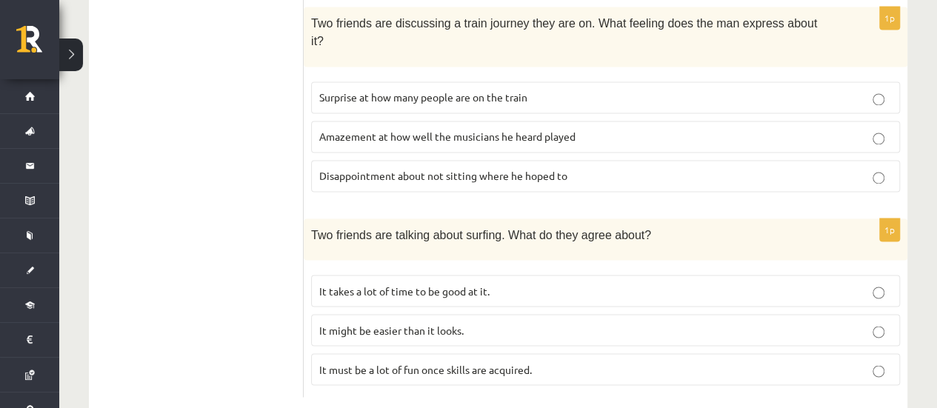
click at [451, 362] on span "It must be a lot of fun once skills are acquired." at bounding box center [425, 368] width 213 height 13
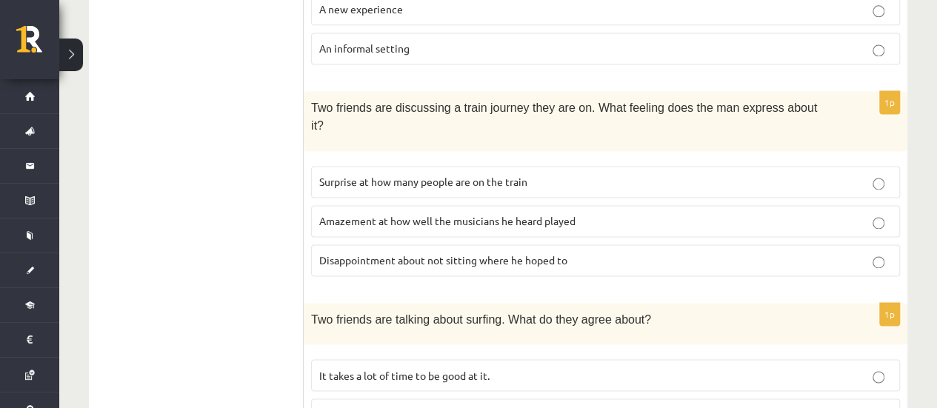
scroll to position [964, 0]
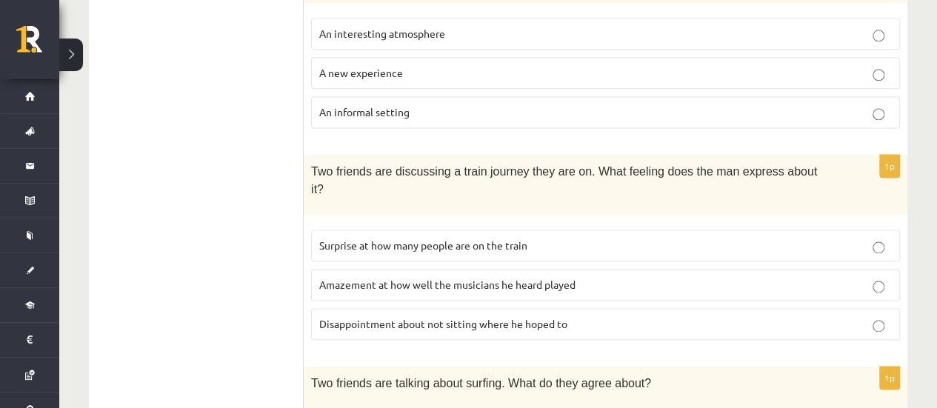
click at [436, 230] on label "Surprise at how many people are on the train" at bounding box center [605, 246] width 589 height 32
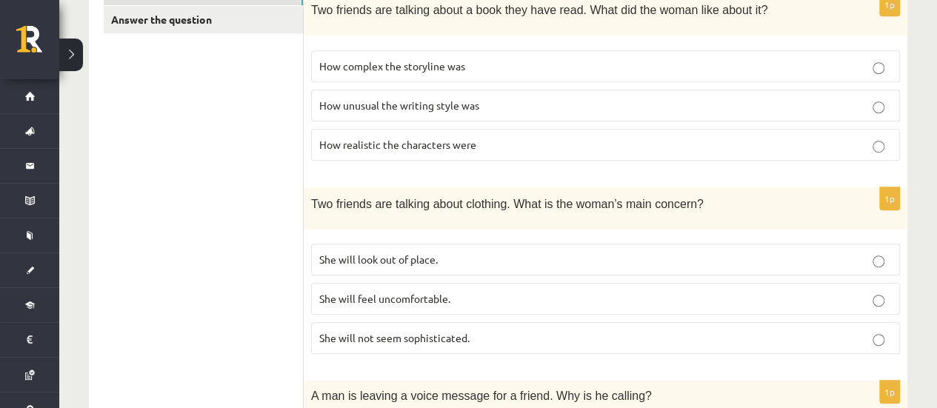
scroll to position [298, 0]
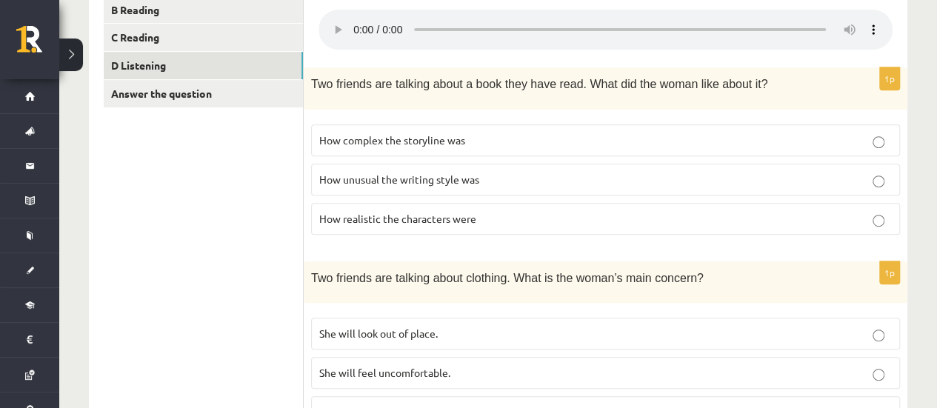
click at [367, 221] on p "How realistic the characters were" at bounding box center [605, 219] width 572 height 16
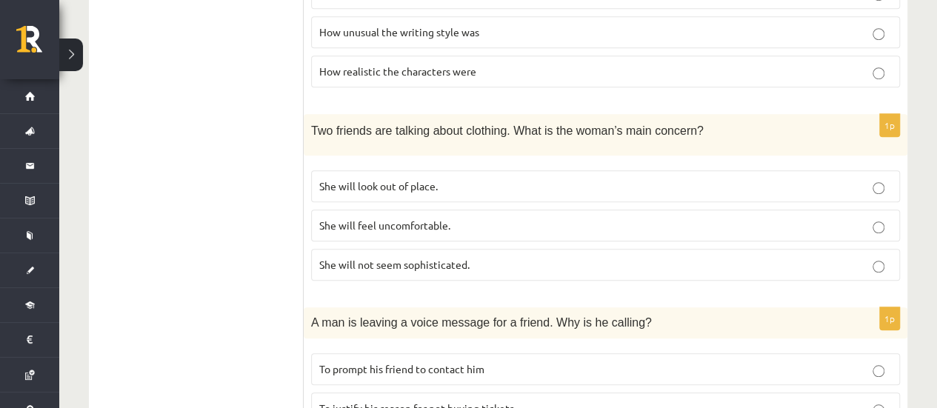
scroll to position [446, 0]
click at [335, 218] on span "She will feel uncomfortable." at bounding box center [384, 224] width 131 height 13
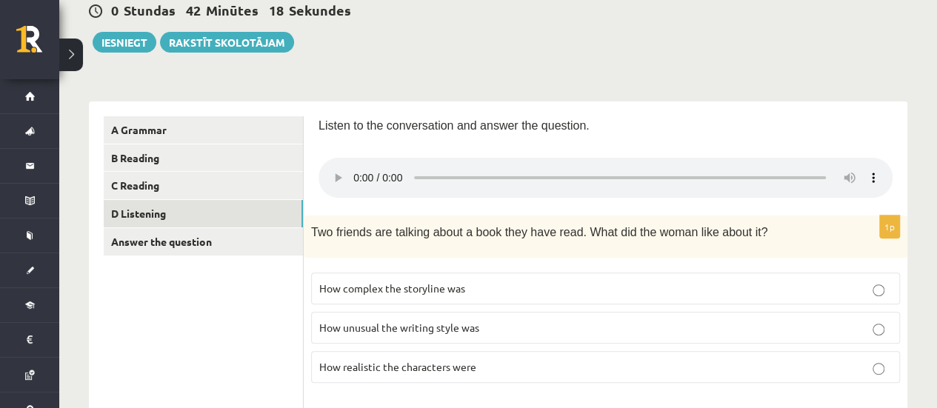
scroll to position [224, 0]
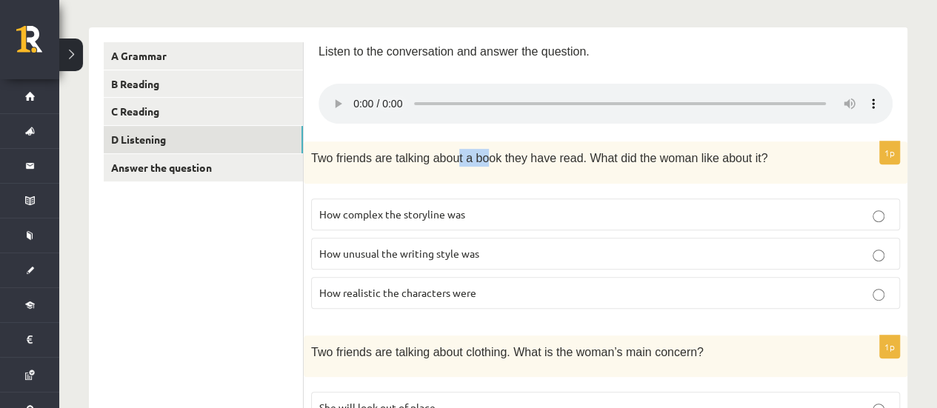
drag, startPoint x: 462, startPoint y: 159, endPoint x: 474, endPoint y: 159, distance: 11.8
click at [474, 159] on span "Two friends are talking about a book they have read. What did the woman like ab…" at bounding box center [539, 158] width 456 height 13
click at [521, 164] on p "Two friends are talking about a book they have read. What did the woman like ab…" at bounding box center [568, 158] width 515 height 18
click at [521, 155] on span "Two friends are talking about a book they have read. What did the woman like ab…" at bounding box center [539, 158] width 456 height 13
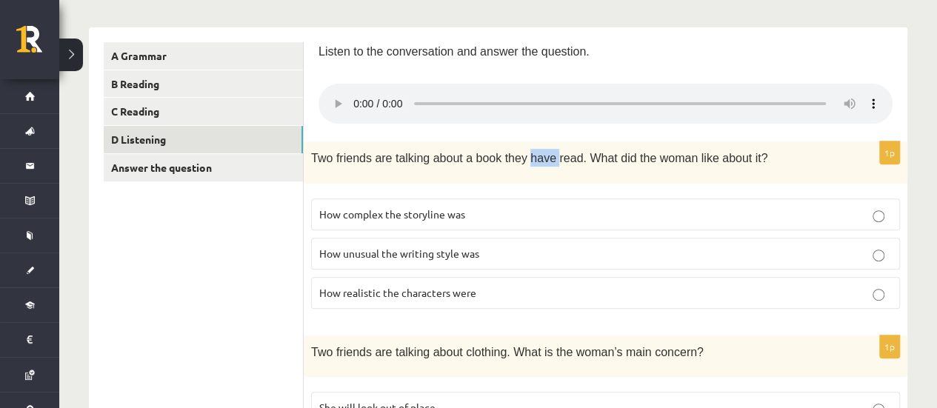
click at [521, 155] on span "Two friends are talking about a book they have read. What did the woman like ab…" at bounding box center [539, 158] width 456 height 13
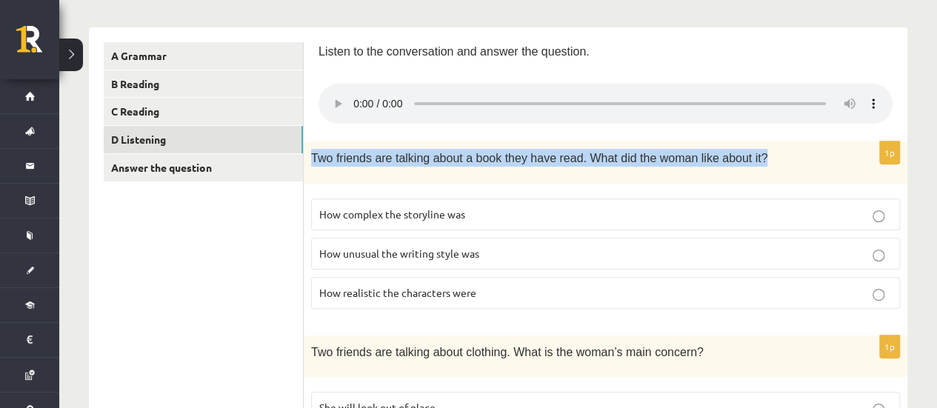
click at [521, 155] on span "Two friends are talking about a book they have read. What did the woman like ab…" at bounding box center [539, 158] width 456 height 13
click at [519, 168] on div "Two friends are talking about a book they have read. What did the woman like ab…" at bounding box center [605, 161] width 603 height 41
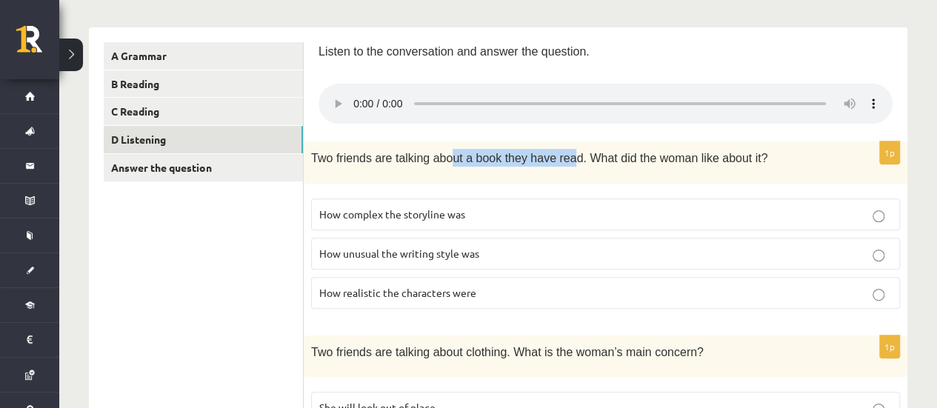
drag, startPoint x: 440, startPoint y: 154, endPoint x: 557, endPoint y: 149, distance: 117.1
click at [557, 152] on span "Two friends are talking about a book they have read. What did the woman like ab…" at bounding box center [539, 158] width 456 height 13
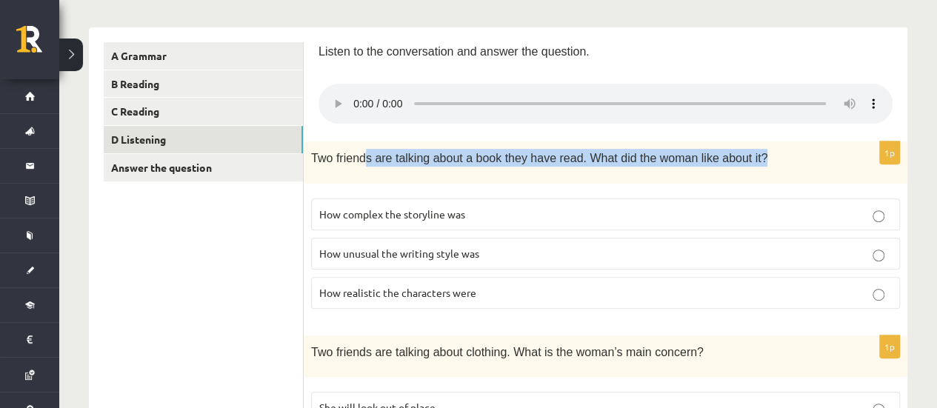
drag, startPoint x: 736, startPoint y: 153, endPoint x: 360, endPoint y: 157, distance: 376.2
click at [360, 157] on p "Two friends are talking about a book they have read. What did the woman like ab…" at bounding box center [568, 158] width 515 height 18
click at [360, 157] on span "Two friends are talking about a book they have read. What did the woman like ab…" at bounding box center [539, 158] width 456 height 13
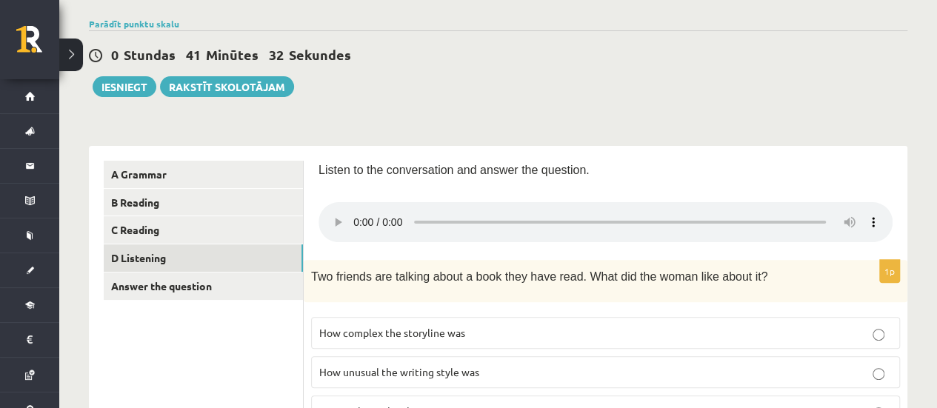
scroll to position [76, 0]
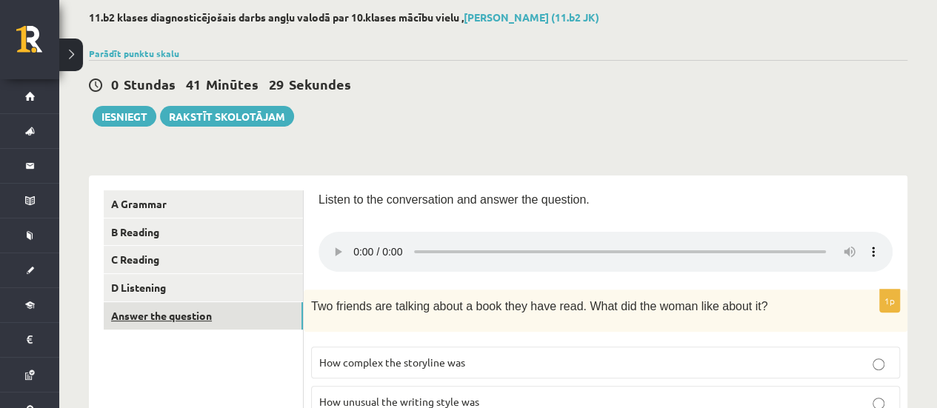
click at [206, 323] on link "Answer the question" at bounding box center [203, 315] width 199 height 27
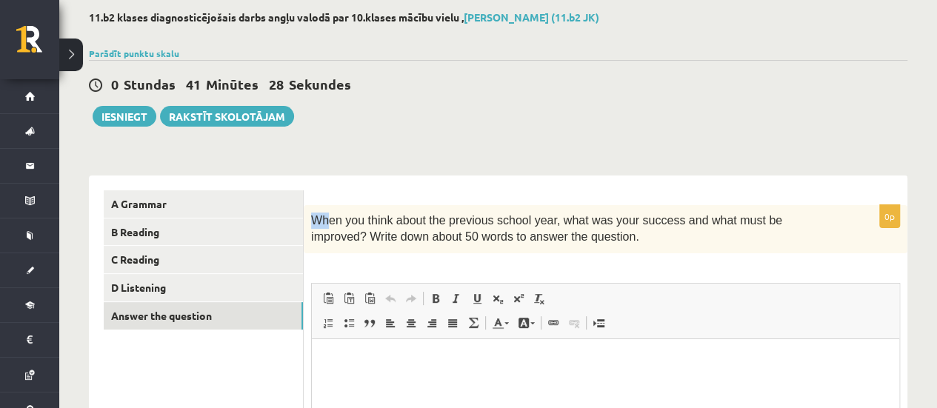
scroll to position [0, 0]
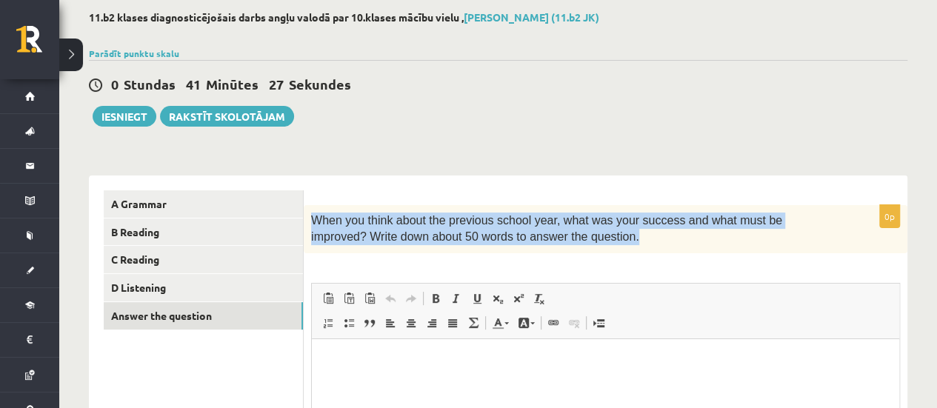
drag, startPoint x: 311, startPoint y: 218, endPoint x: 557, endPoint y: 240, distance: 246.8
click at [557, 240] on p "When you think about the previous school year, what was your success and what m…" at bounding box center [568, 229] width 515 height 33
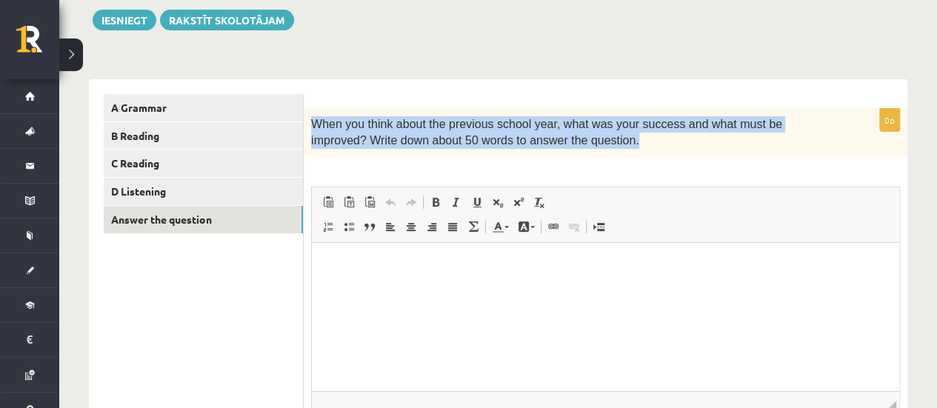
scroll to position [296, 0]
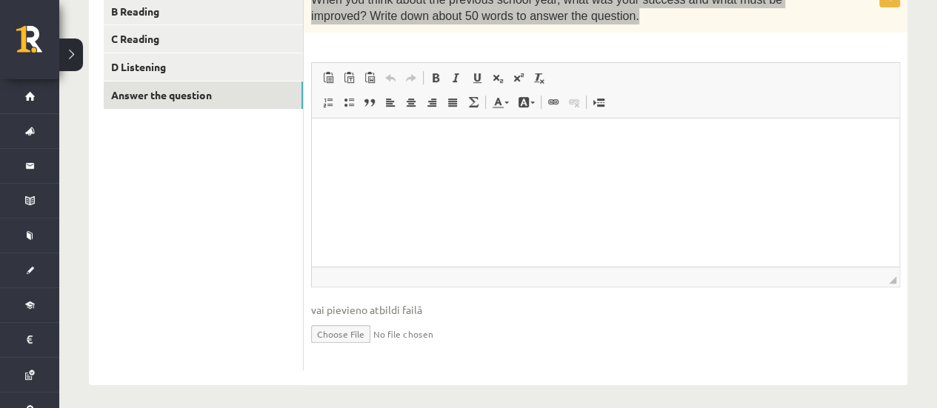
click at [378, 158] on html at bounding box center [605, 140] width 587 height 45
drag, startPoint x: 378, startPoint y: 148, endPoint x: 330, endPoint y: 138, distance: 49.8
click at [330, 138] on p "Визуальный текстовый редактор, wiswyg-editor-user-answer-47024950779300" at bounding box center [606, 141] width 558 height 16
click at [332, 138] on p "Визуальный текстовый редактор, wiswyg-editor-user-answer-47024950779300" at bounding box center [606, 141] width 558 height 16
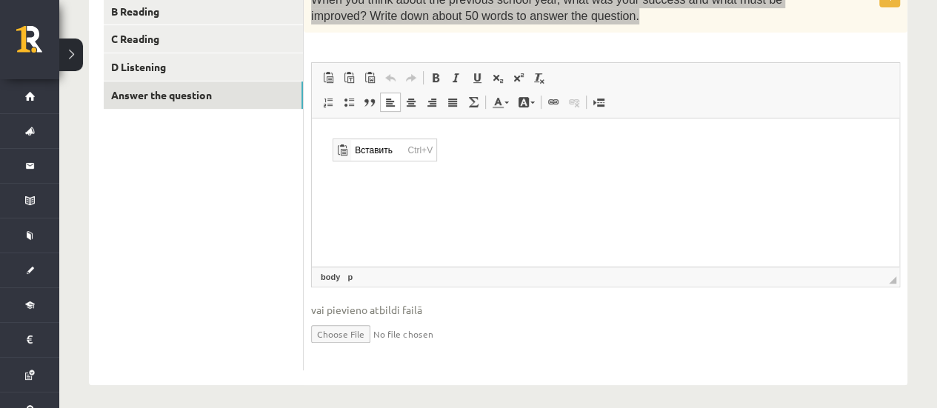
click at [369, 163] on html at bounding box center [605, 140] width 587 height 45
click at [355, 129] on html at bounding box center [605, 140] width 587 height 45
click at [381, 155] on span "Вставить" at bounding box center [400, 152] width 53 height 21
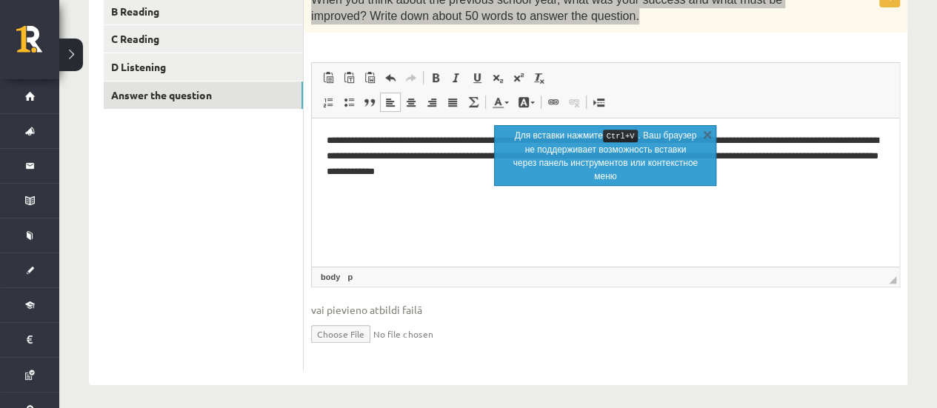
click at [457, 190] on html "**********" at bounding box center [605, 156] width 587 height 76
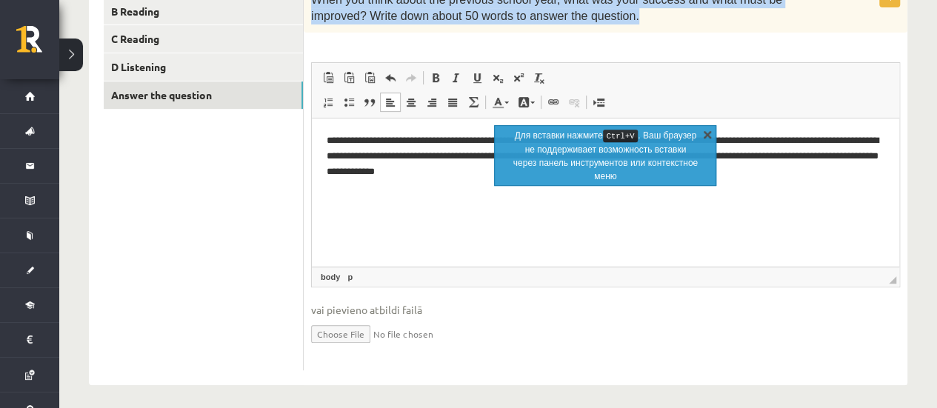
click at [703, 134] on link "X" at bounding box center [707, 134] width 15 height 15
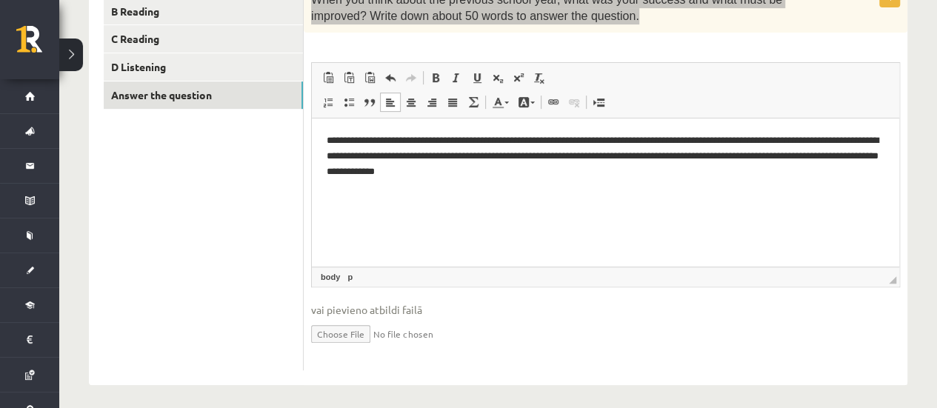
click at [584, 178] on p "**********" at bounding box center [606, 156] width 558 height 46
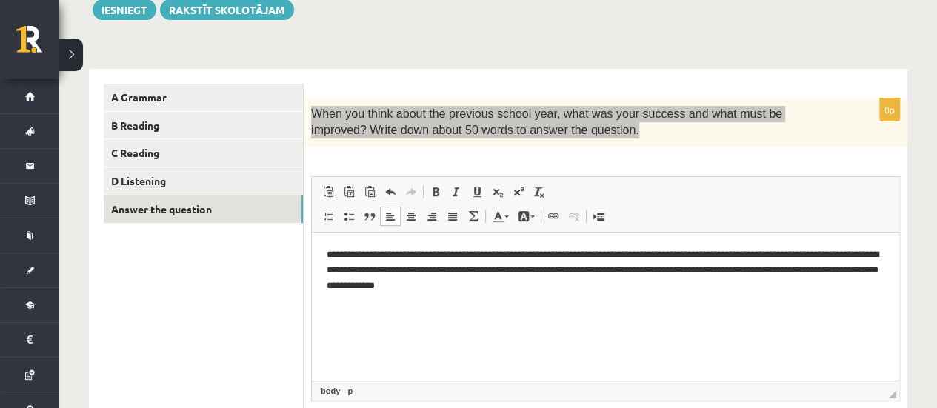
scroll to position [154, 0]
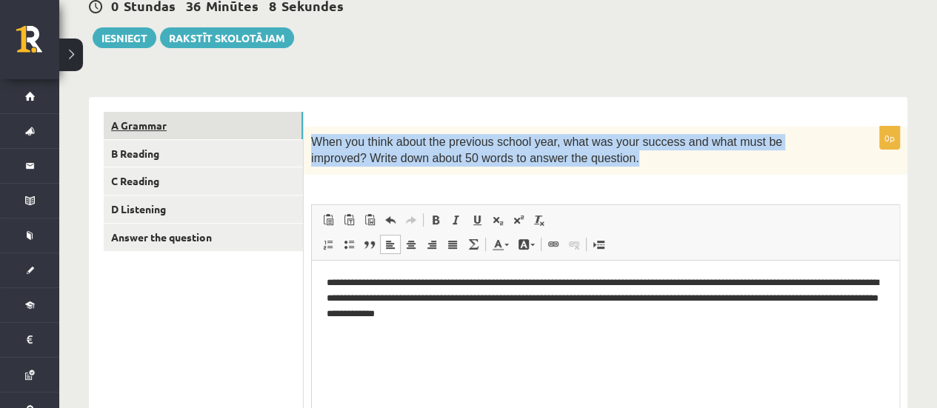
click at [180, 128] on link "A Grammar" at bounding box center [203, 125] width 199 height 27
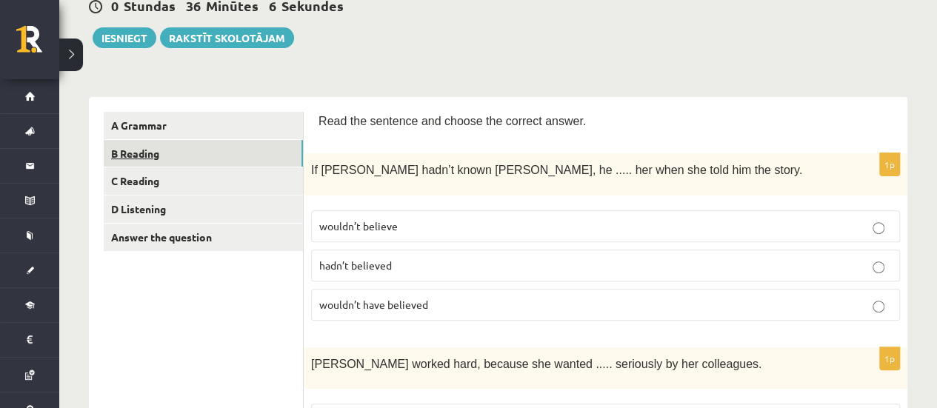
click at [161, 162] on link "B Reading" at bounding box center [203, 153] width 199 height 27
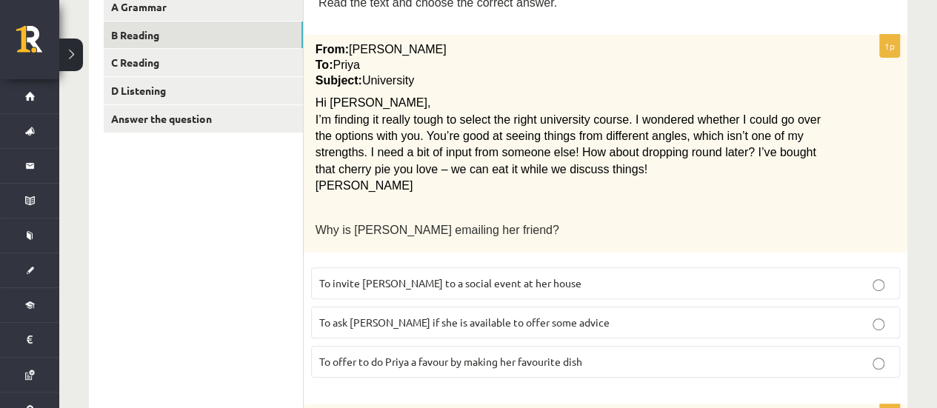
scroll to position [228, 0]
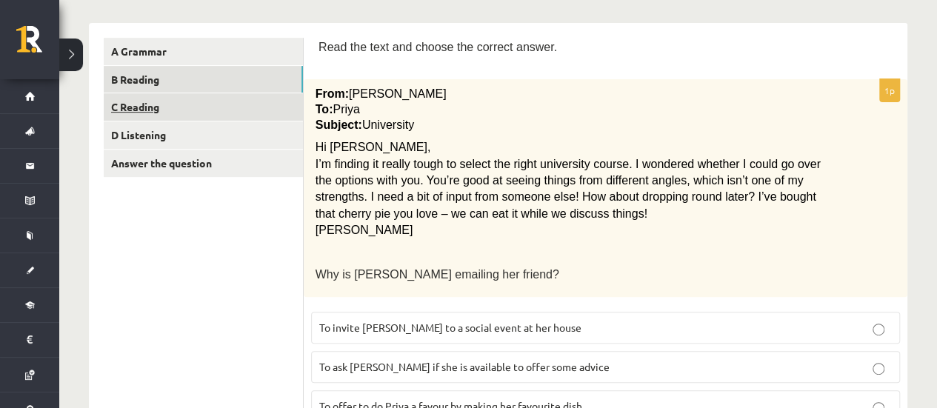
click at [161, 110] on link "C Reading" at bounding box center [203, 106] width 199 height 27
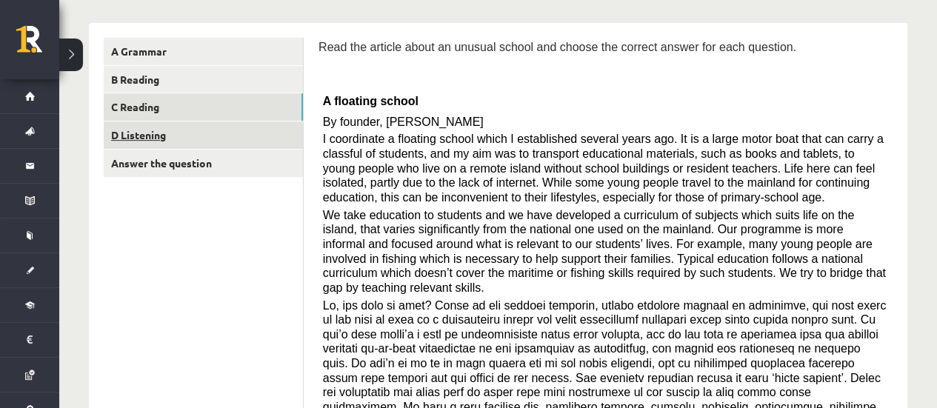
click at [170, 135] on link "D Listening" at bounding box center [203, 134] width 199 height 27
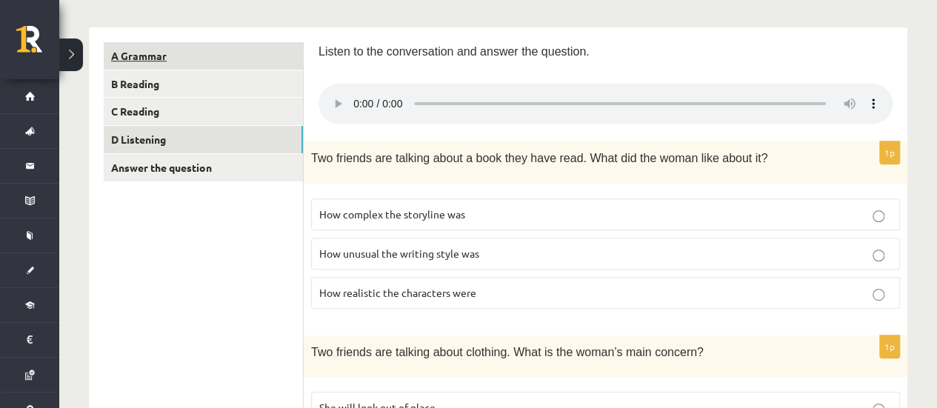
scroll to position [0, 0]
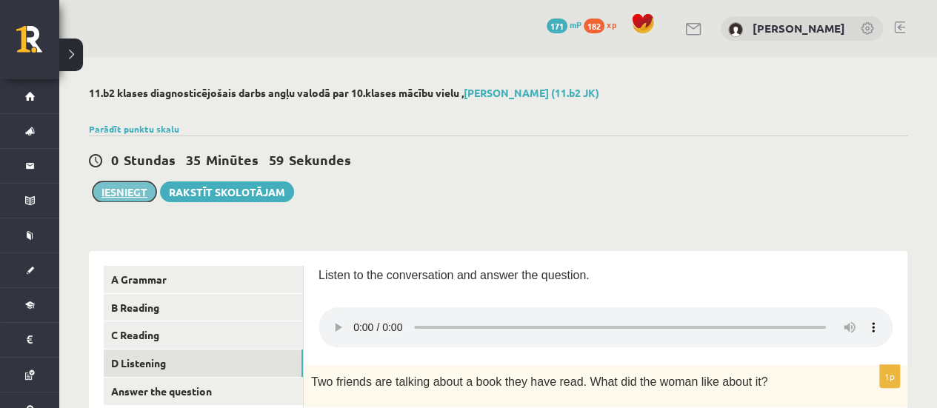
click at [133, 194] on button "Iesniegt" at bounding box center [125, 191] width 64 height 21
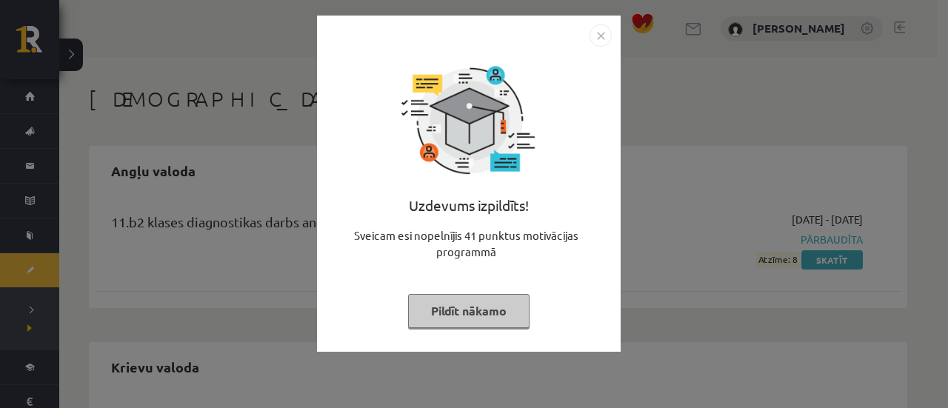
click at [598, 38] on img "Close" at bounding box center [600, 35] width 22 height 22
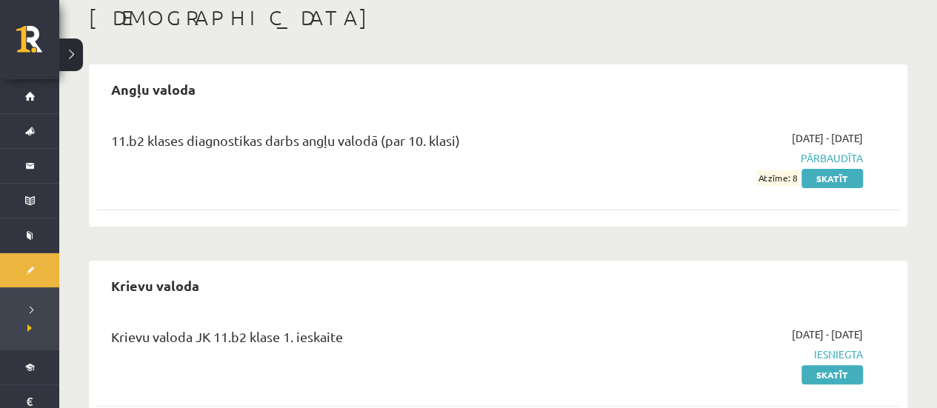
scroll to position [80, 0]
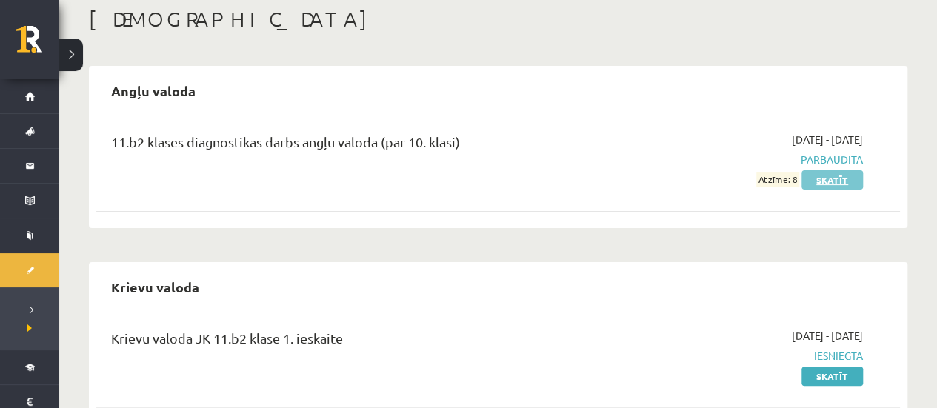
click at [825, 183] on link "Skatīt" at bounding box center [831, 179] width 61 height 19
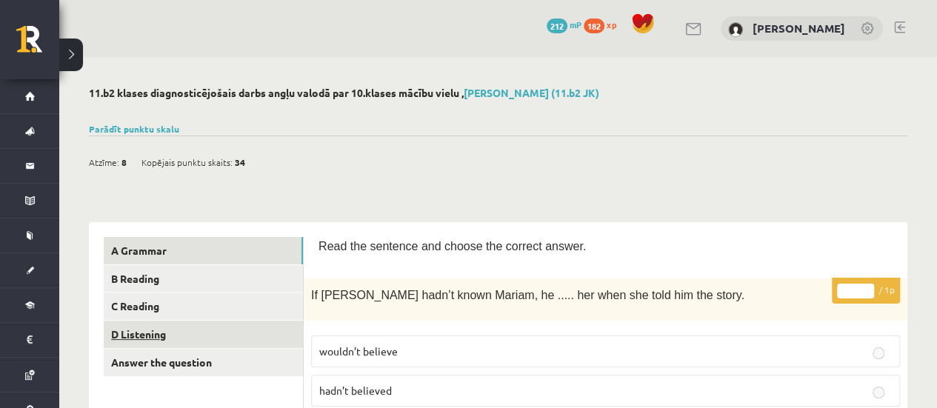
click at [138, 340] on link "D Listening" at bounding box center [203, 334] width 199 height 27
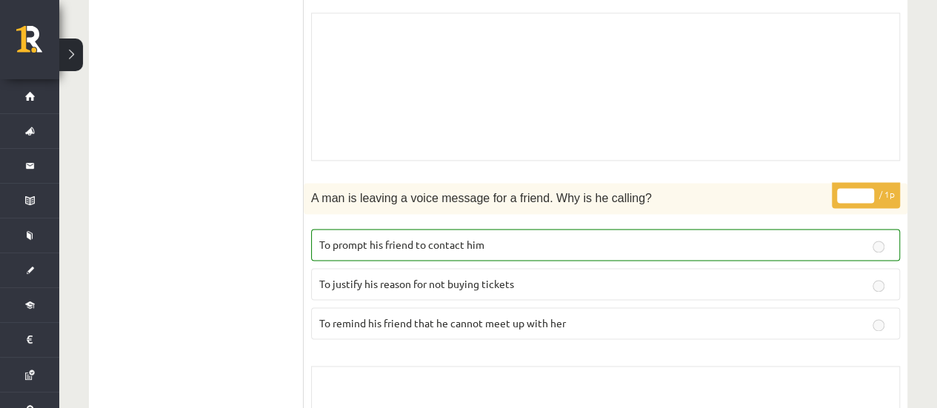
scroll to position [963, 0]
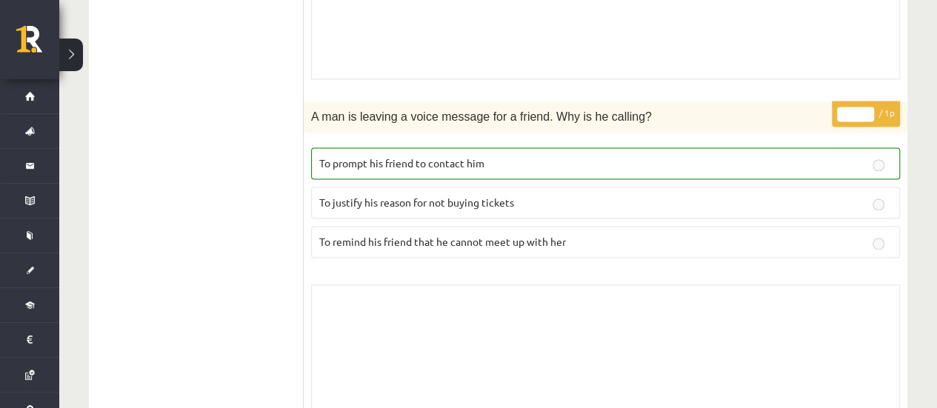
click at [444, 195] on span "To justify his reason for not buying tickets" at bounding box center [416, 201] width 195 height 13
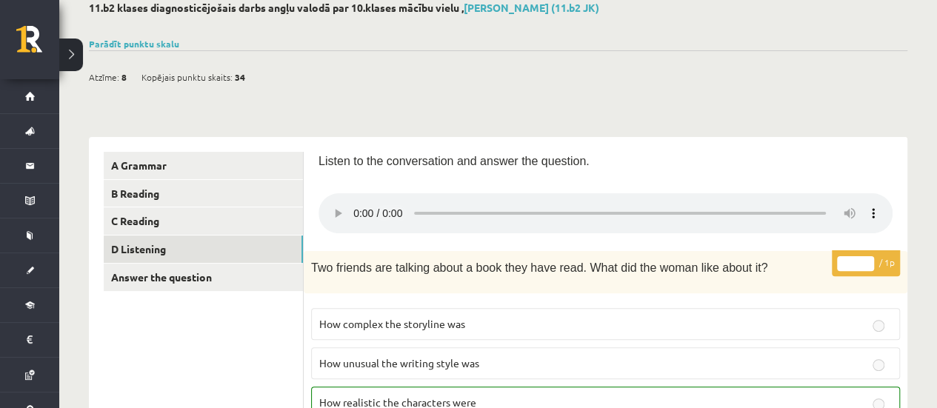
scroll to position [0, 0]
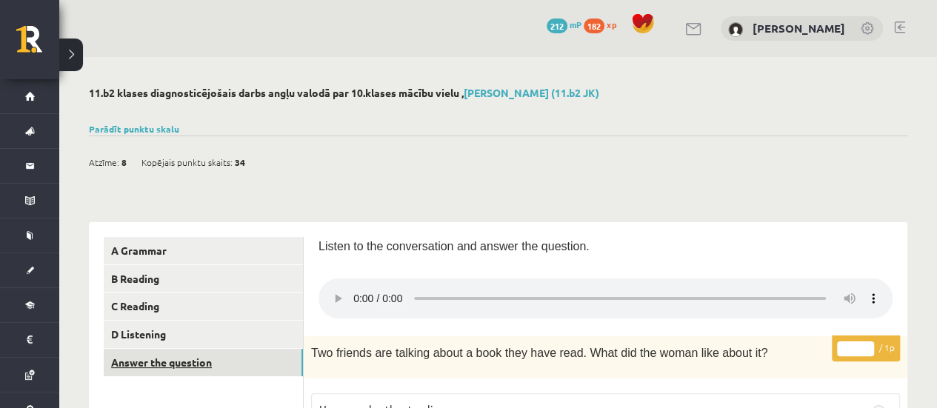
click at [160, 358] on link "Answer the question" at bounding box center [203, 362] width 199 height 27
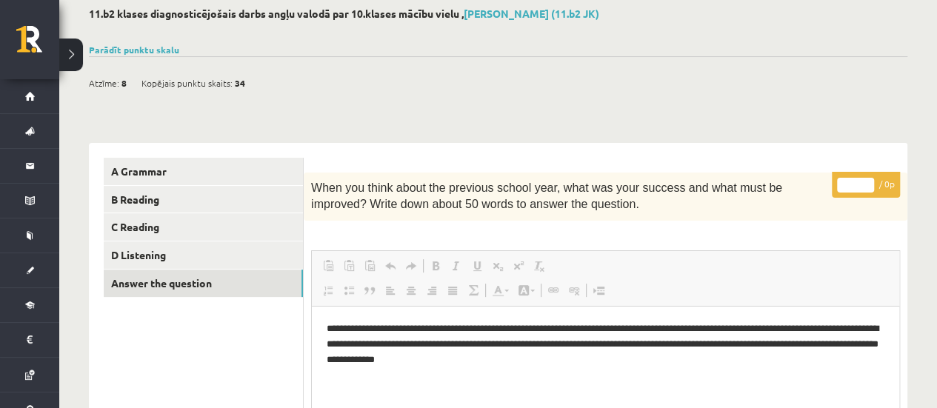
scroll to position [74, 0]
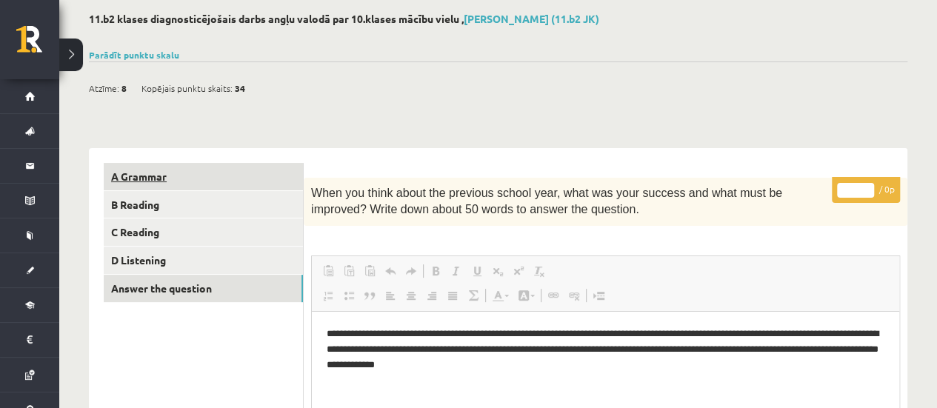
click at [182, 173] on link "A Grammar" at bounding box center [203, 176] width 199 height 27
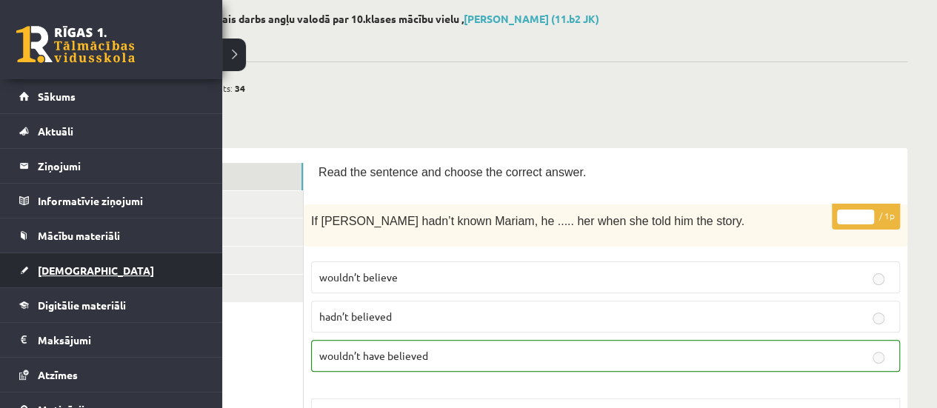
click at [67, 258] on link "[DEMOGRAPHIC_DATA]" at bounding box center [111, 270] width 184 height 34
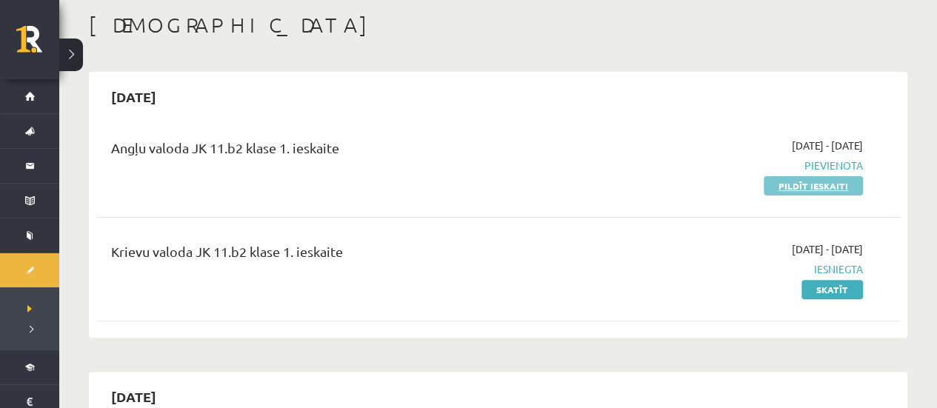
click at [786, 189] on link "Pildīt ieskaiti" at bounding box center [812, 185] width 99 height 19
